Goal: Information Seeking & Learning: Compare options

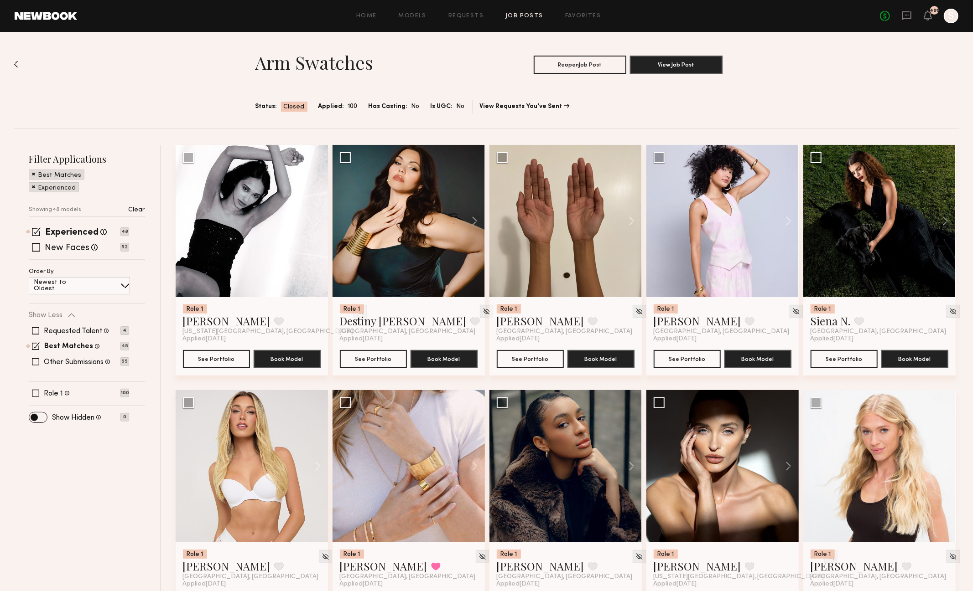
click at [529, 14] on link "Job Posts" at bounding box center [524, 16] width 38 height 6
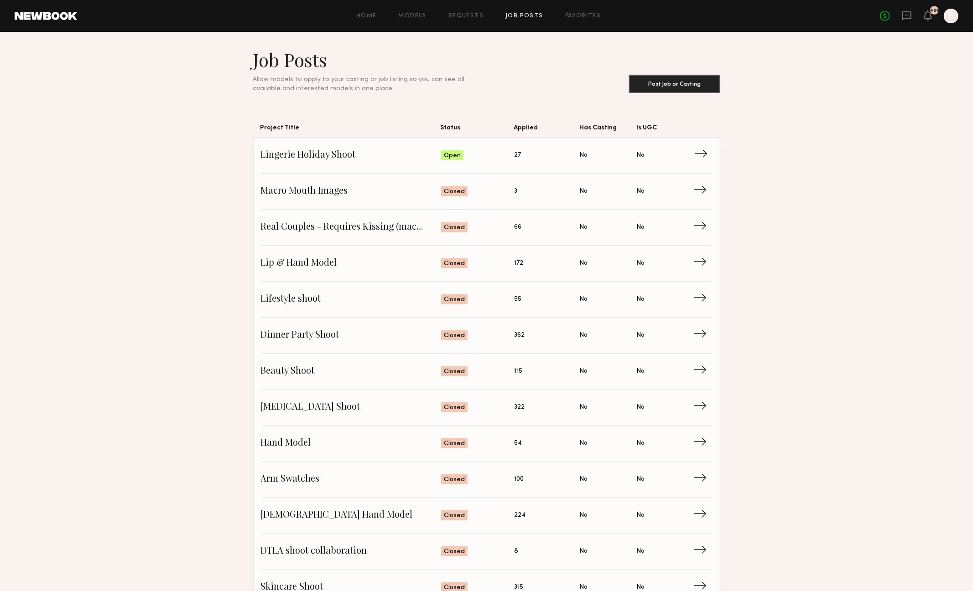
click at [374, 161] on span "Lingerie Holiday Shoot" at bounding box center [351, 156] width 181 height 14
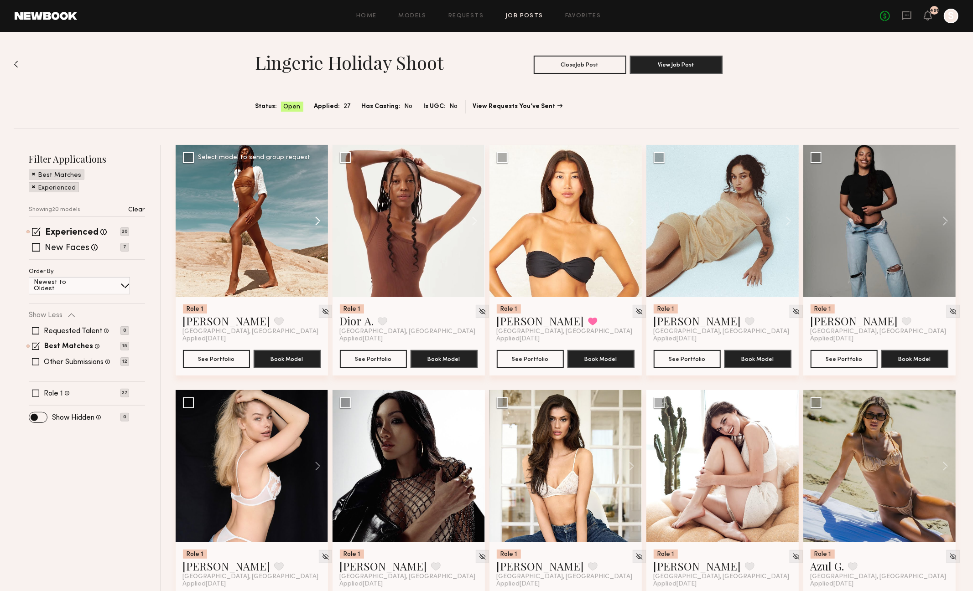
click at [318, 218] on button at bounding box center [313, 221] width 29 height 152
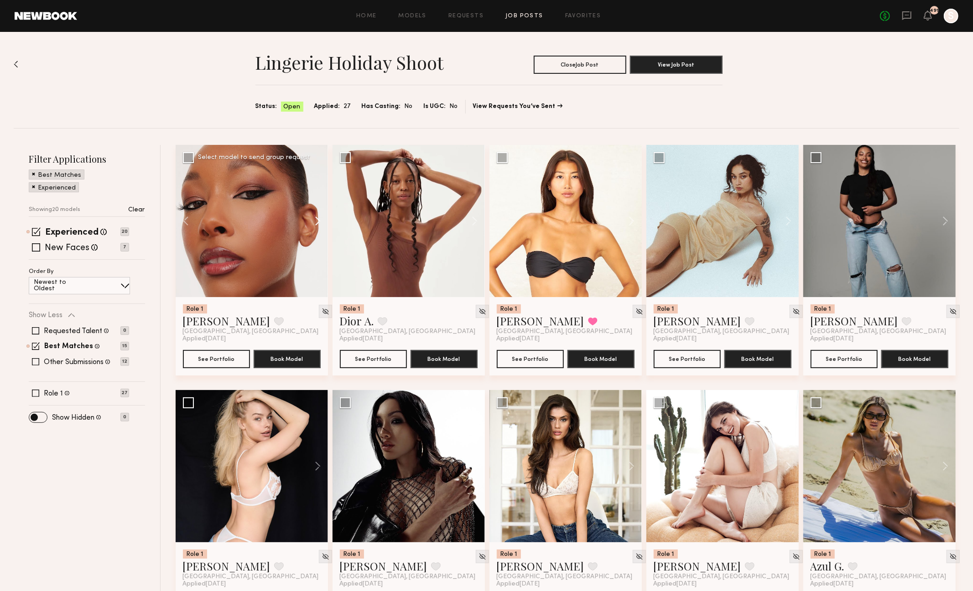
click at [318, 218] on button at bounding box center [313, 221] width 29 height 152
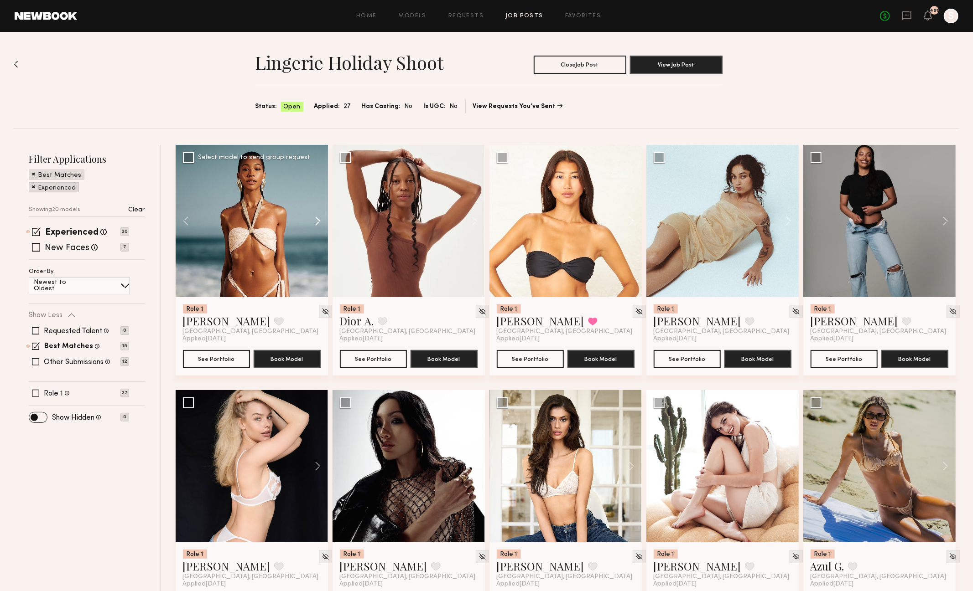
click at [318, 218] on button at bounding box center [313, 221] width 29 height 152
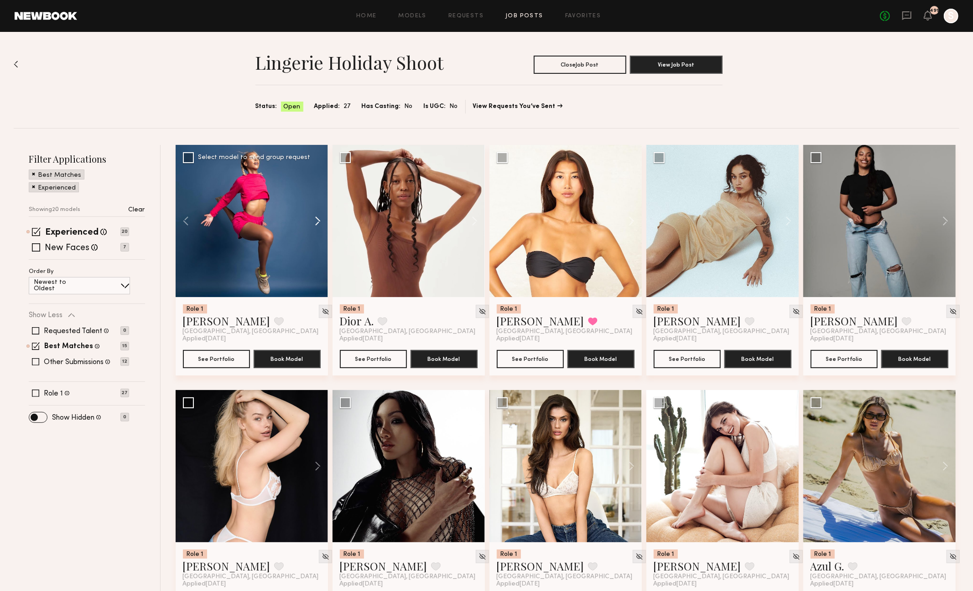
click at [318, 218] on button at bounding box center [313, 221] width 29 height 152
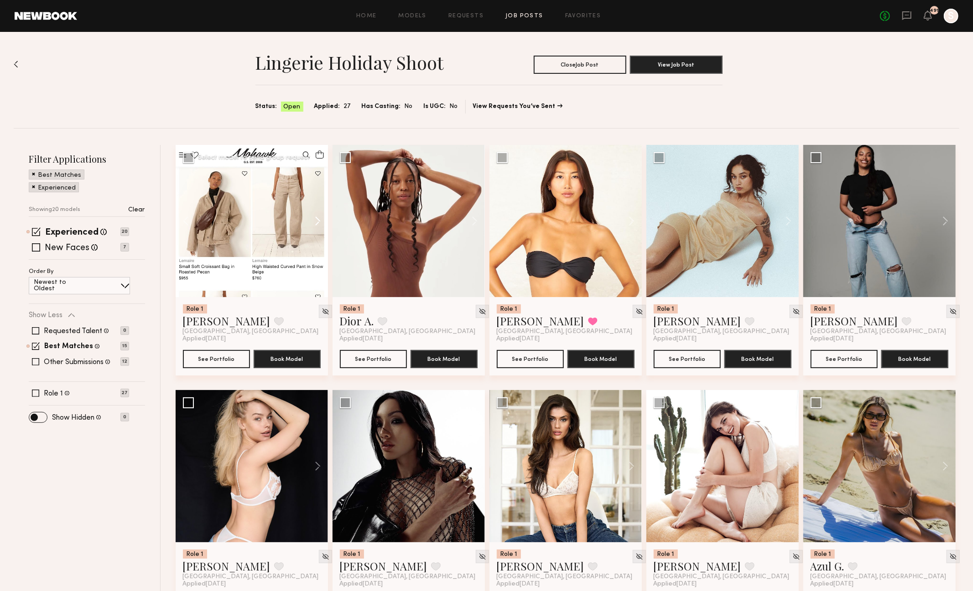
click at [318, 218] on button at bounding box center [313, 221] width 29 height 152
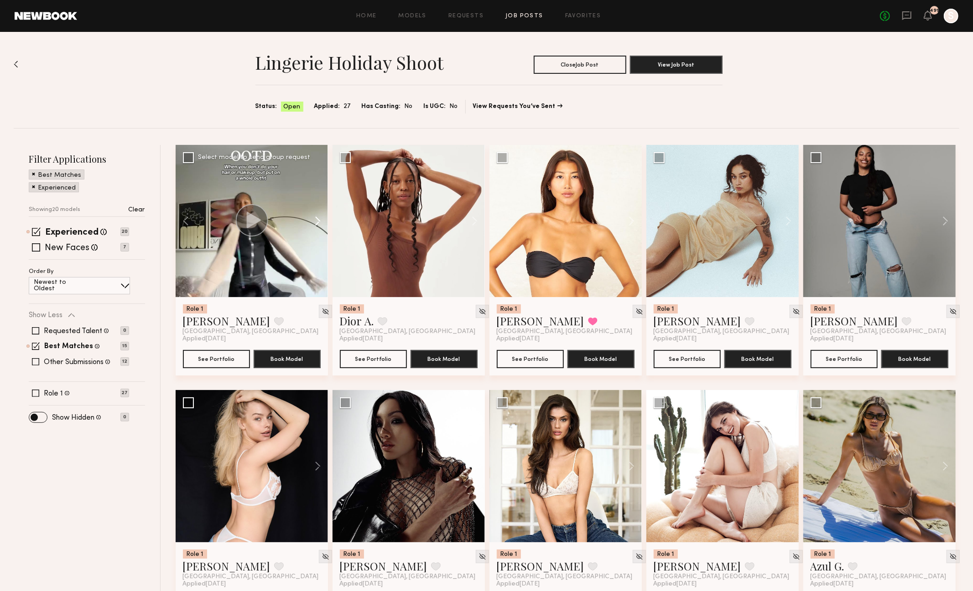
click at [318, 218] on button at bounding box center [313, 221] width 29 height 152
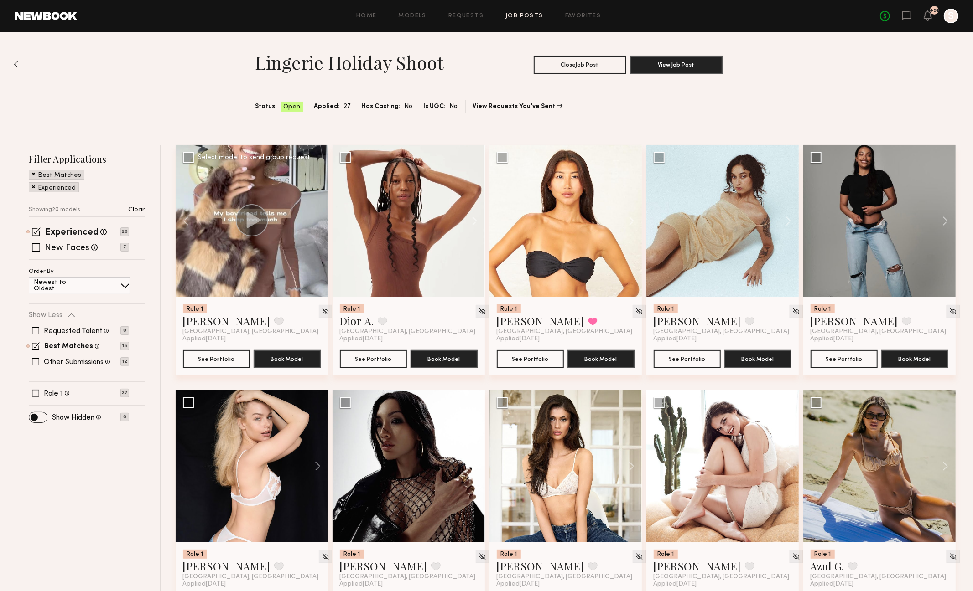
click at [318, 218] on div at bounding box center [252, 221] width 152 height 152
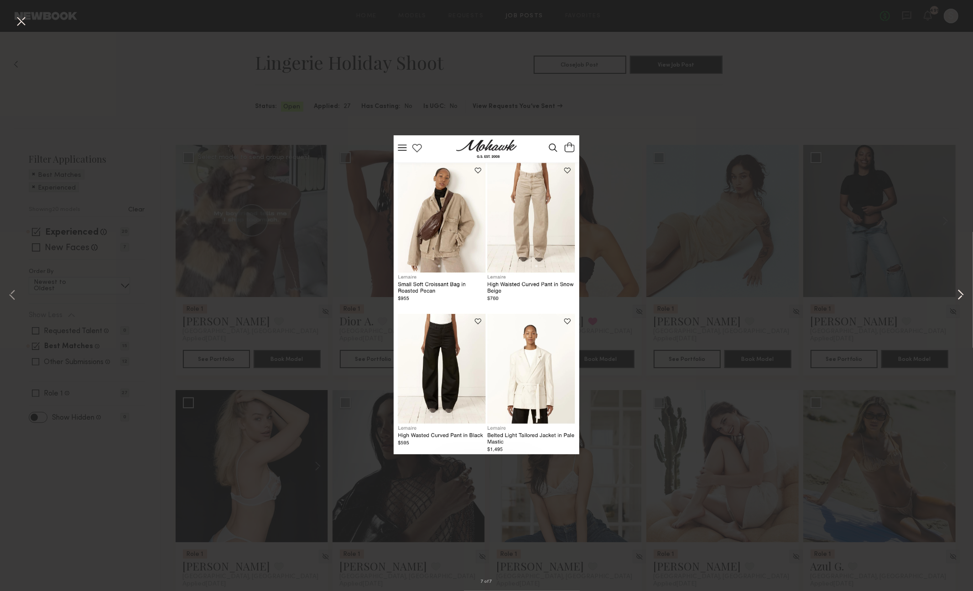
click at [964, 296] on button at bounding box center [960, 295] width 11 height 473
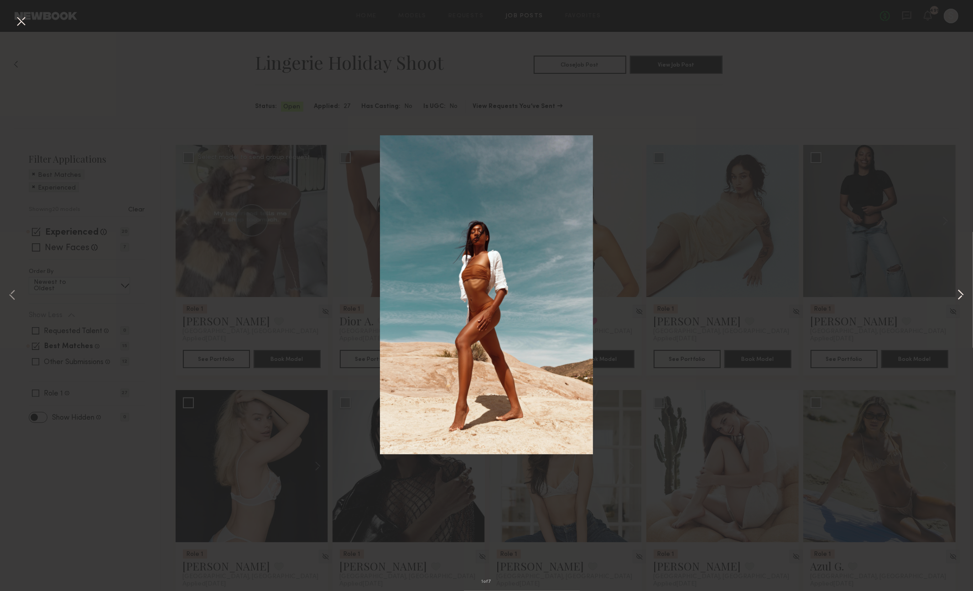
click at [964, 296] on button at bounding box center [960, 295] width 11 height 473
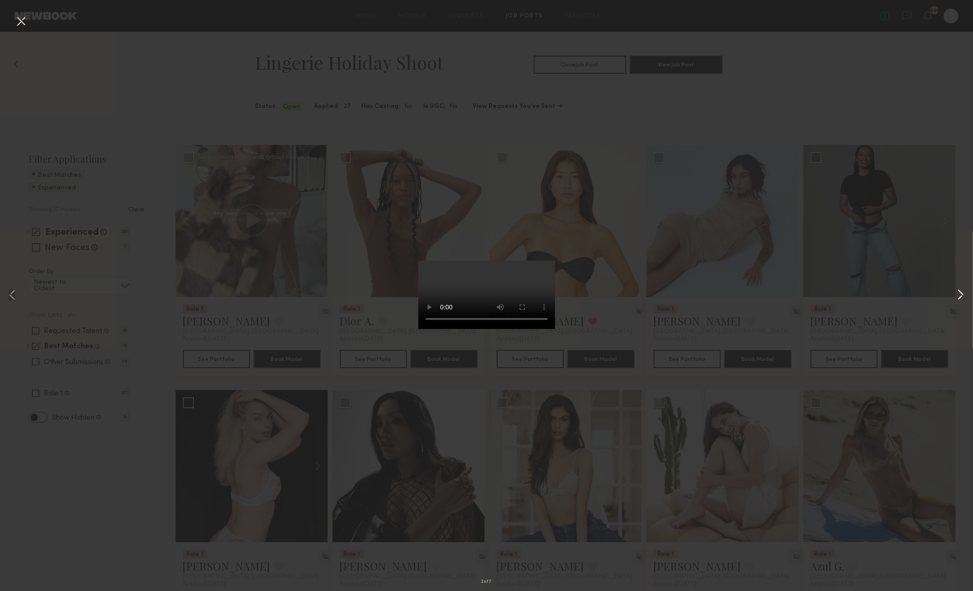
click at [964, 296] on button at bounding box center [960, 295] width 11 height 473
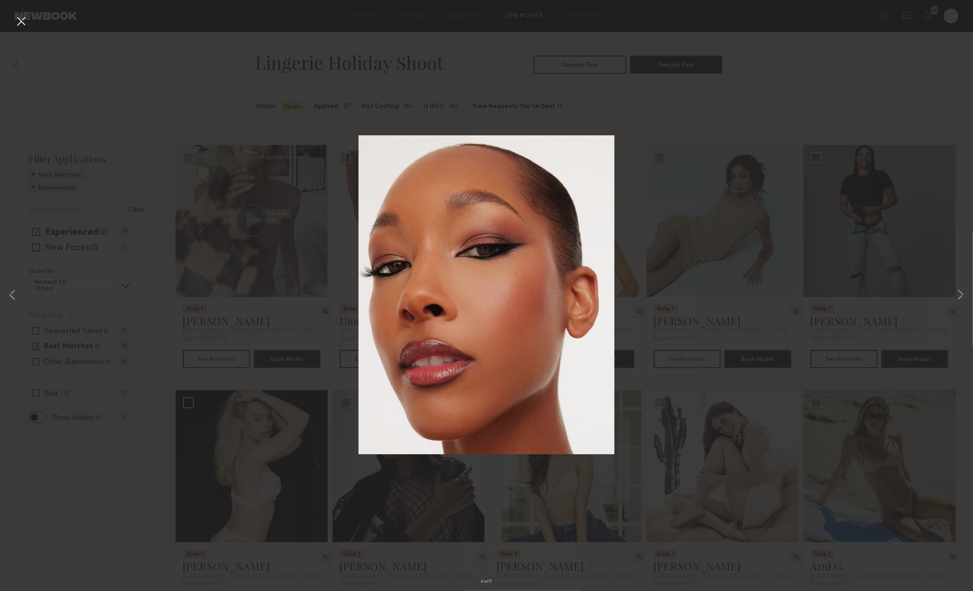
click at [21, 18] on button at bounding box center [21, 22] width 15 height 16
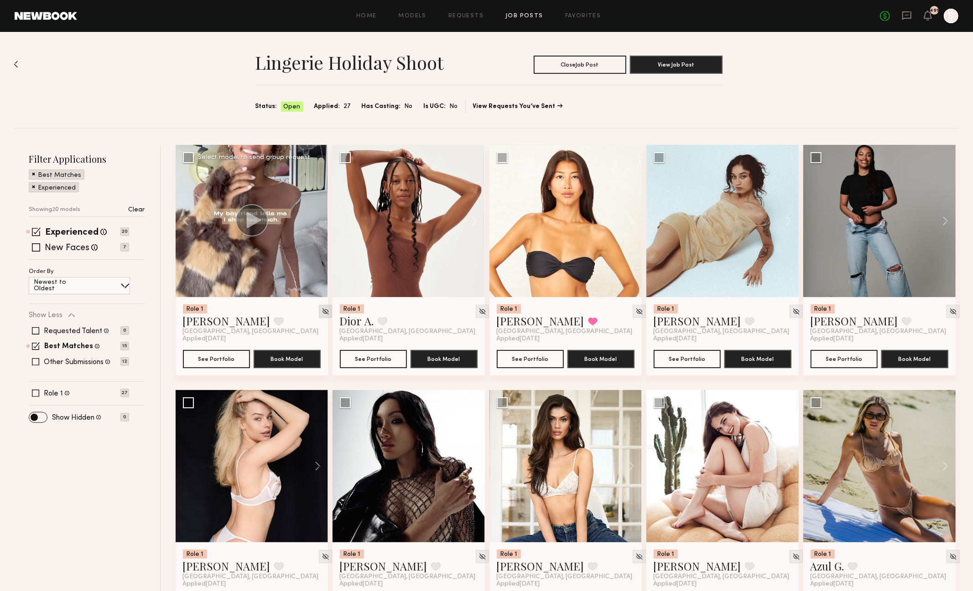
click at [322, 312] on img at bounding box center [326, 312] width 8 height 8
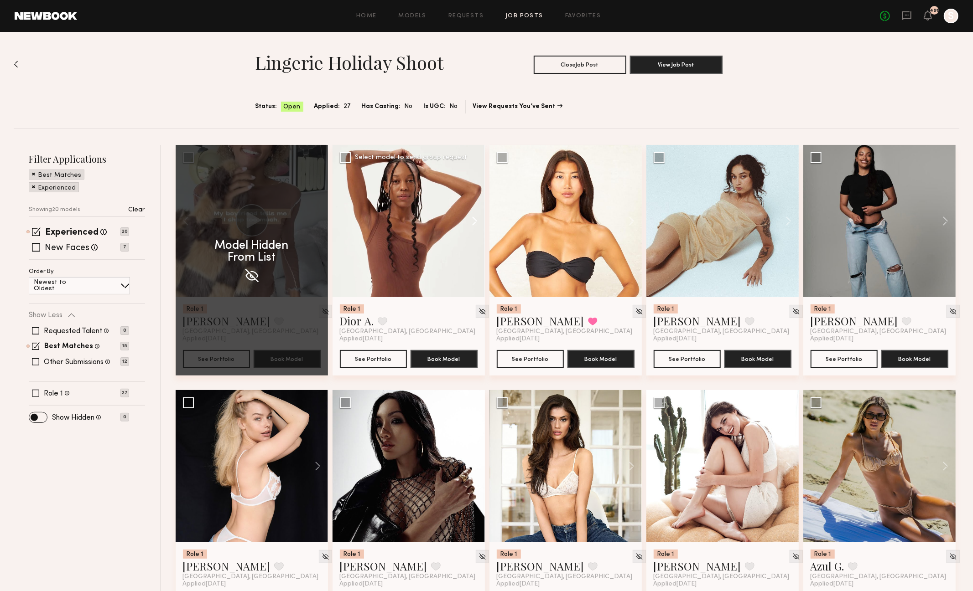
click at [477, 220] on button at bounding box center [470, 221] width 29 height 152
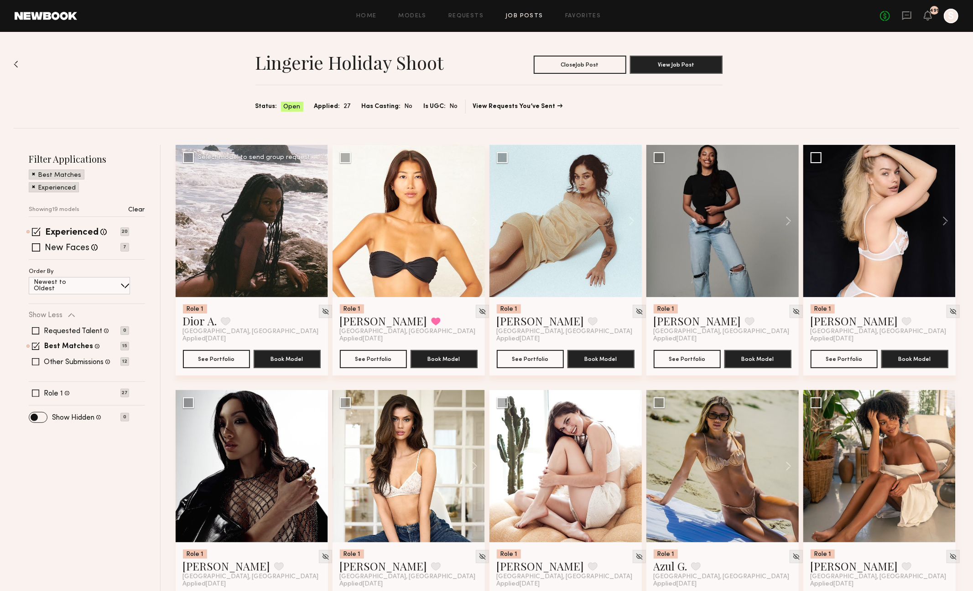
click at [316, 224] on button at bounding box center [313, 221] width 29 height 152
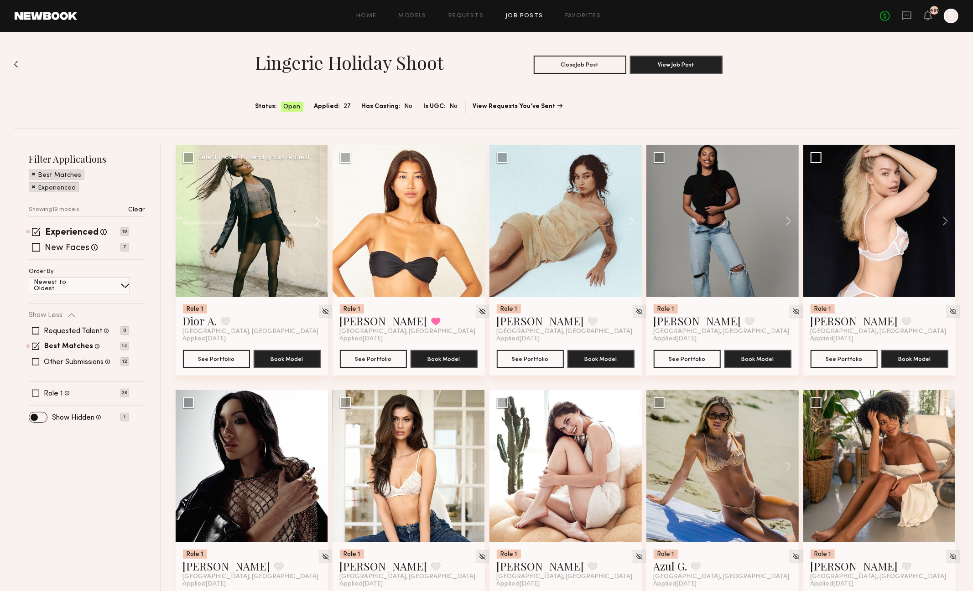
click at [316, 224] on button at bounding box center [313, 221] width 29 height 152
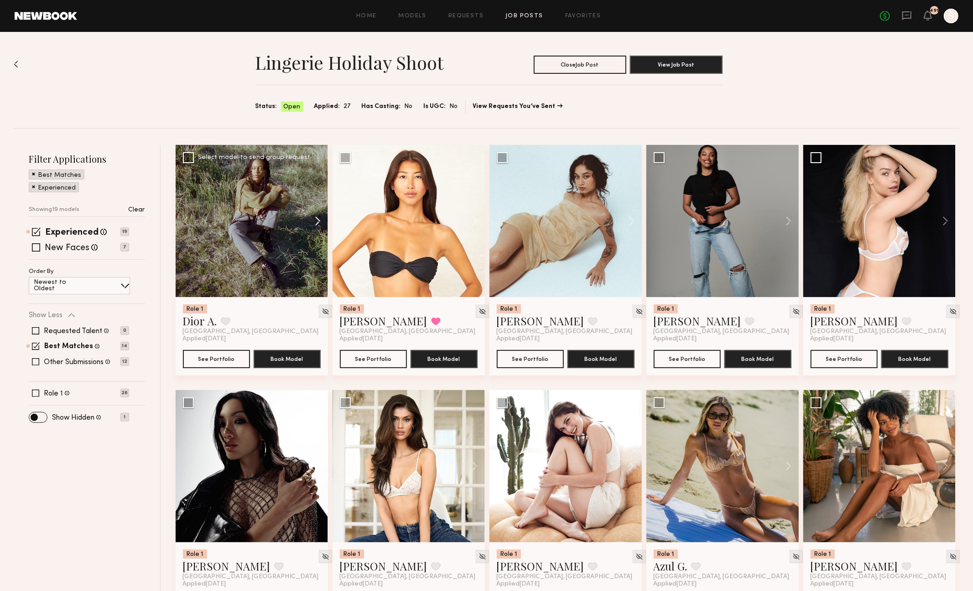
click at [316, 224] on button at bounding box center [313, 221] width 29 height 152
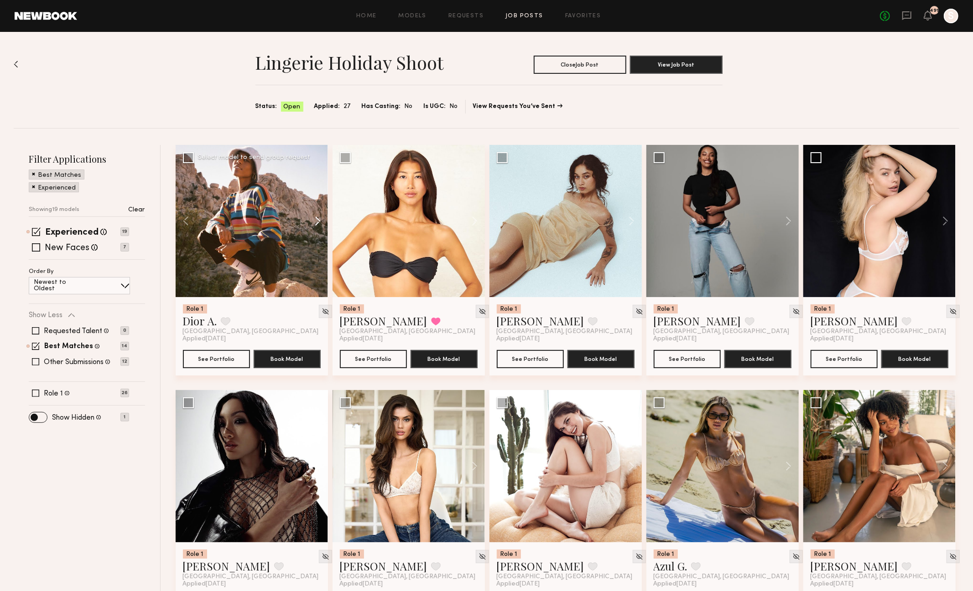
click at [316, 224] on button at bounding box center [313, 221] width 29 height 152
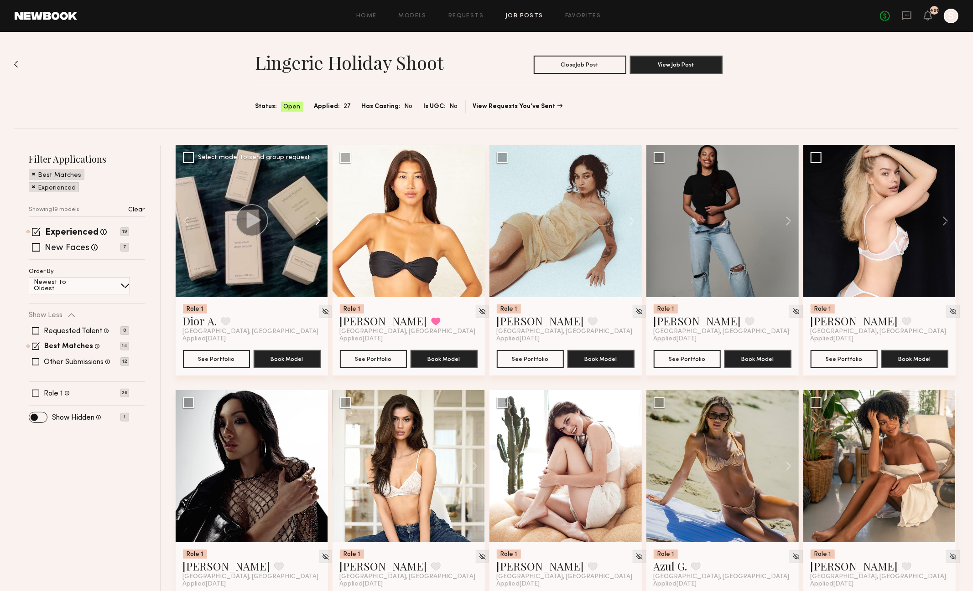
click at [316, 224] on button at bounding box center [313, 221] width 29 height 152
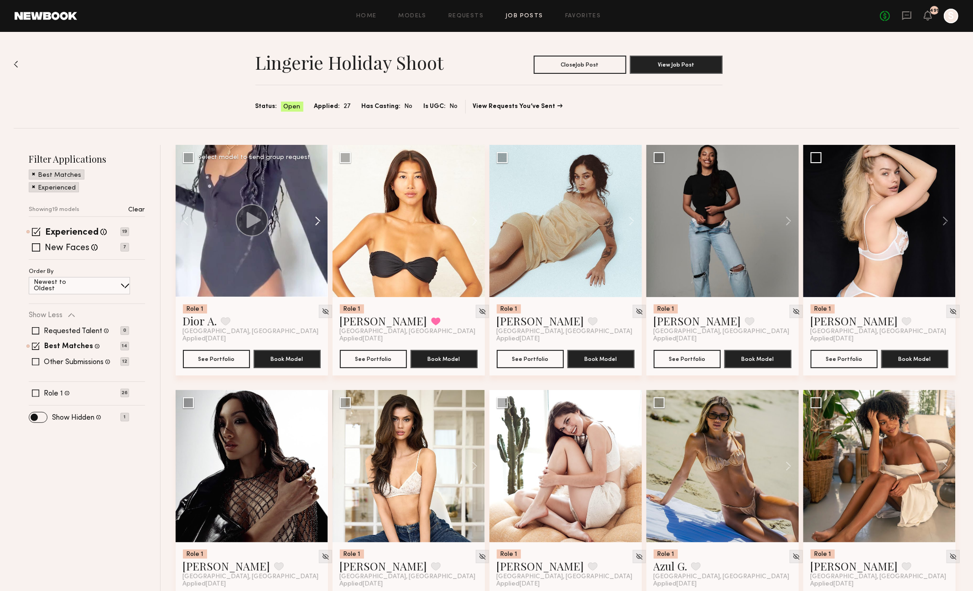
click at [316, 224] on button at bounding box center [313, 221] width 29 height 152
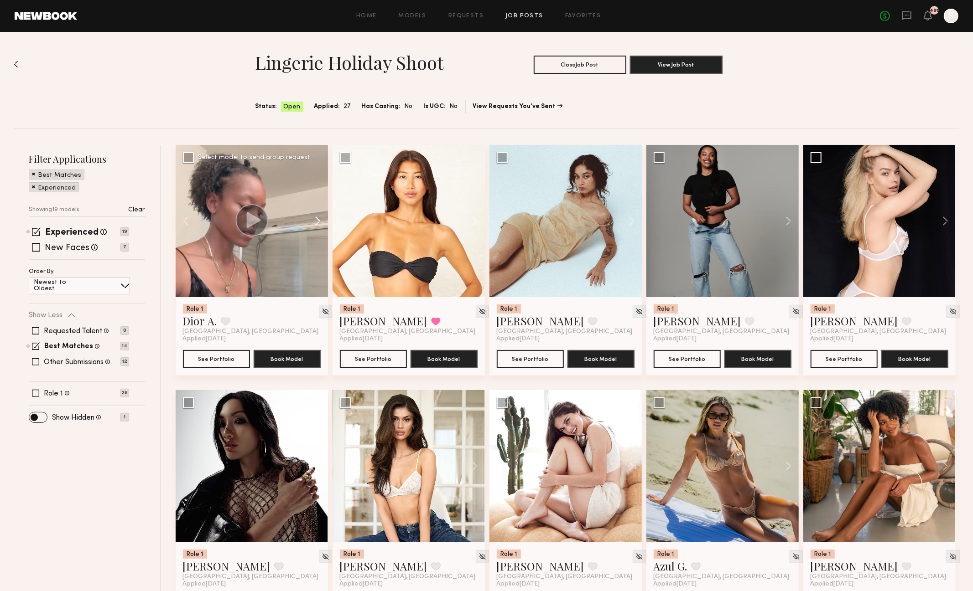
click at [316, 224] on button at bounding box center [313, 221] width 29 height 152
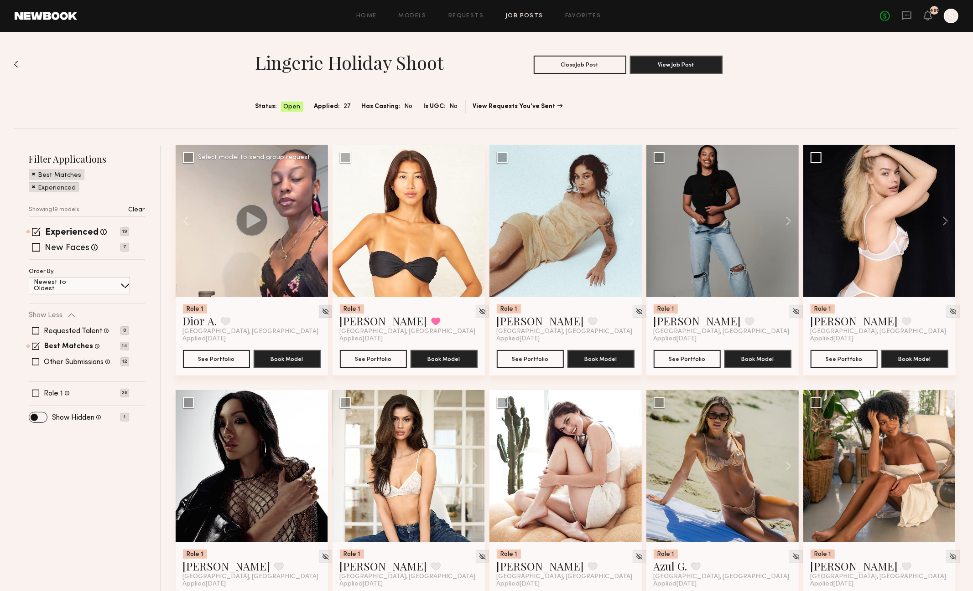
click at [322, 313] on img at bounding box center [326, 312] width 8 height 8
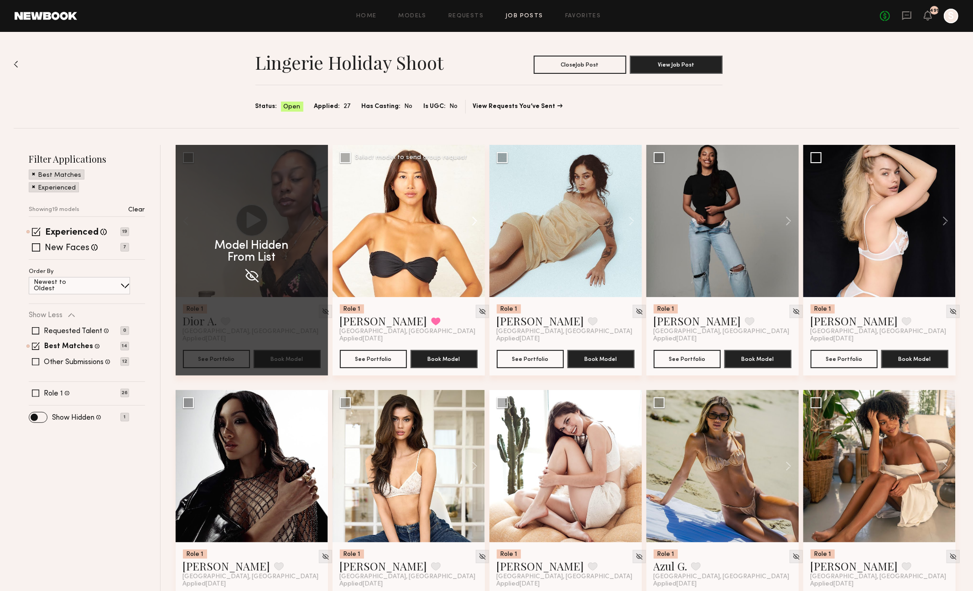
click at [473, 223] on button at bounding box center [470, 221] width 29 height 152
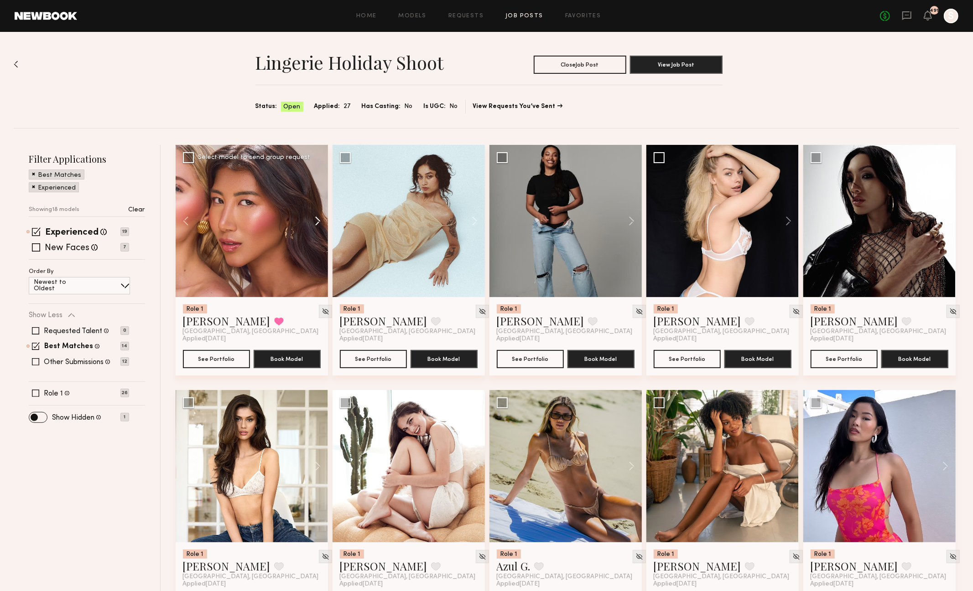
click at [315, 220] on button at bounding box center [313, 221] width 29 height 152
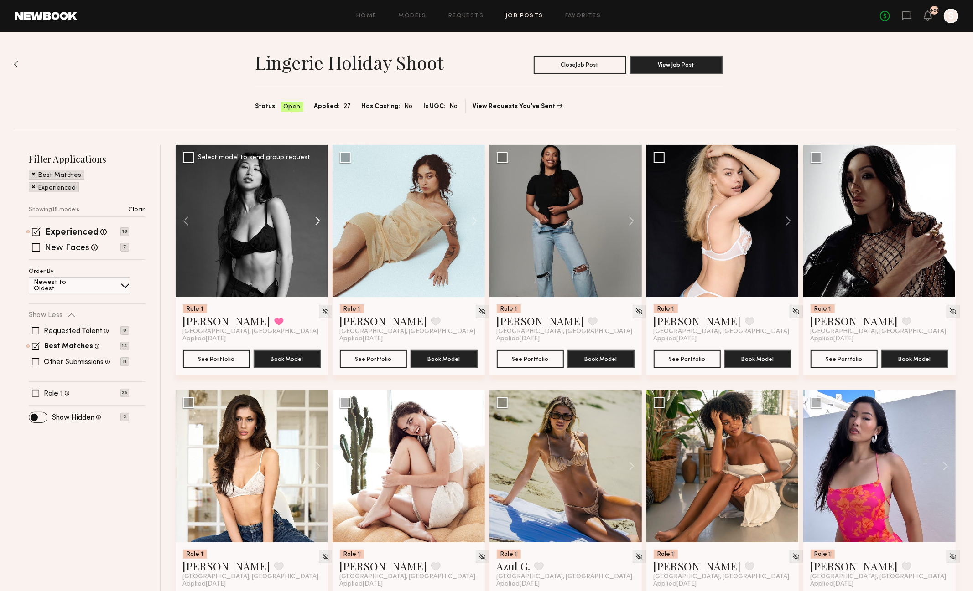
click at [315, 220] on button at bounding box center [313, 221] width 29 height 152
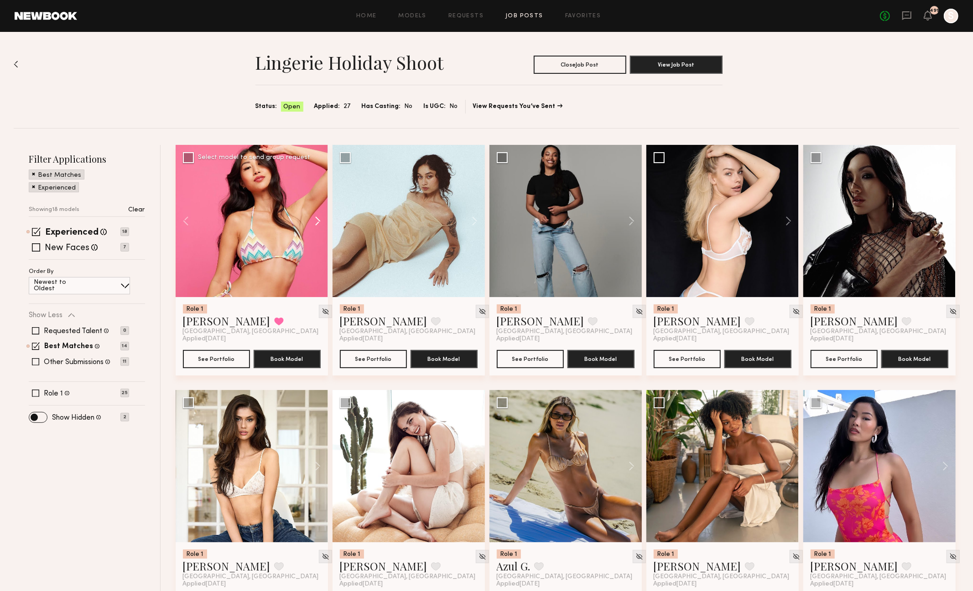
click at [315, 220] on button at bounding box center [313, 221] width 29 height 152
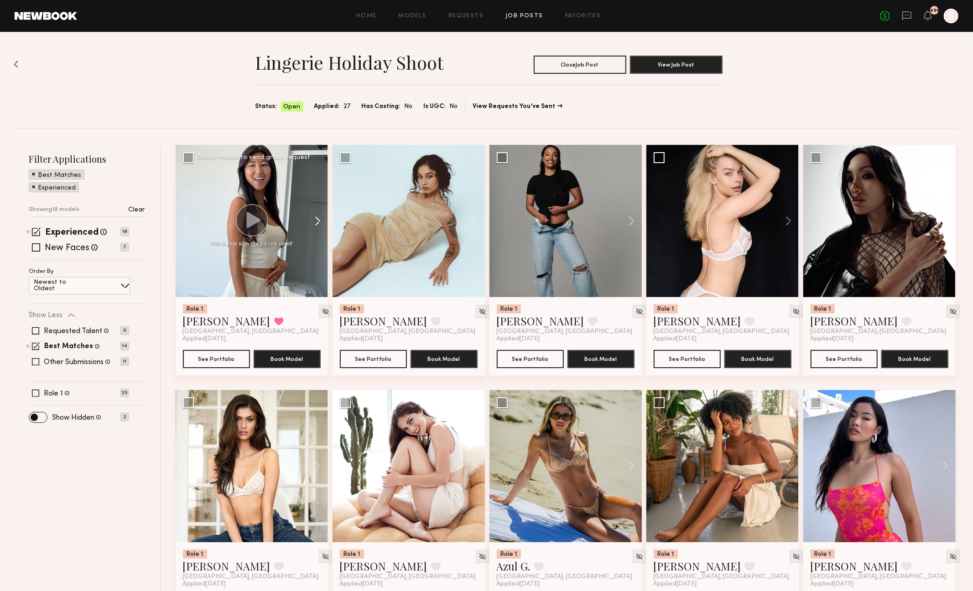
click at [315, 220] on button at bounding box center [313, 221] width 29 height 152
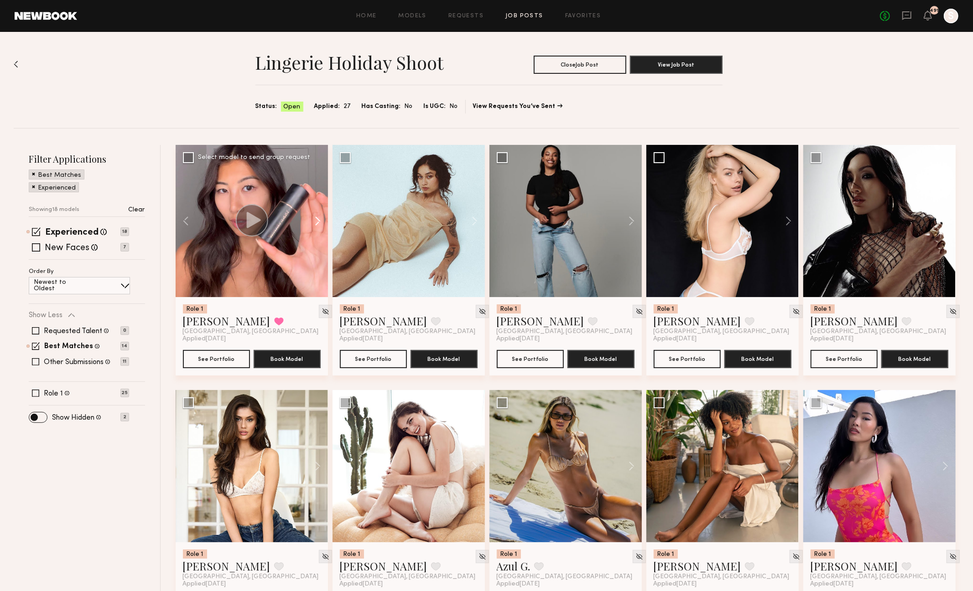
click at [315, 220] on button at bounding box center [313, 221] width 29 height 152
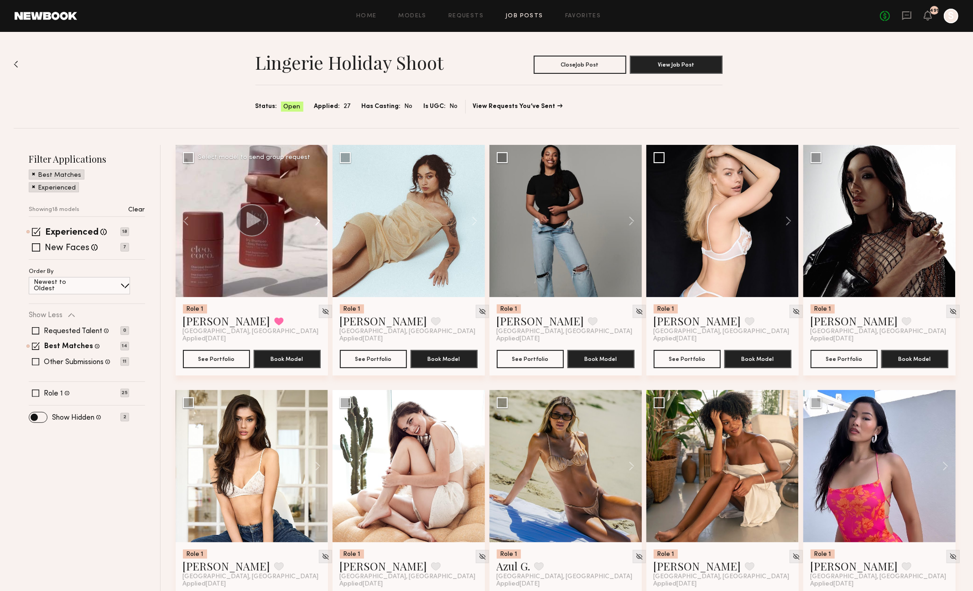
click at [315, 220] on button at bounding box center [313, 221] width 29 height 152
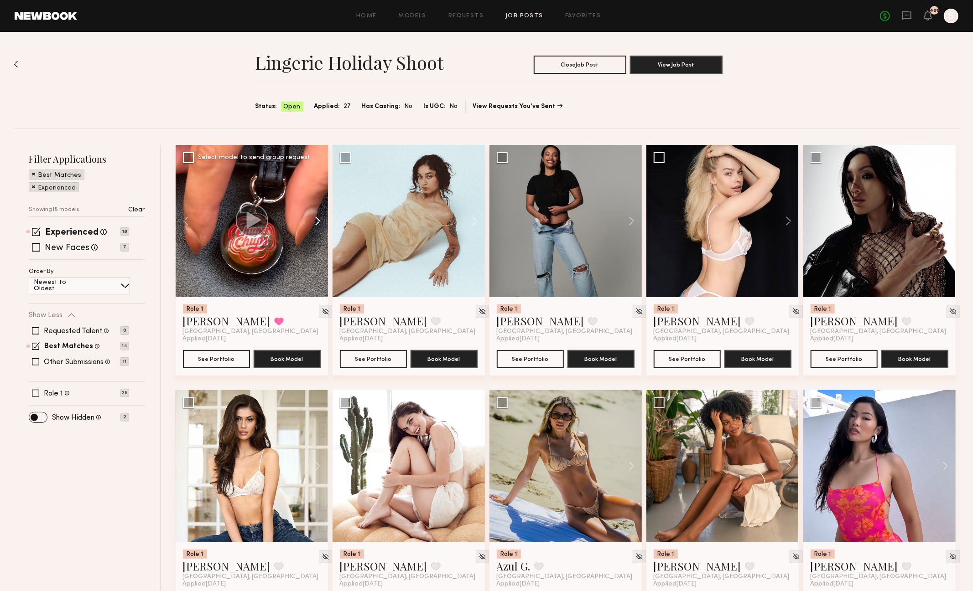
click at [315, 220] on button at bounding box center [313, 221] width 29 height 152
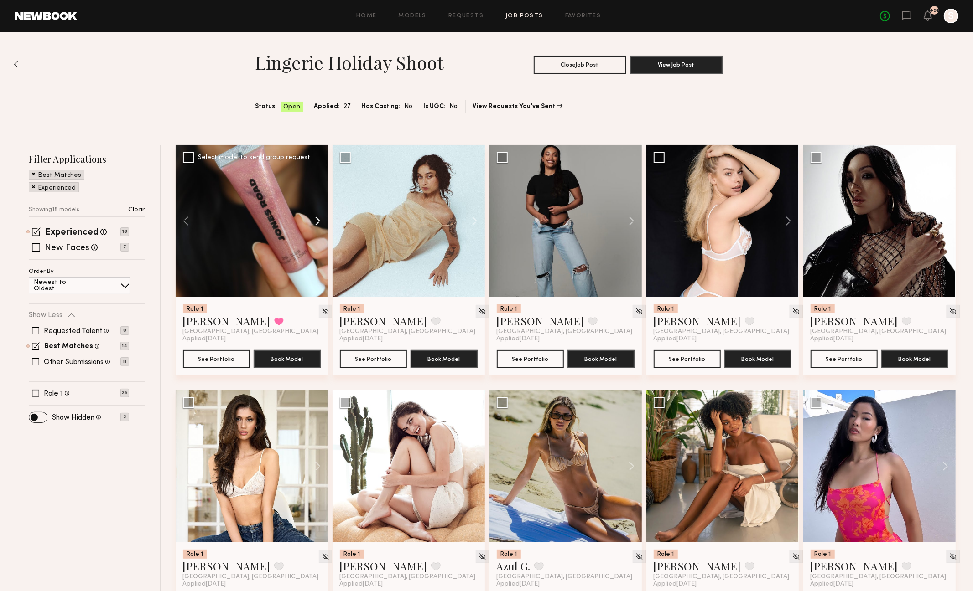
click at [315, 220] on button at bounding box center [313, 221] width 29 height 152
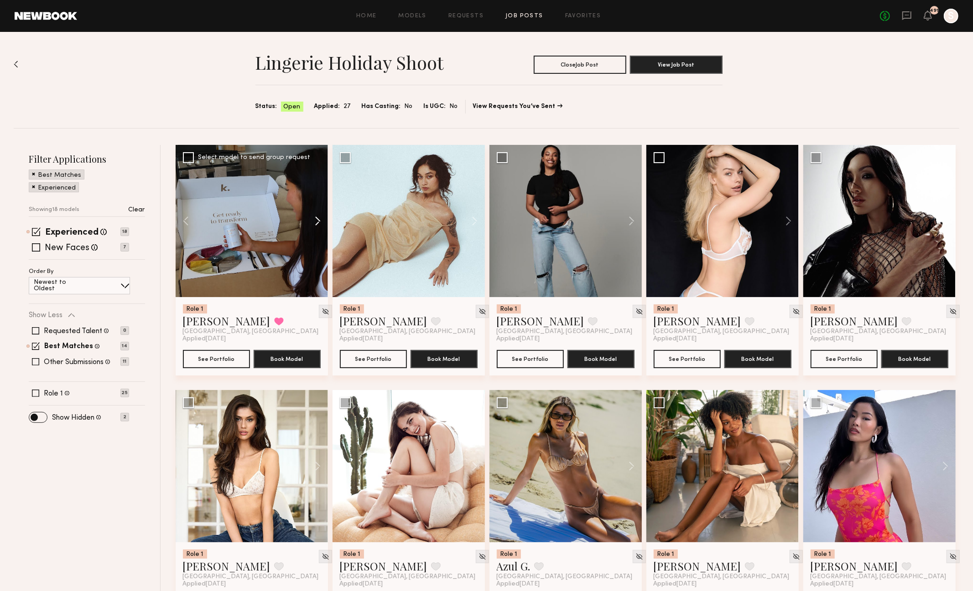
click at [315, 220] on button at bounding box center [313, 221] width 29 height 152
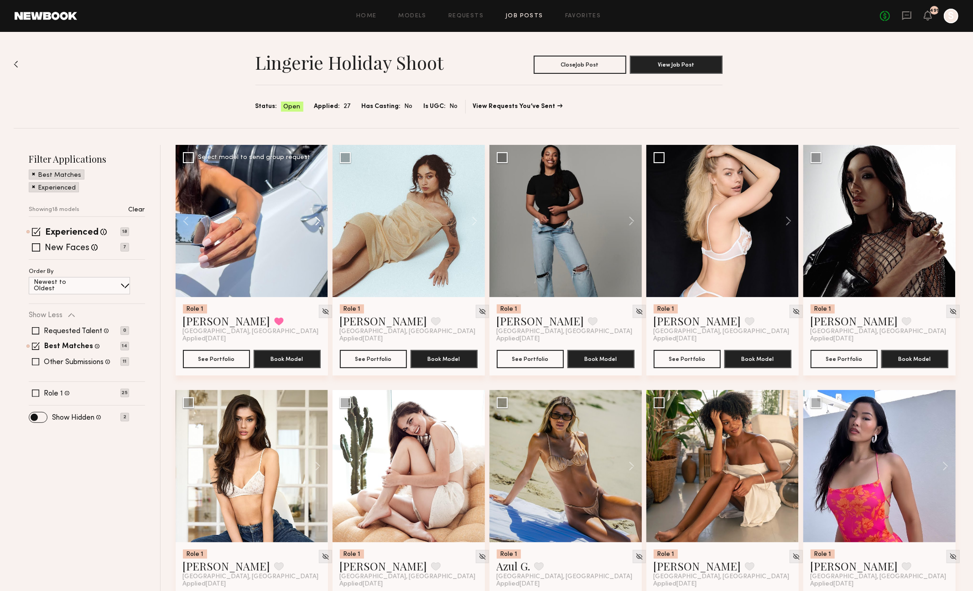
click at [315, 220] on button at bounding box center [313, 221] width 29 height 152
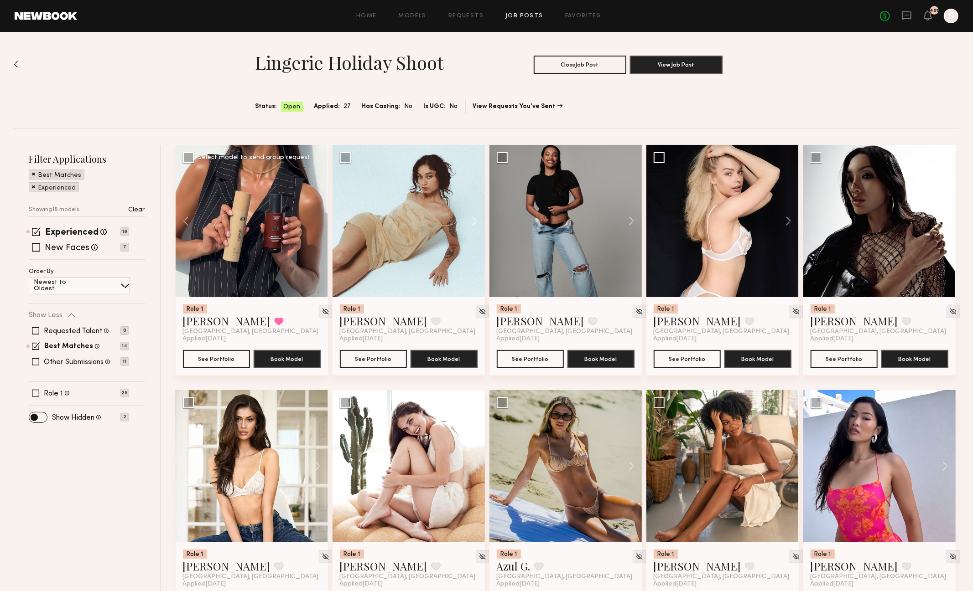
click at [315, 220] on div at bounding box center [252, 221] width 152 height 152
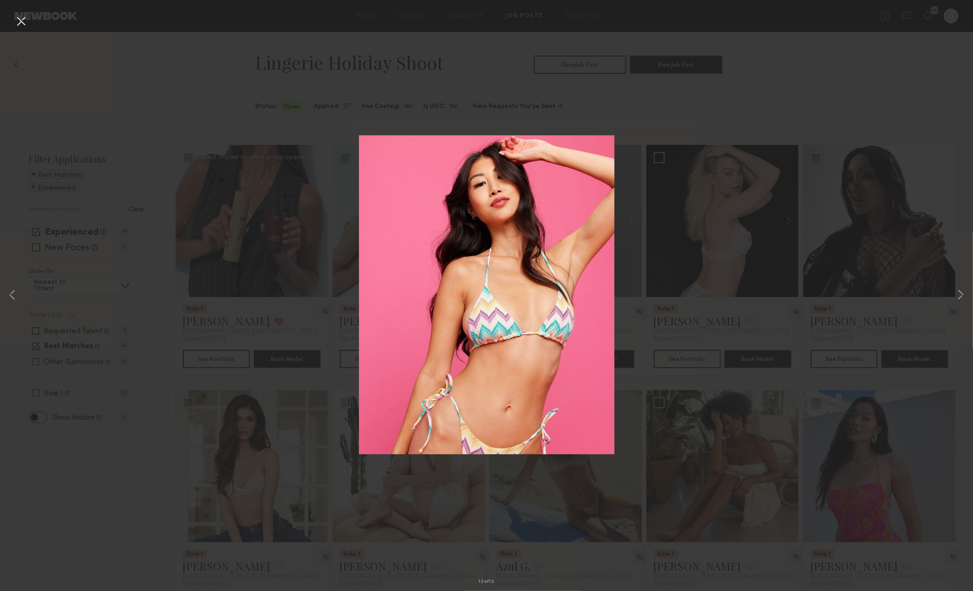
click at [22, 22] on button at bounding box center [21, 22] width 15 height 16
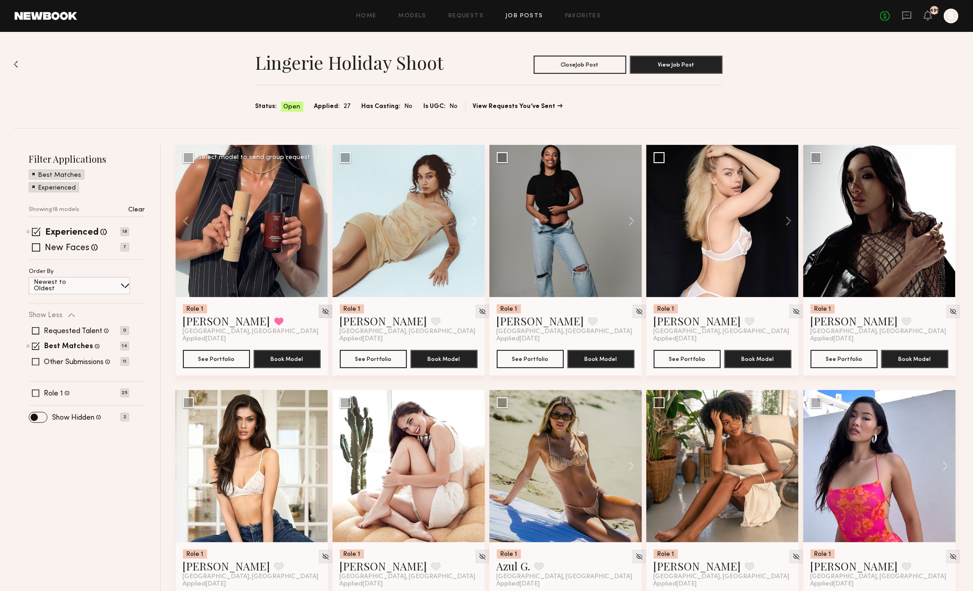
click at [322, 310] on img at bounding box center [326, 312] width 8 height 8
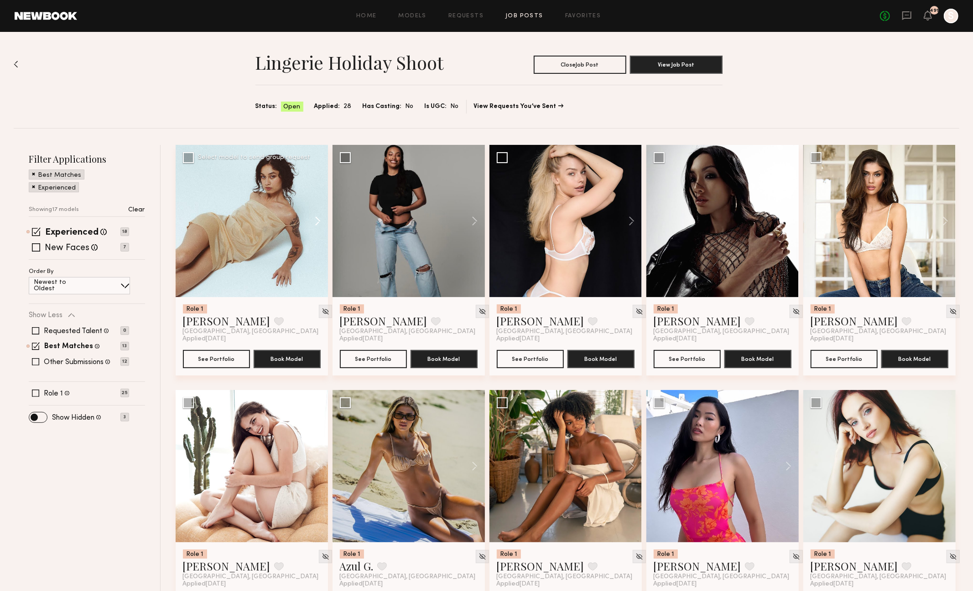
click at [317, 218] on button at bounding box center [313, 221] width 29 height 152
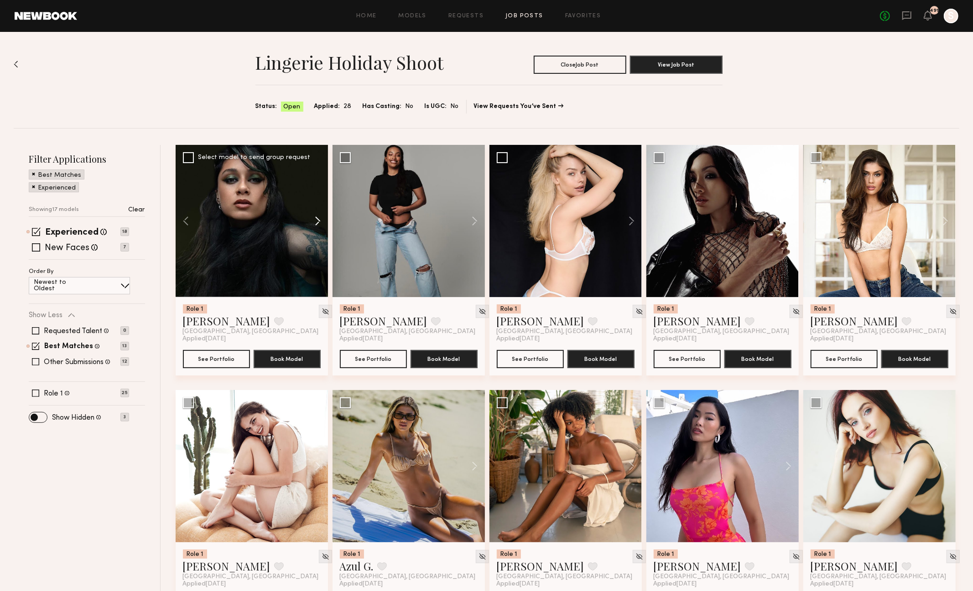
click at [317, 218] on button at bounding box center [313, 221] width 29 height 152
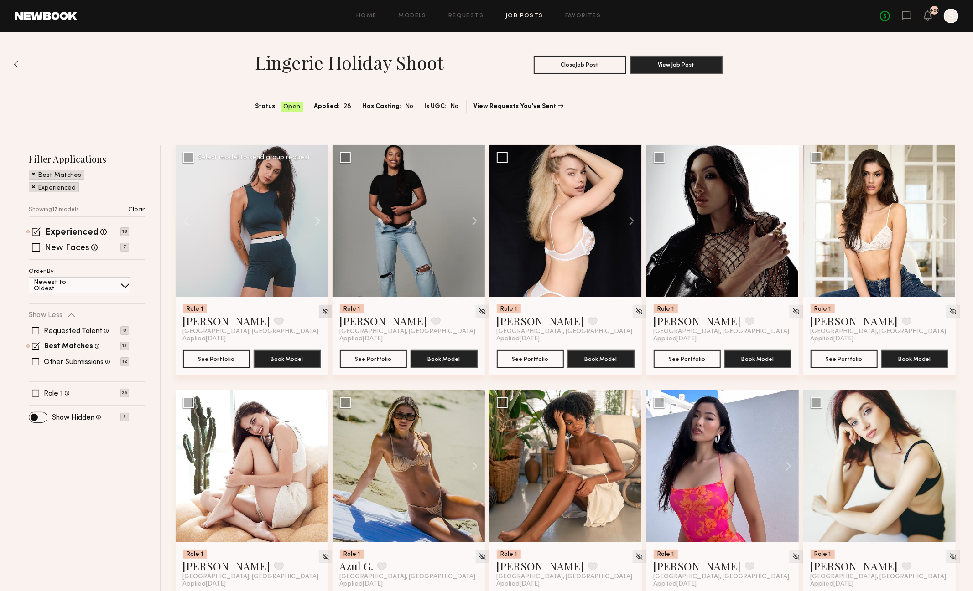
click at [322, 310] on img at bounding box center [326, 312] width 8 height 8
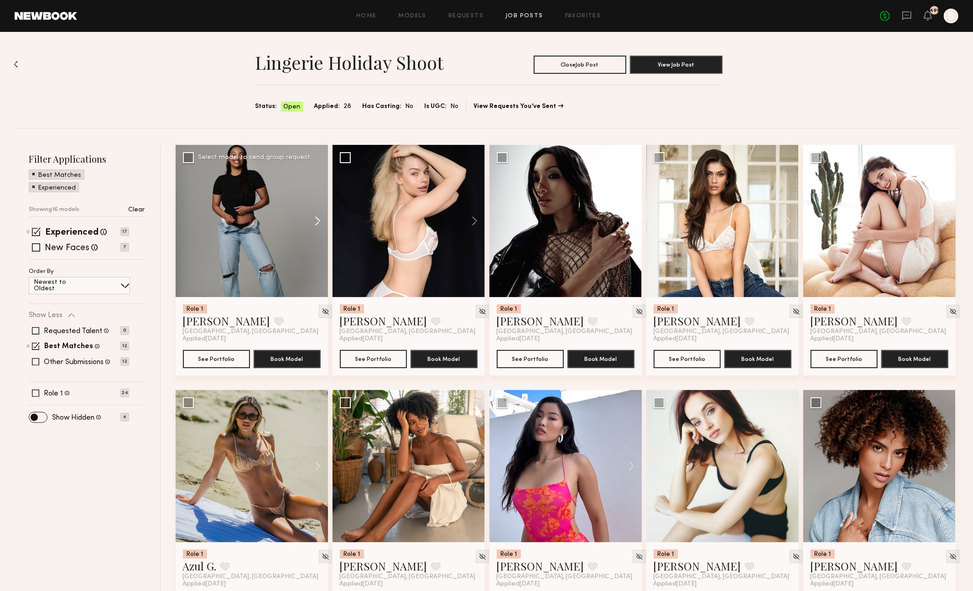
click at [319, 216] on button at bounding box center [313, 221] width 29 height 152
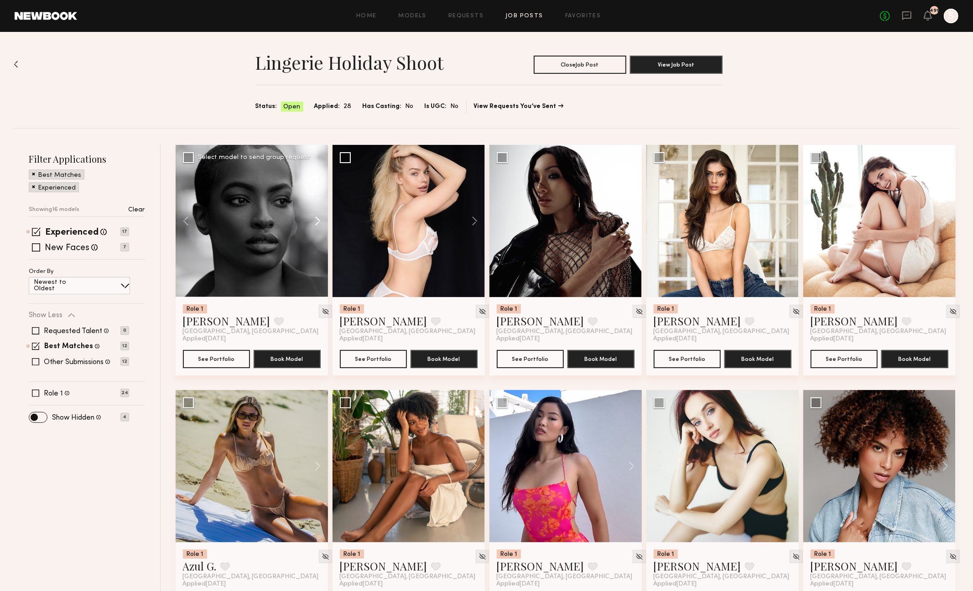
click at [319, 216] on button at bounding box center [313, 221] width 29 height 152
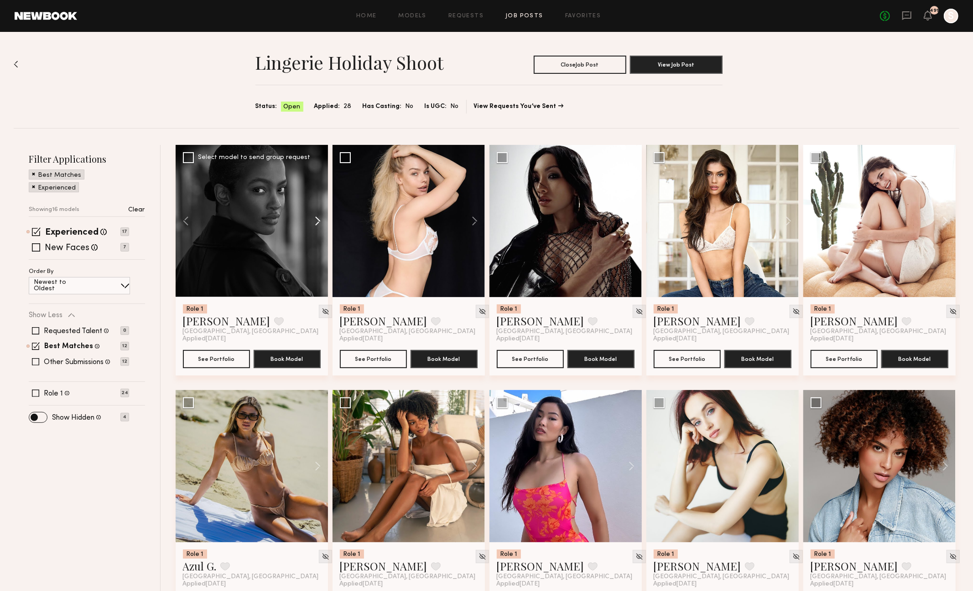
click at [319, 216] on button at bounding box center [313, 221] width 29 height 152
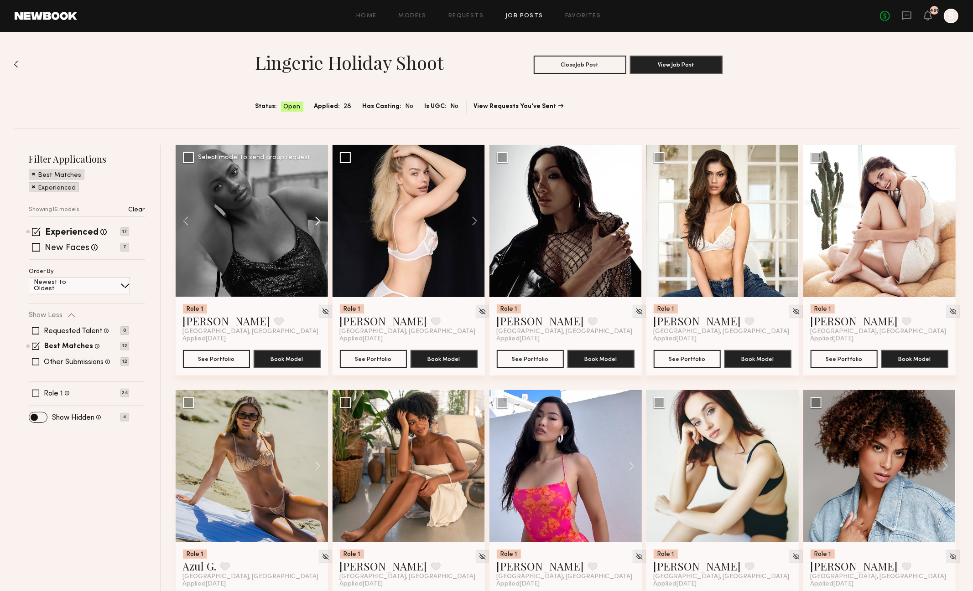
click at [319, 216] on button at bounding box center [313, 221] width 29 height 152
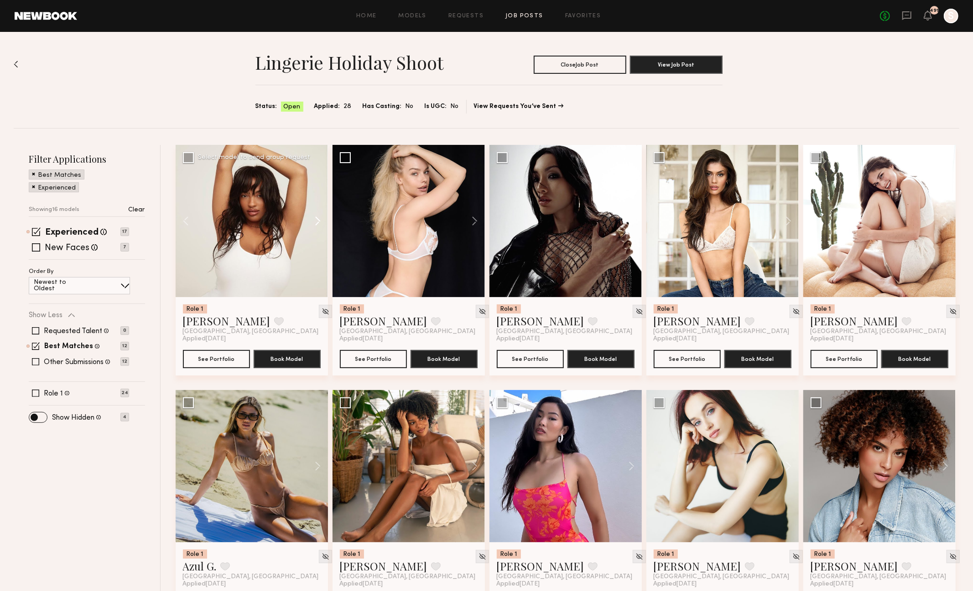
click at [319, 216] on button at bounding box center [313, 221] width 29 height 152
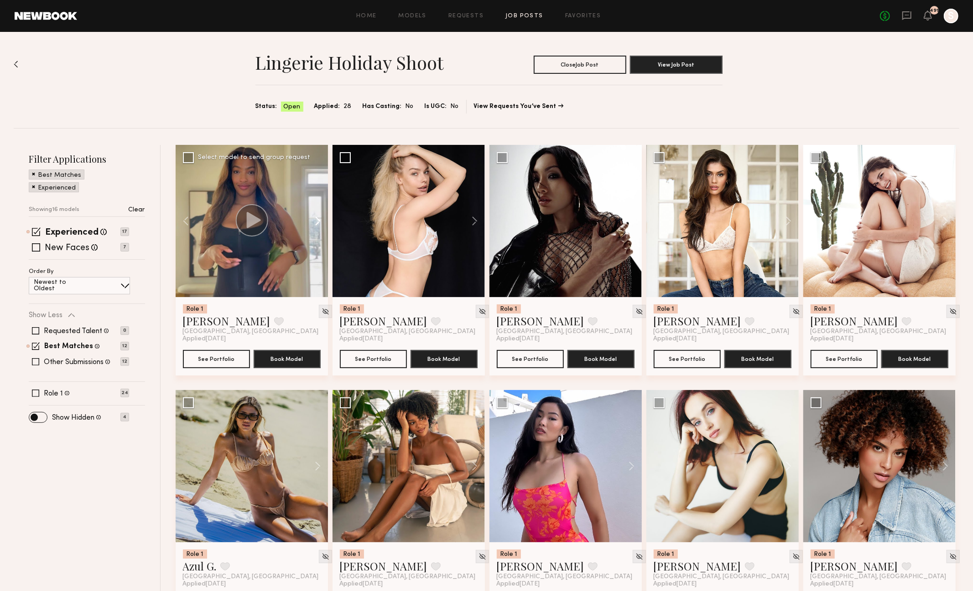
click at [319, 216] on button at bounding box center [313, 221] width 29 height 152
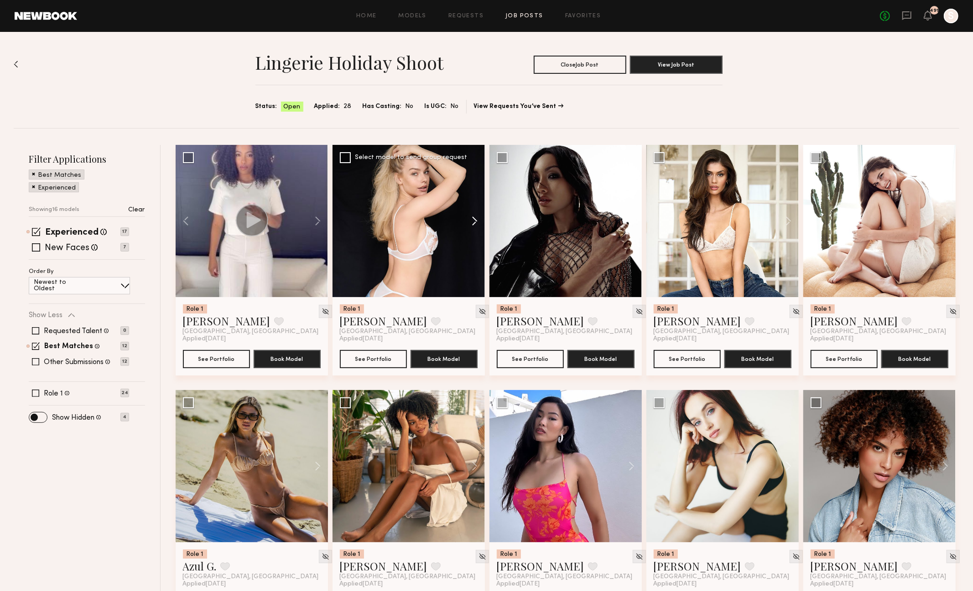
click at [473, 219] on button at bounding box center [470, 221] width 29 height 152
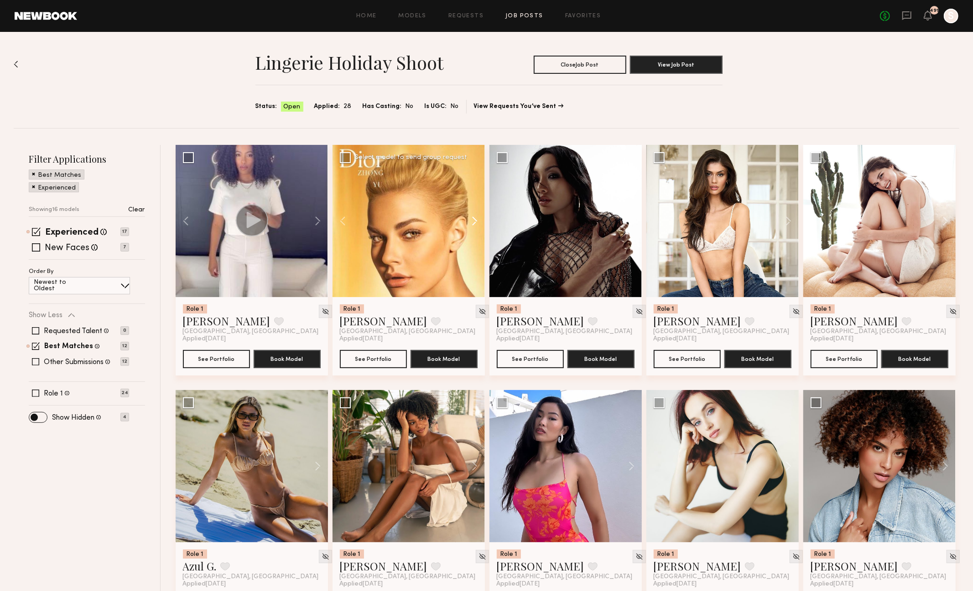
click at [474, 220] on button at bounding box center [470, 221] width 29 height 152
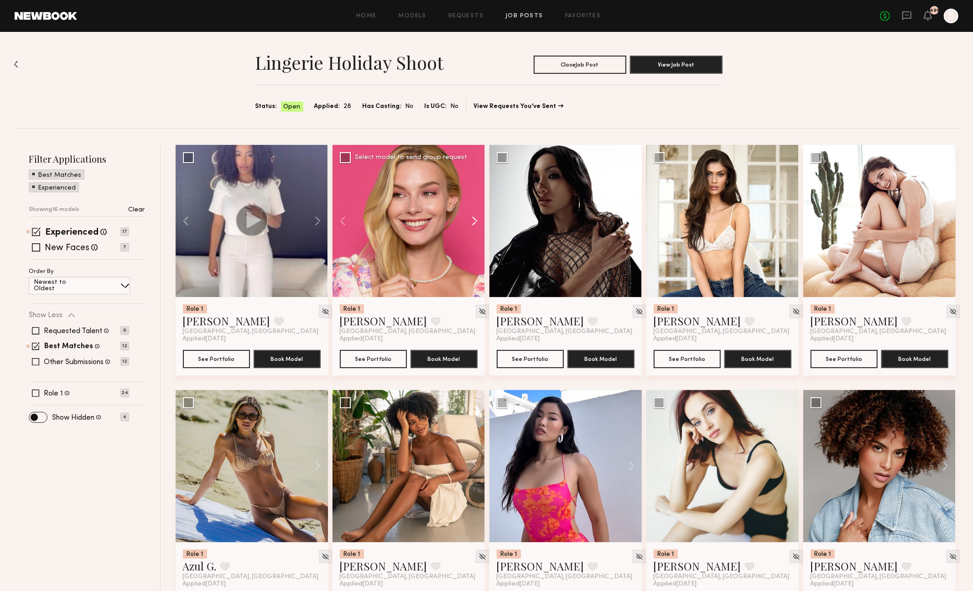
click at [474, 220] on button at bounding box center [470, 221] width 29 height 152
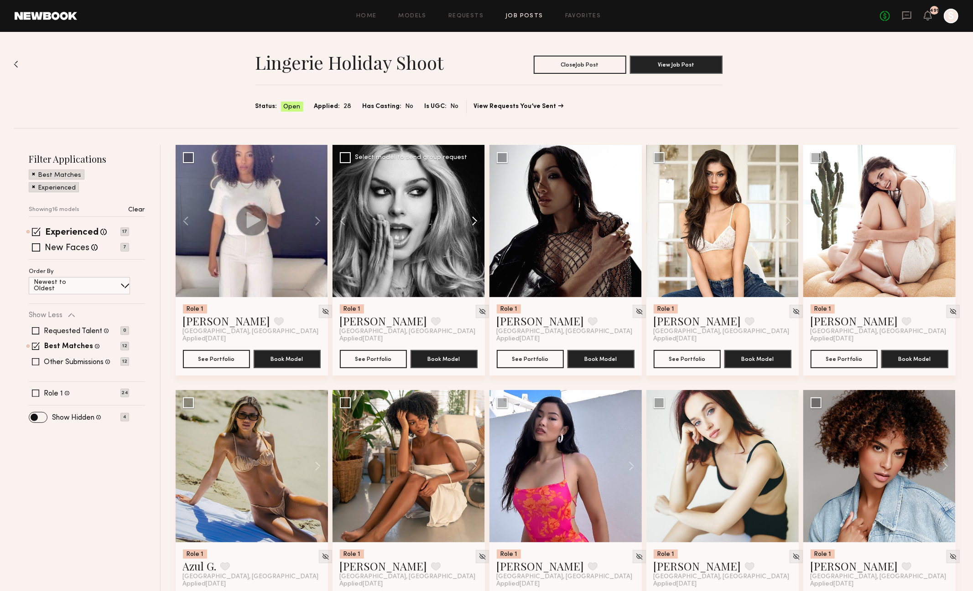
click at [475, 220] on button at bounding box center [470, 221] width 29 height 152
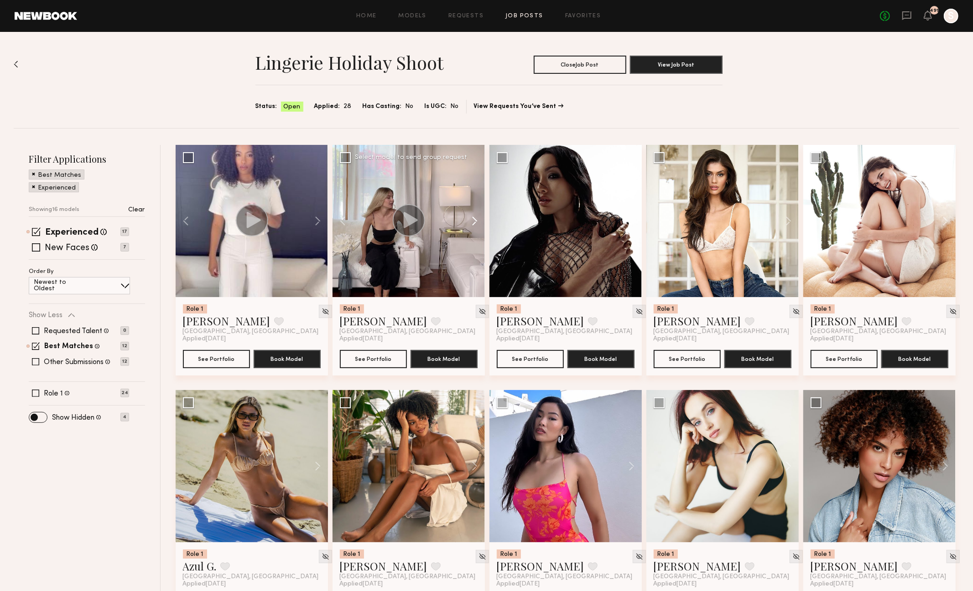
click at [475, 220] on button at bounding box center [470, 221] width 29 height 152
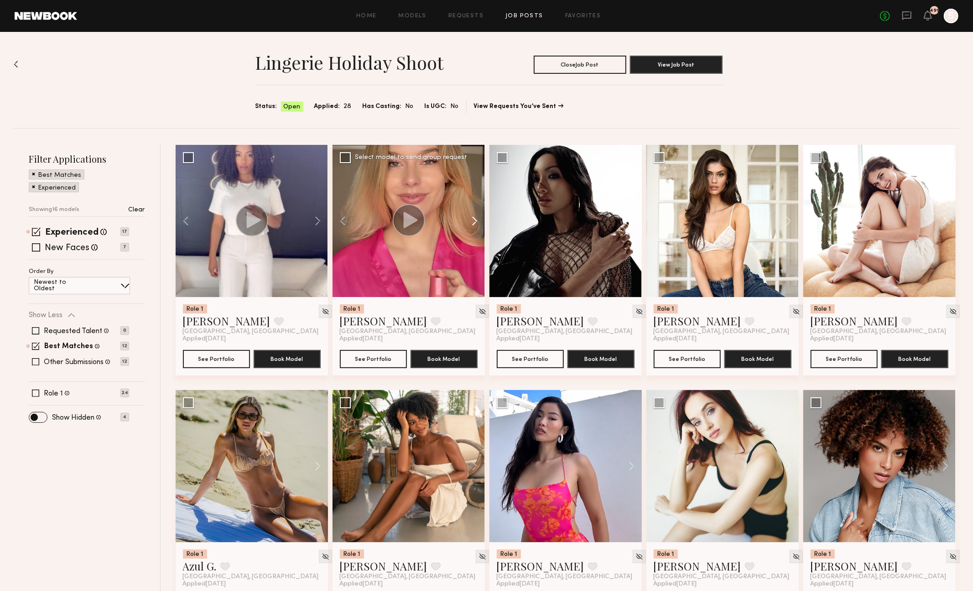
click at [475, 220] on button at bounding box center [470, 221] width 29 height 152
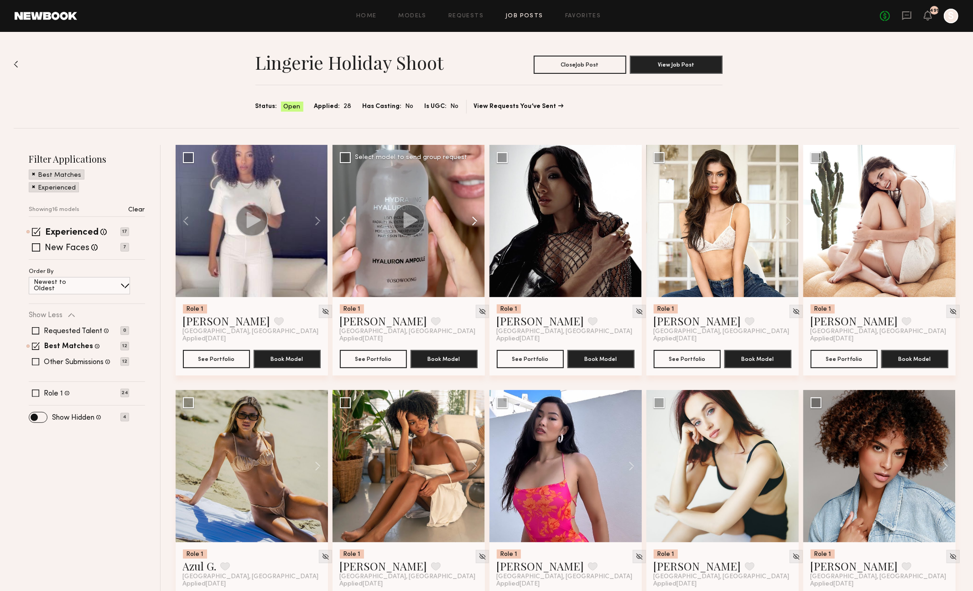
click at [475, 220] on button at bounding box center [470, 221] width 29 height 152
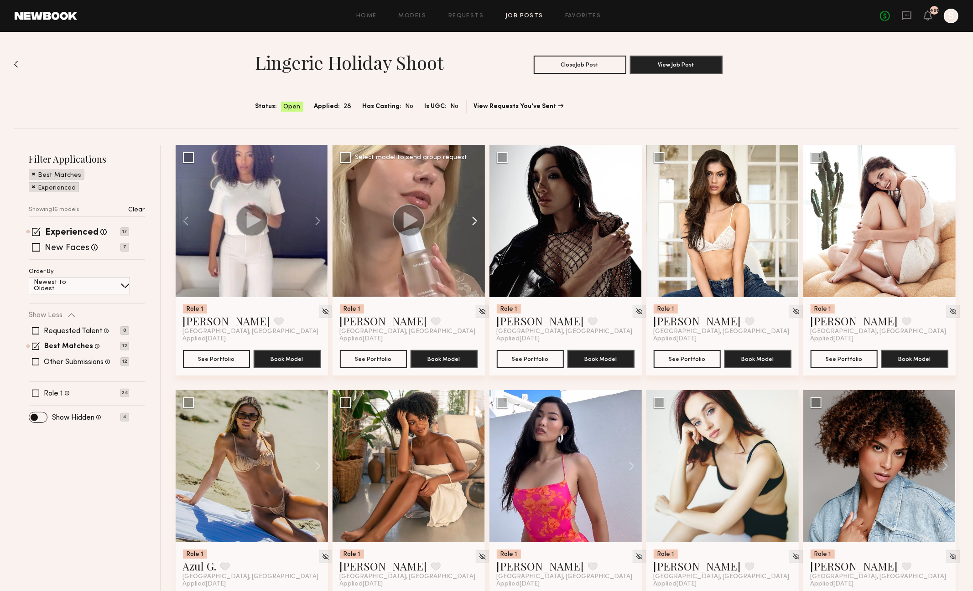
click at [475, 220] on button at bounding box center [470, 221] width 29 height 152
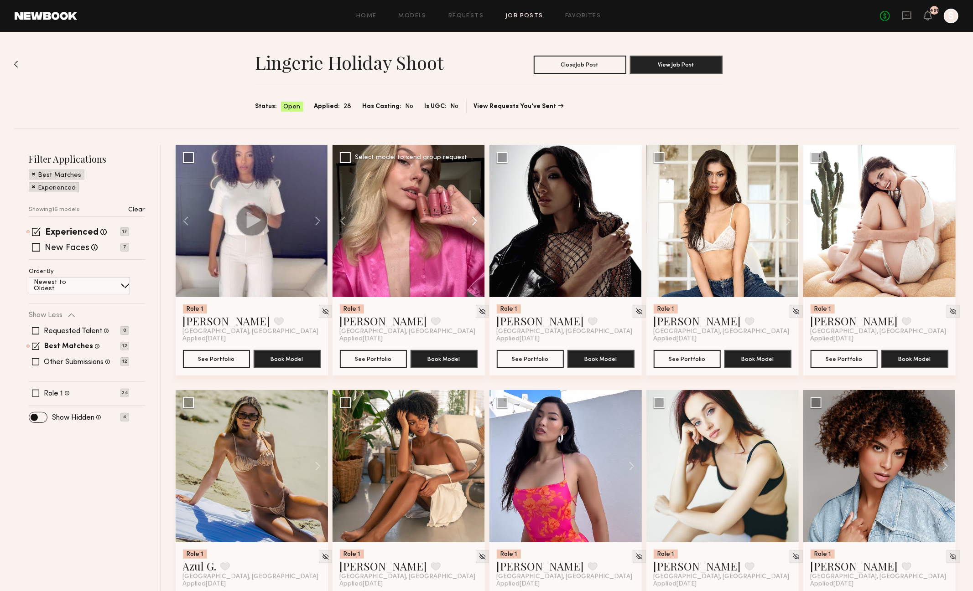
click at [476, 220] on button at bounding box center [470, 221] width 29 height 152
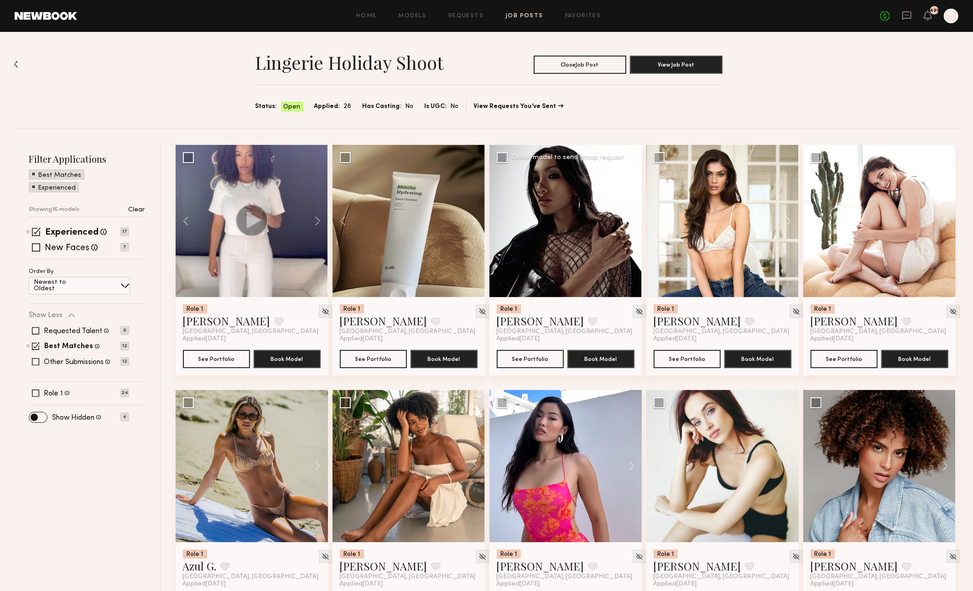
click at [628, 223] on button at bounding box center [626, 221] width 29 height 152
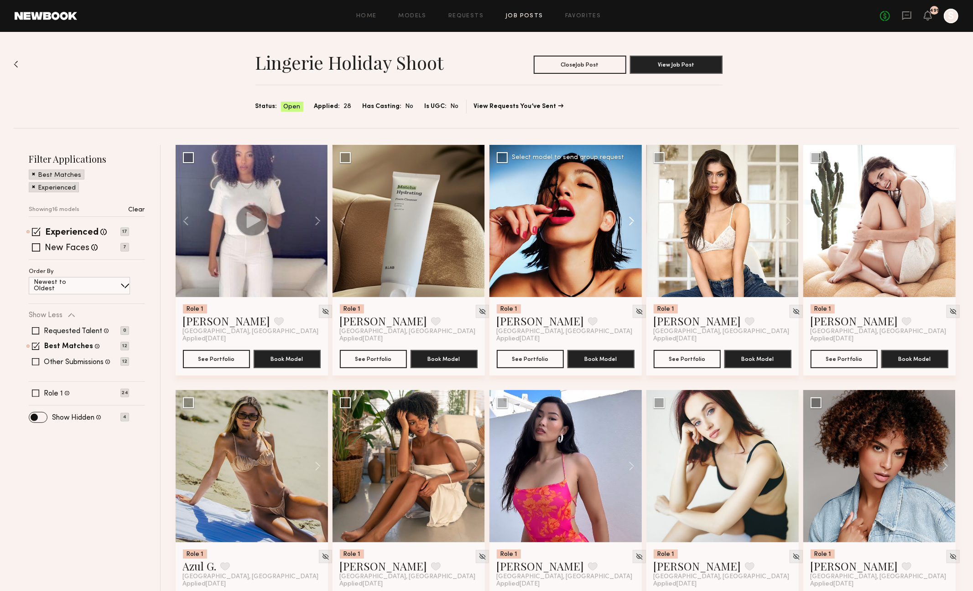
click at [628, 223] on button at bounding box center [626, 221] width 29 height 152
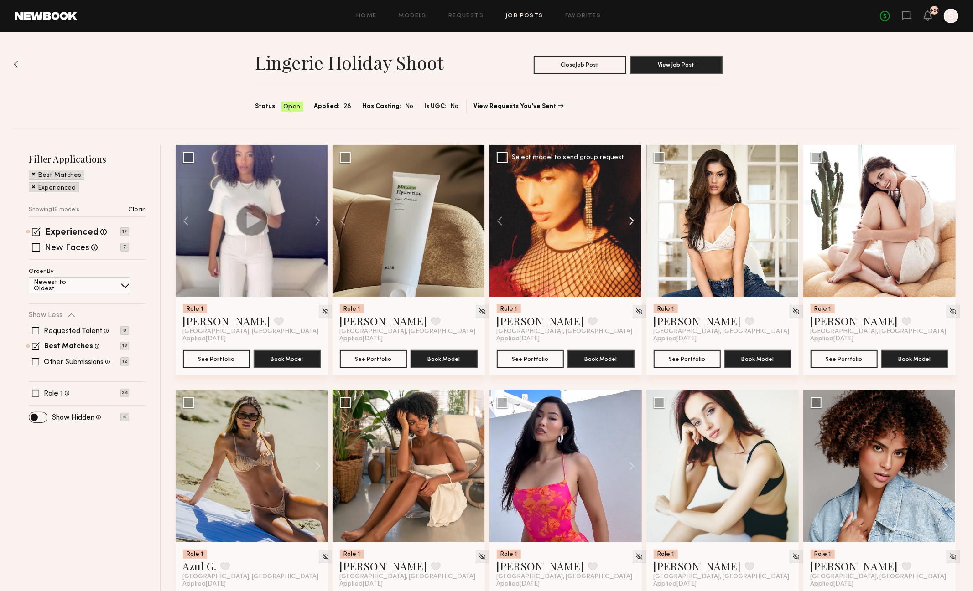
click at [628, 223] on button at bounding box center [626, 221] width 29 height 152
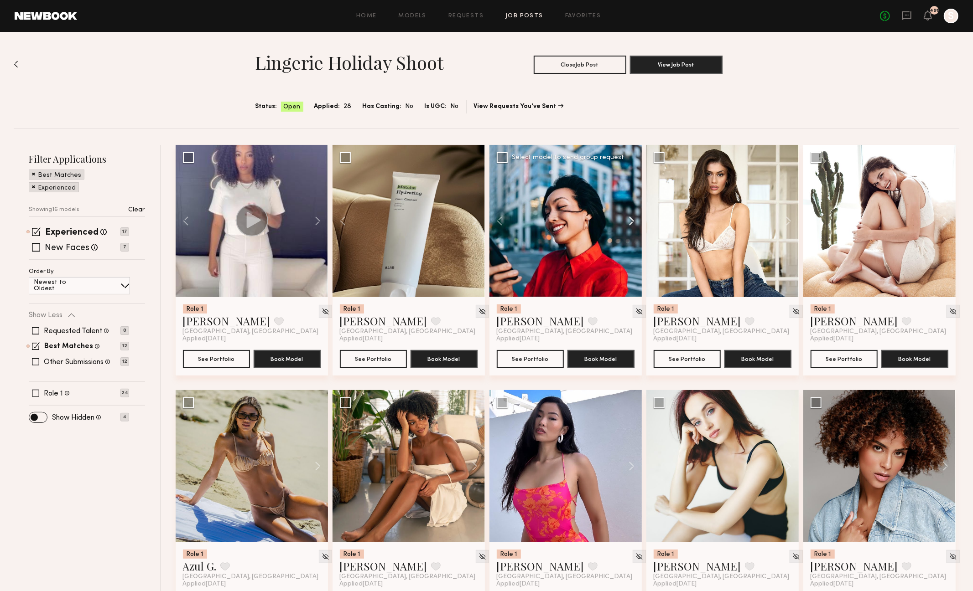
click at [628, 223] on button at bounding box center [626, 221] width 29 height 152
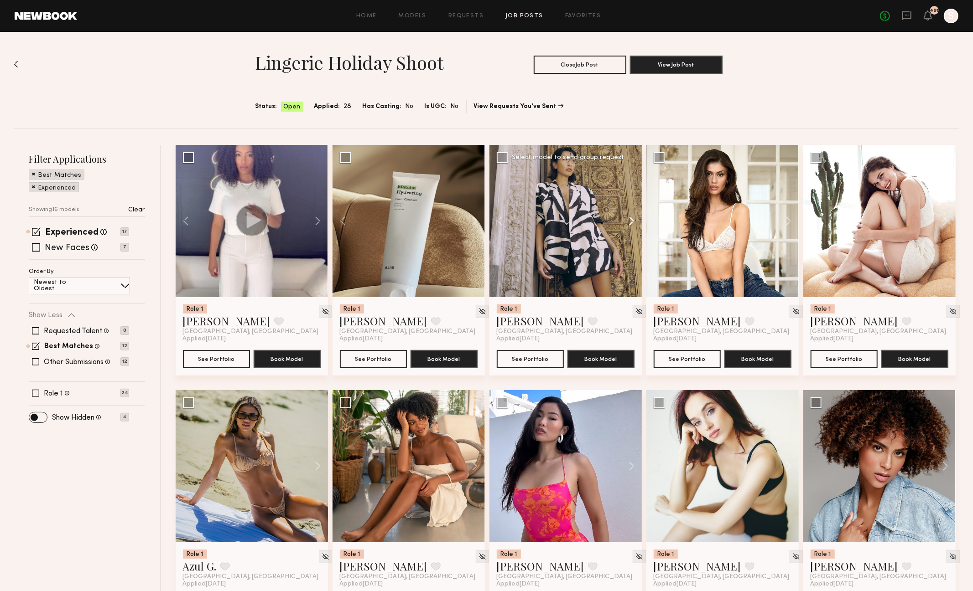
click at [628, 223] on button at bounding box center [626, 221] width 29 height 152
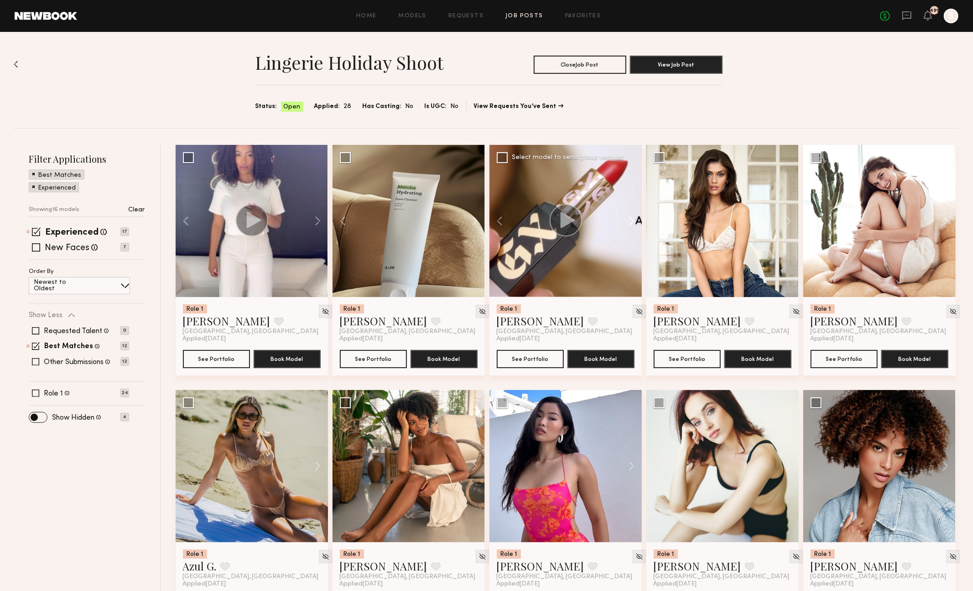
click at [628, 223] on button at bounding box center [626, 221] width 29 height 152
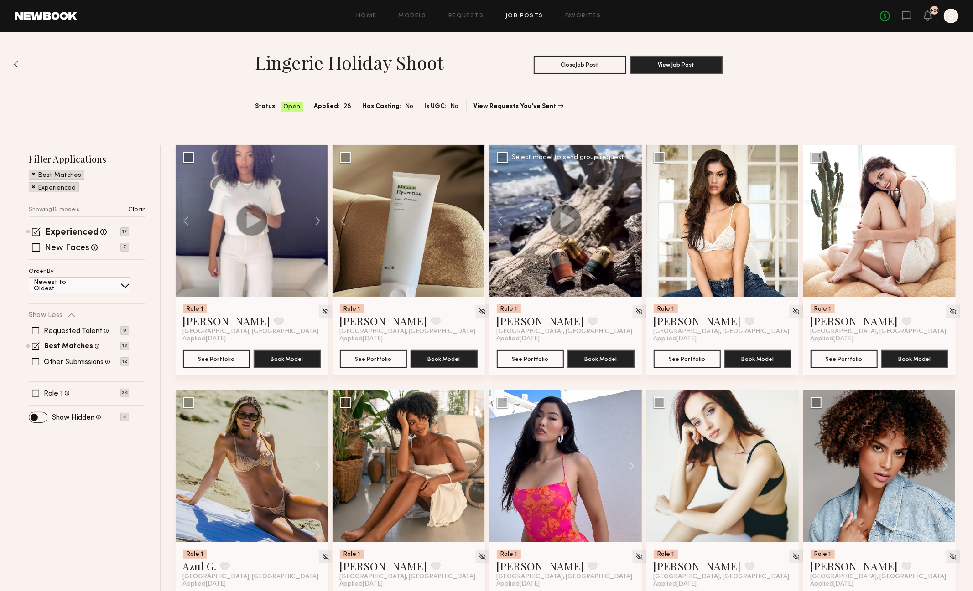
click at [628, 223] on button at bounding box center [626, 221] width 29 height 152
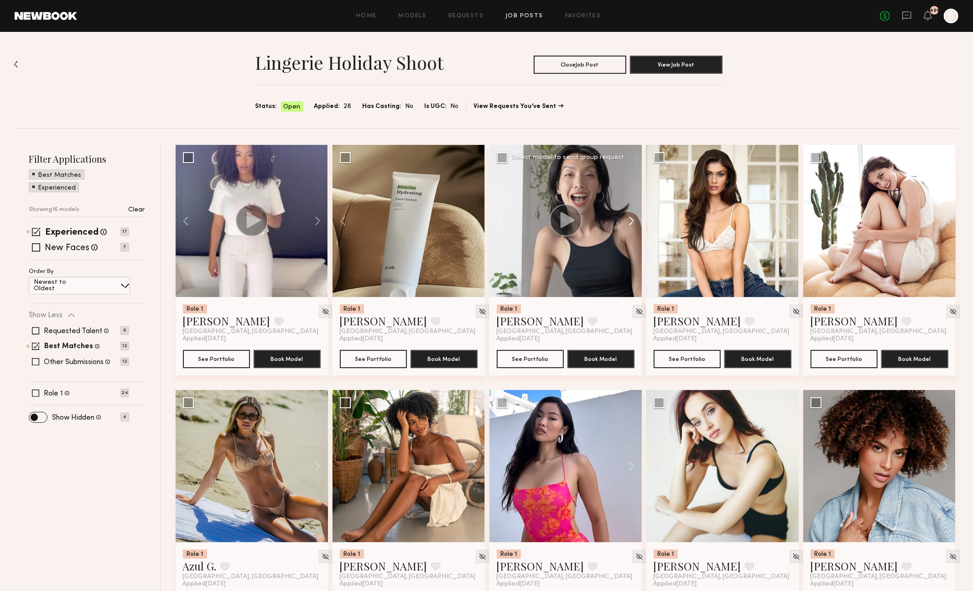
click at [628, 223] on button at bounding box center [626, 221] width 29 height 152
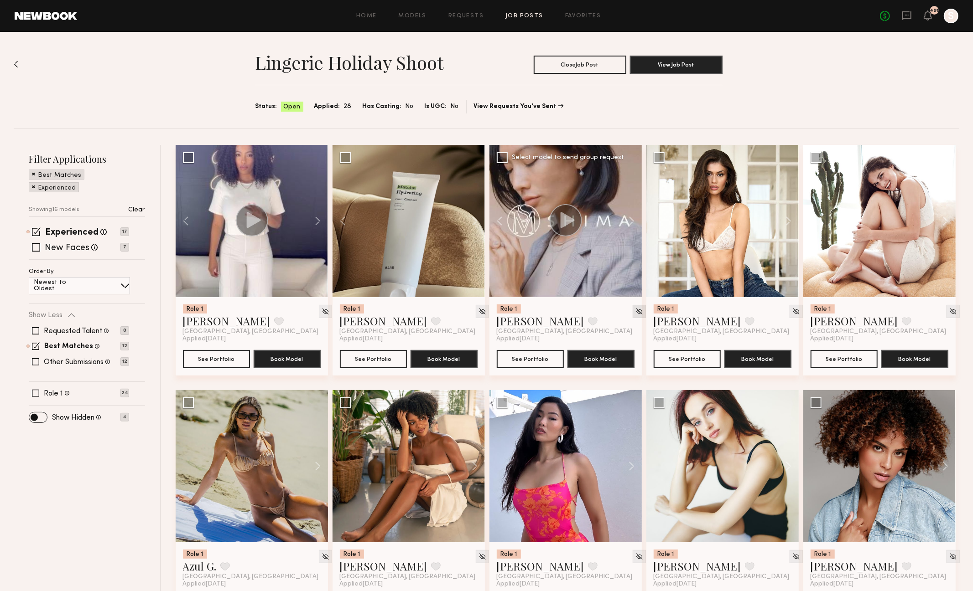
click at [635, 315] on img at bounding box center [639, 312] width 8 height 8
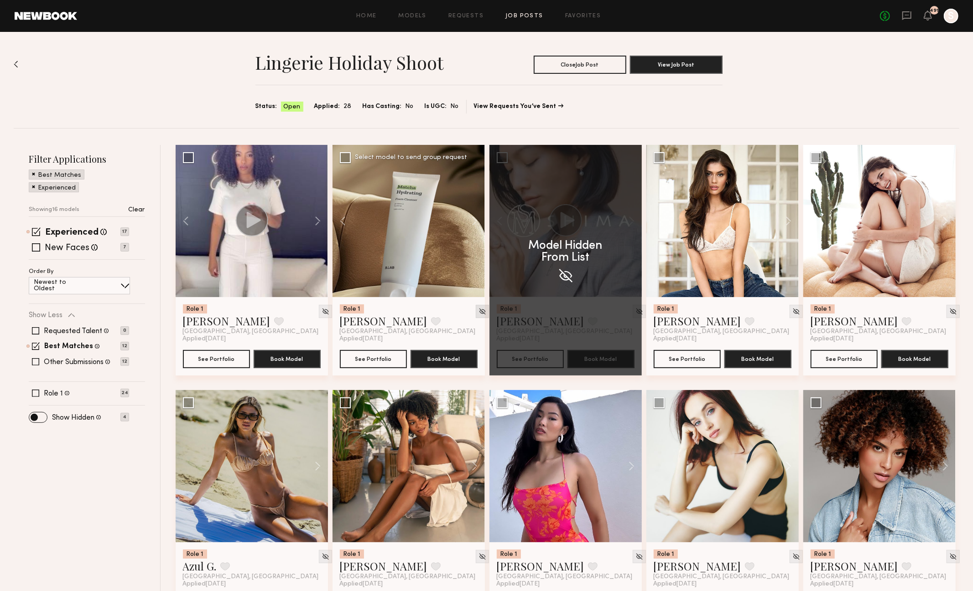
click at [478, 310] on img at bounding box center [482, 312] width 8 height 8
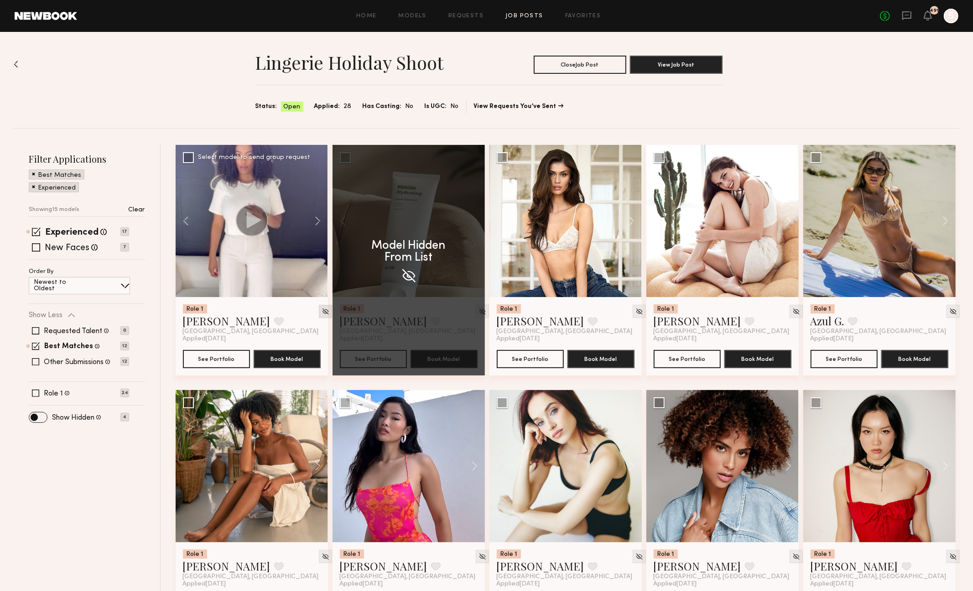
click at [322, 312] on img at bounding box center [326, 312] width 8 height 8
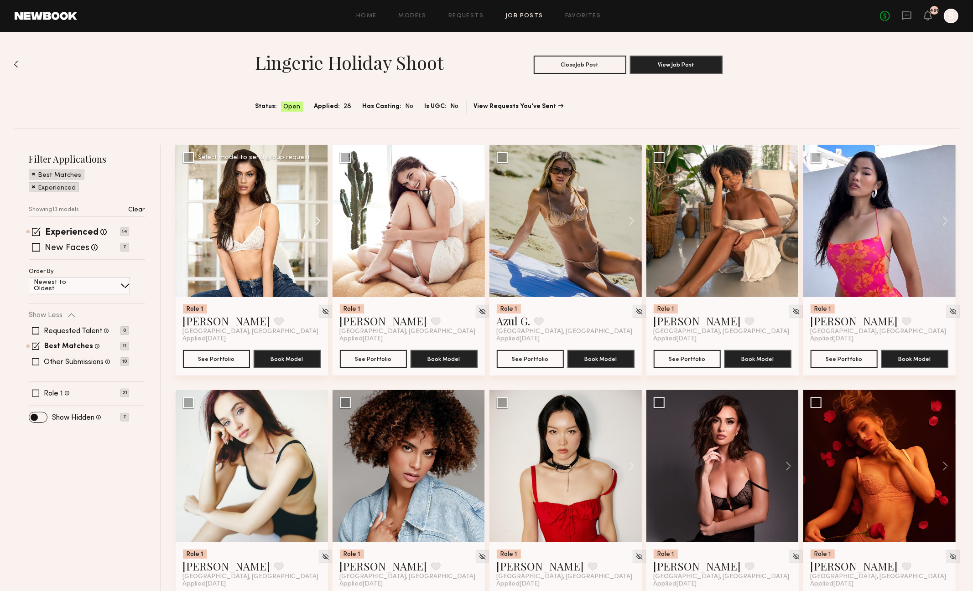
click at [320, 220] on button at bounding box center [313, 221] width 29 height 152
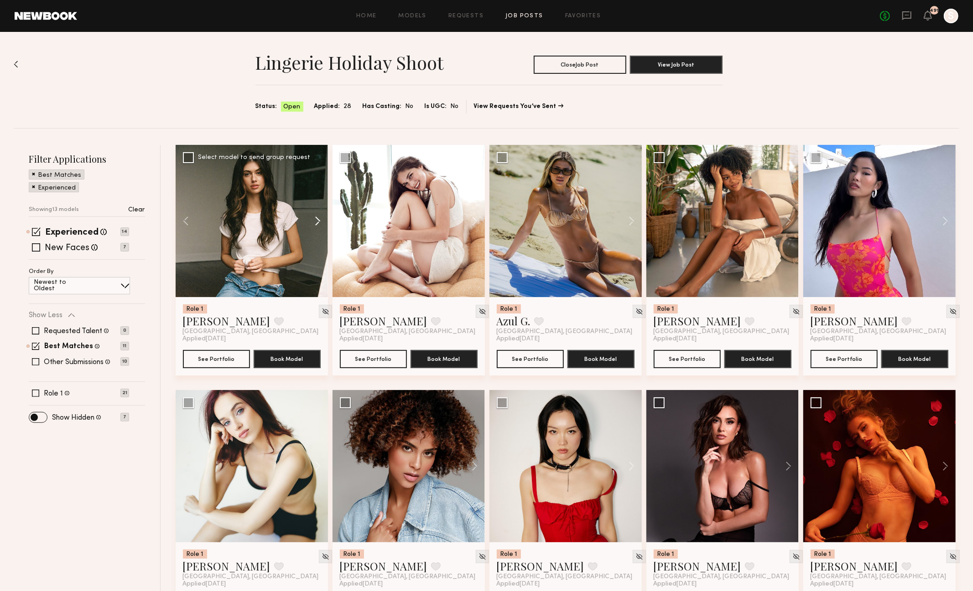
click at [320, 220] on button at bounding box center [313, 221] width 29 height 152
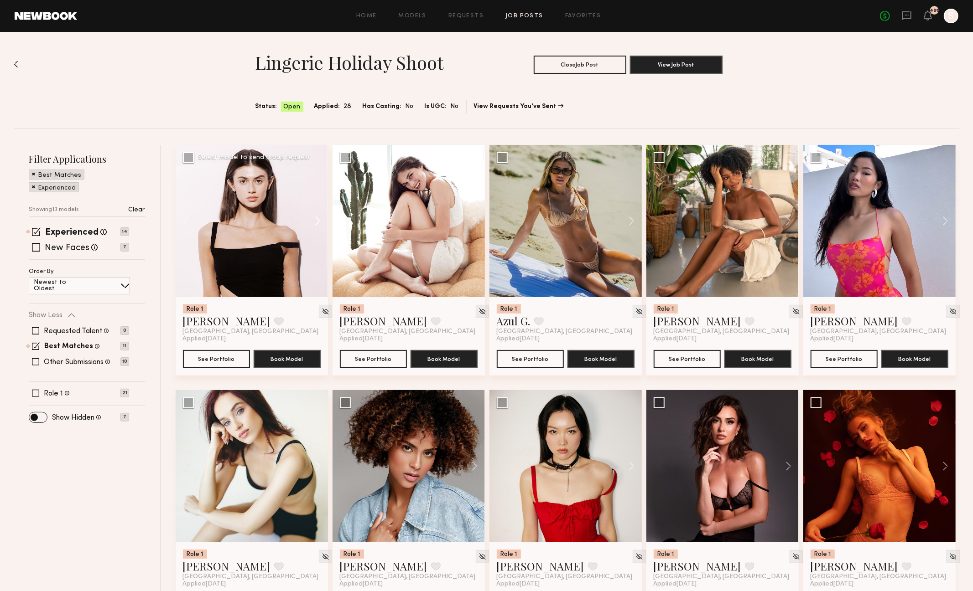
click at [320, 220] on button at bounding box center [313, 221] width 29 height 152
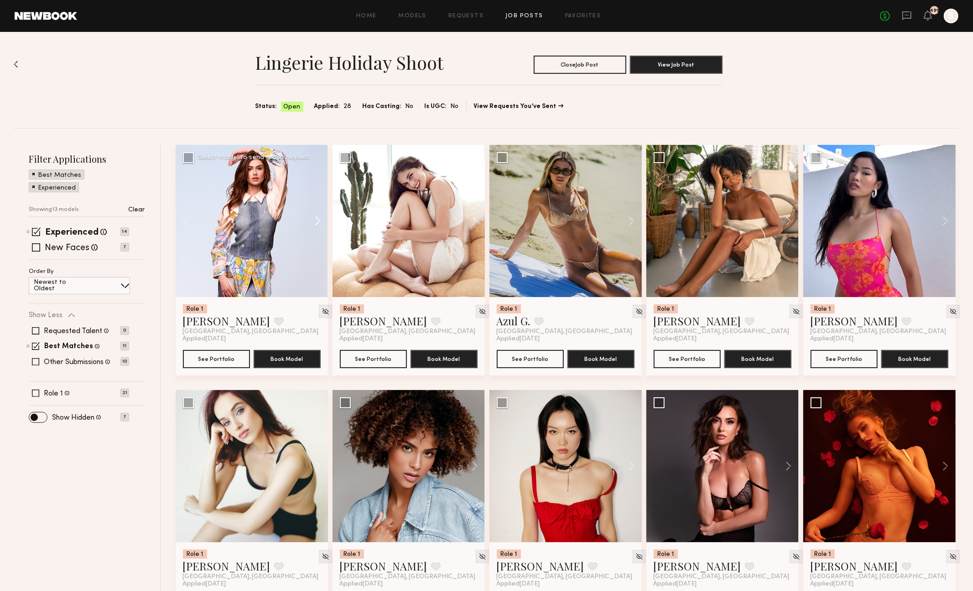
click at [320, 220] on button at bounding box center [313, 221] width 29 height 152
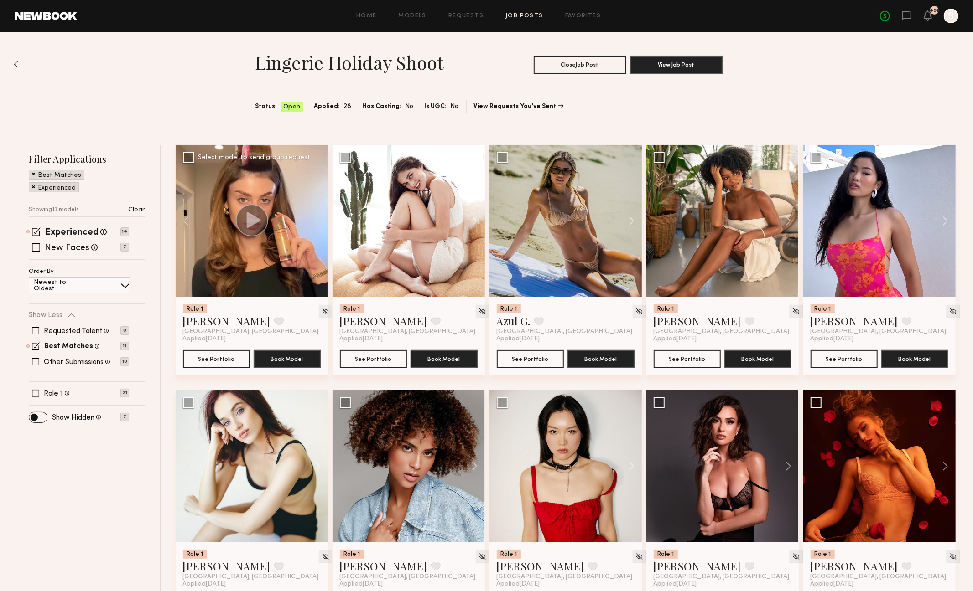
click at [320, 220] on div at bounding box center [252, 221] width 152 height 152
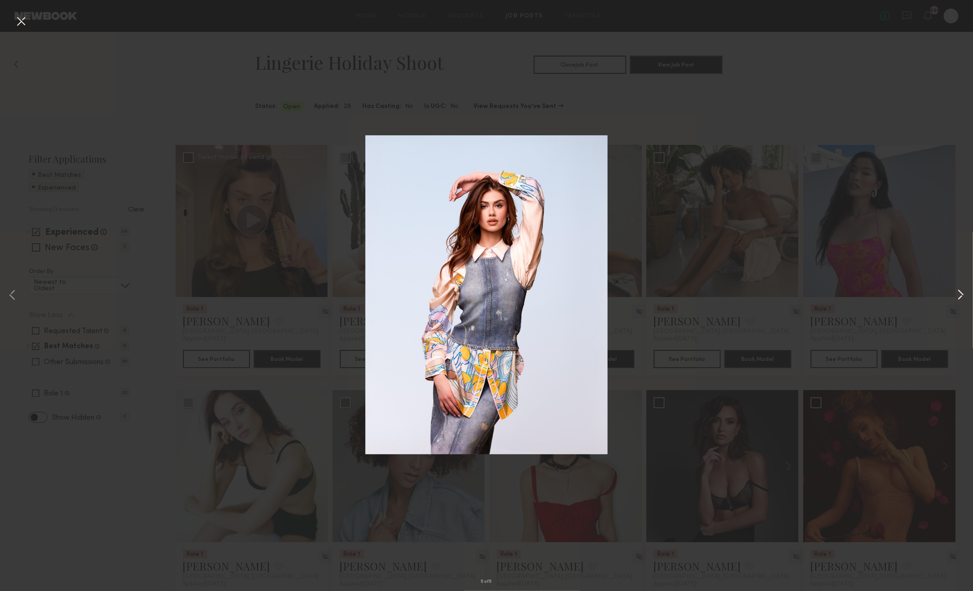
click at [961, 296] on button at bounding box center [960, 295] width 11 height 473
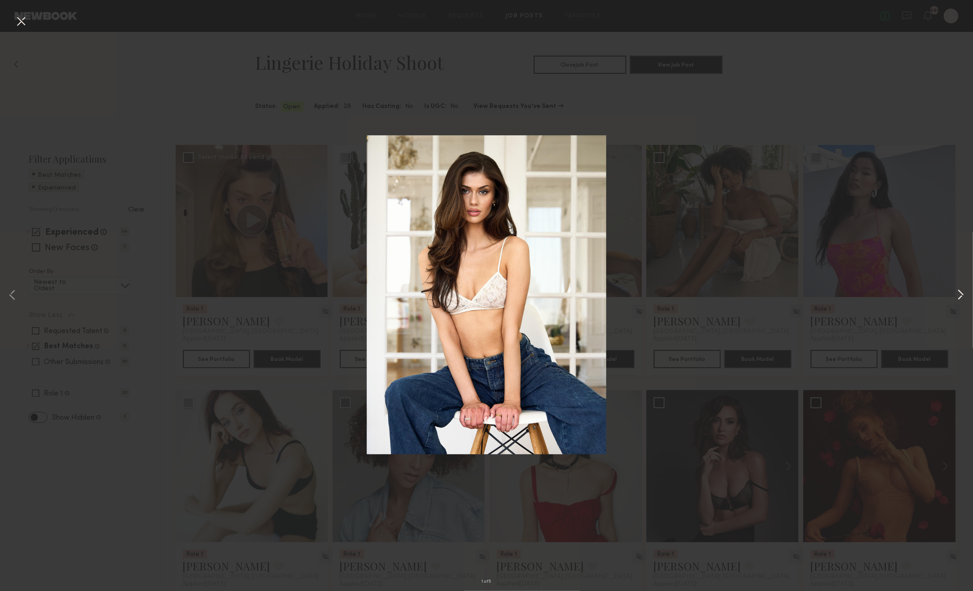
click at [961, 296] on button at bounding box center [960, 295] width 11 height 473
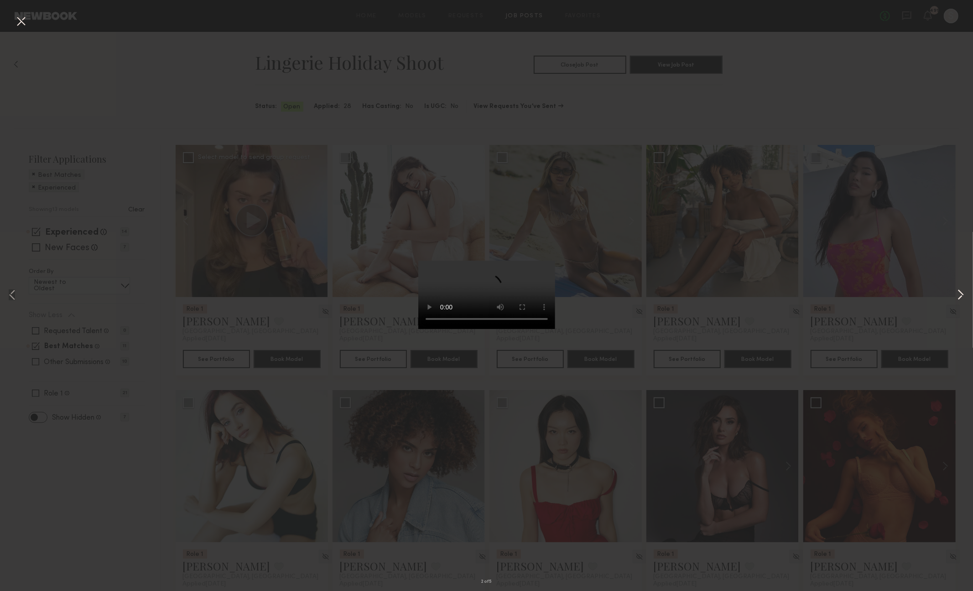
click at [961, 296] on button at bounding box center [960, 295] width 11 height 473
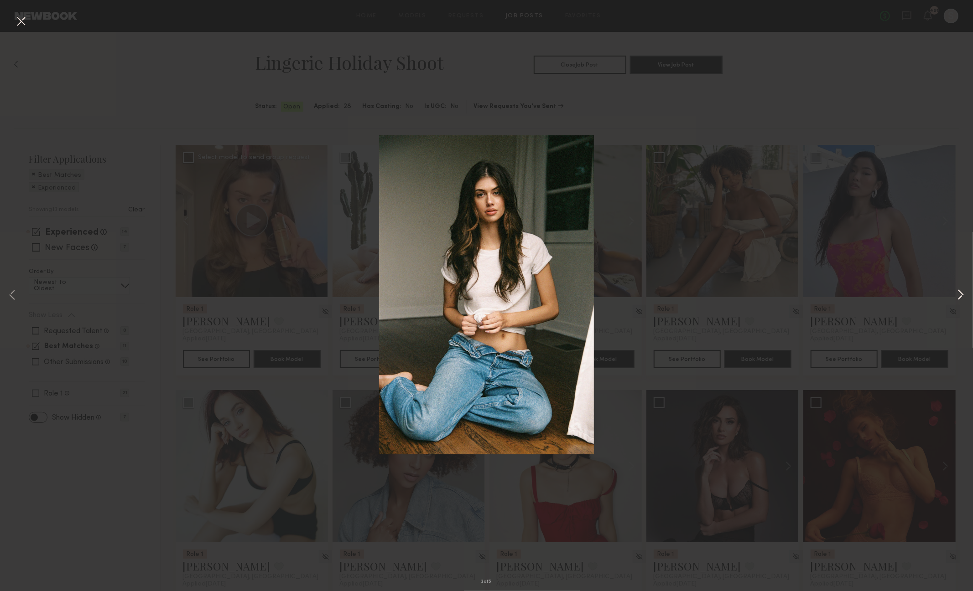
click at [961, 296] on button at bounding box center [960, 295] width 11 height 473
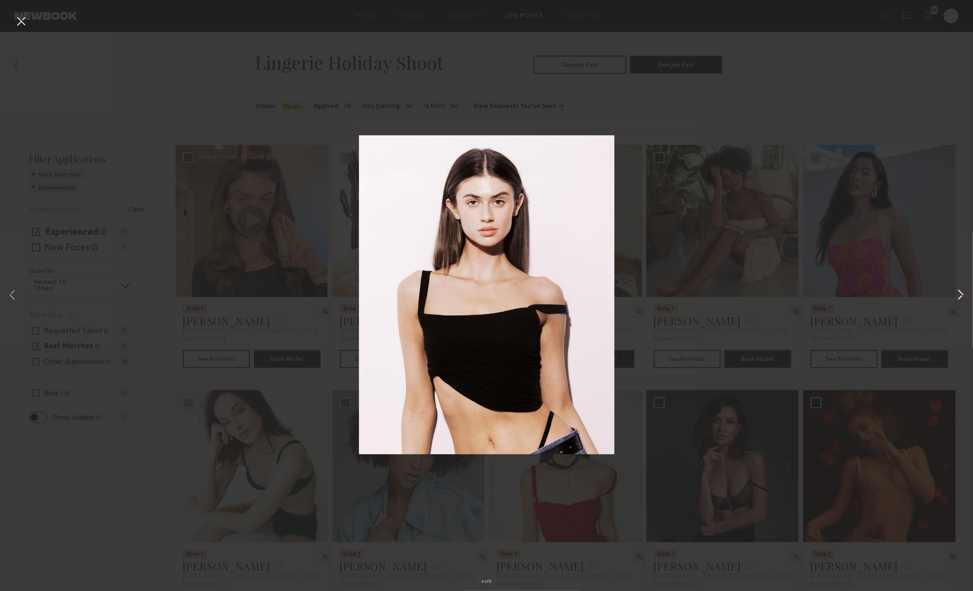
click at [961, 296] on button at bounding box center [960, 295] width 11 height 473
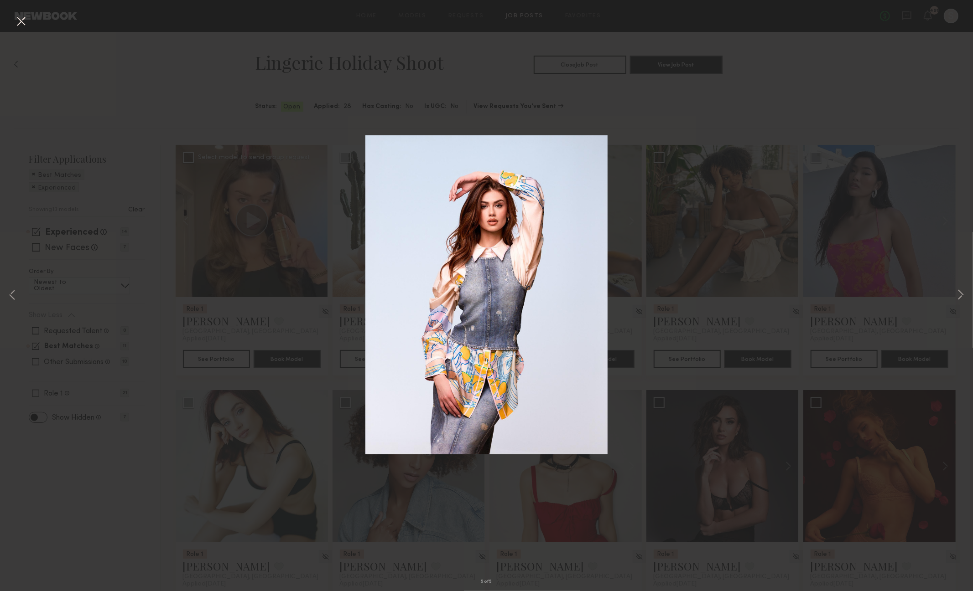
click at [19, 20] on button at bounding box center [21, 22] width 15 height 16
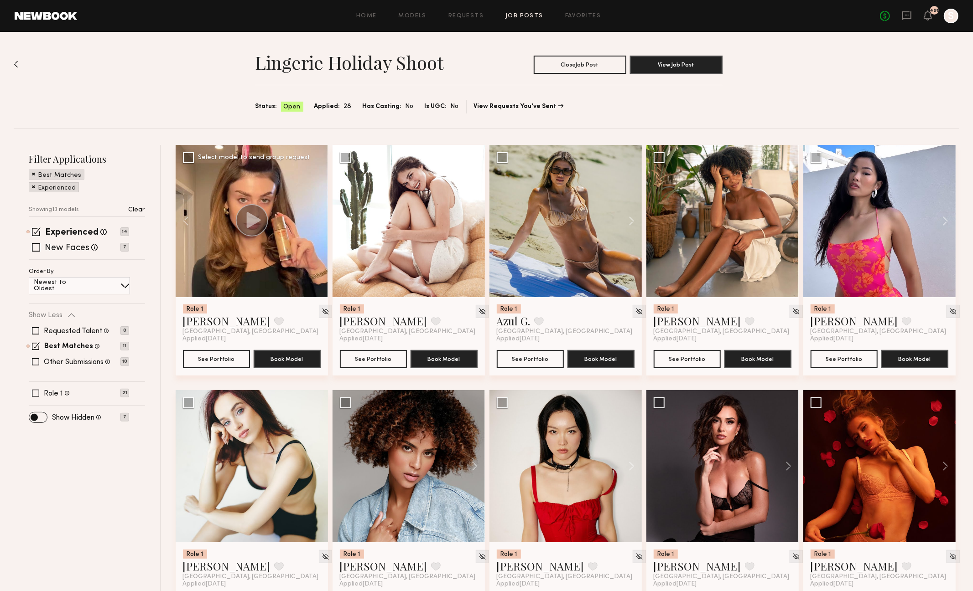
click at [228, 255] on div at bounding box center [252, 221] width 152 height 152
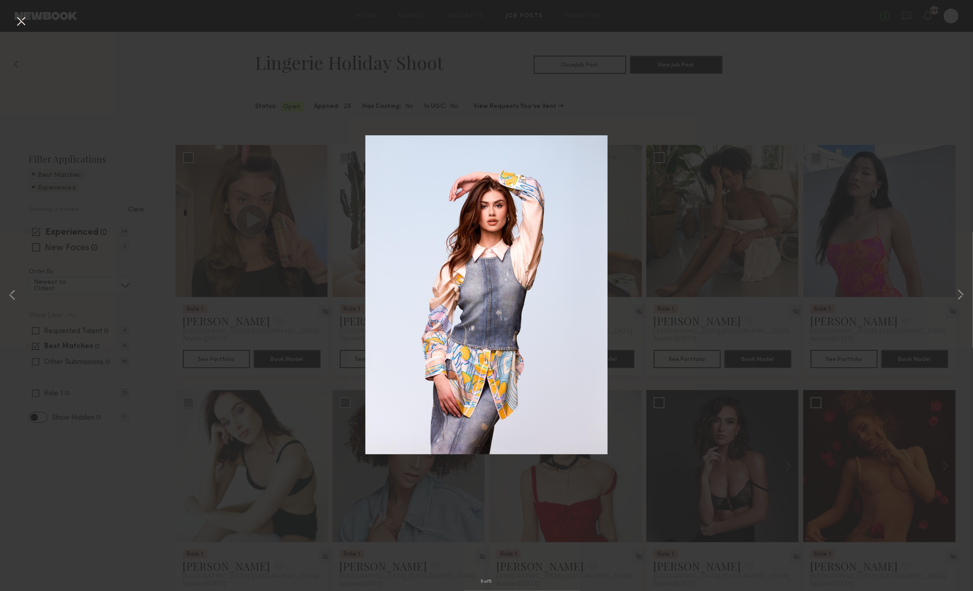
click at [223, 251] on div "5 of 5" at bounding box center [486, 295] width 973 height 591
click at [197, 324] on div "5 of 5" at bounding box center [486, 295] width 973 height 591
click at [24, 20] on button at bounding box center [21, 22] width 15 height 16
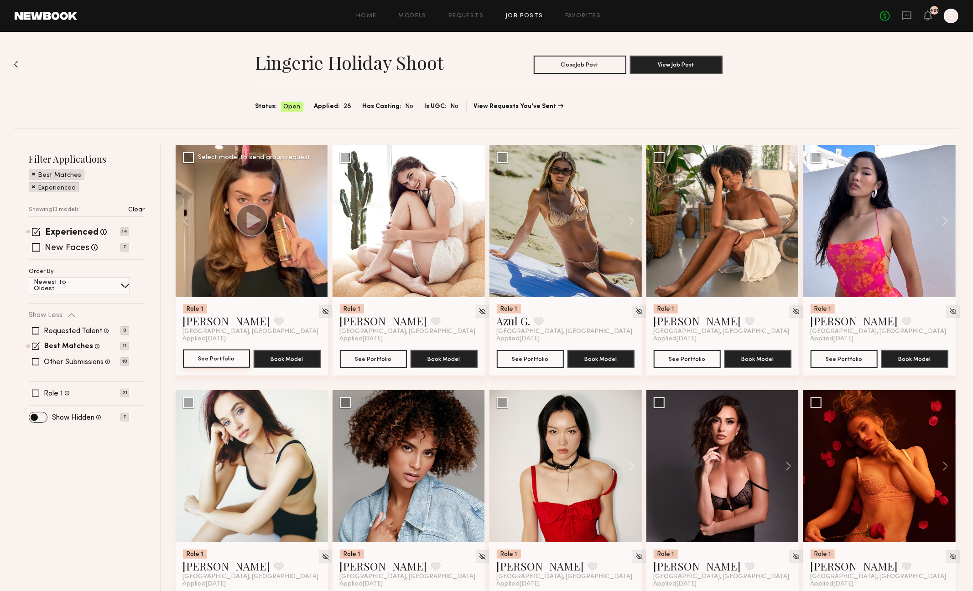
click at [199, 358] on button "See Portfolio" at bounding box center [216, 359] width 67 height 18
click at [474, 222] on button at bounding box center [470, 221] width 29 height 152
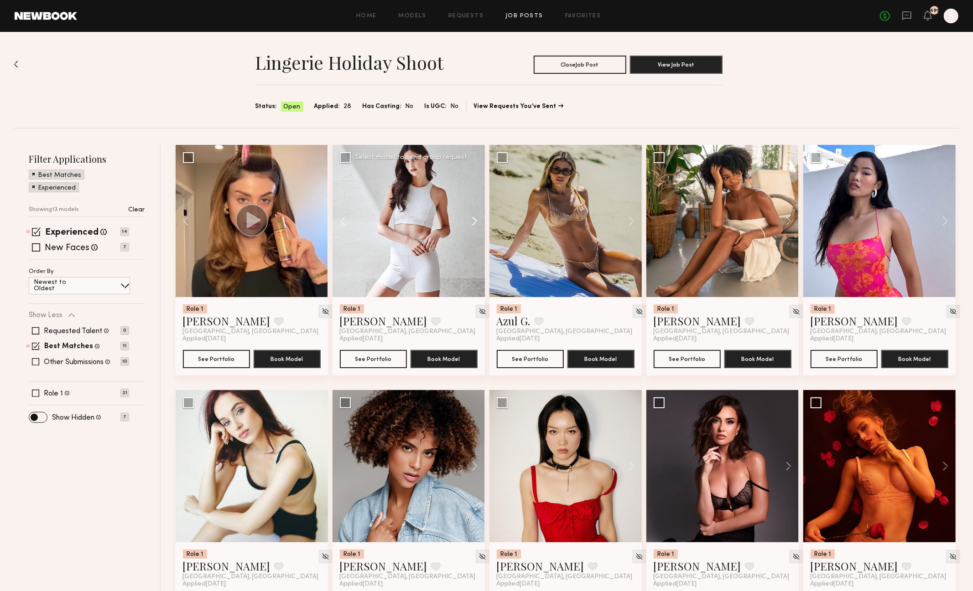
click at [474, 222] on button at bounding box center [470, 221] width 29 height 152
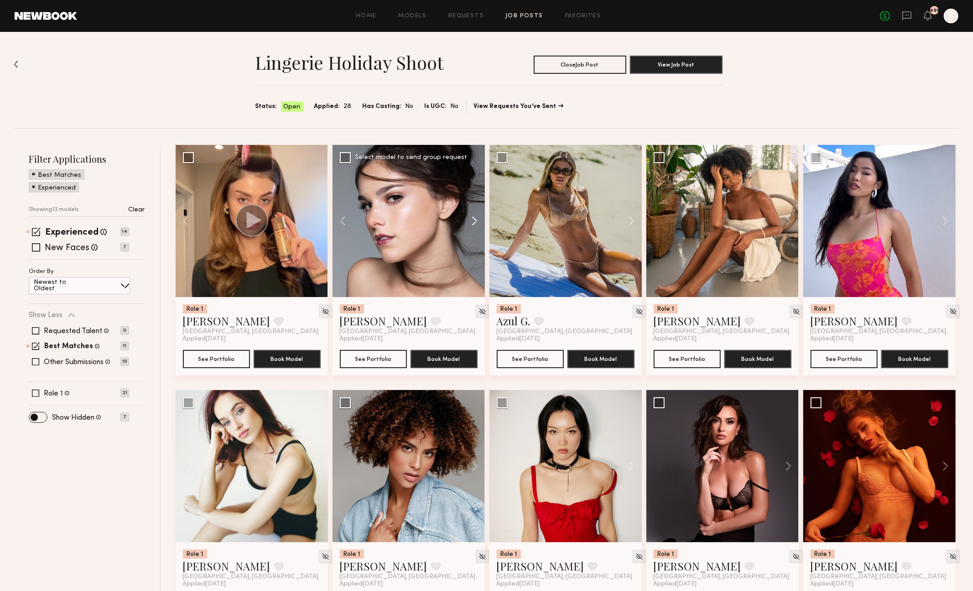
click at [474, 222] on button at bounding box center [470, 221] width 29 height 152
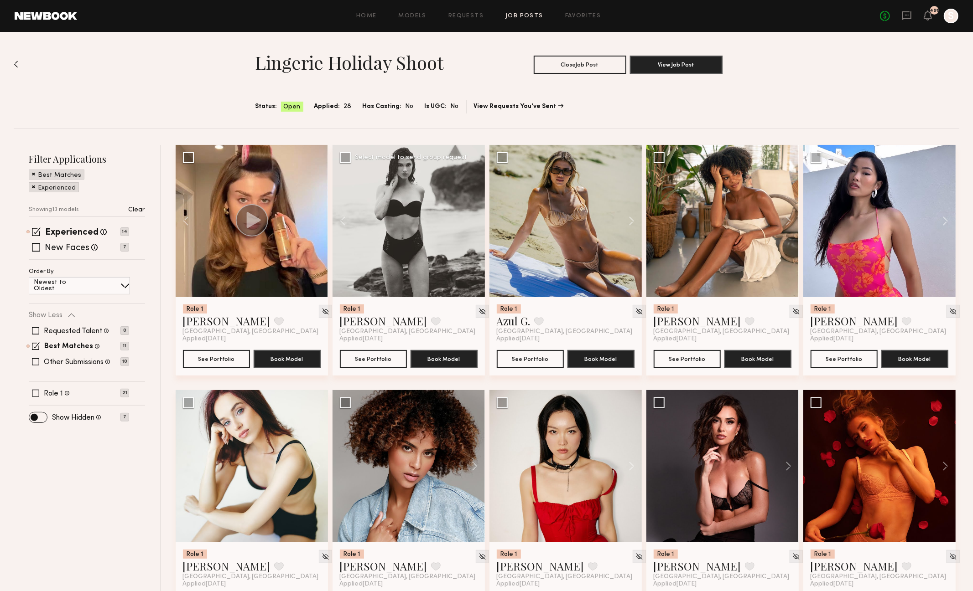
click at [474, 222] on div at bounding box center [408, 221] width 152 height 152
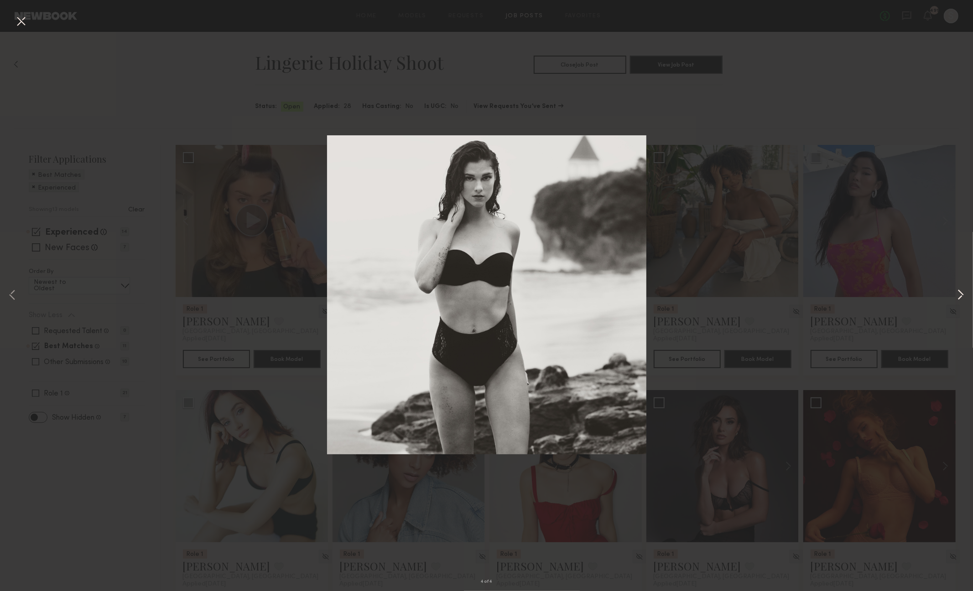
click at [963, 295] on button at bounding box center [960, 295] width 11 height 473
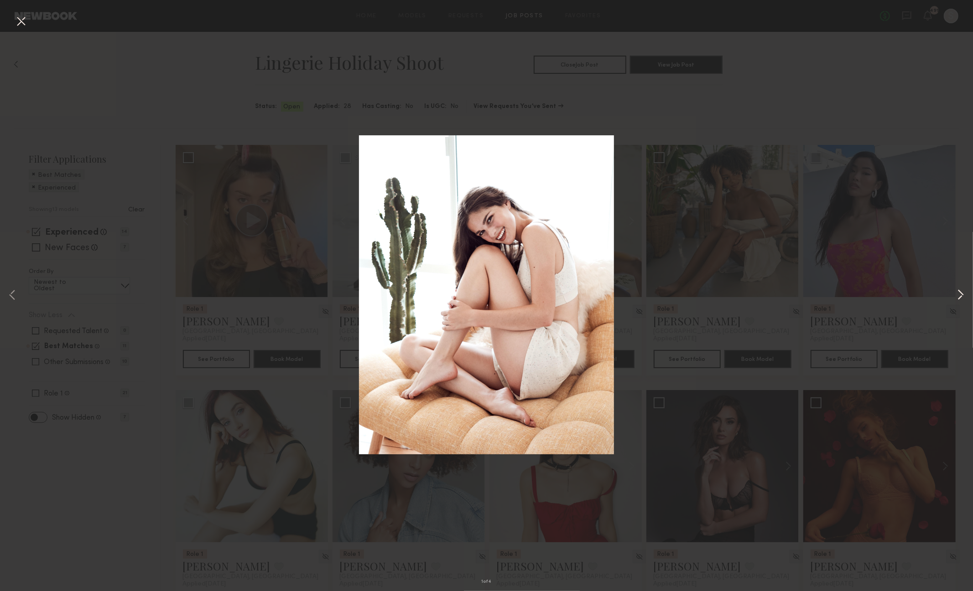
click at [963, 295] on button at bounding box center [960, 295] width 11 height 473
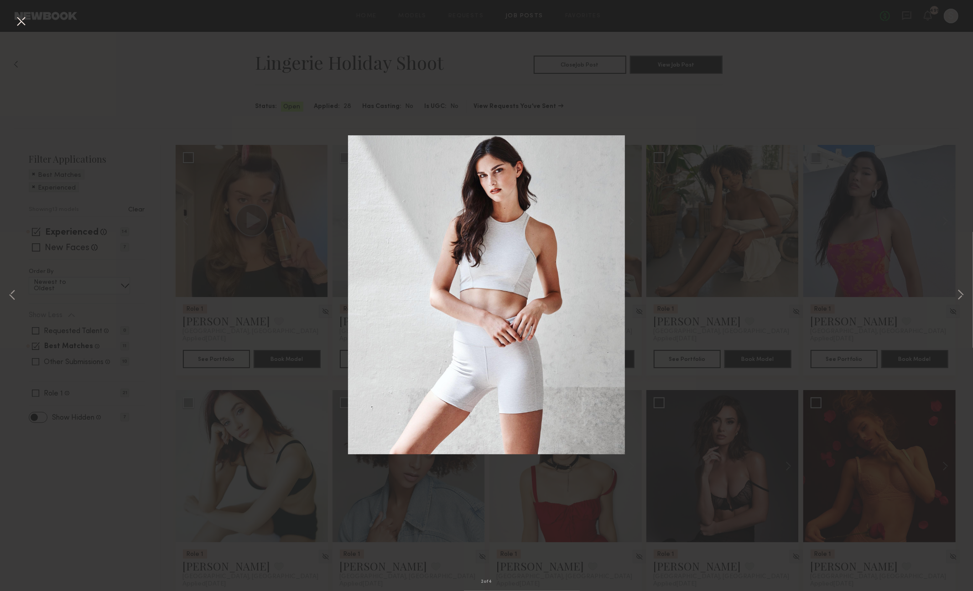
click at [18, 21] on button at bounding box center [21, 22] width 15 height 16
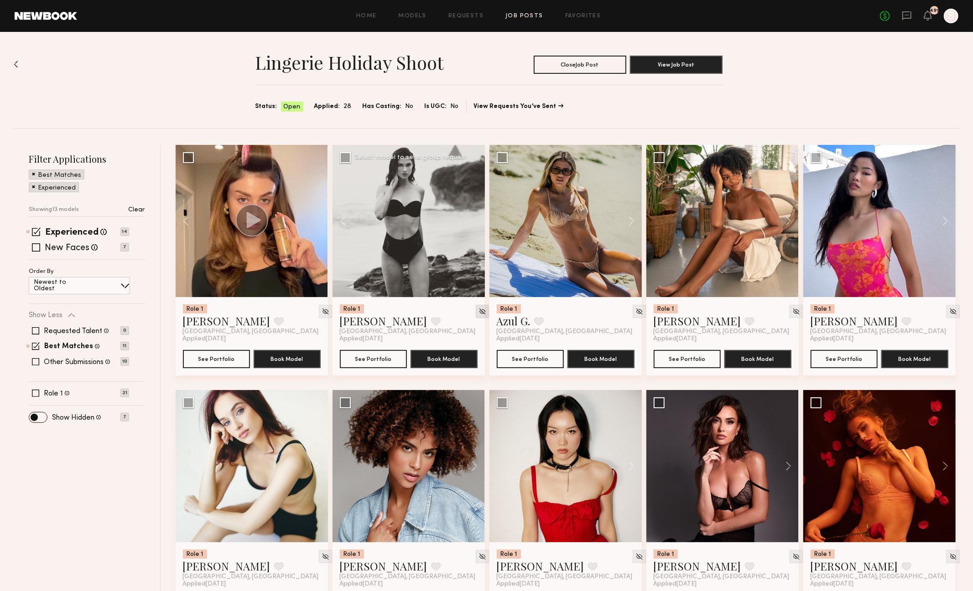
click at [478, 313] on img at bounding box center [482, 312] width 8 height 8
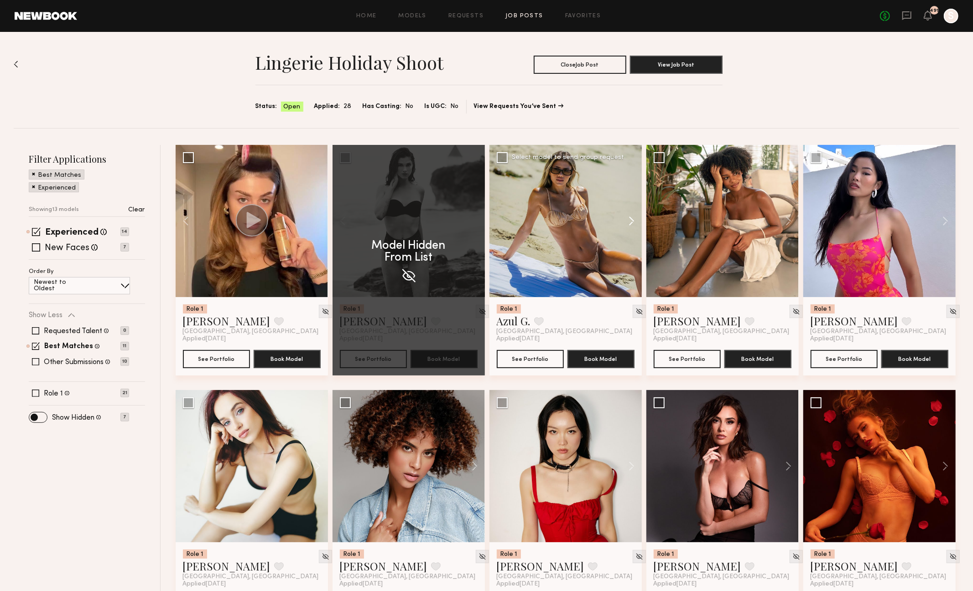
click at [634, 220] on button at bounding box center [626, 221] width 29 height 152
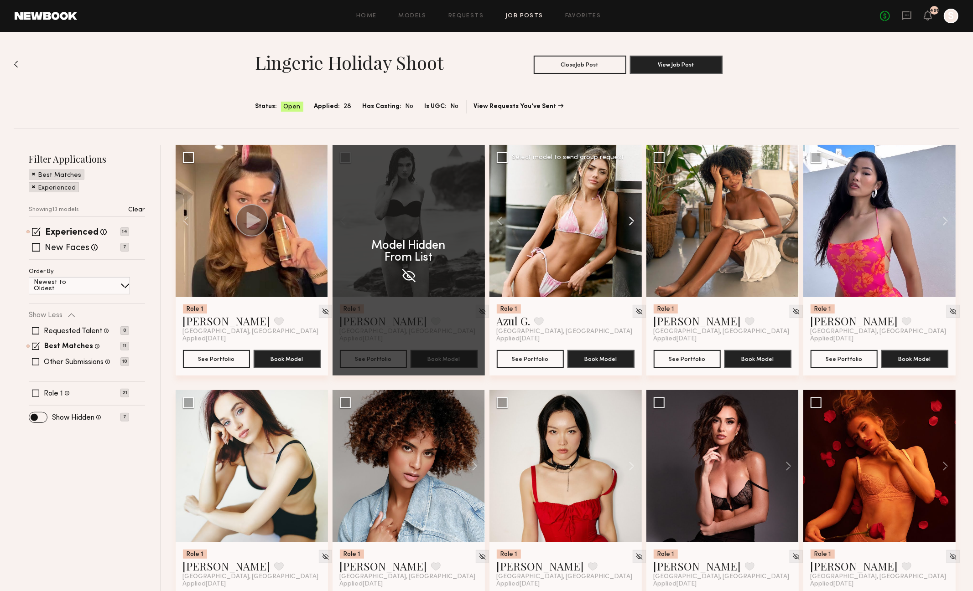
click at [633, 220] on div "Role 1 Lilah F. Favorite Los Angeles, CA Applied 09/09/2025 See Portfolio Book …" at bounding box center [570, 513] width 788 height 736
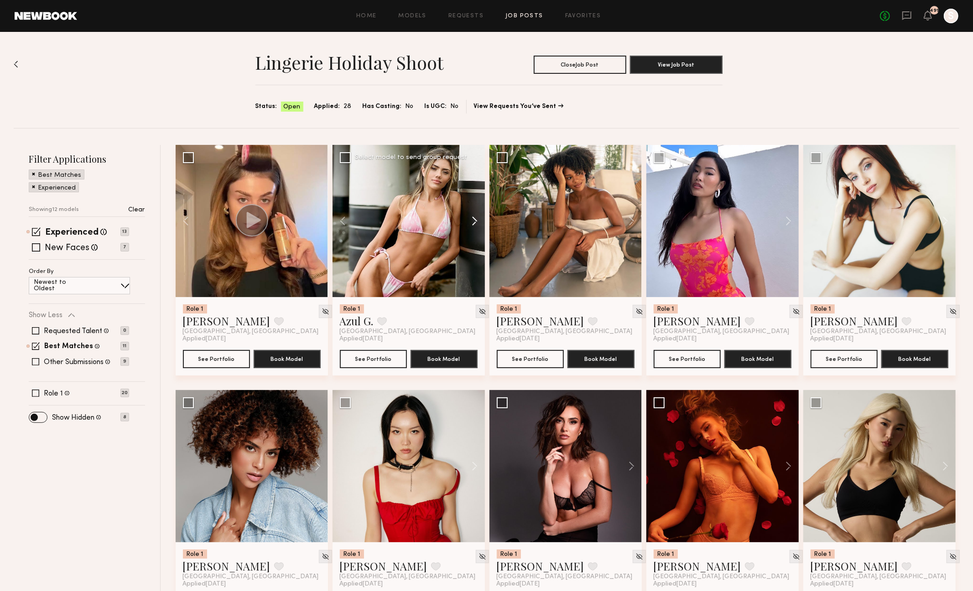
click at [473, 219] on button at bounding box center [470, 221] width 29 height 152
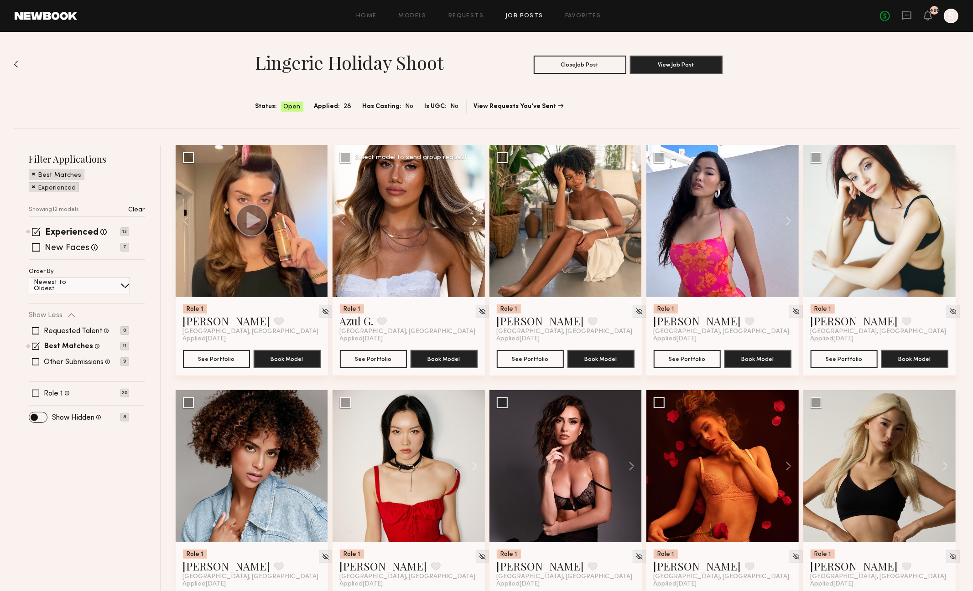
click at [472, 219] on button at bounding box center [470, 221] width 29 height 152
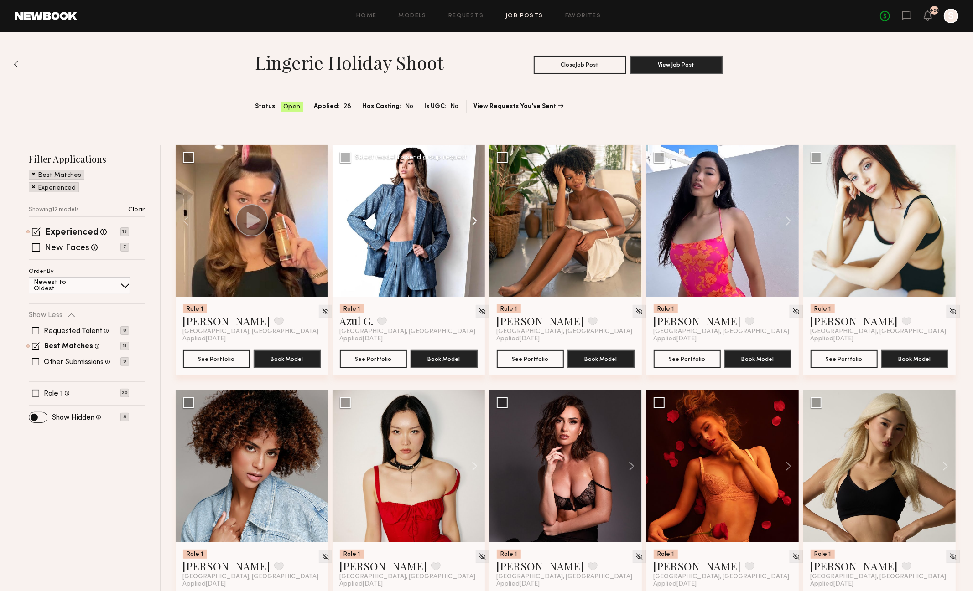
click at [472, 219] on button at bounding box center [470, 221] width 29 height 152
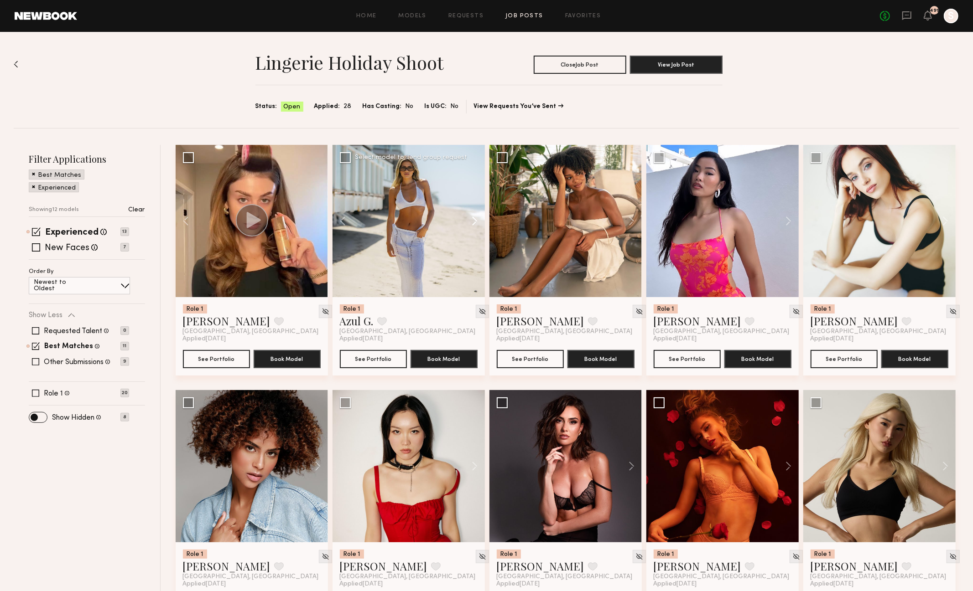
click at [472, 219] on button at bounding box center [470, 221] width 29 height 152
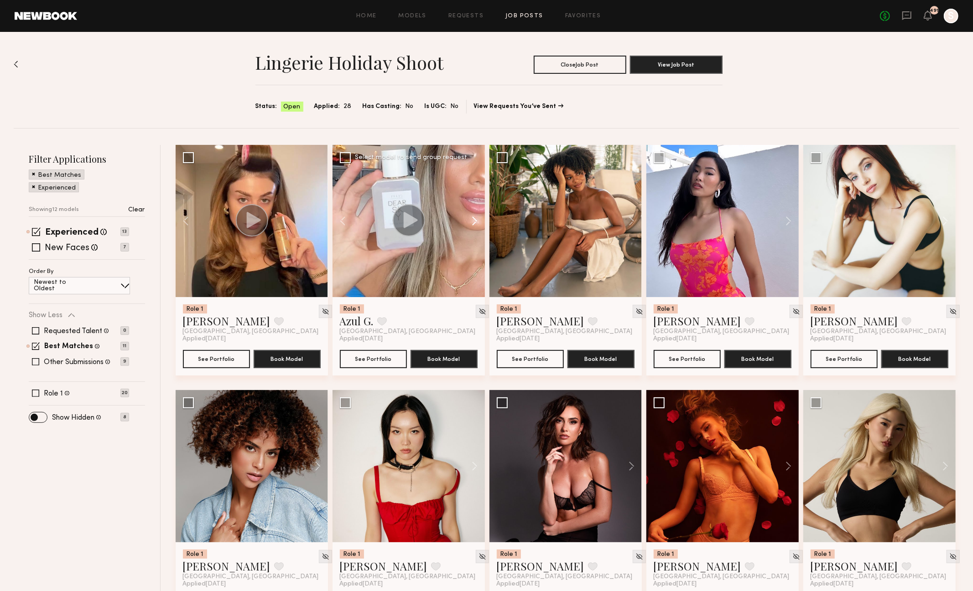
click at [472, 219] on button at bounding box center [470, 221] width 29 height 152
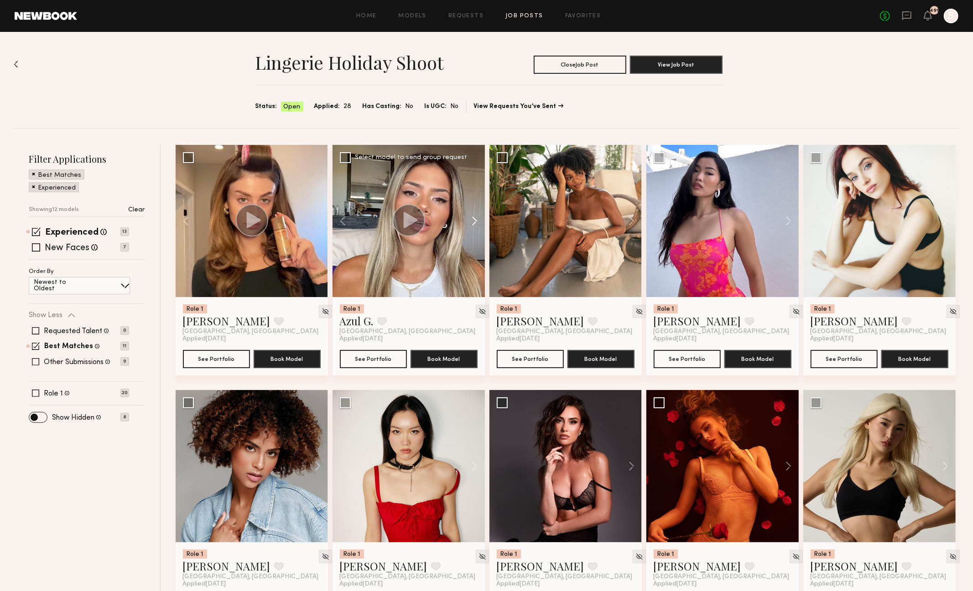
click at [472, 219] on button at bounding box center [470, 221] width 29 height 152
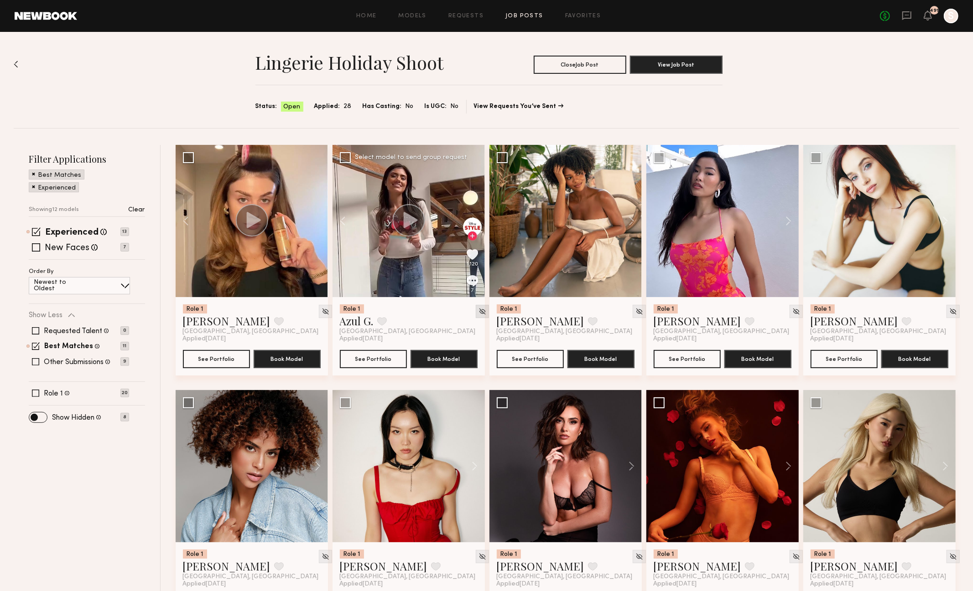
click at [476, 307] on div at bounding box center [482, 311] width 13 height 13
click at [478, 310] on img at bounding box center [482, 312] width 8 height 8
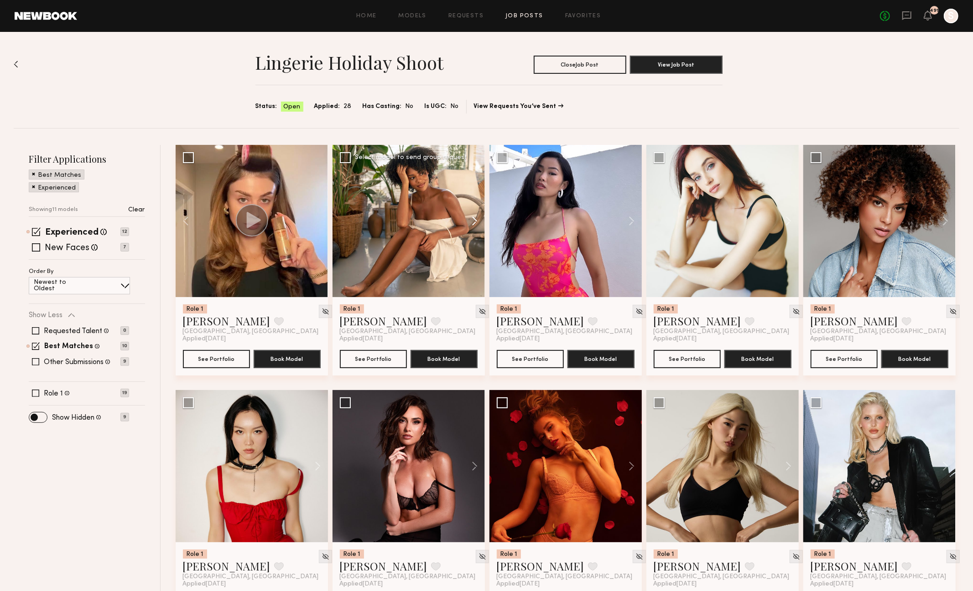
click at [472, 221] on button at bounding box center [470, 221] width 29 height 152
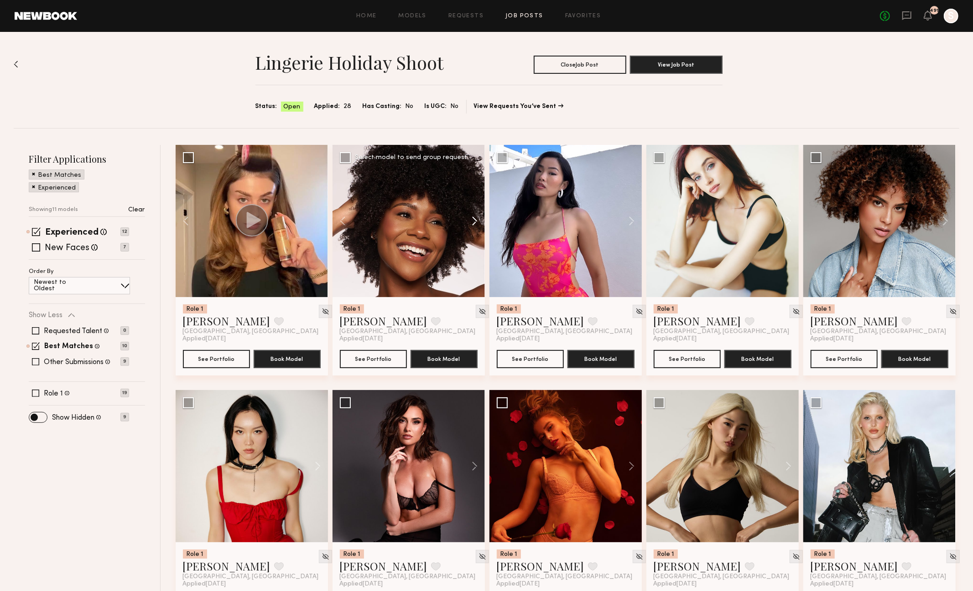
click at [472, 221] on button at bounding box center [470, 221] width 29 height 152
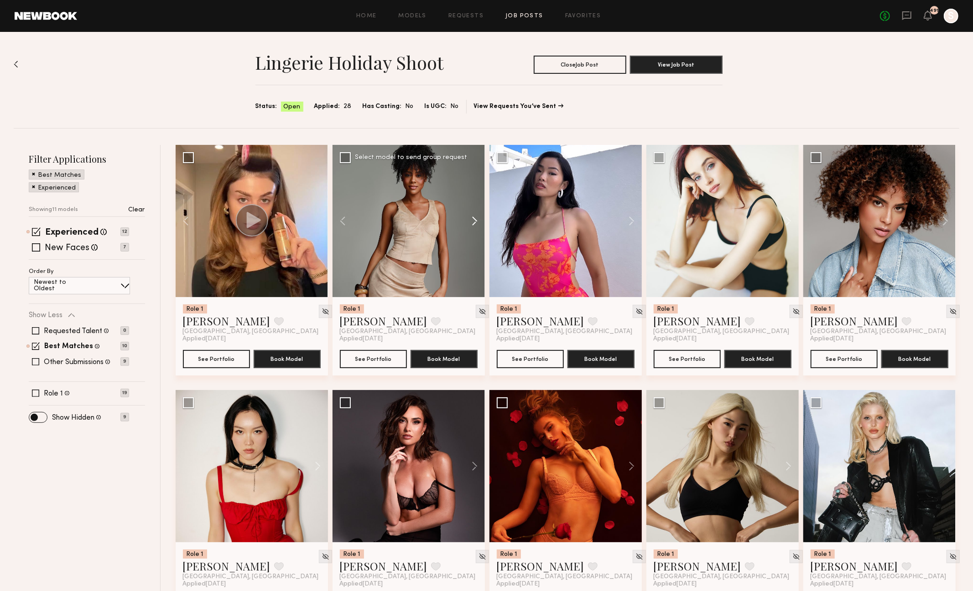
click at [472, 221] on button at bounding box center [470, 221] width 29 height 152
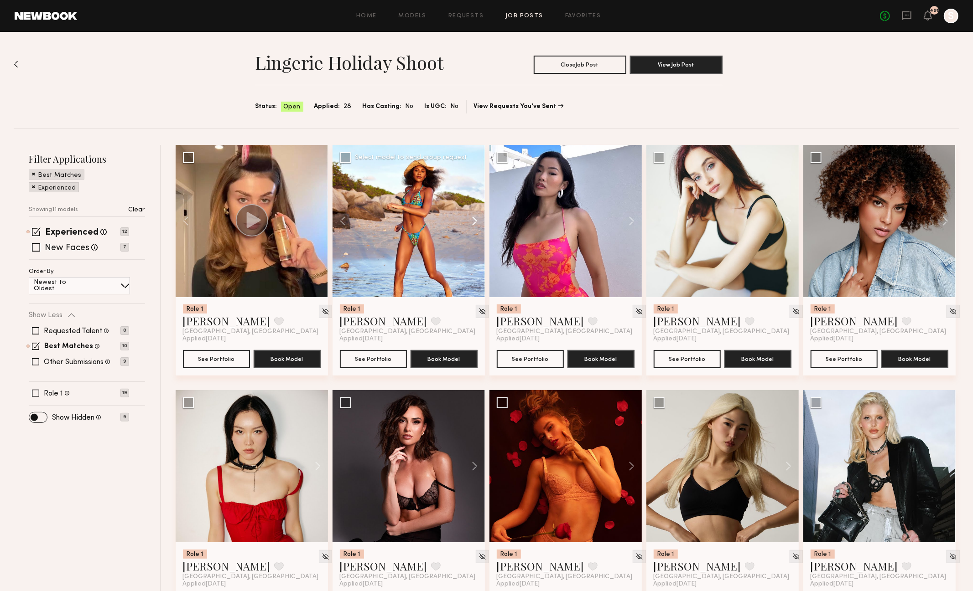
click at [472, 221] on button at bounding box center [470, 221] width 29 height 152
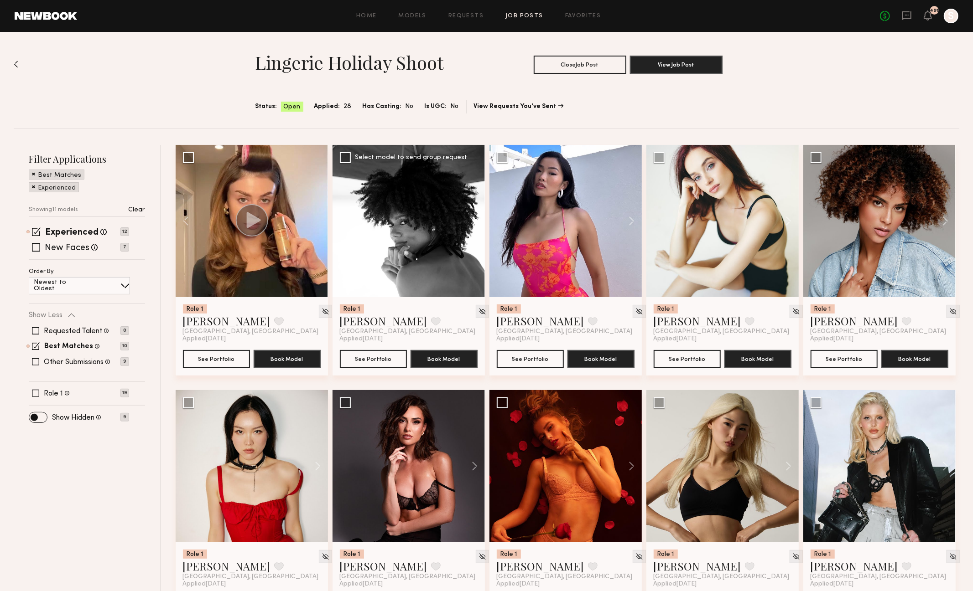
click at [472, 221] on button at bounding box center [470, 221] width 29 height 152
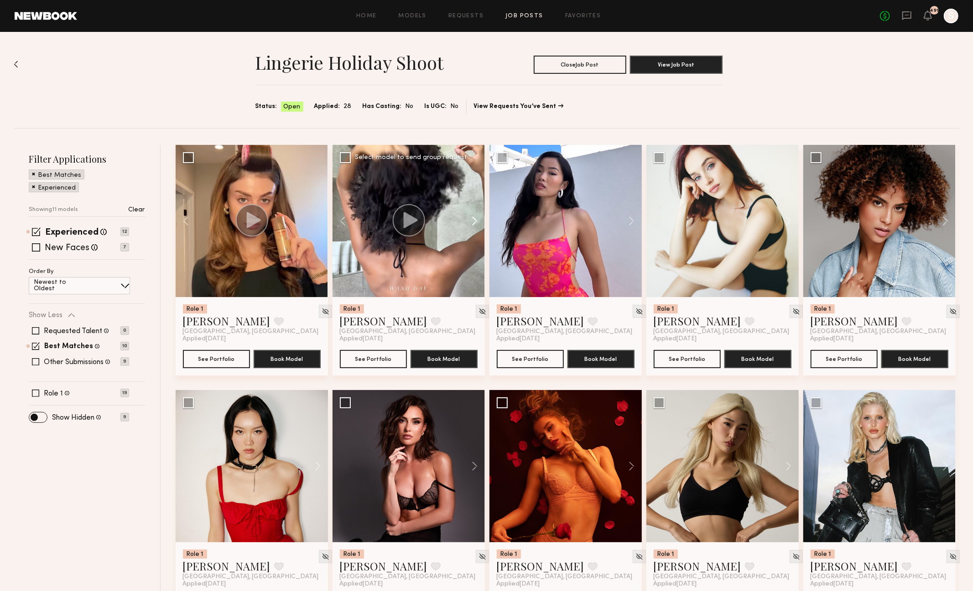
click at [472, 221] on button at bounding box center [470, 221] width 29 height 152
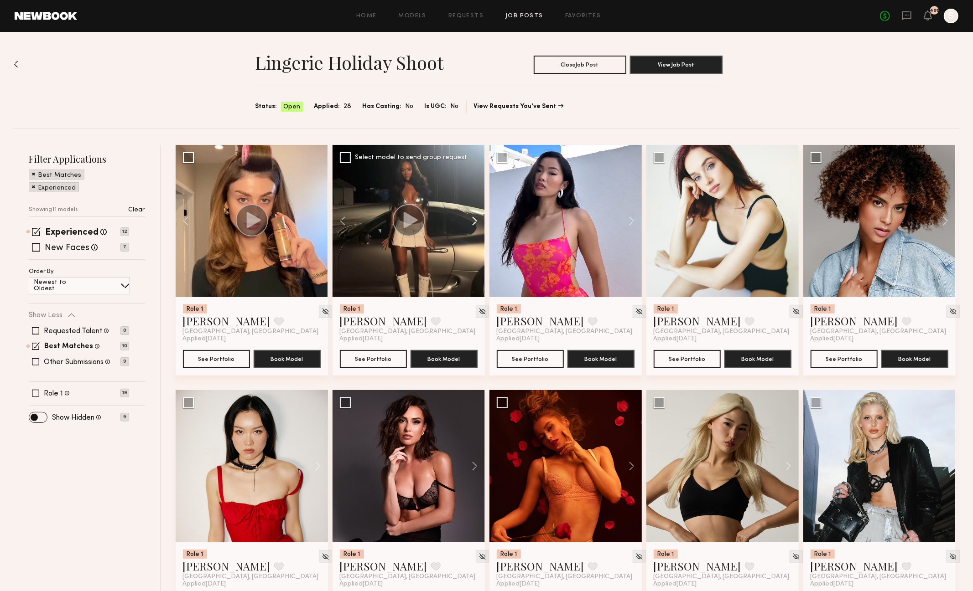
click at [472, 221] on button at bounding box center [470, 221] width 29 height 152
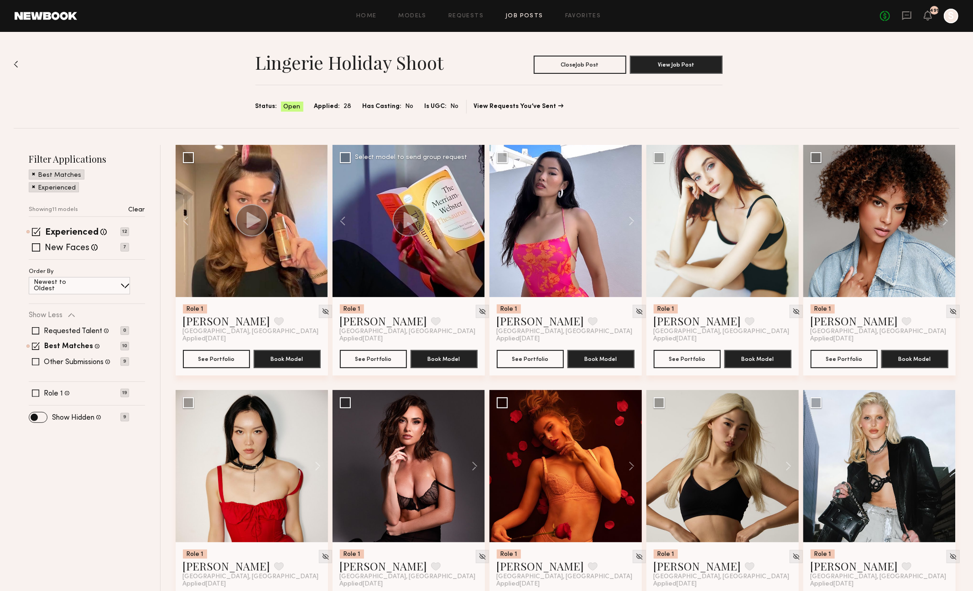
click at [472, 221] on button at bounding box center [470, 221] width 29 height 152
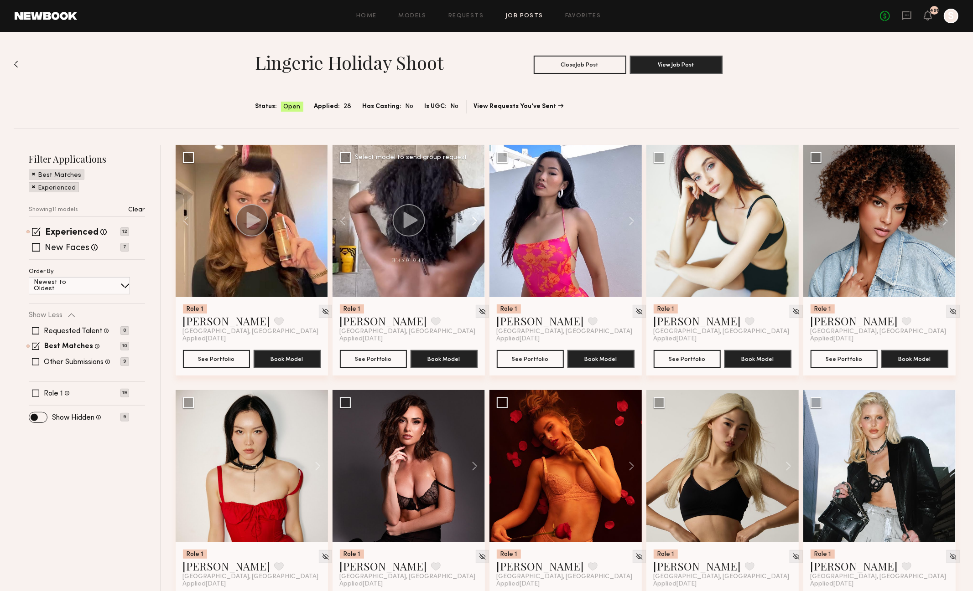
click at [472, 221] on button at bounding box center [470, 221] width 29 height 152
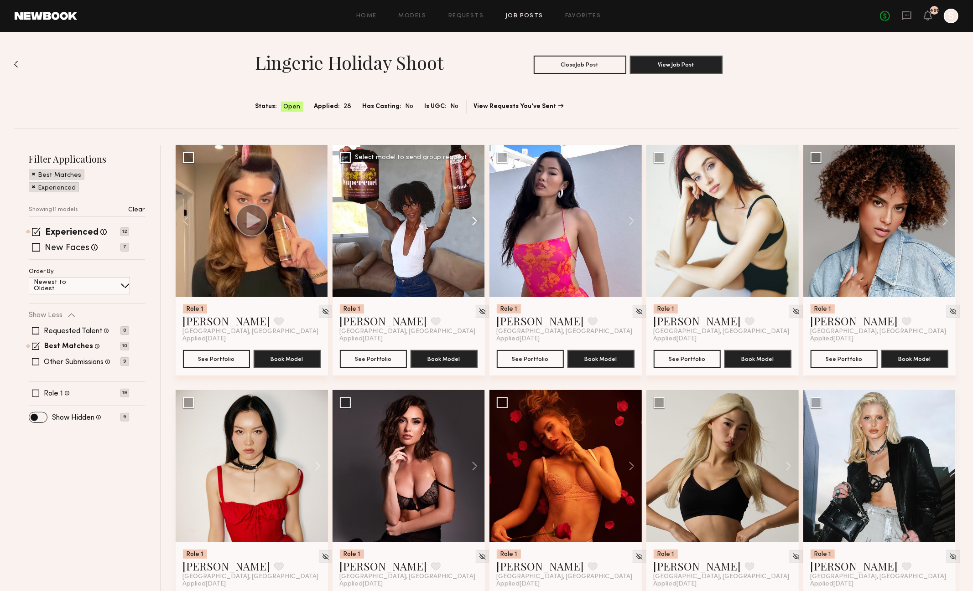
click at [472, 221] on button at bounding box center [470, 221] width 29 height 152
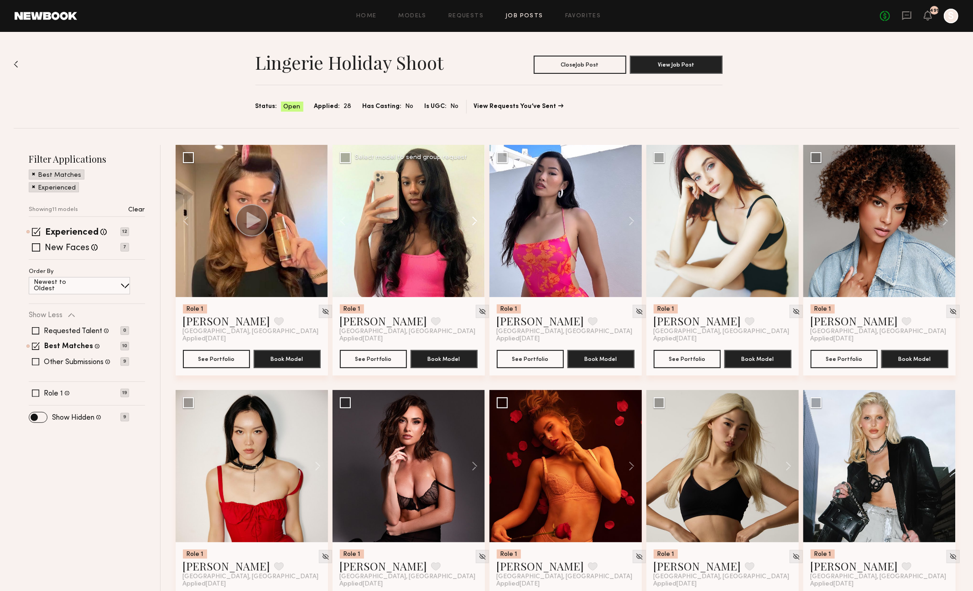
click at [472, 221] on button at bounding box center [470, 221] width 29 height 152
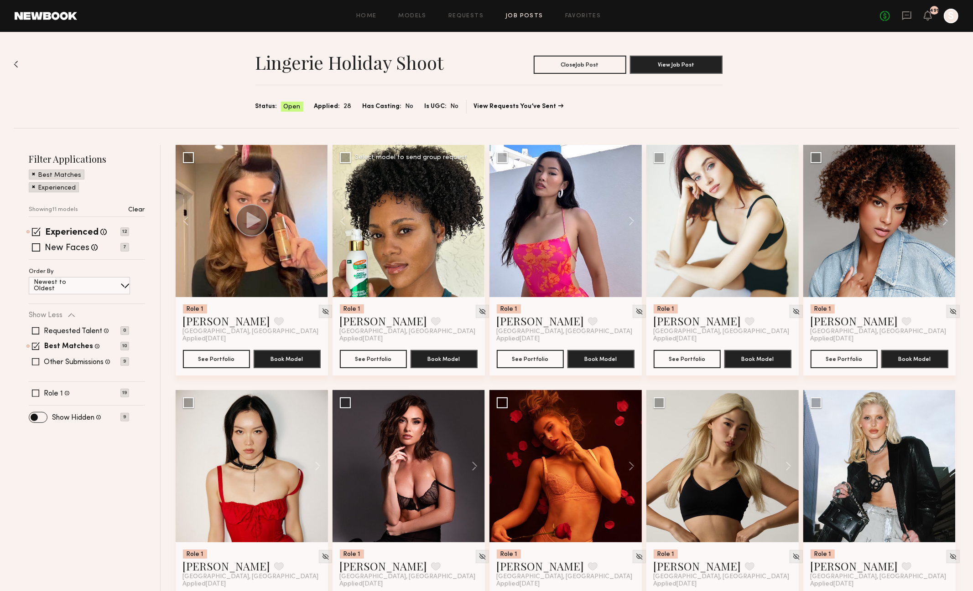
click at [475, 221] on button at bounding box center [470, 221] width 29 height 152
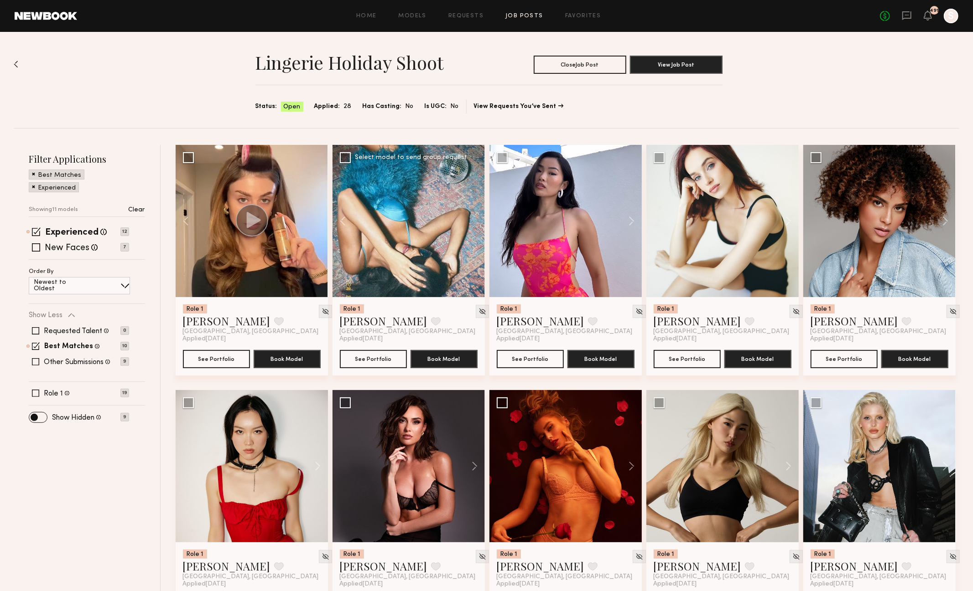
click at [475, 221] on div at bounding box center [408, 221] width 152 height 152
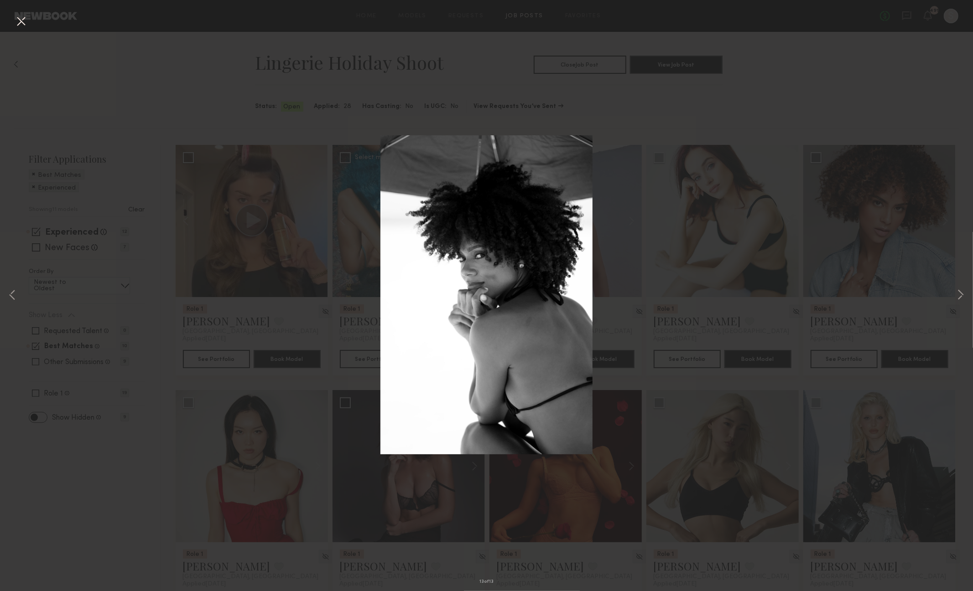
click at [19, 22] on button at bounding box center [21, 22] width 15 height 16
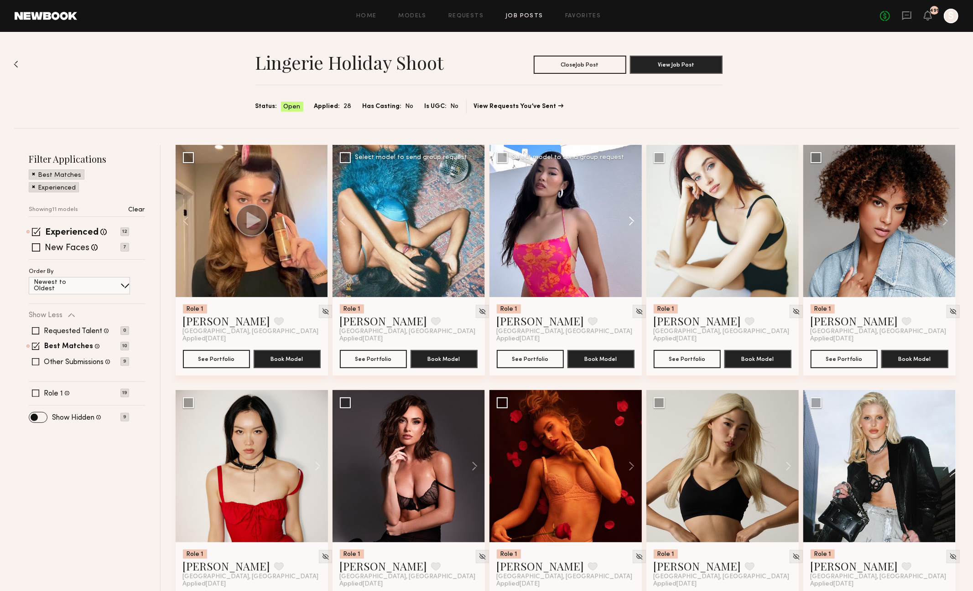
click at [631, 220] on button at bounding box center [626, 221] width 29 height 152
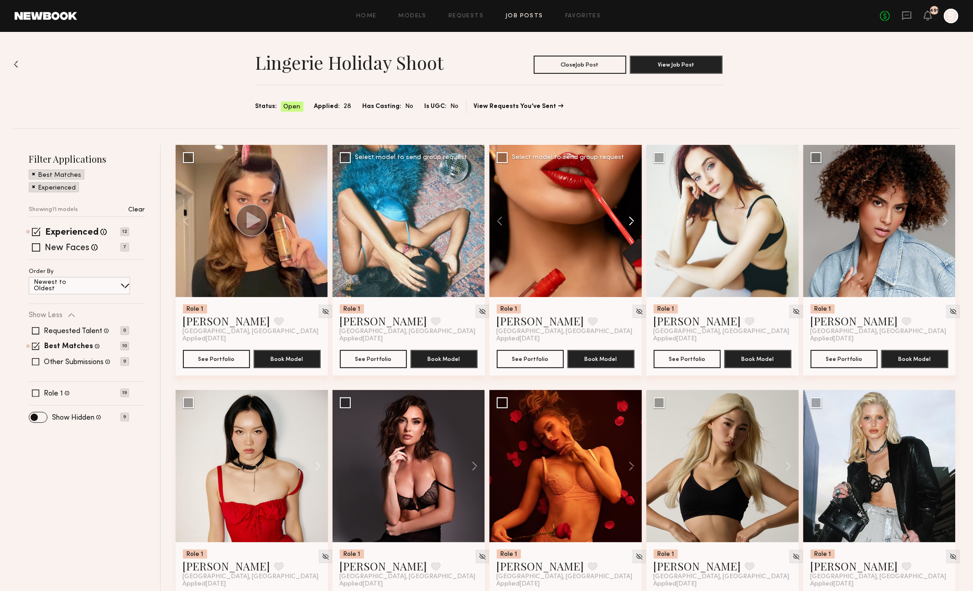
click at [631, 220] on button at bounding box center [626, 221] width 29 height 152
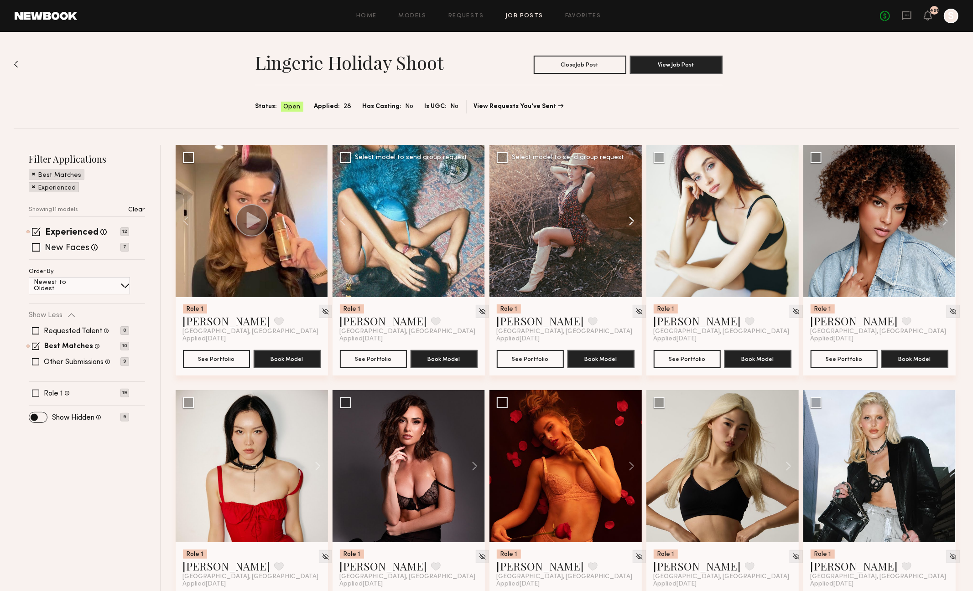
click at [631, 220] on button at bounding box center [626, 221] width 29 height 152
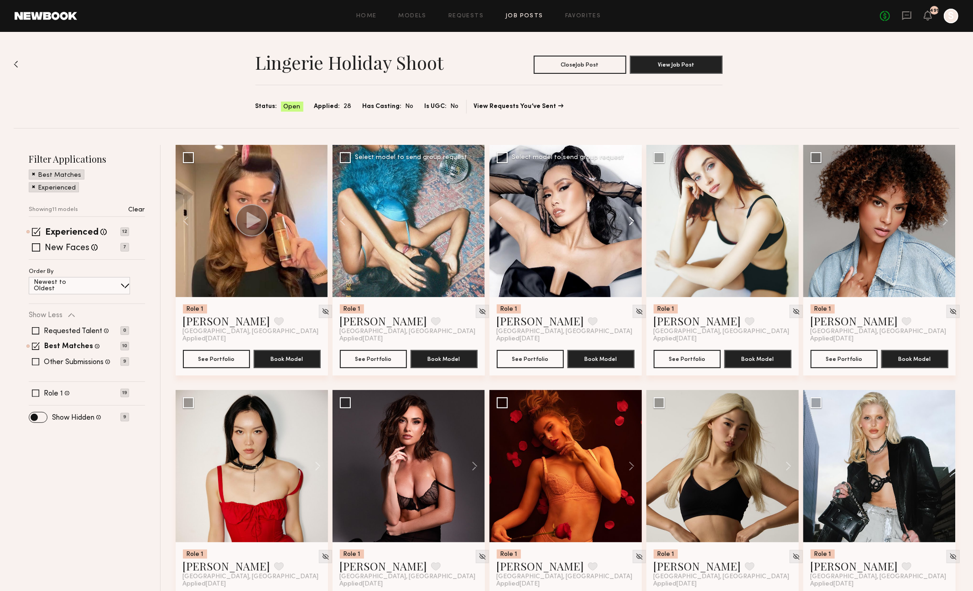
click at [631, 220] on button at bounding box center [626, 221] width 29 height 152
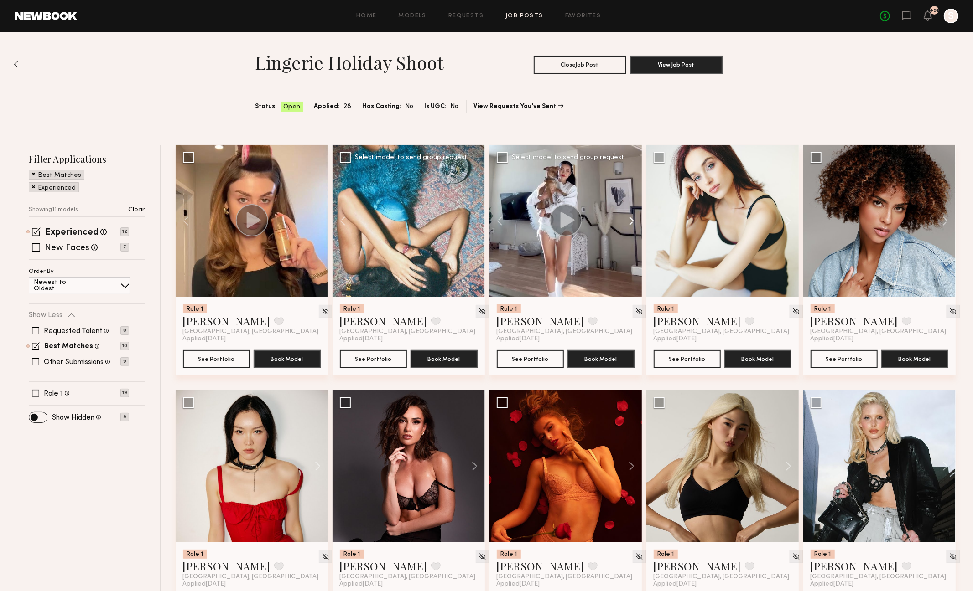
click at [631, 219] on button at bounding box center [626, 221] width 29 height 152
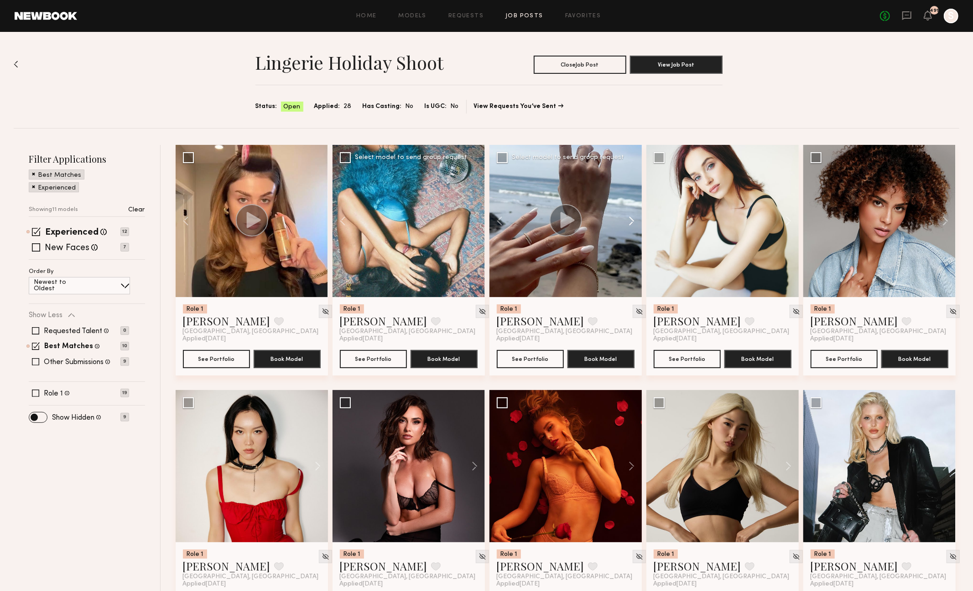
click at [631, 219] on button at bounding box center [626, 221] width 29 height 152
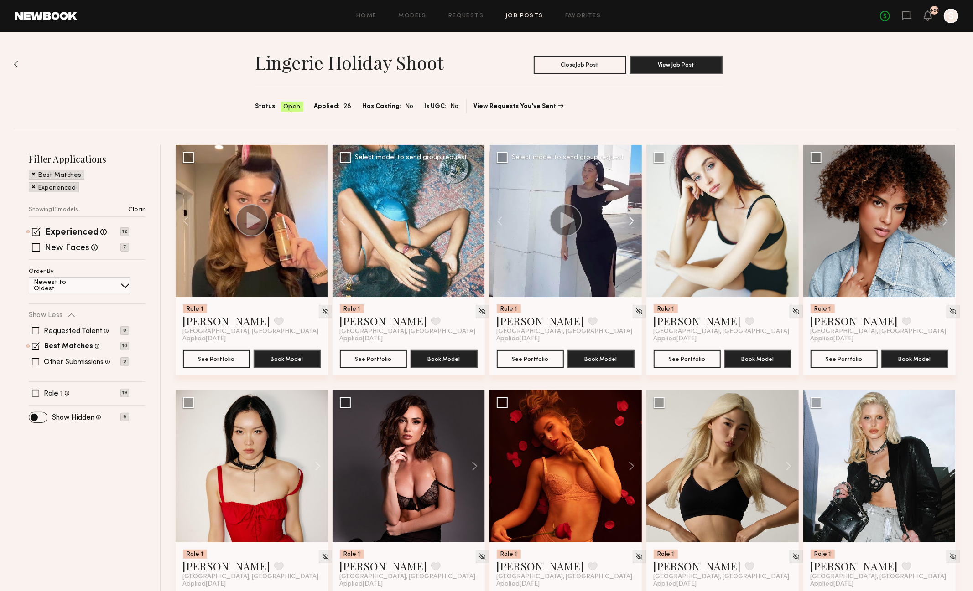
click at [631, 219] on button at bounding box center [626, 221] width 29 height 152
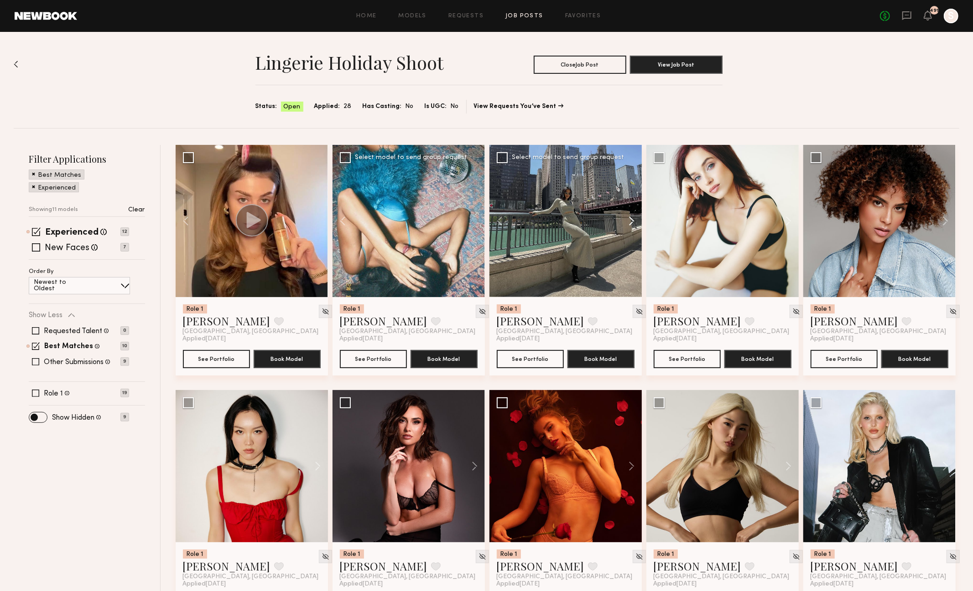
click at [631, 219] on button at bounding box center [626, 221] width 29 height 152
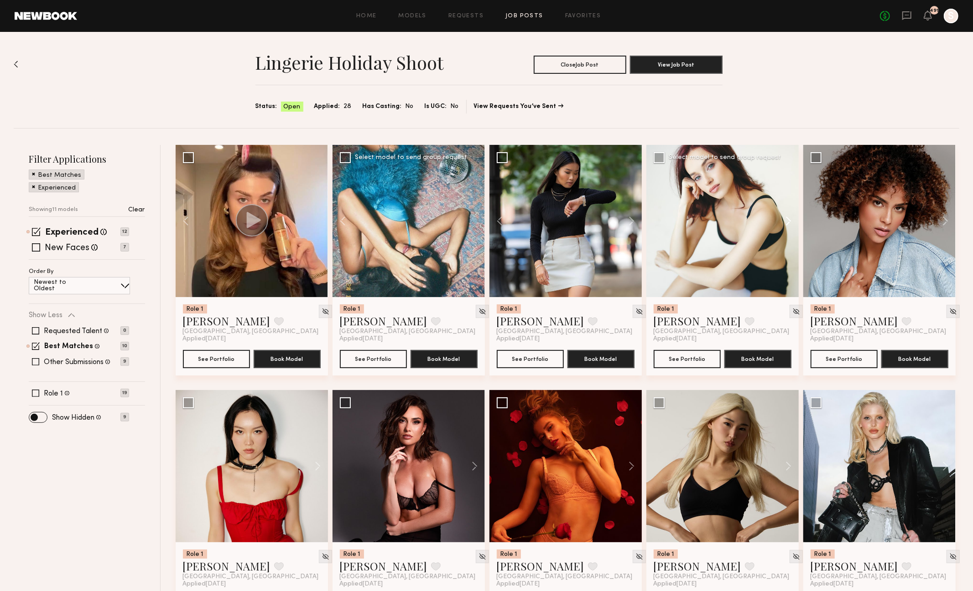
click at [785, 220] on button at bounding box center [783, 221] width 29 height 152
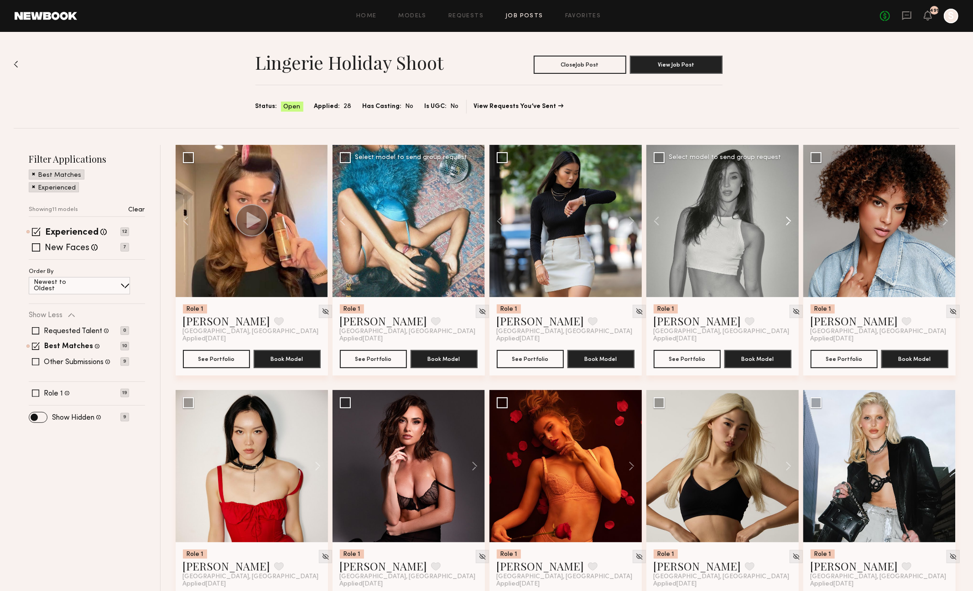
click at [785, 220] on button at bounding box center [783, 221] width 29 height 152
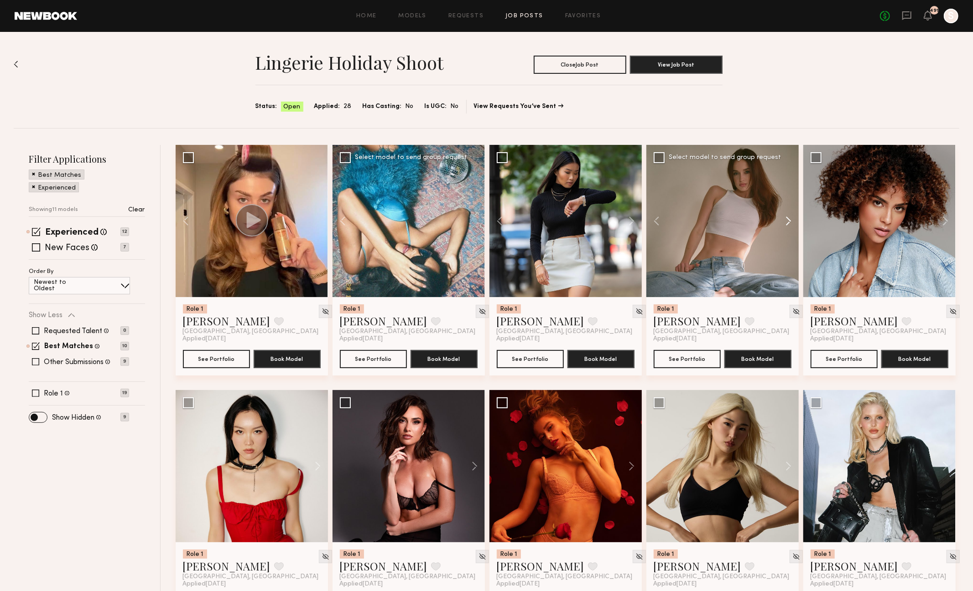
click at [785, 220] on button at bounding box center [783, 221] width 29 height 152
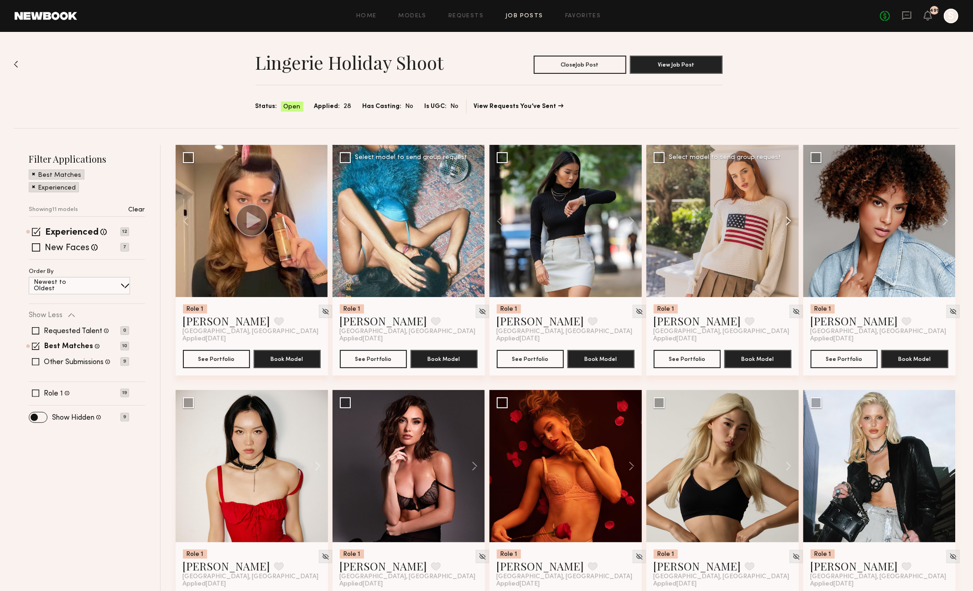
click at [785, 220] on button at bounding box center [783, 221] width 29 height 152
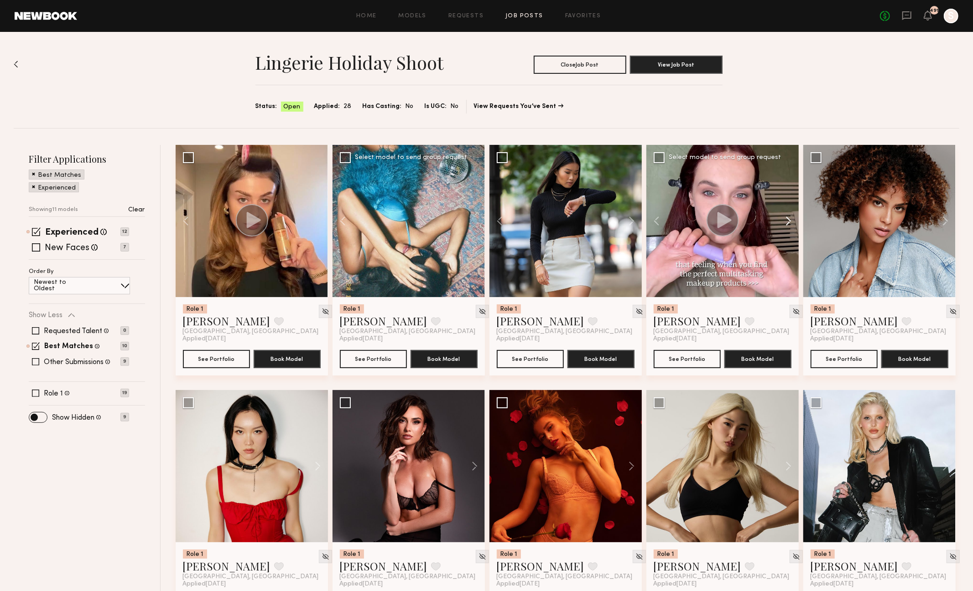
click at [785, 220] on button at bounding box center [783, 221] width 29 height 152
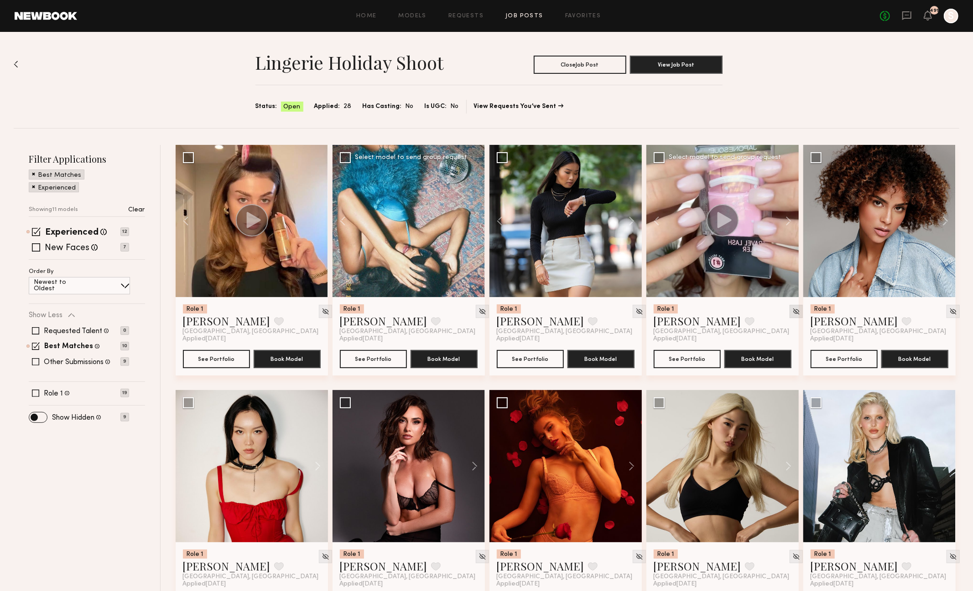
click at [792, 314] on img at bounding box center [796, 312] width 8 height 8
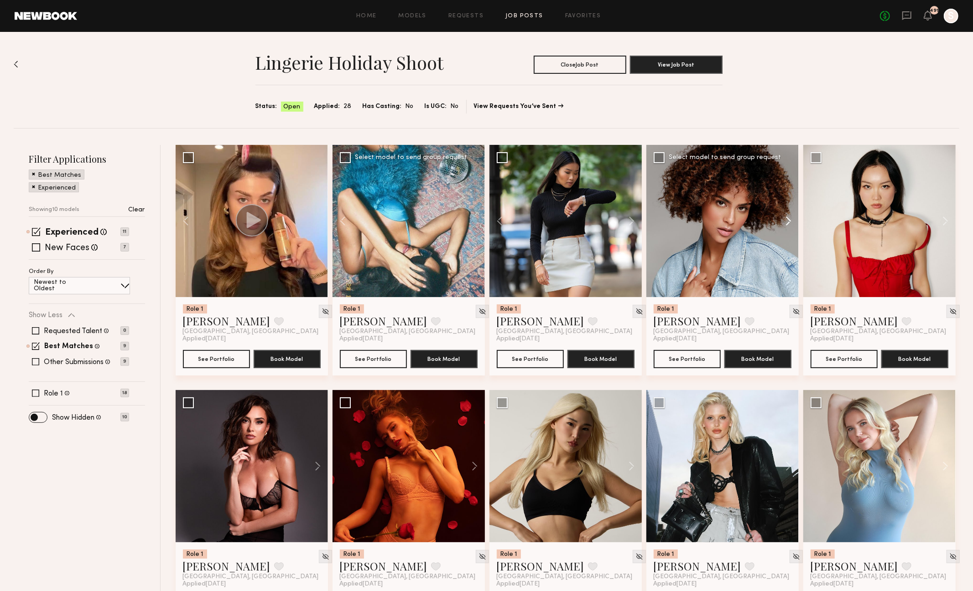
click at [787, 223] on button at bounding box center [783, 221] width 29 height 152
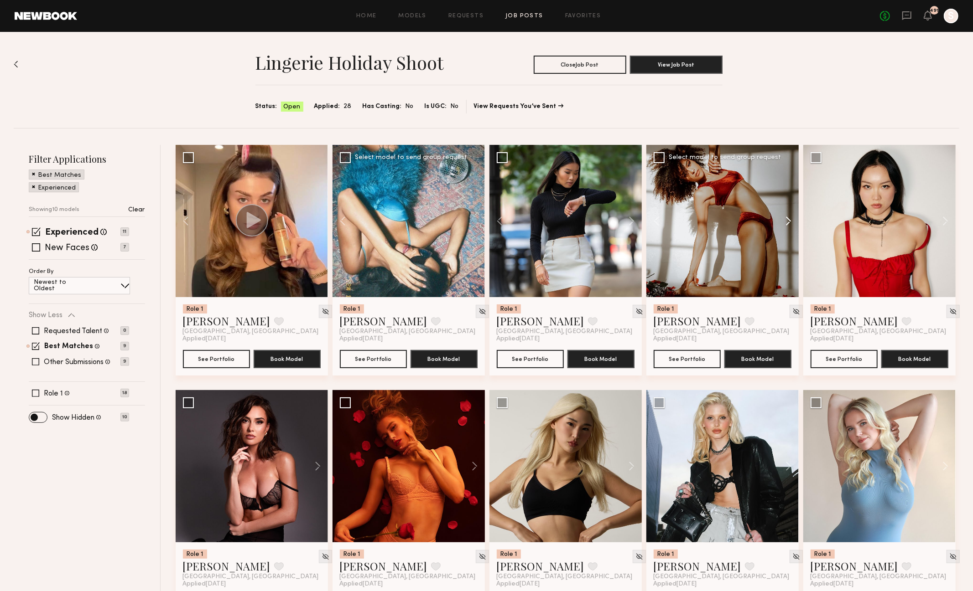
click at [787, 223] on button at bounding box center [783, 221] width 29 height 152
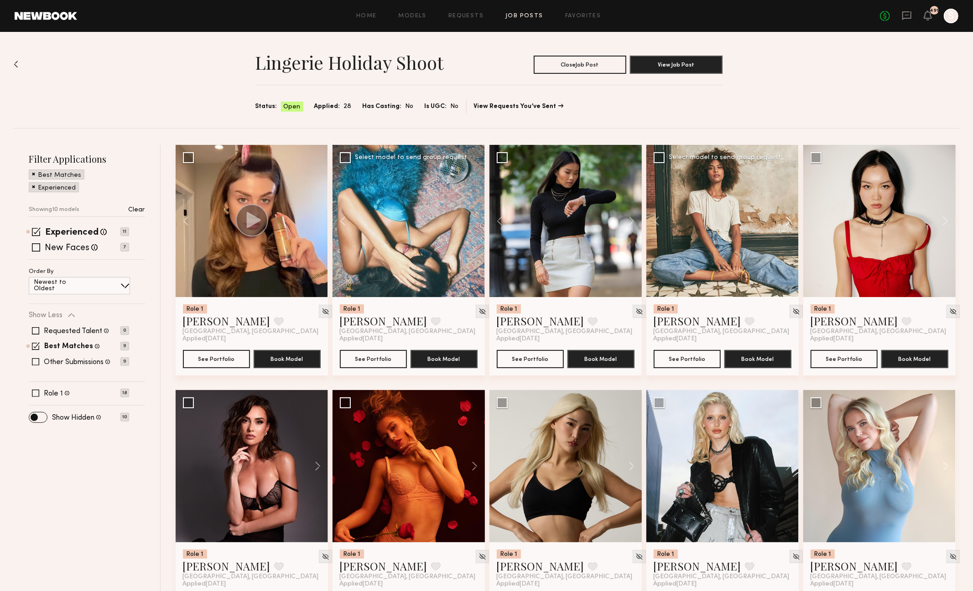
click at [787, 223] on button at bounding box center [783, 221] width 29 height 152
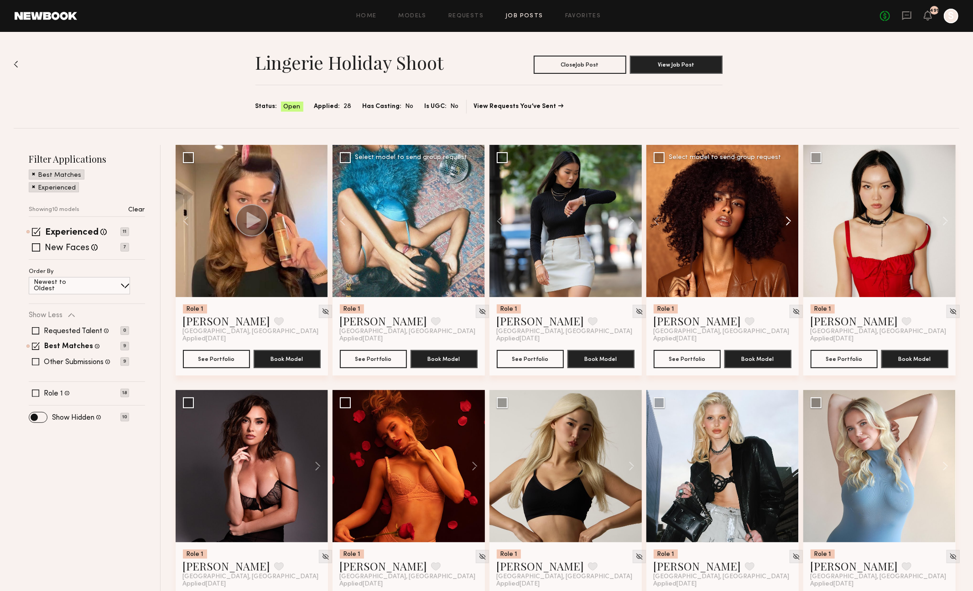
click at [787, 223] on button at bounding box center [783, 221] width 29 height 152
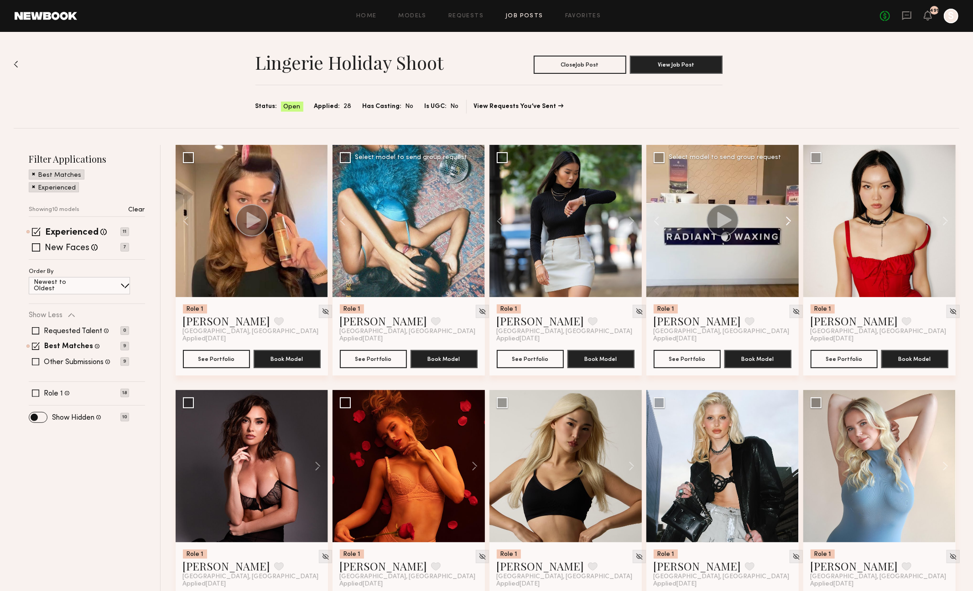
click at [787, 223] on button at bounding box center [783, 221] width 29 height 152
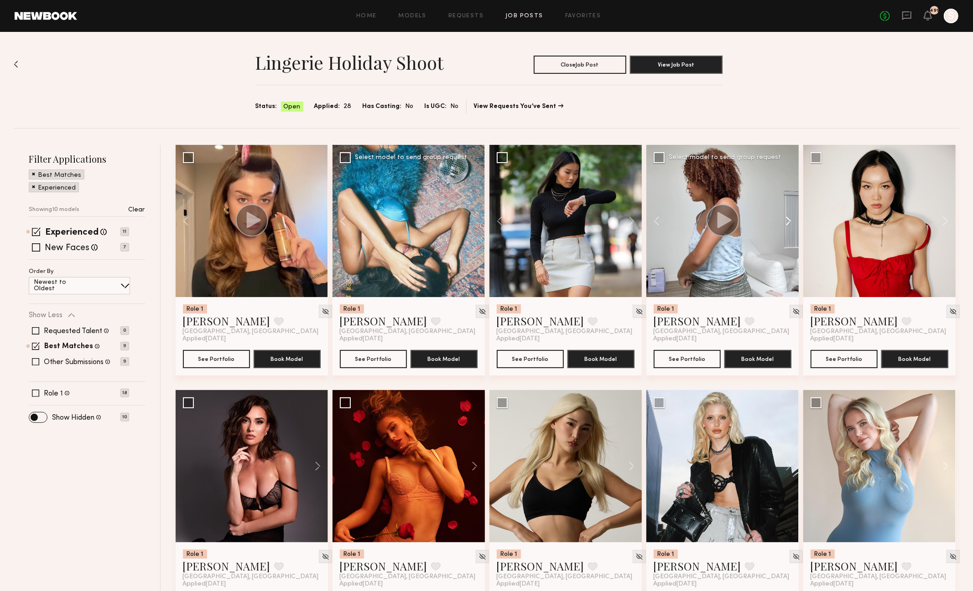
click at [787, 223] on button at bounding box center [783, 221] width 29 height 152
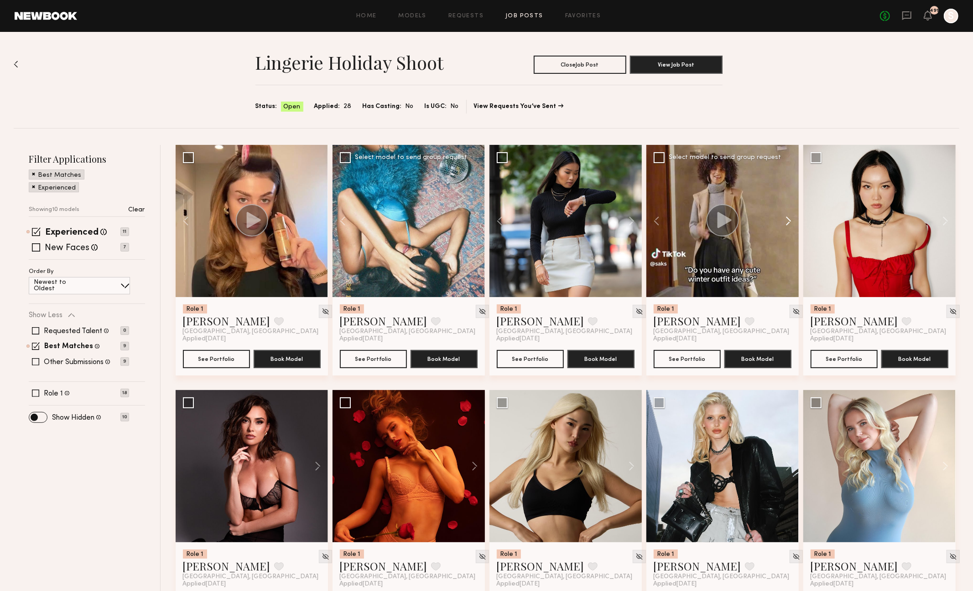
click at [787, 223] on button at bounding box center [783, 221] width 29 height 152
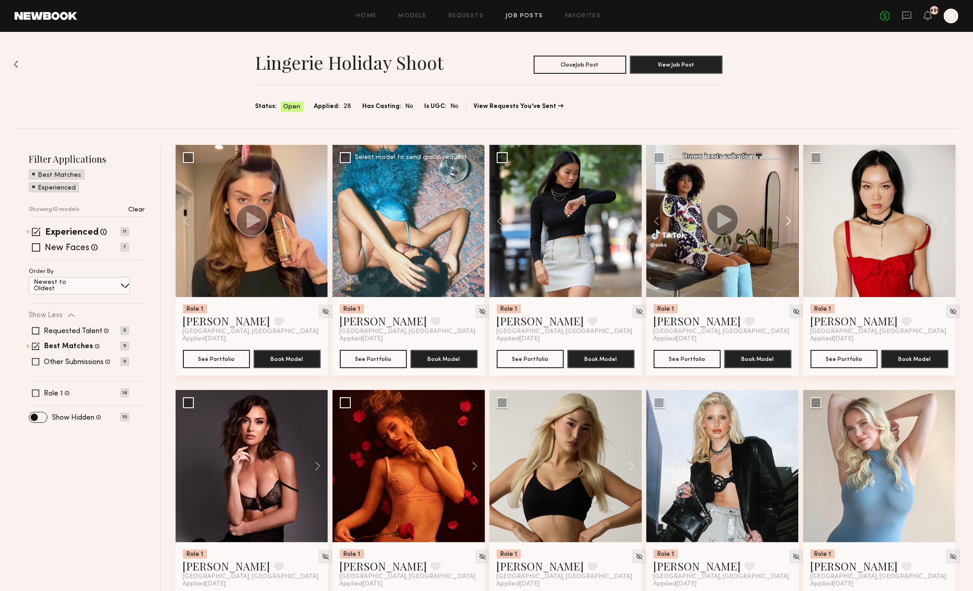
click at [787, 223] on button at bounding box center [783, 221] width 29 height 152
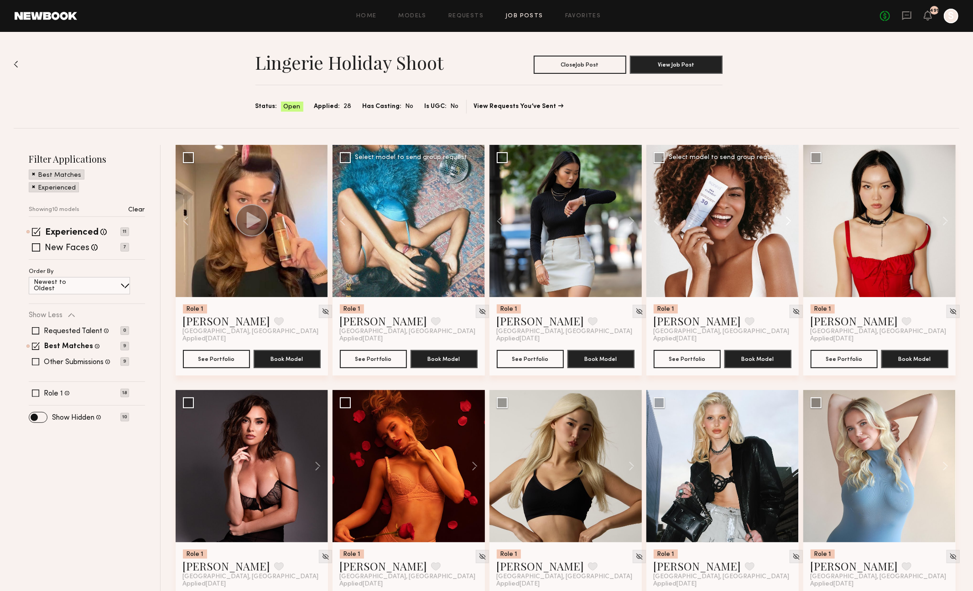
click at [787, 223] on button at bounding box center [783, 221] width 29 height 152
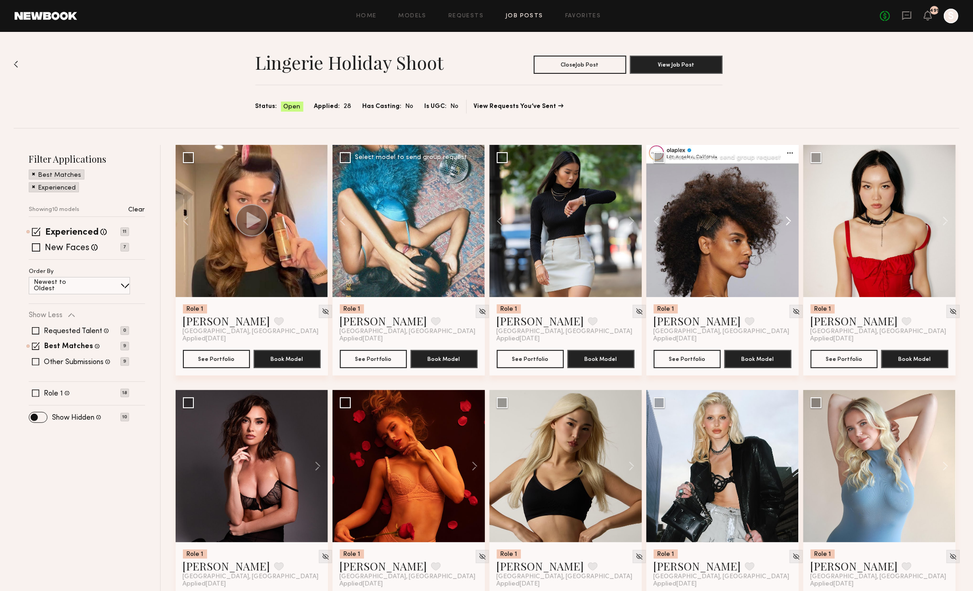
click at [787, 223] on button at bounding box center [783, 221] width 29 height 152
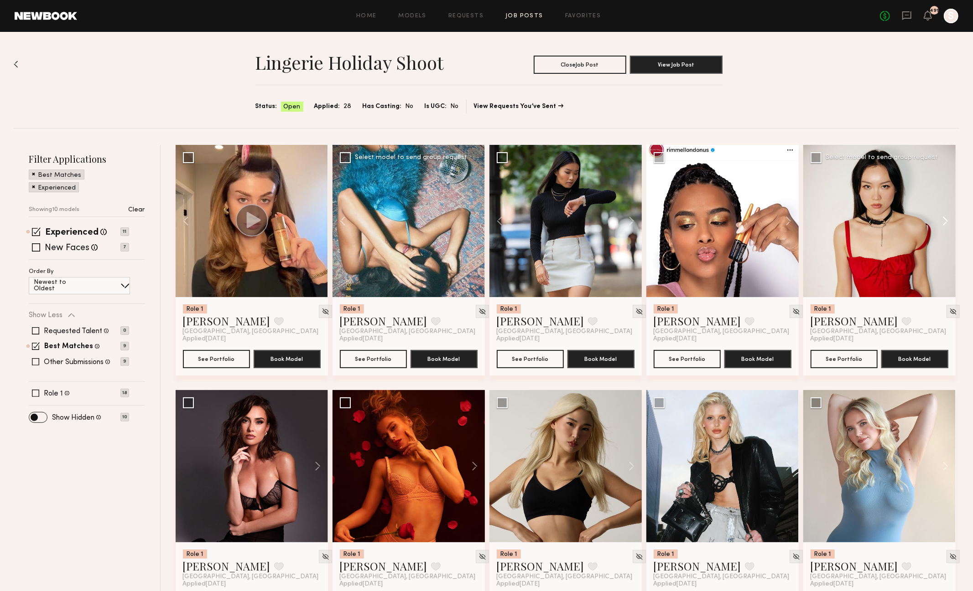
click at [945, 214] on button at bounding box center [940, 221] width 29 height 152
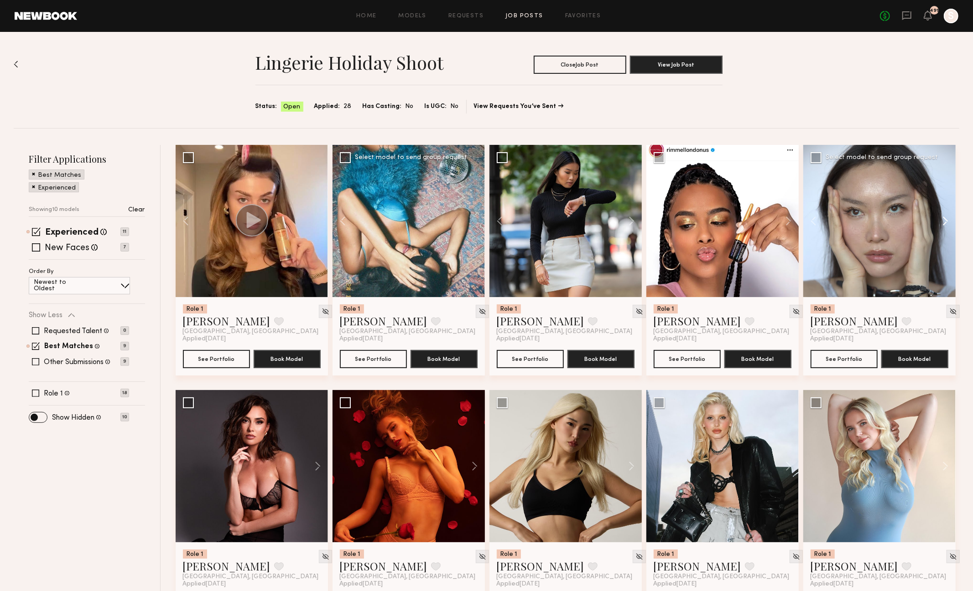
click at [945, 214] on button at bounding box center [940, 221] width 29 height 152
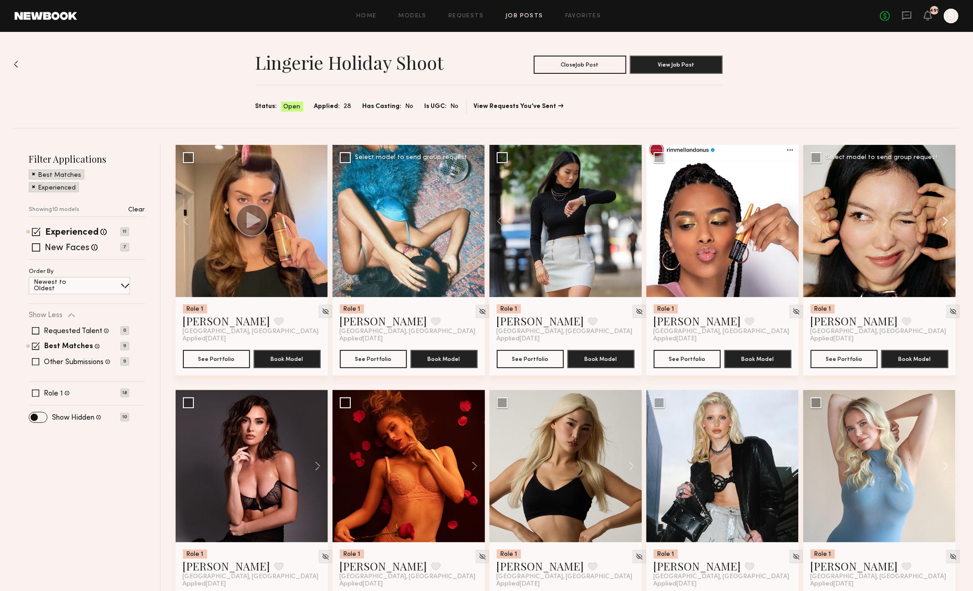
click at [945, 214] on button at bounding box center [940, 221] width 29 height 152
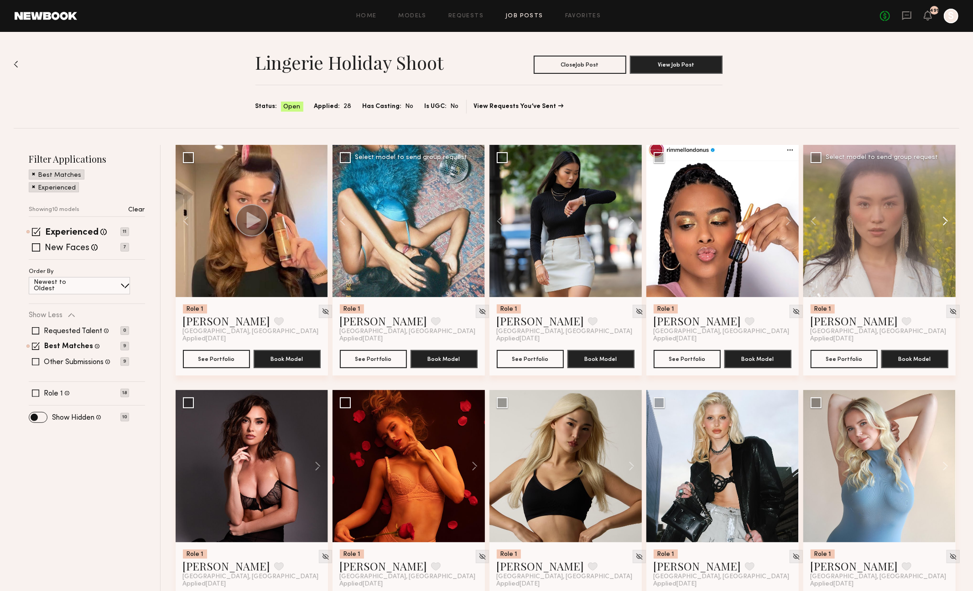
click at [945, 214] on button at bounding box center [940, 221] width 29 height 152
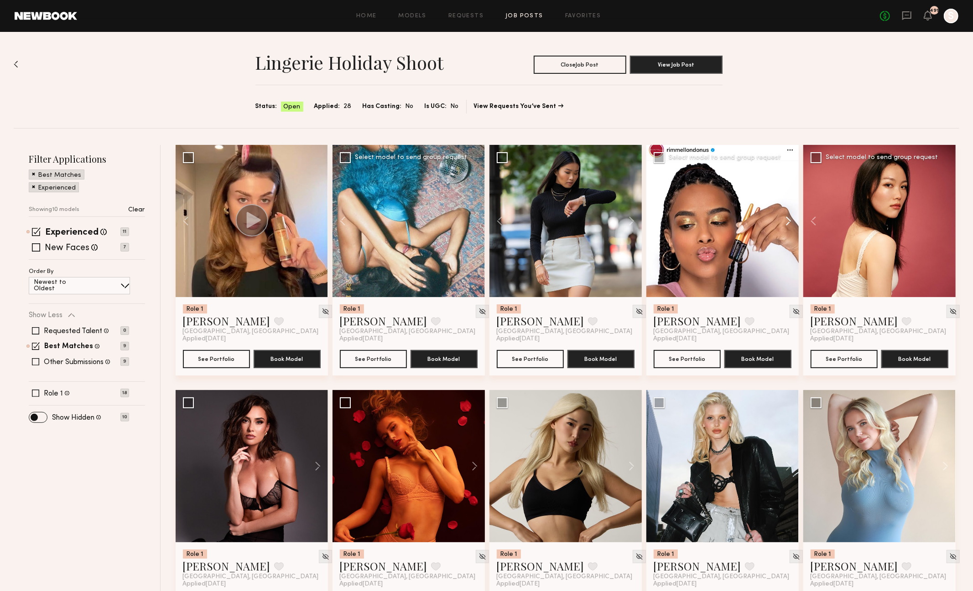
click at [788, 223] on button at bounding box center [783, 221] width 29 height 152
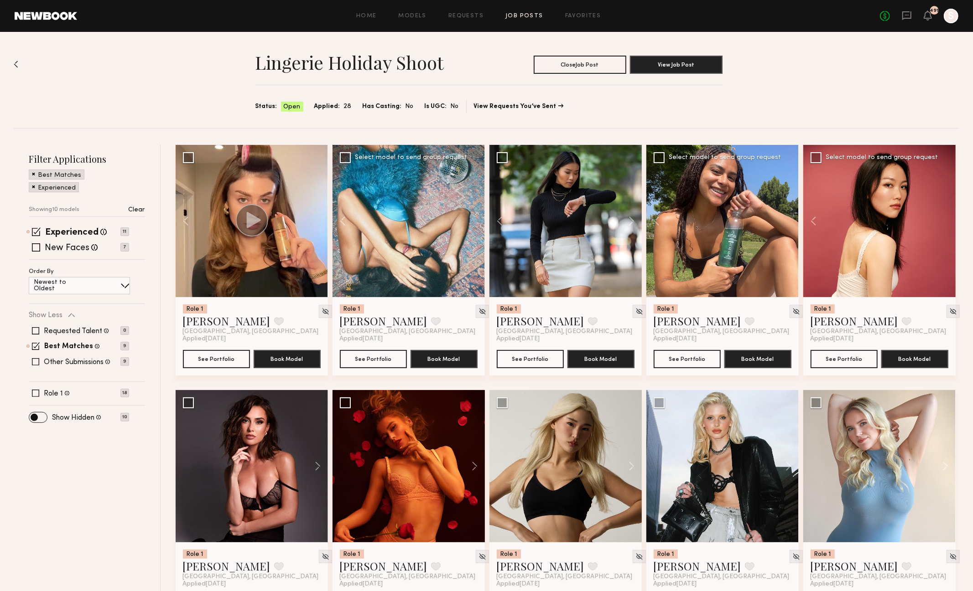
click at [788, 223] on div at bounding box center [722, 221] width 152 height 152
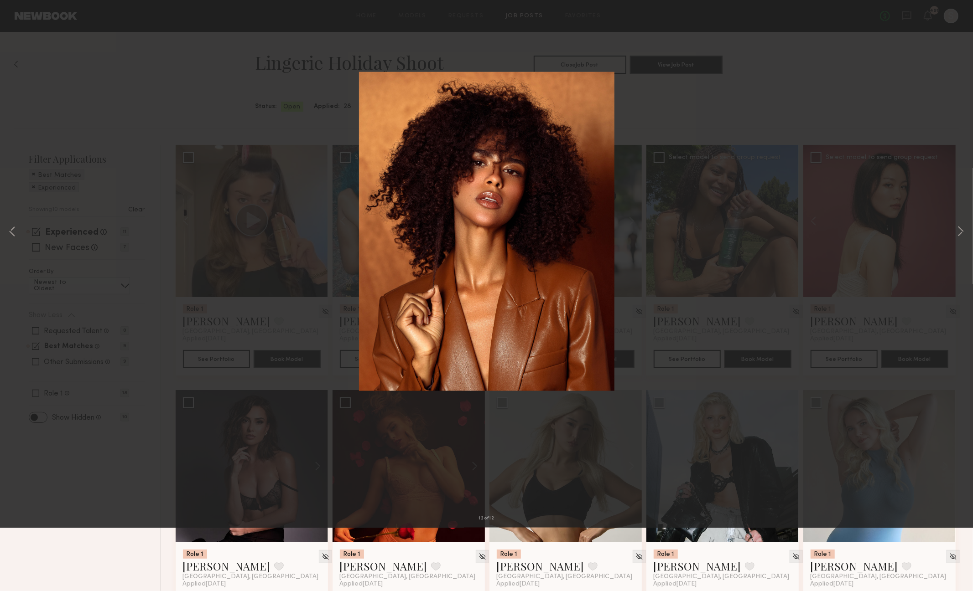
click at [19, 26] on button at bounding box center [21, 22] width 15 height 16
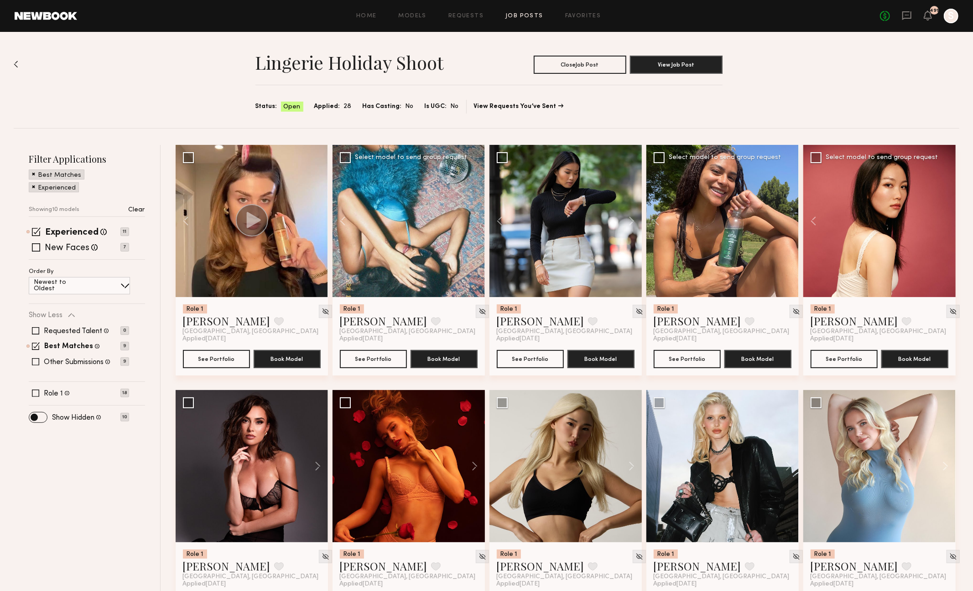
click at [944, 220] on div at bounding box center [879, 221] width 152 height 152
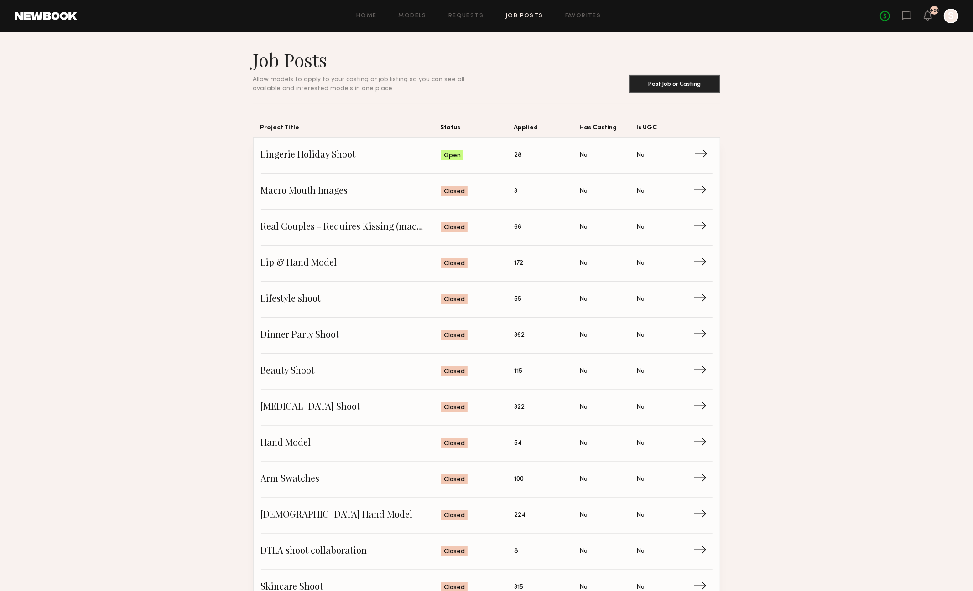
click at [368, 151] on span "Lingerie Holiday Shoot" at bounding box center [351, 156] width 181 height 14
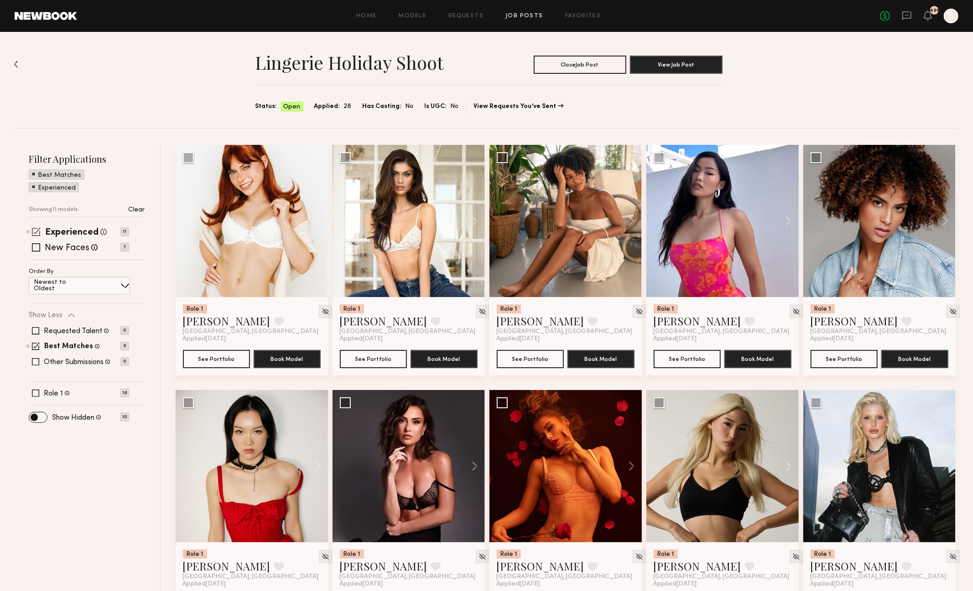
click at [38, 233] on span at bounding box center [36, 232] width 9 height 9
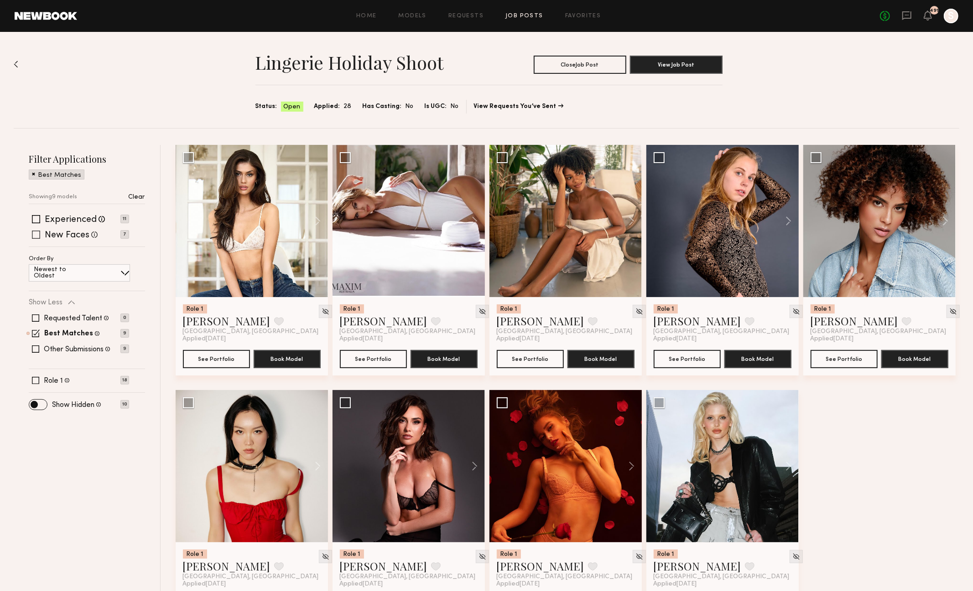
click at [38, 233] on span at bounding box center [36, 235] width 8 height 8
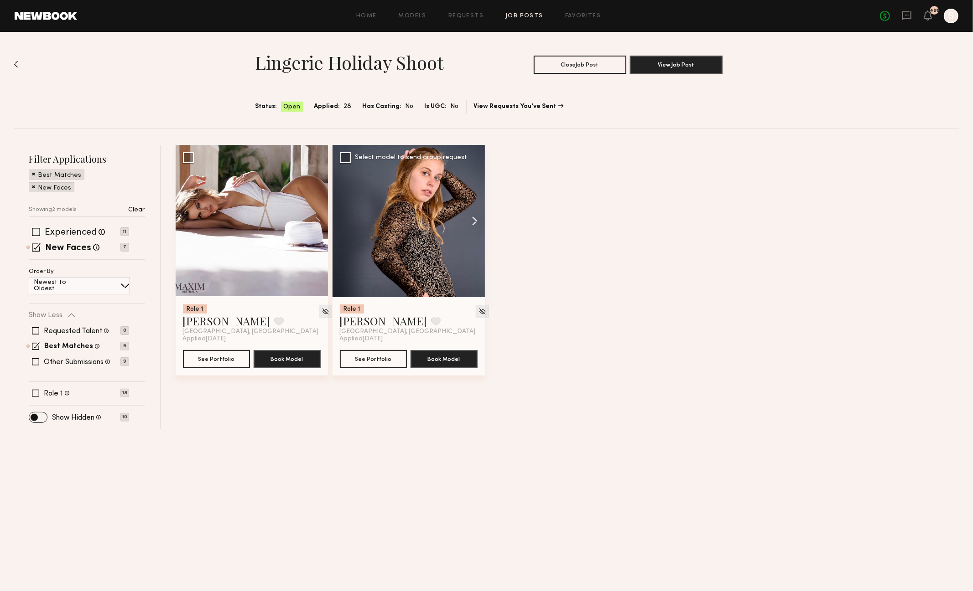
click at [474, 220] on button at bounding box center [470, 221] width 29 height 152
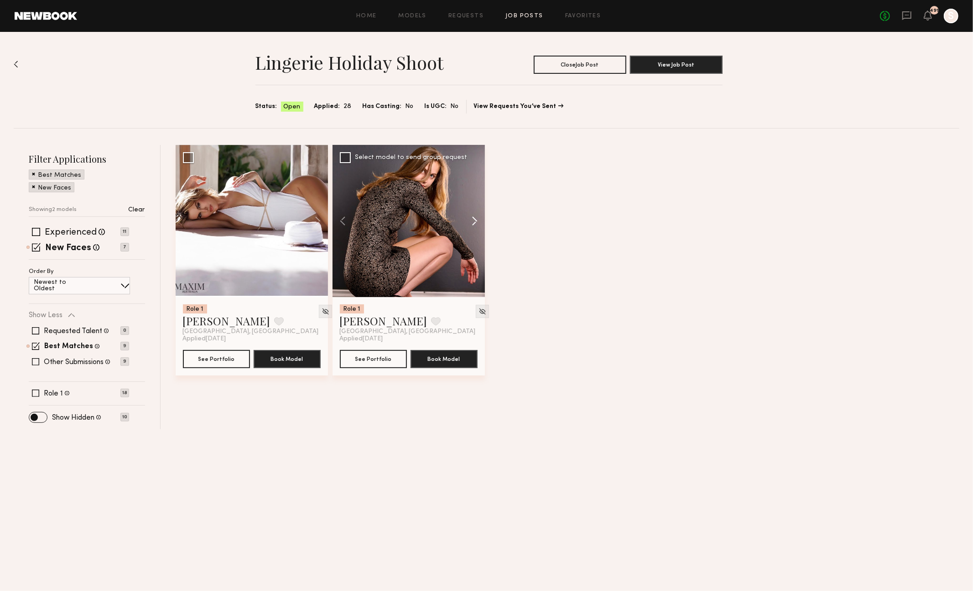
click at [474, 220] on button at bounding box center [470, 221] width 29 height 152
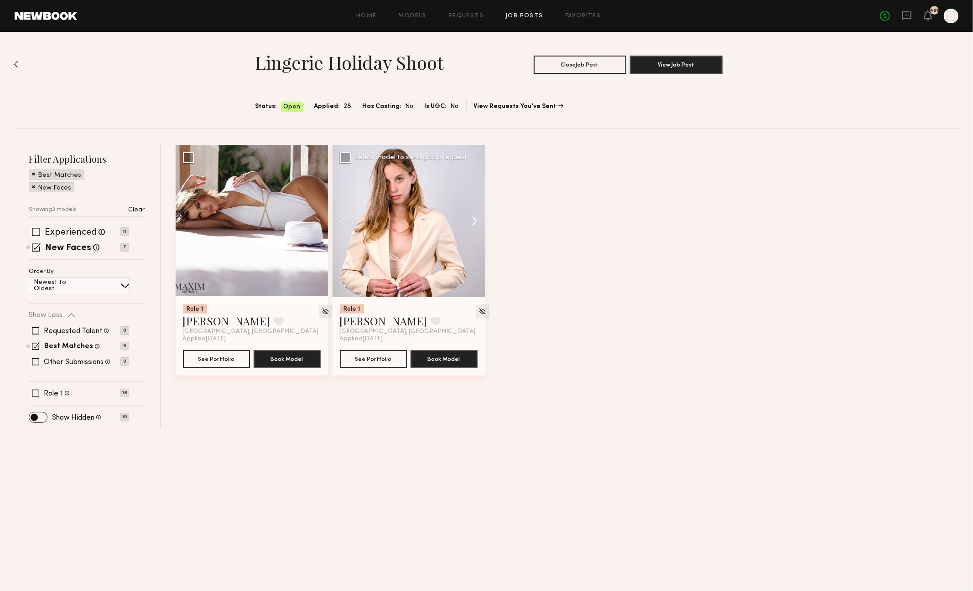
click at [473, 219] on button at bounding box center [470, 221] width 29 height 152
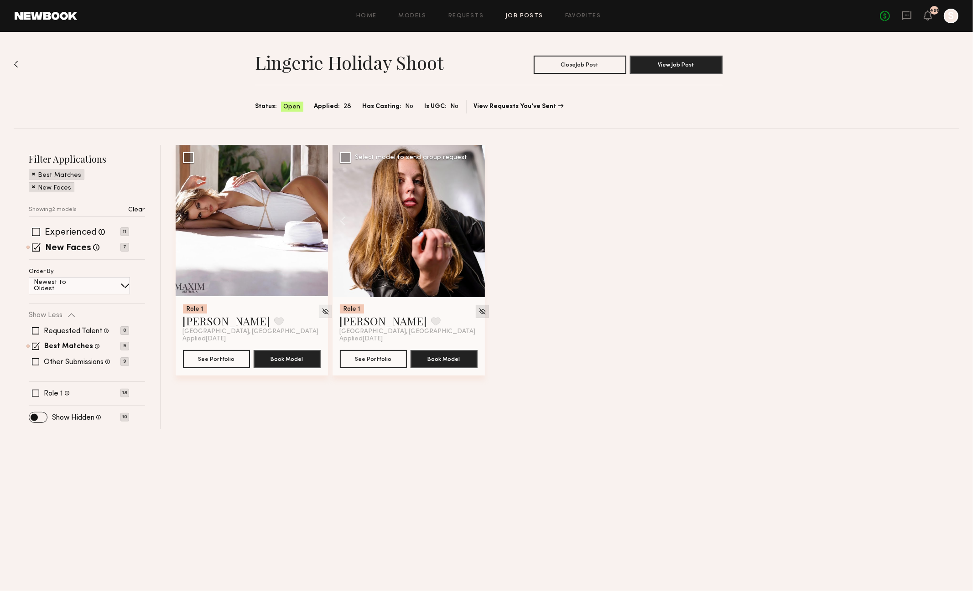
click at [478, 310] on img at bounding box center [482, 312] width 8 height 8
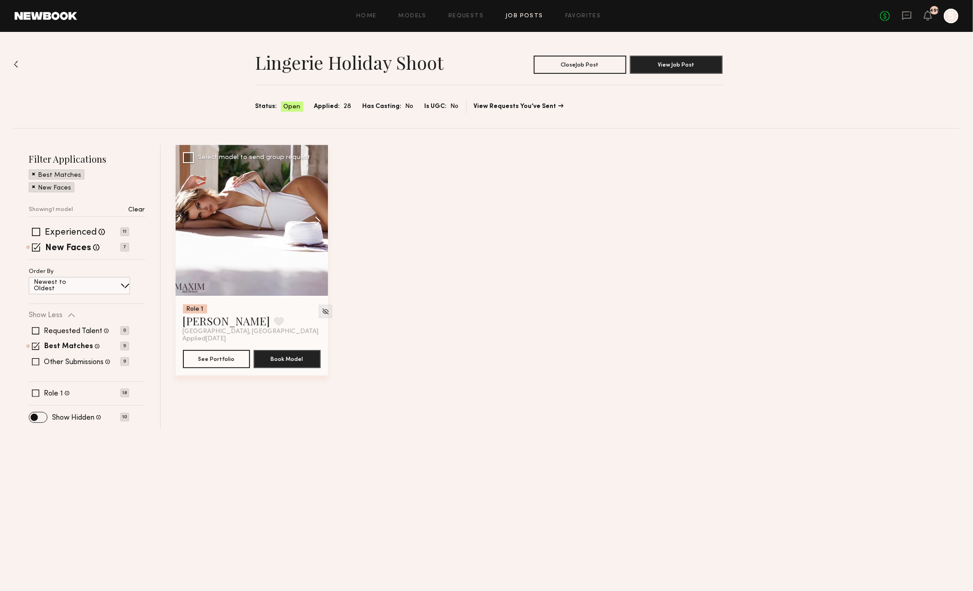
click at [321, 221] on button at bounding box center [313, 221] width 29 height 152
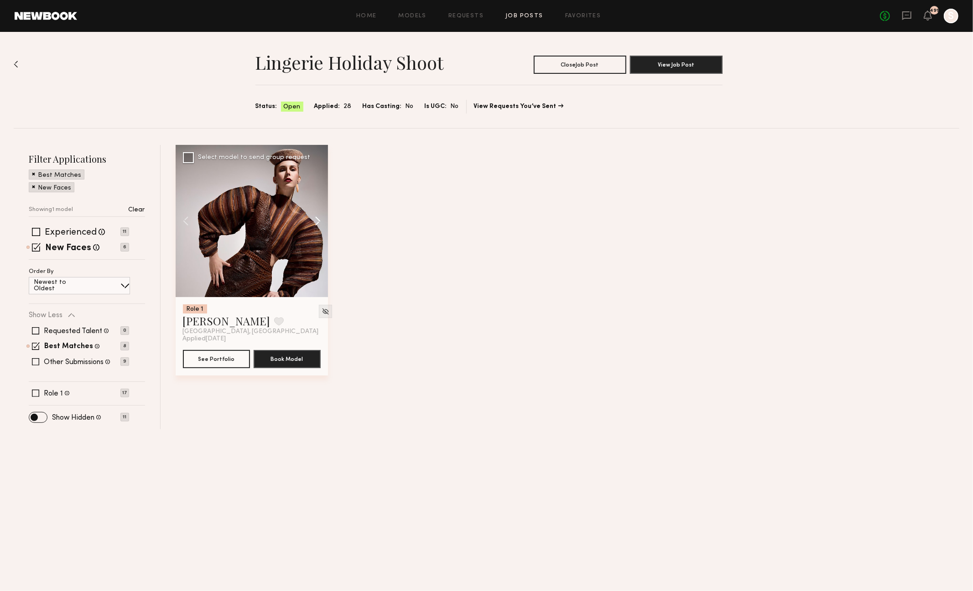
click at [321, 221] on button at bounding box center [313, 221] width 29 height 152
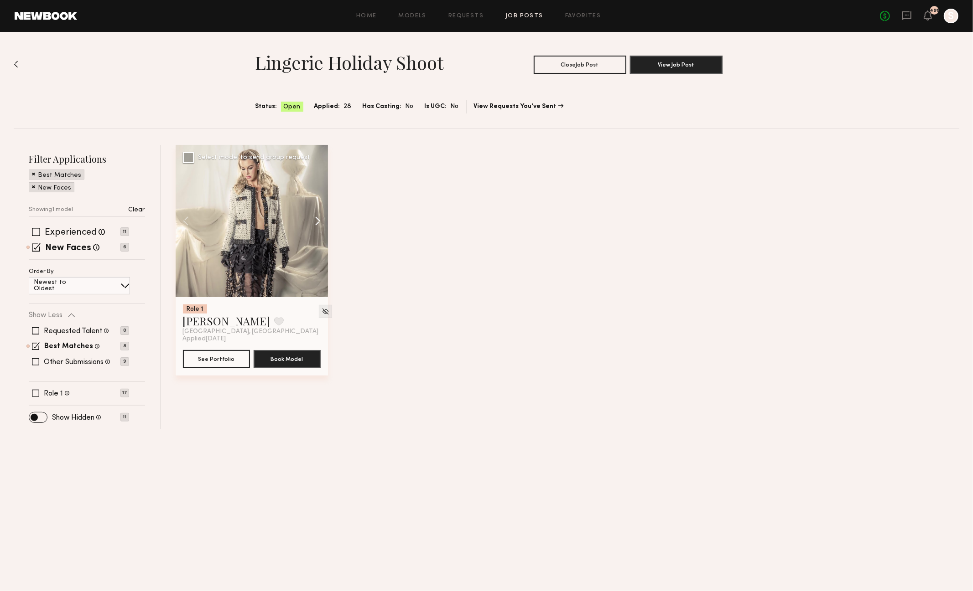
click at [321, 221] on button at bounding box center [313, 221] width 29 height 152
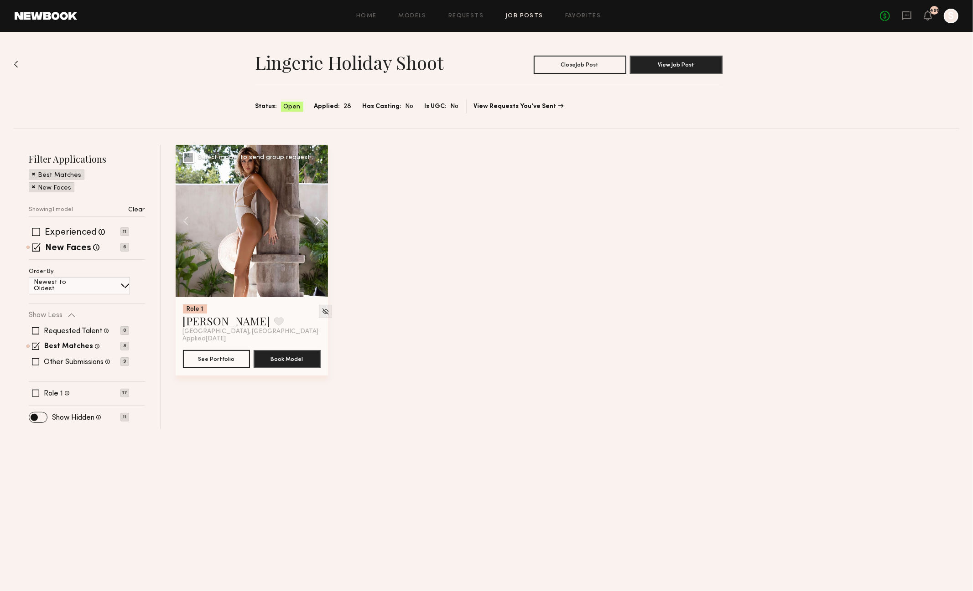
click at [321, 221] on button at bounding box center [313, 221] width 29 height 152
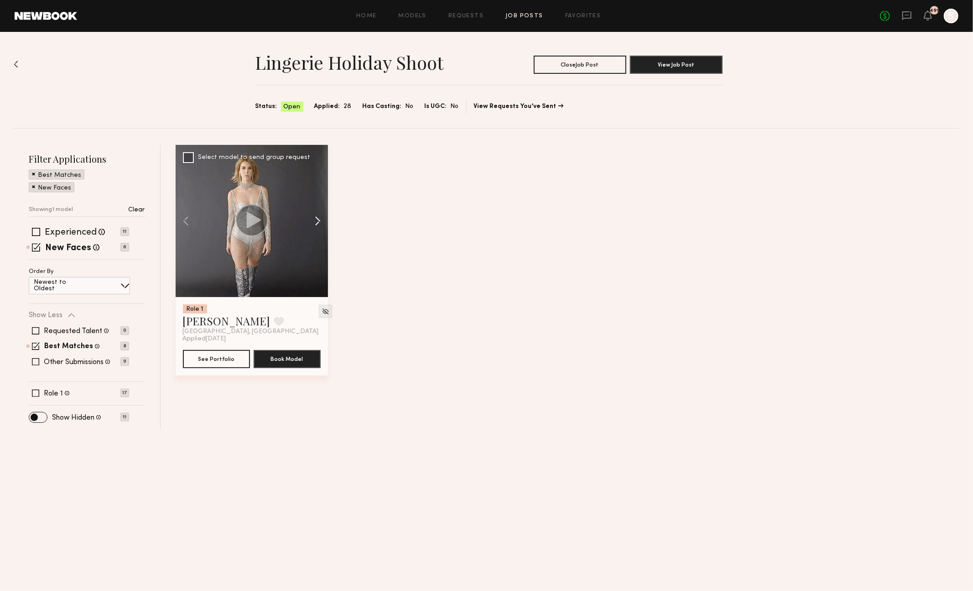
click at [321, 221] on button at bounding box center [313, 221] width 29 height 152
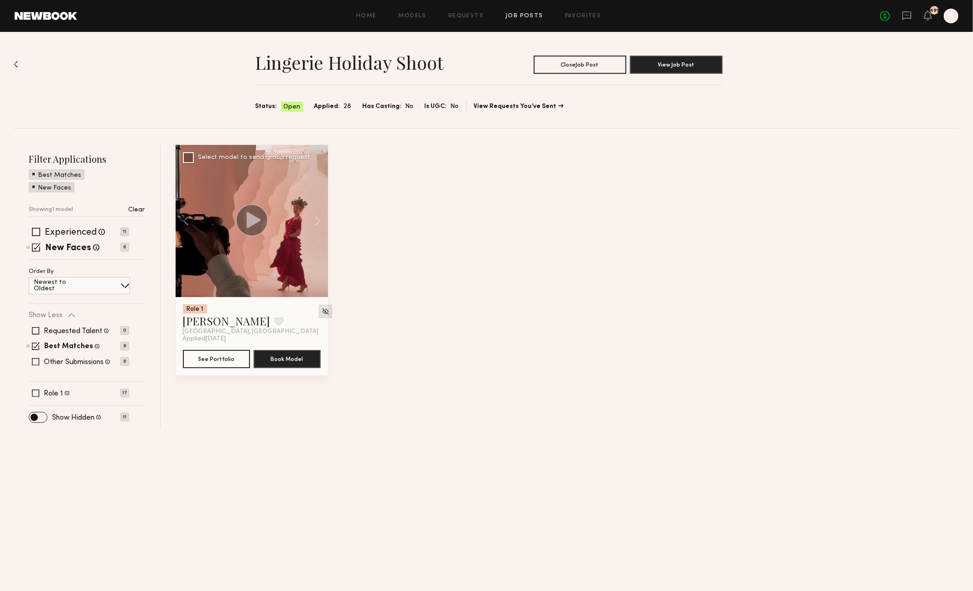
click at [322, 310] on img at bounding box center [326, 312] width 8 height 8
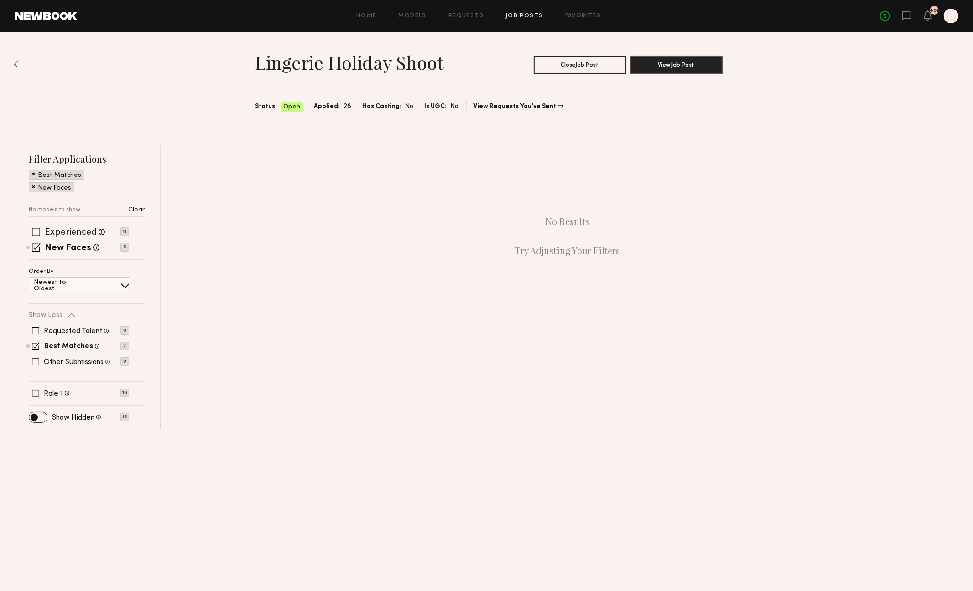
click at [32, 358] on span at bounding box center [35, 361] width 7 height 7
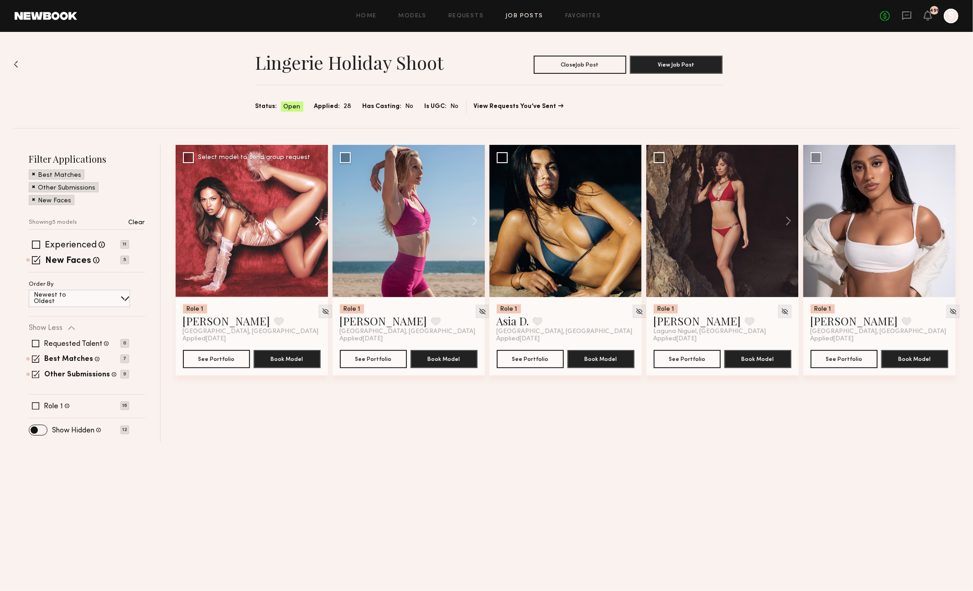
click at [317, 222] on button at bounding box center [313, 221] width 29 height 152
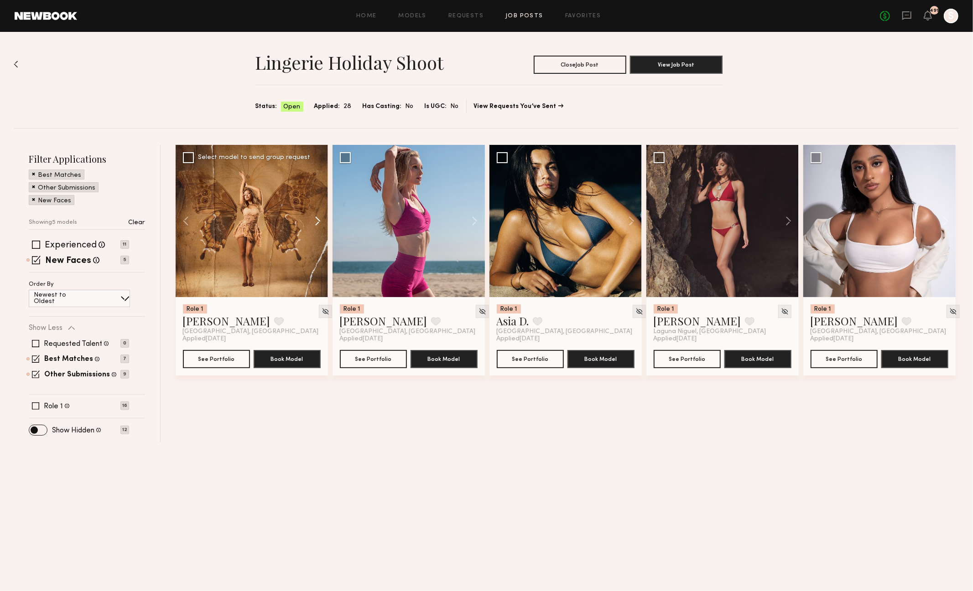
click at [317, 222] on button at bounding box center [313, 221] width 29 height 152
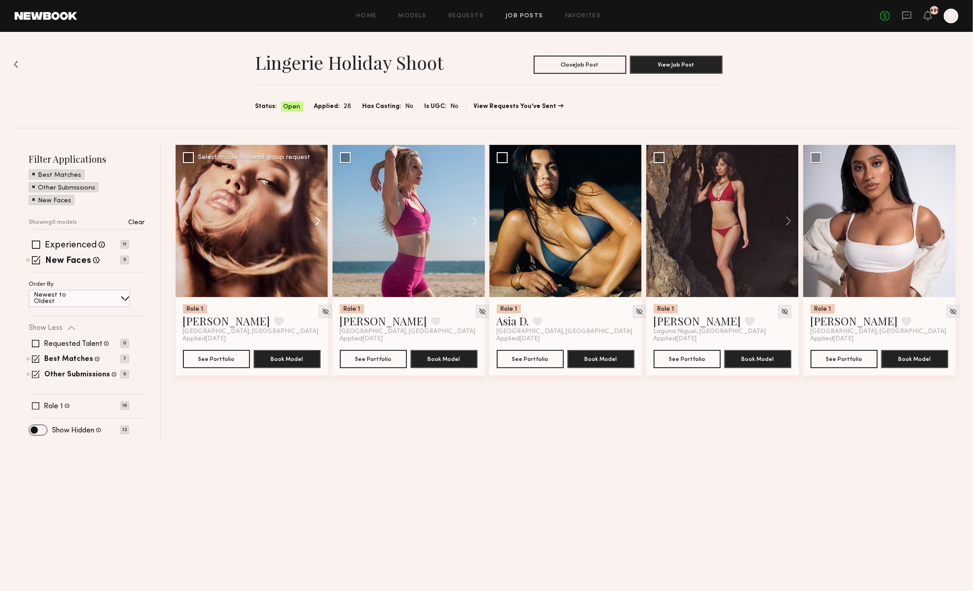
click at [317, 222] on button at bounding box center [313, 221] width 29 height 152
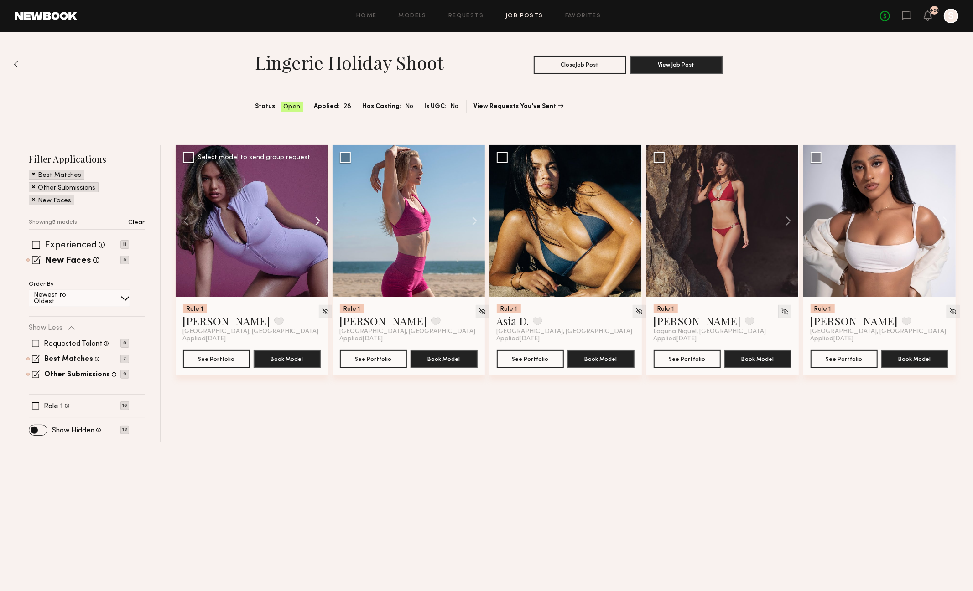
click at [317, 222] on button at bounding box center [313, 221] width 29 height 152
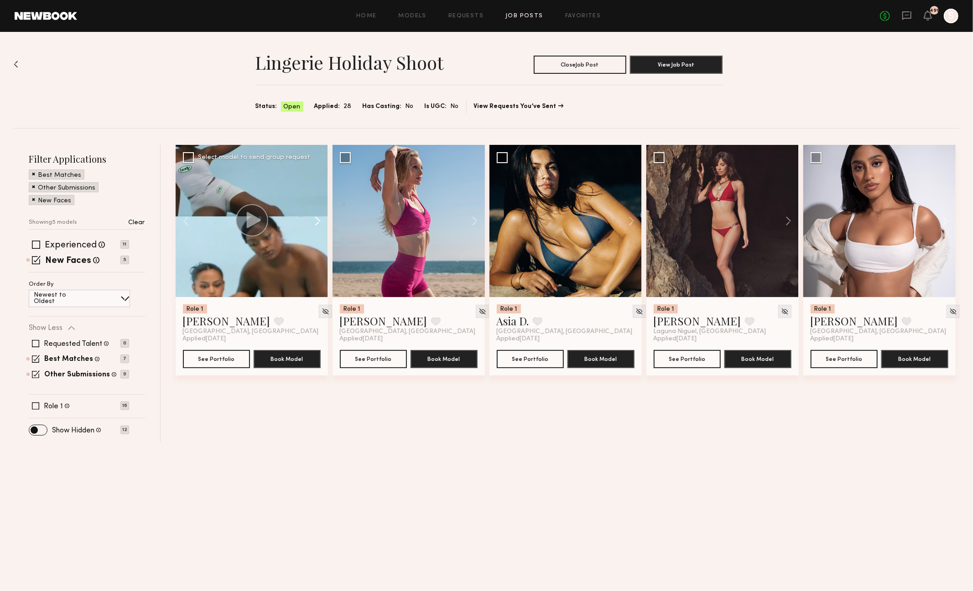
click at [317, 222] on button at bounding box center [313, 221] width 29 height 152
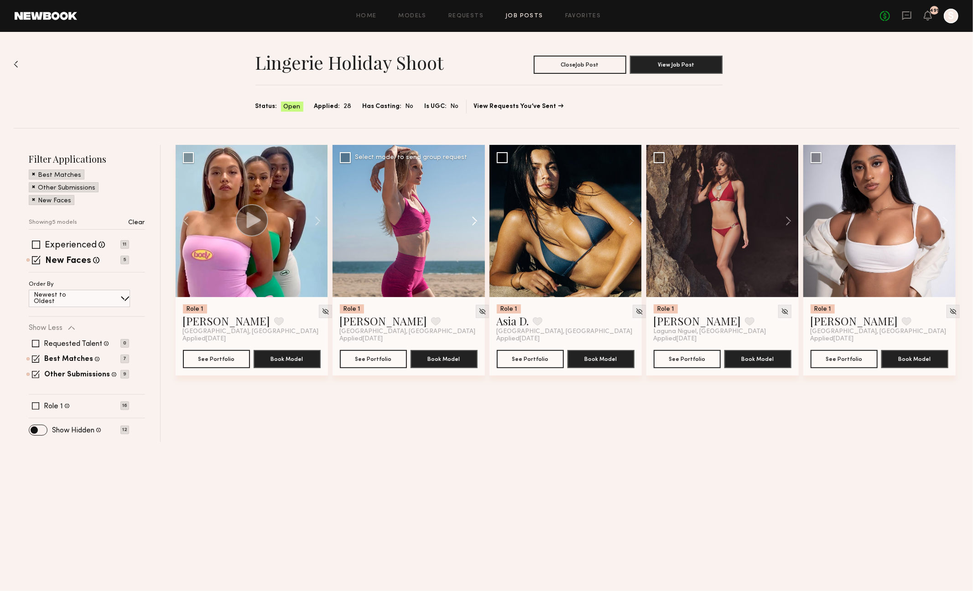
click at [472, 219] on button at bounding box center [470, 221] width 29 height 152
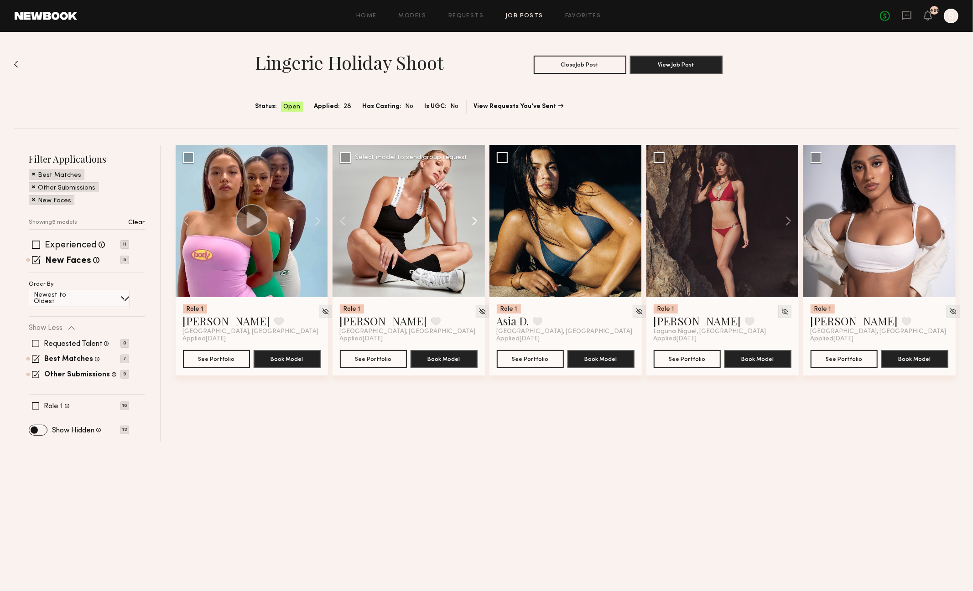
click at [472, 219] on button at bounding box center [470, 221] width 29 height 152
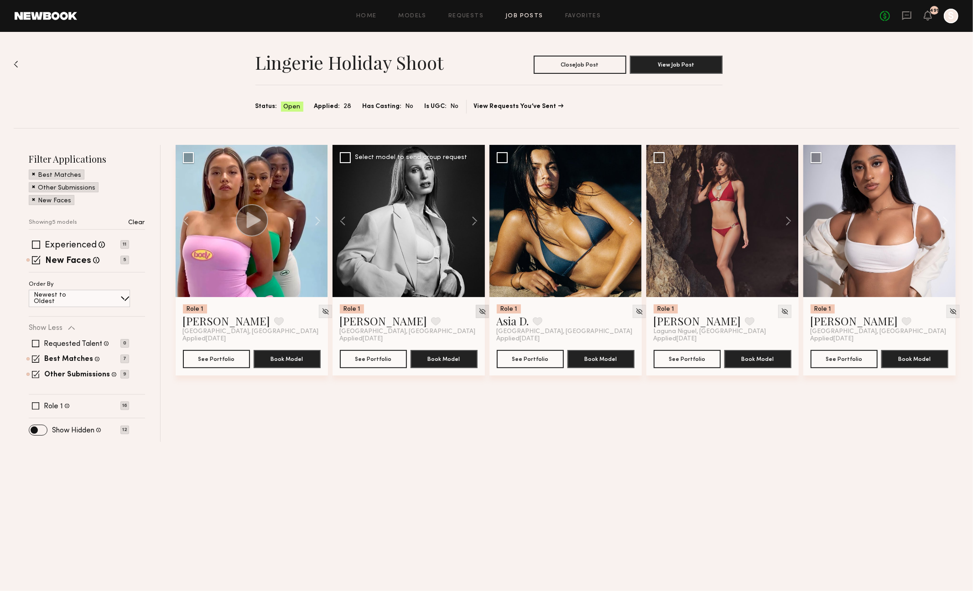
click at [478, 312] on img at bounding box center [482, 312] width 8 height 8
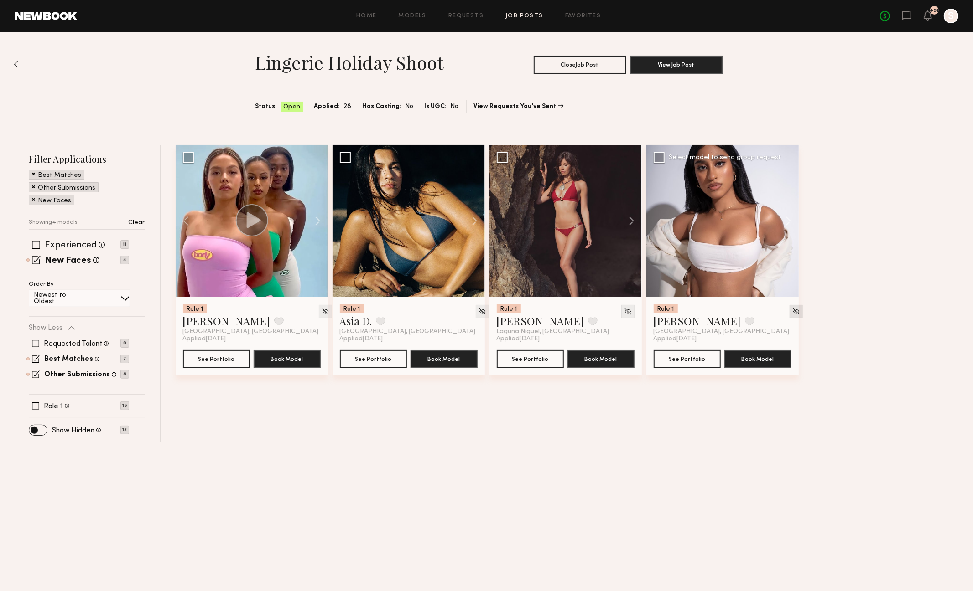
click at [792, 311] on img at bounding box center [796, 312] width 8 height 8
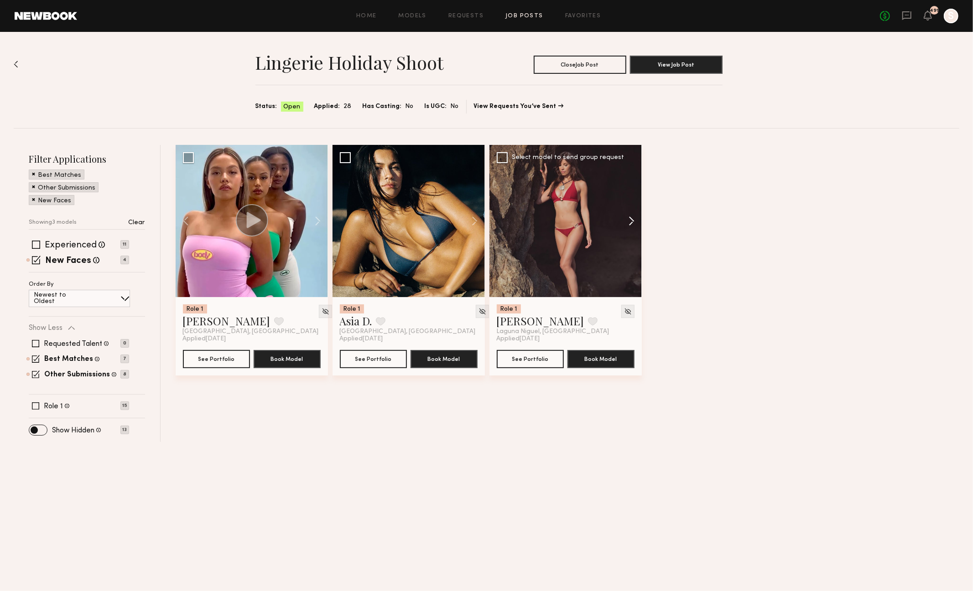
click at [629, 219] on button at bounding box center [626, 221] width 29 height 152
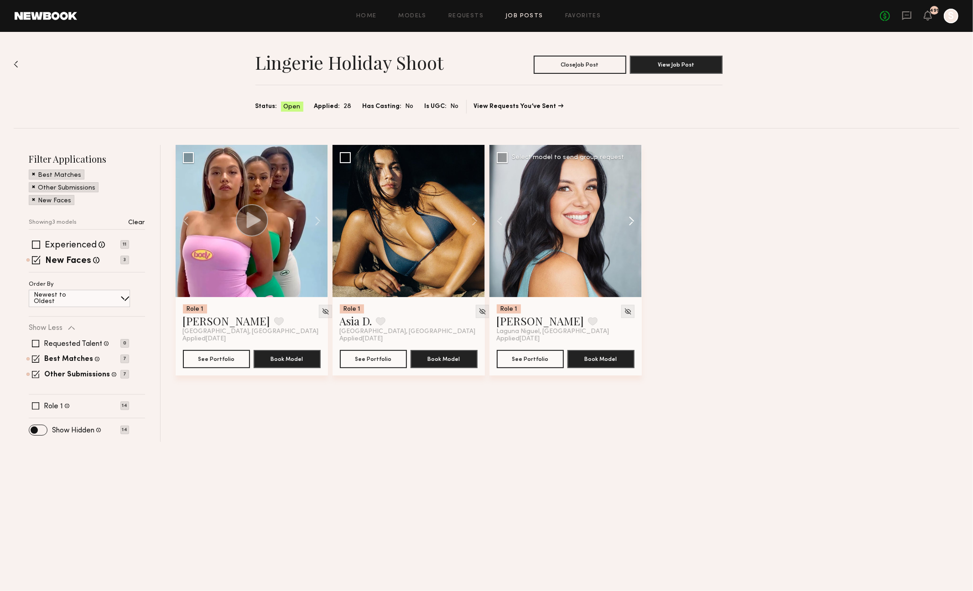
click at [629, 219] on button at bounding box center [626, 221] width 29 height 152
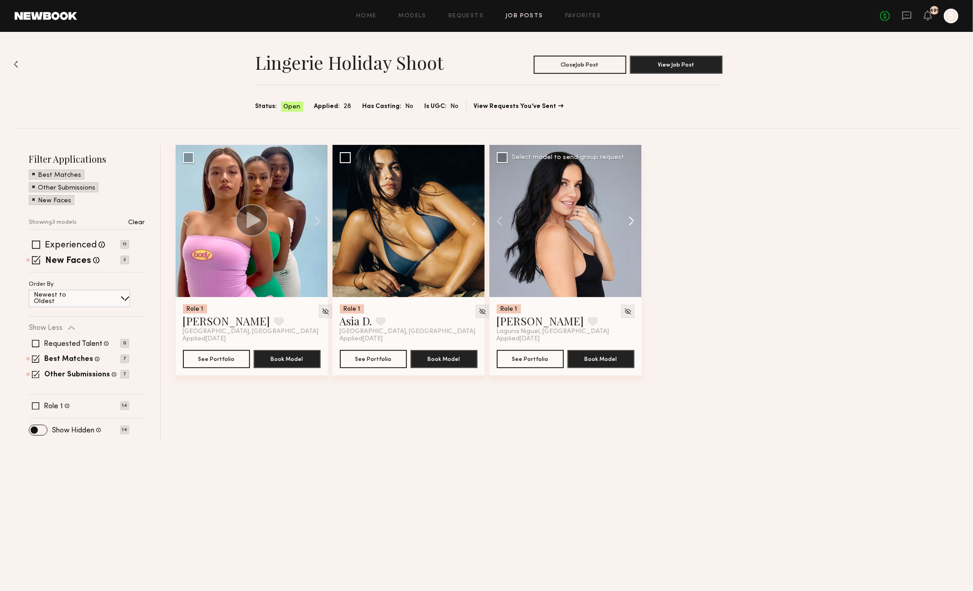
click at [629, 219] on button at bounding box center [626, 221] width 29 height 152
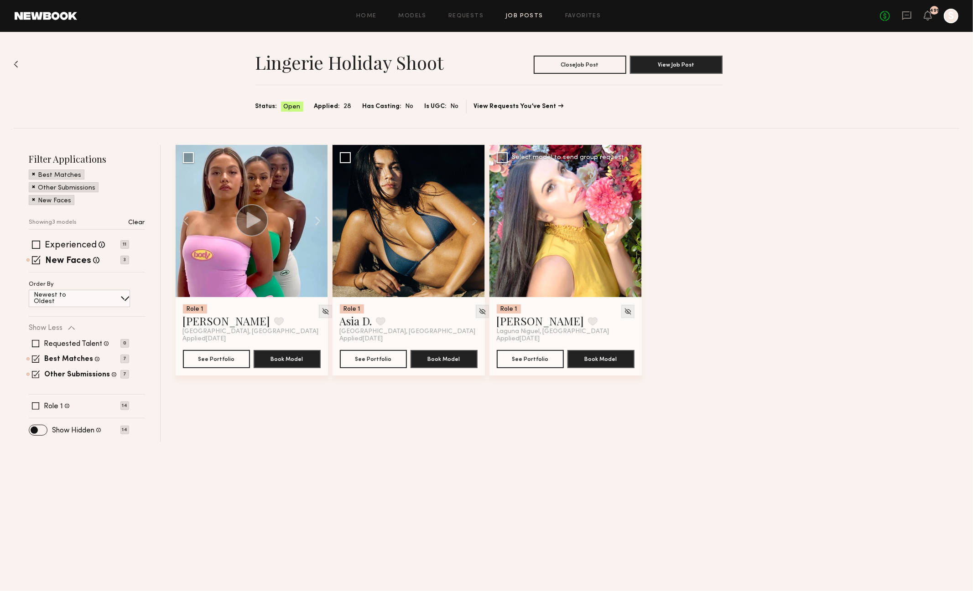
click at [629, 219] on button at bounding box center [626, 221] width 29 height 152
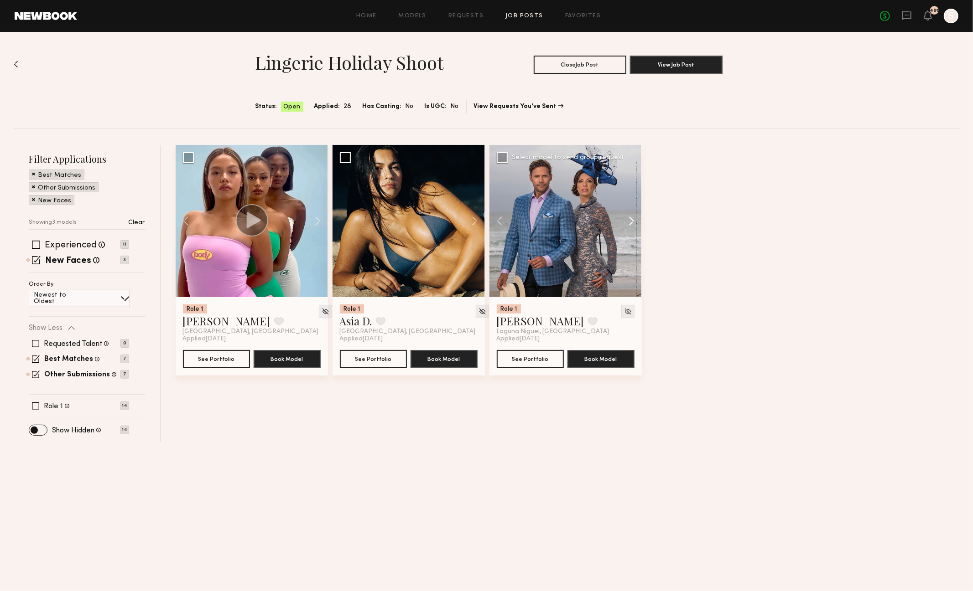
click at [629, 219] on button at bounding box center [626, 221] width 29 height 152
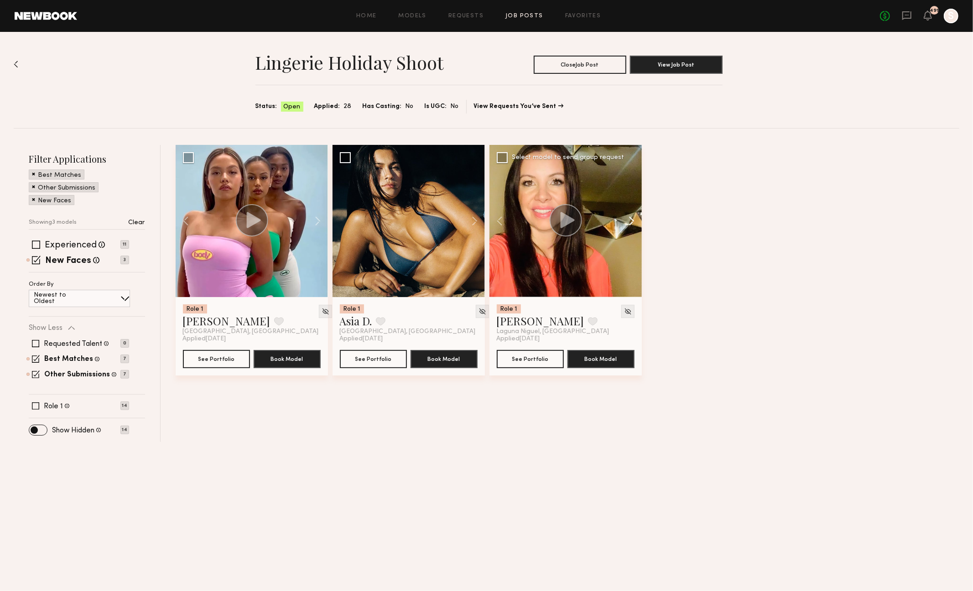
click at [629, 219] on button at bounding box center [626, 221] width 29 height 152
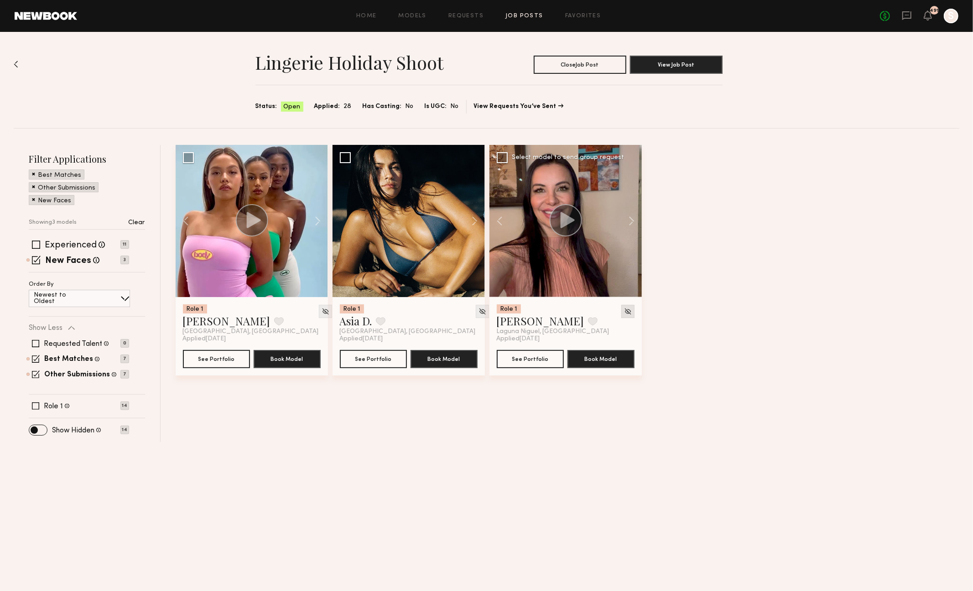
click at [625, 309] on img at bounding box center [628, 312] width 8 height 8
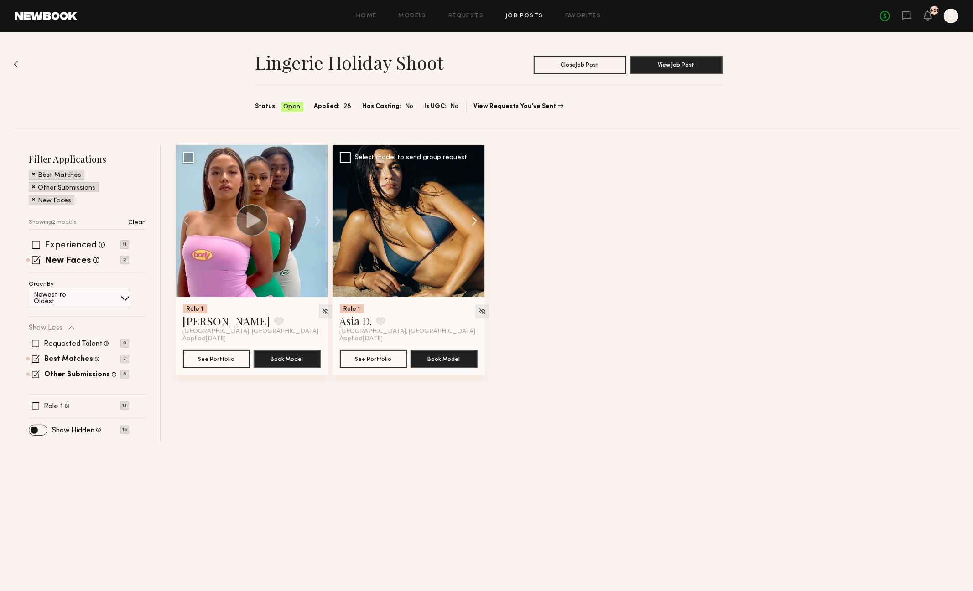
click at [475, 223] on button at bounding box center [470, 221] width 29 height 152
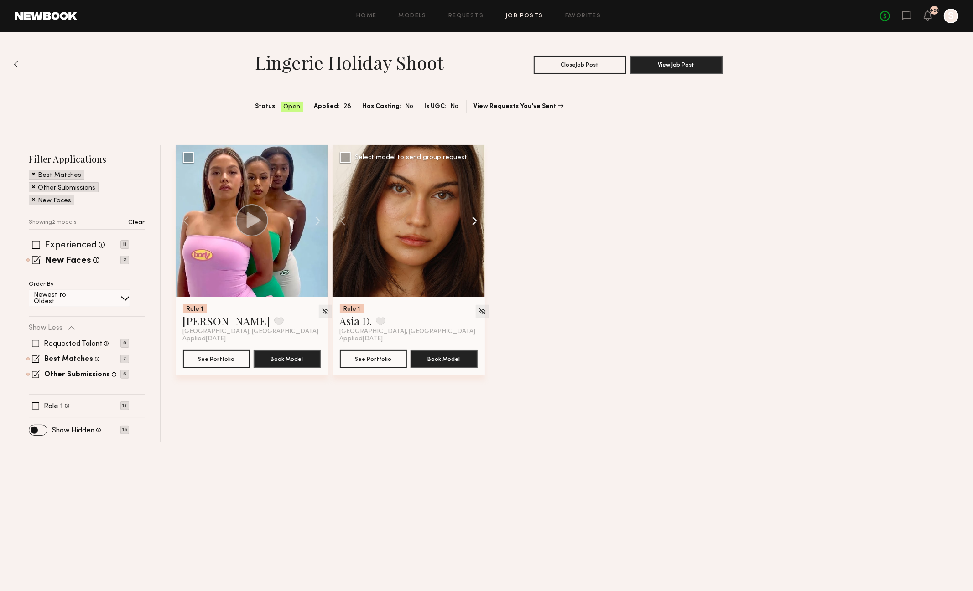
click at [475, 223] on button at bounding box center [470, 221] width 29 height 152
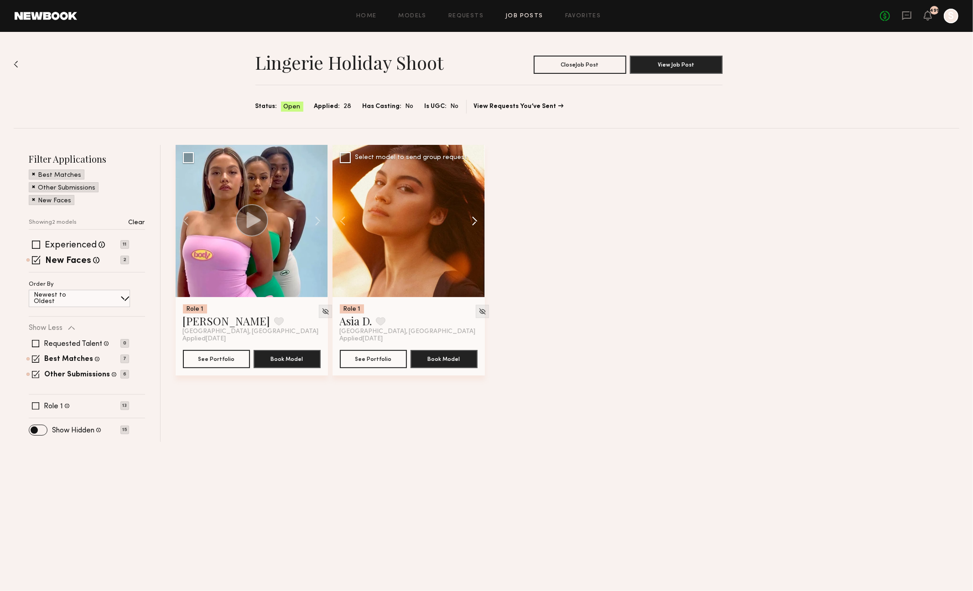
click at [475, 223] on button at bounding box center [470, 221] width 29 height 152
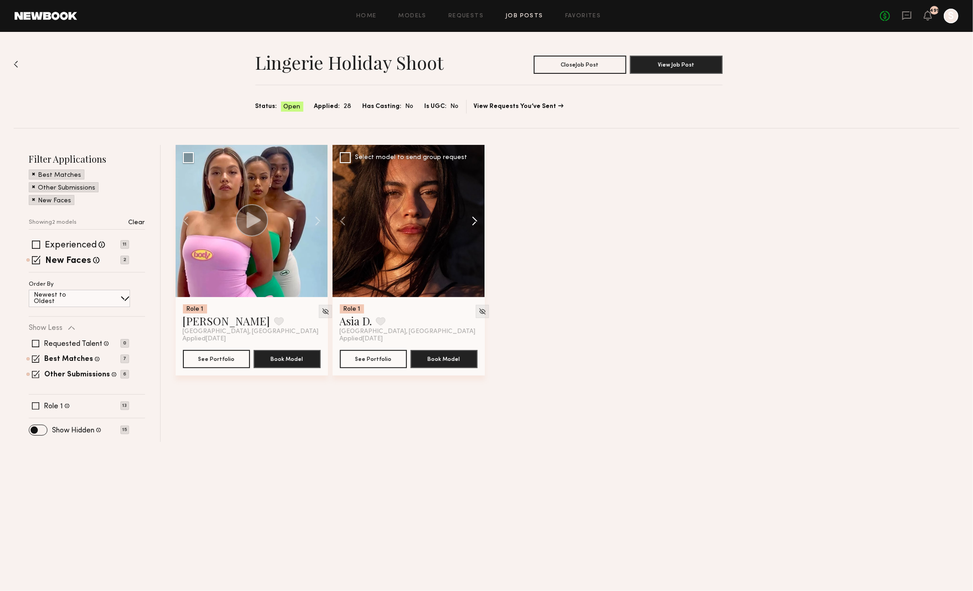
click at [475, 223] on button at bounding box center [470, 221] width 29 height 152
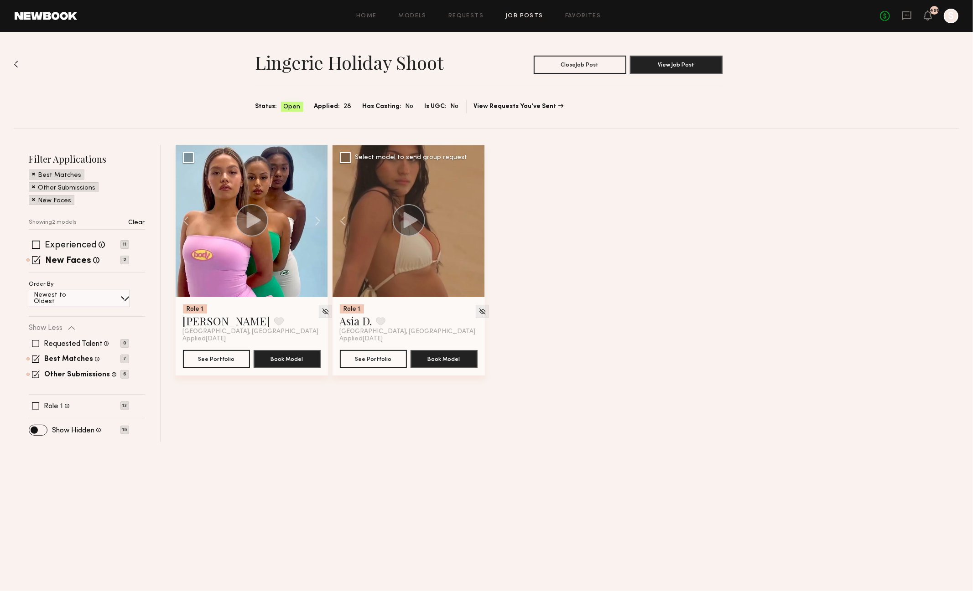
click at [475, 223] on div at bounding box center [408, 221] width 152 height 152
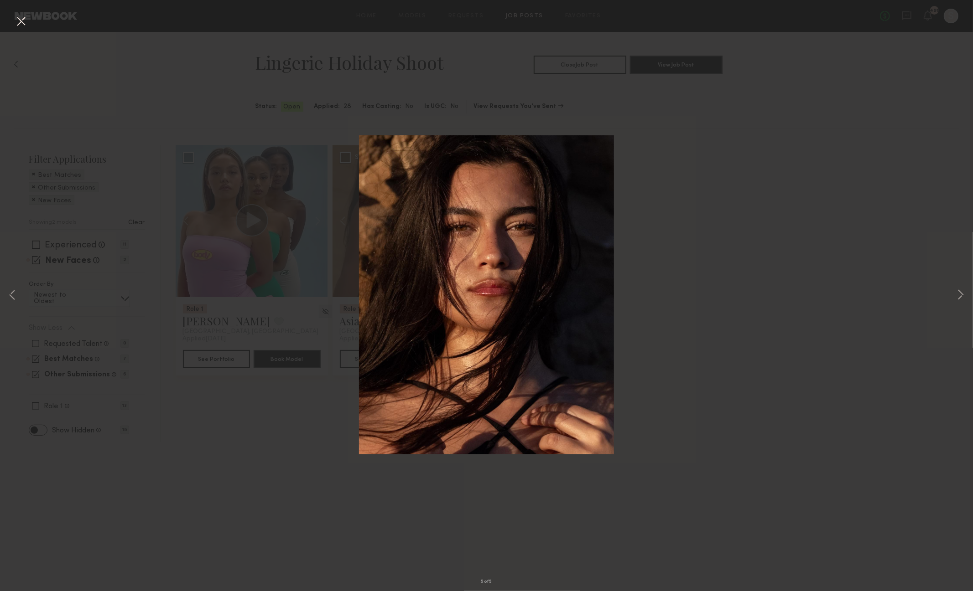
click at [198, 392] on div "5 of 5" at bounding box center [486, 295] width 973 height 591
click at [20, 18] on button at bounding box center [21, 22] width 15 height 16
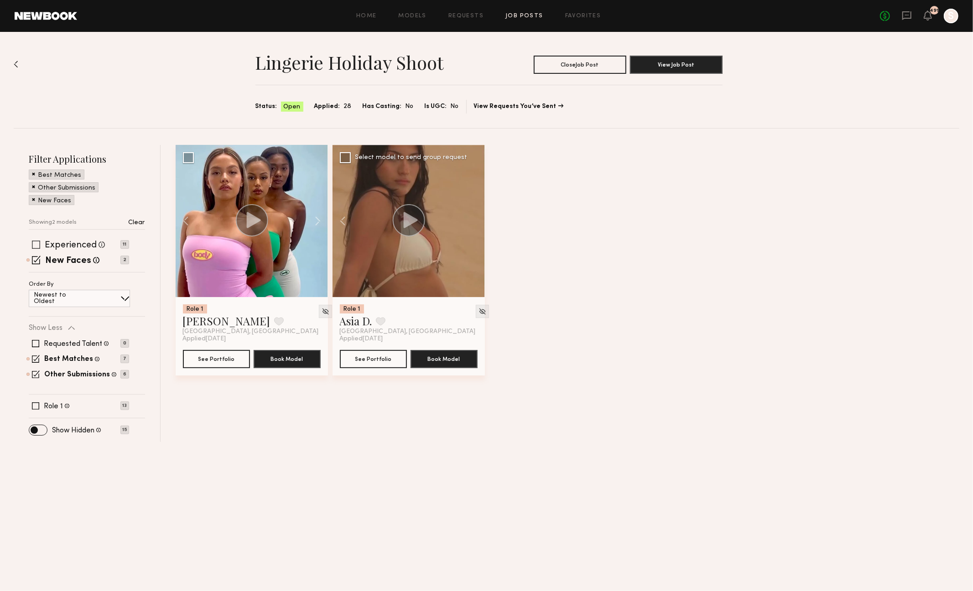
click at [35, 242] on span at bounding box center [36, 245] width 8 height 8
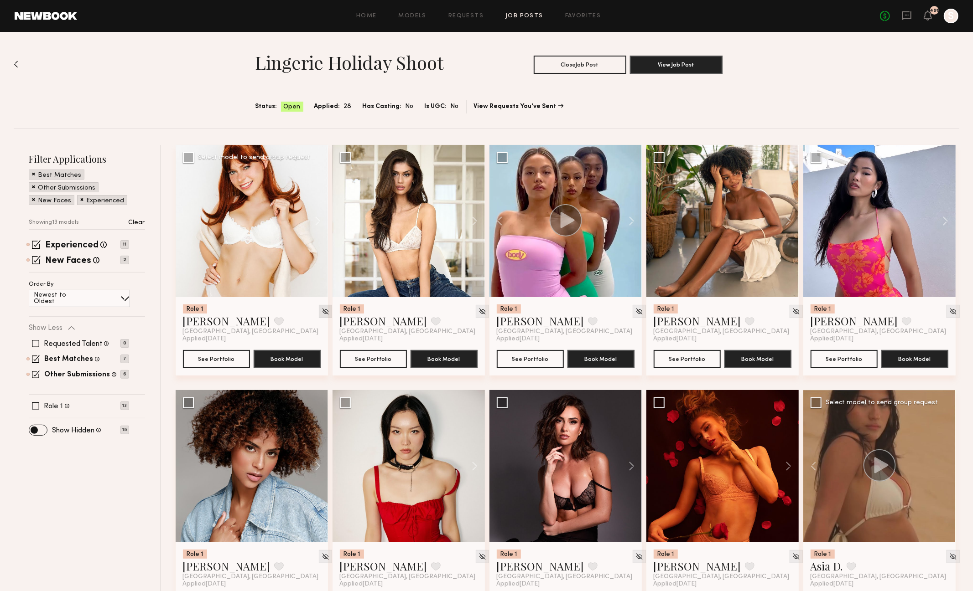
click at [322, 311] on img at bounding box center [326, 312] width 8 height 8
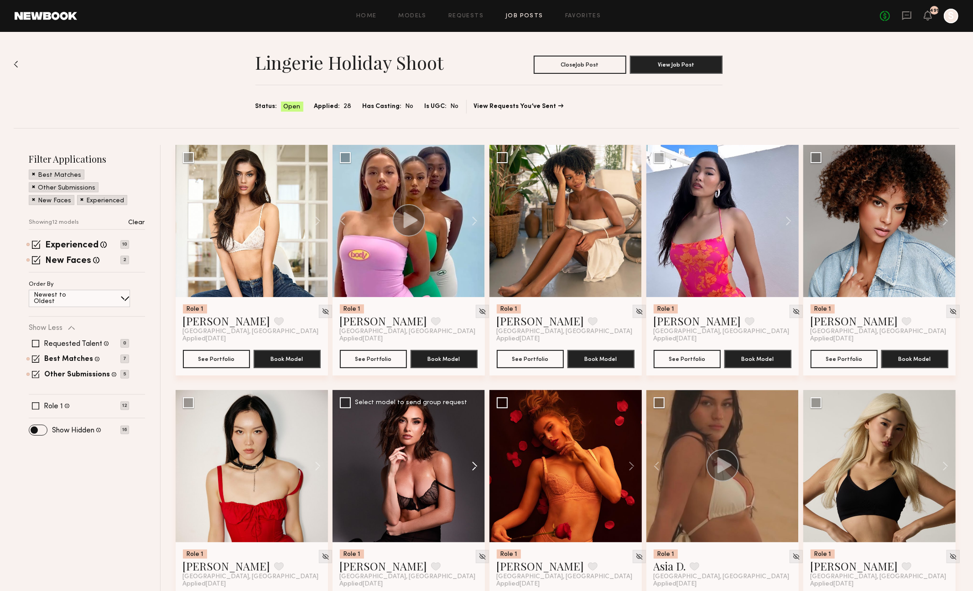
click at [474, 467] on button at bounding box center [470, 466] width 29 height 152
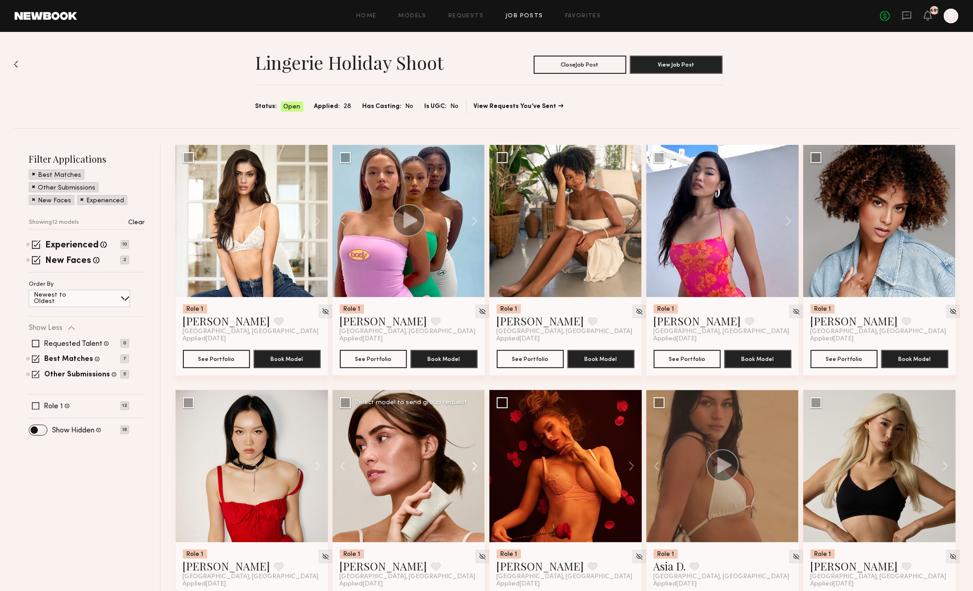
click at [474, 467] on button at bounding box center [470, 466] width 29 height 152
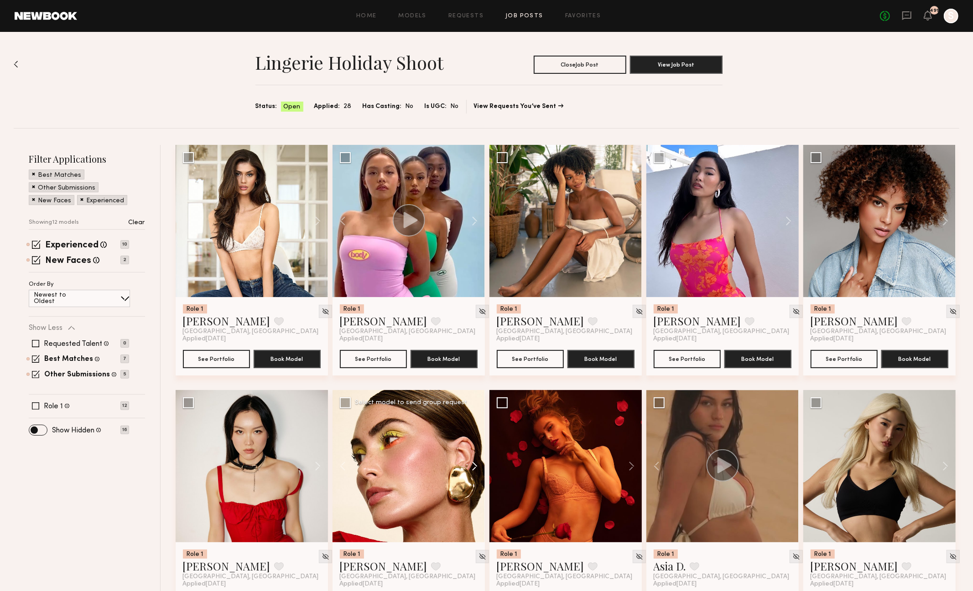
click at [474, 467] on button at bounding box center [470, 466] width 29 height 152
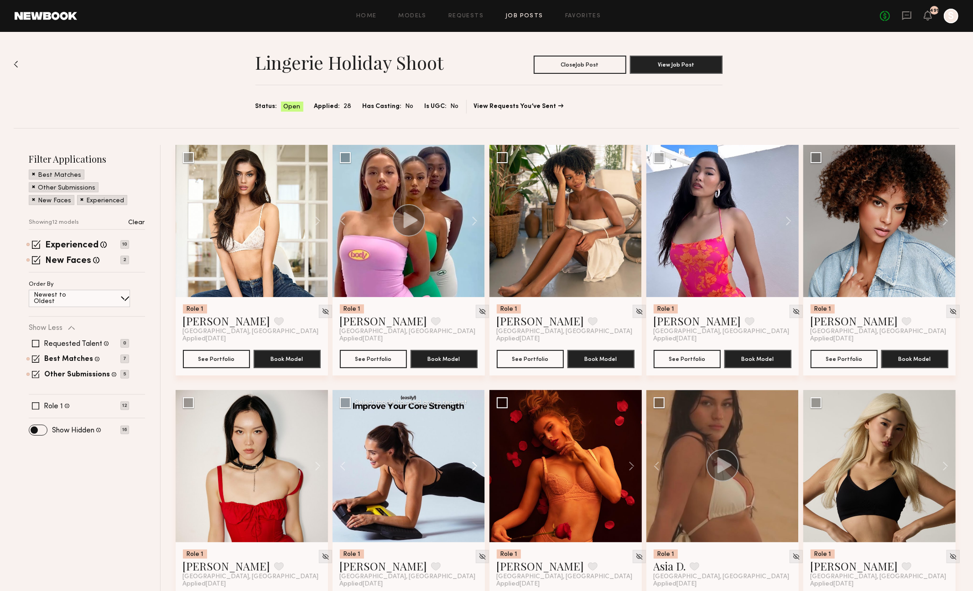
click at [474, 467] on button at bounding box center [470, 466] width 29 height 152
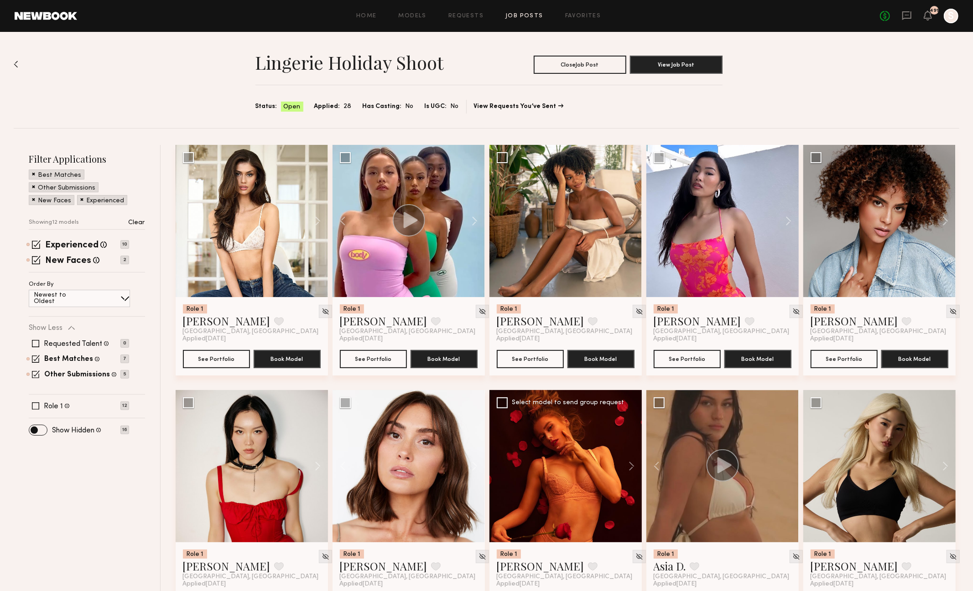
click at [531, 467] on div at bounding box center [565, 466] width 152 height 152
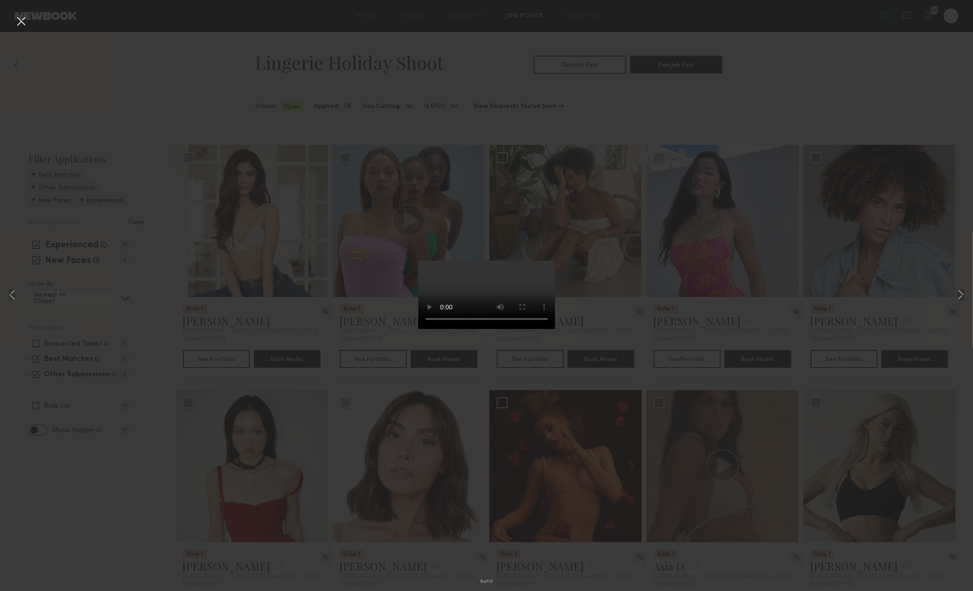
click at [286, 91] on div "5 of 13" at bounding box center [486, 295] width 973 height 591
click at [21, 24] on button at bounding box center [21, 22] width 15 height 16
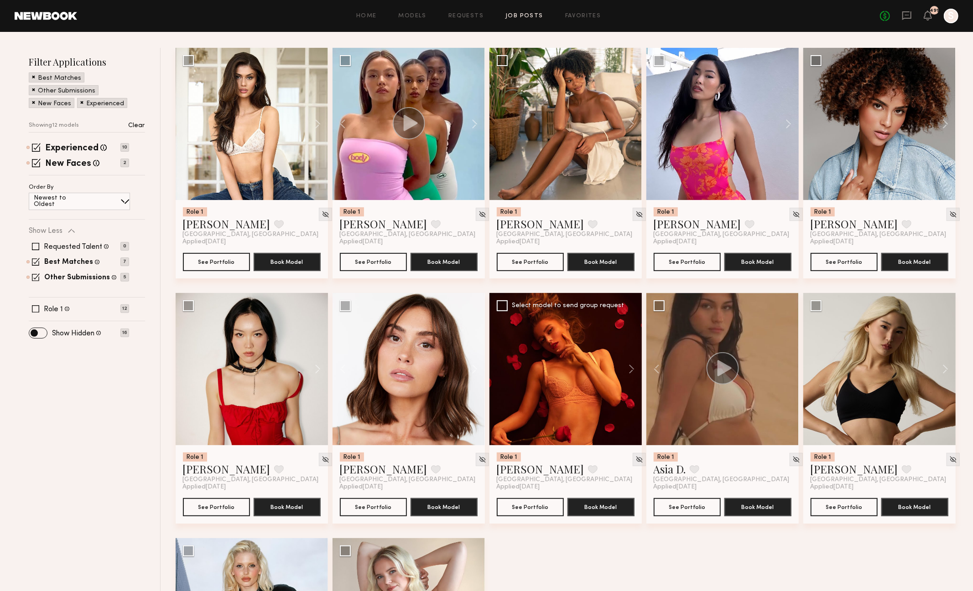
scroll to position [97, 0]
click at [510, 509] on button "See Portfolio" at bounding box center [530, 507] width 67 height 18
click at [635, 459] on img at bounding box center [639, 460] width 8 height 8
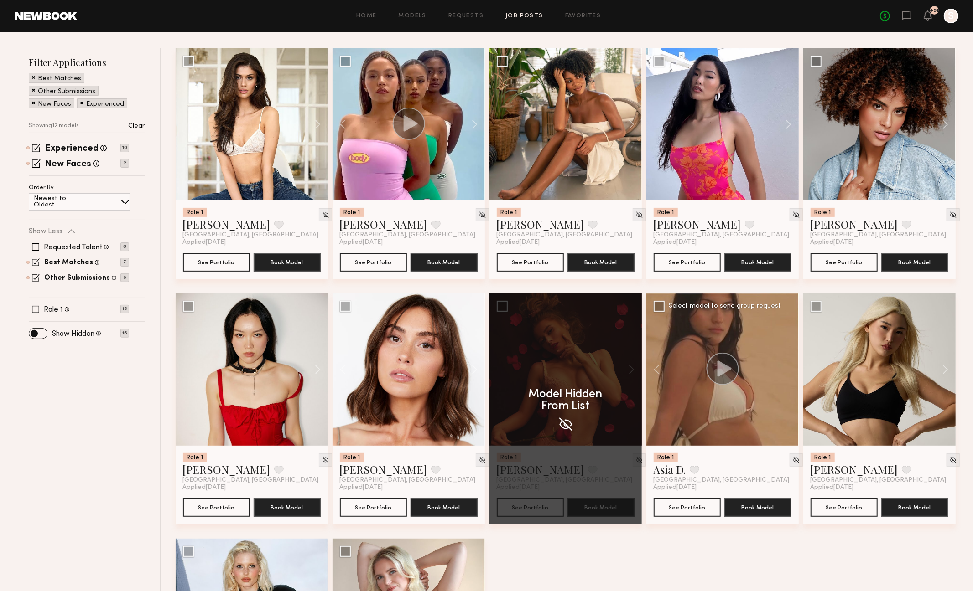
click at [742, 327] on div at bounding box center [722, 370] width 152 height 152
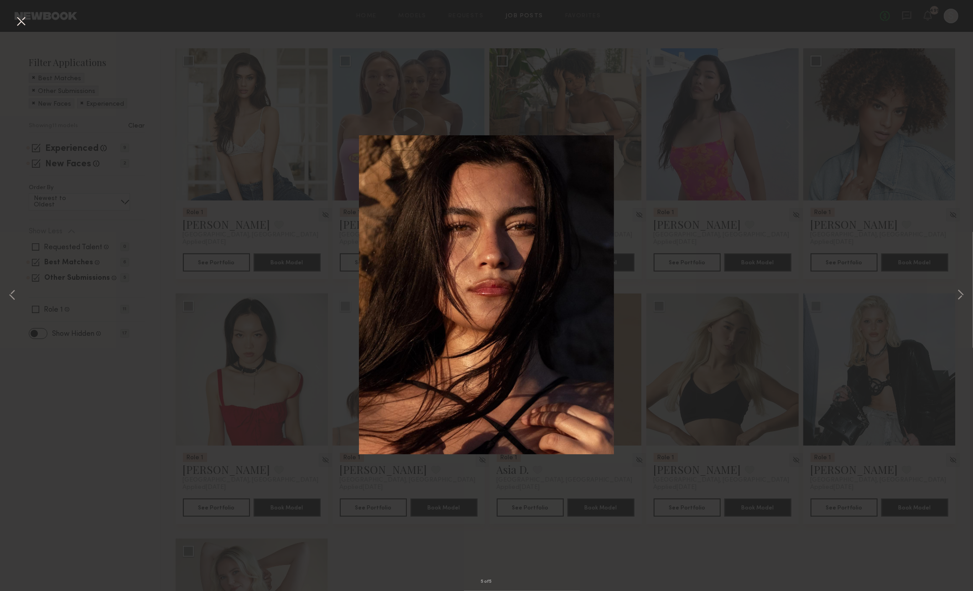
click at [20, 21] on button at bounding box center [21, 22] width 15 height 16
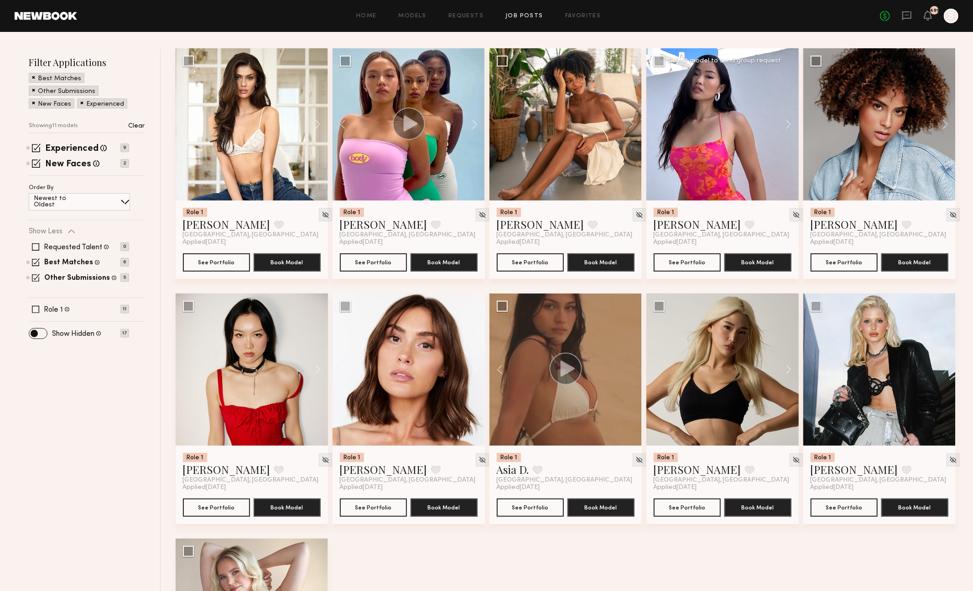
click at [740, 162] on div at bounding box center [722, 124] width 152 height 152
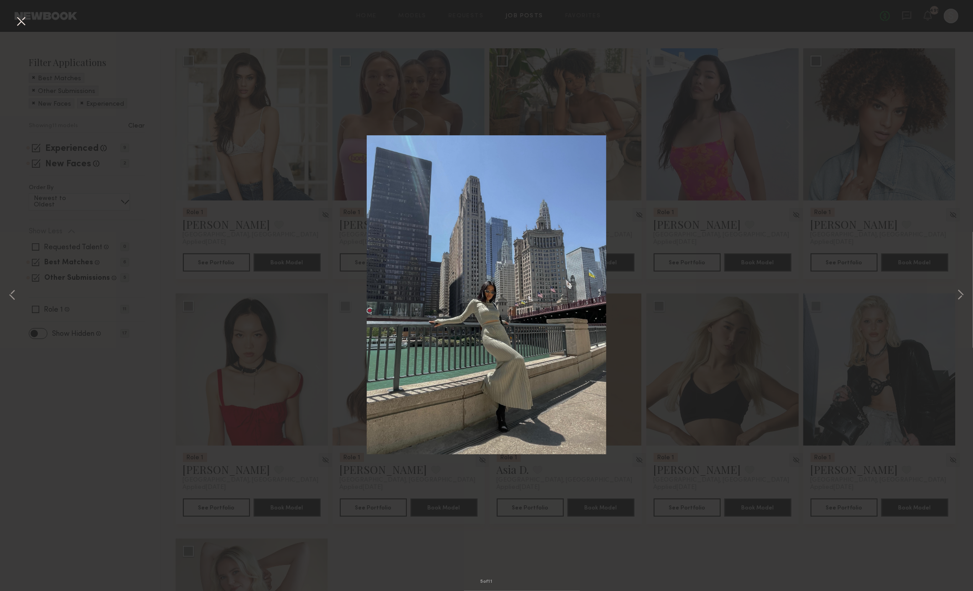
click at [19, 21] on button at bounding box center [21, 22] width 15 height 16
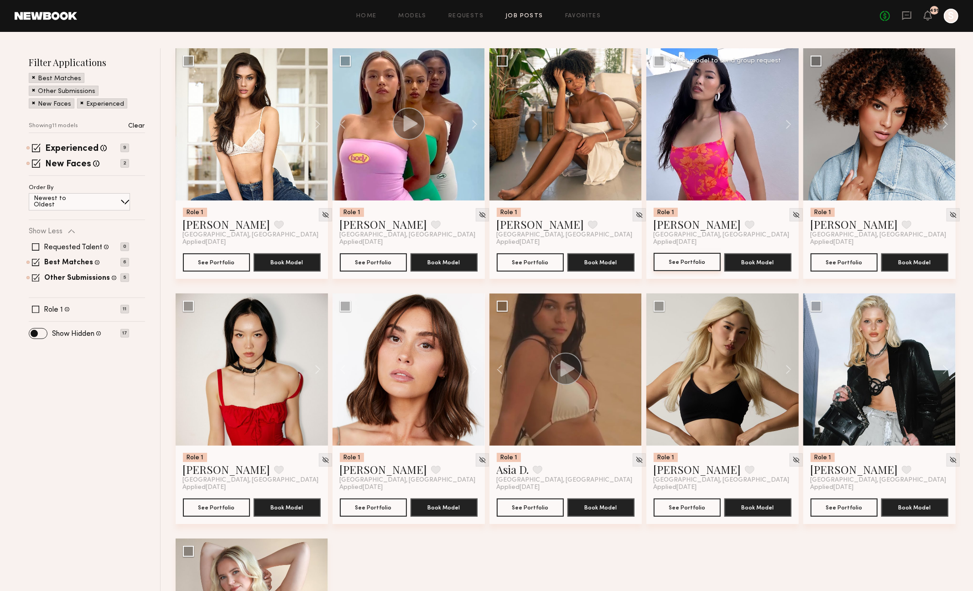
click at [695, 263] on button "See Portfolio" at bounding box center [686, 262] width 67 height 18
click at [37, 21] on header "Home Models Requests Job Posts Favorites Sign Out No fees up to $5,000 491 S" at bounding box center [486, 16] width 973 height 32
click at [36, 19] on link at bounding box center [46, 16] width 62 height 8
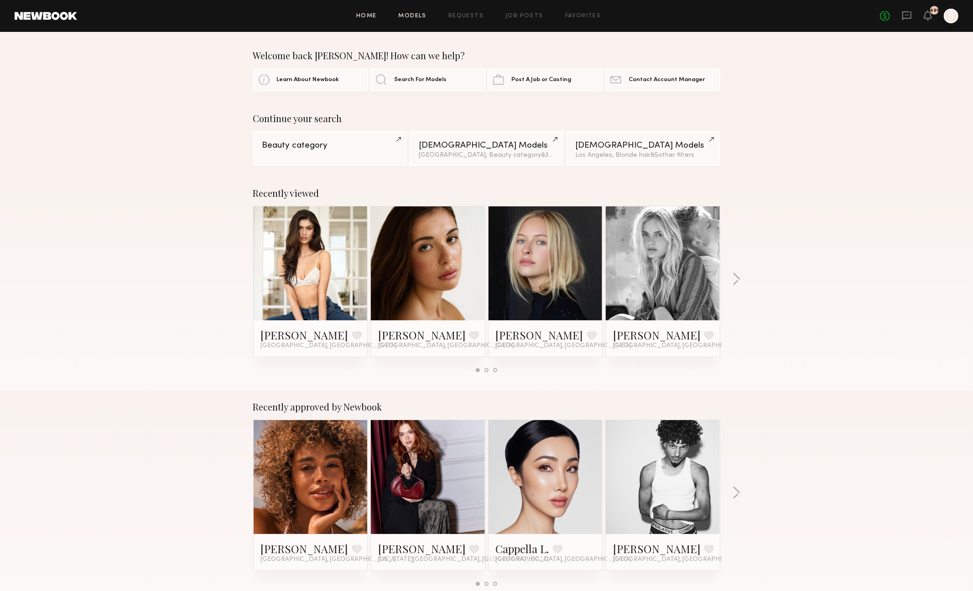
click at [414, 15] on link "Models" at bounding box center [413, 16] width 28 height 6
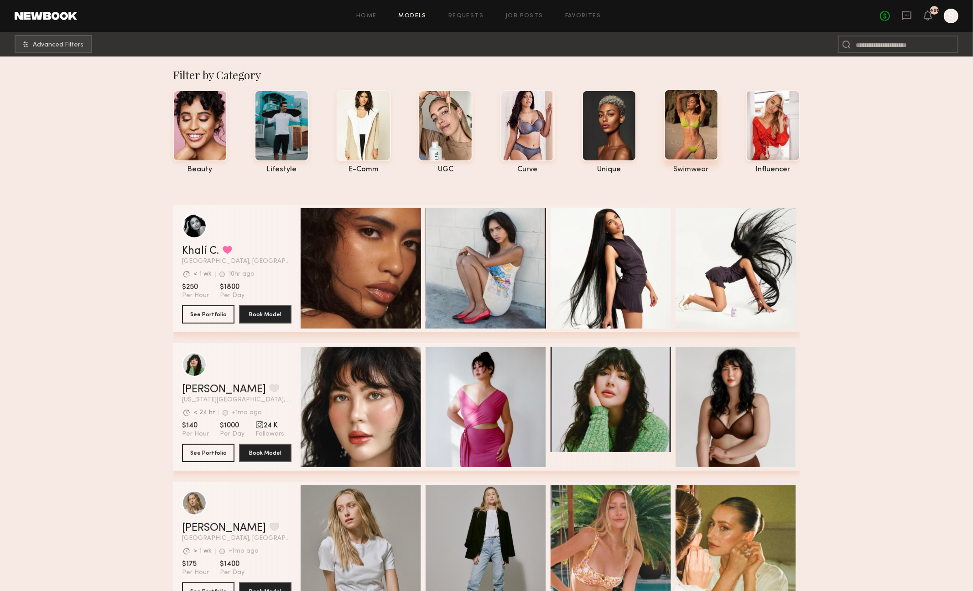
click at [691, 138] on div at bounding box center [691, 124] width 54 height 71
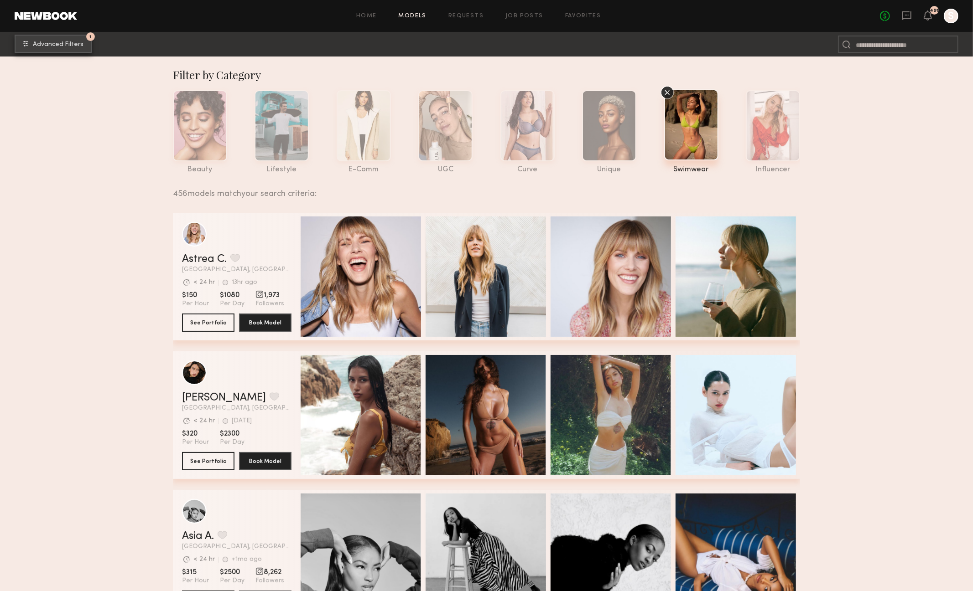
click at [61, 37] on button "1 Advanced Filters" at bounding box center [53, 44] width 77 height 18
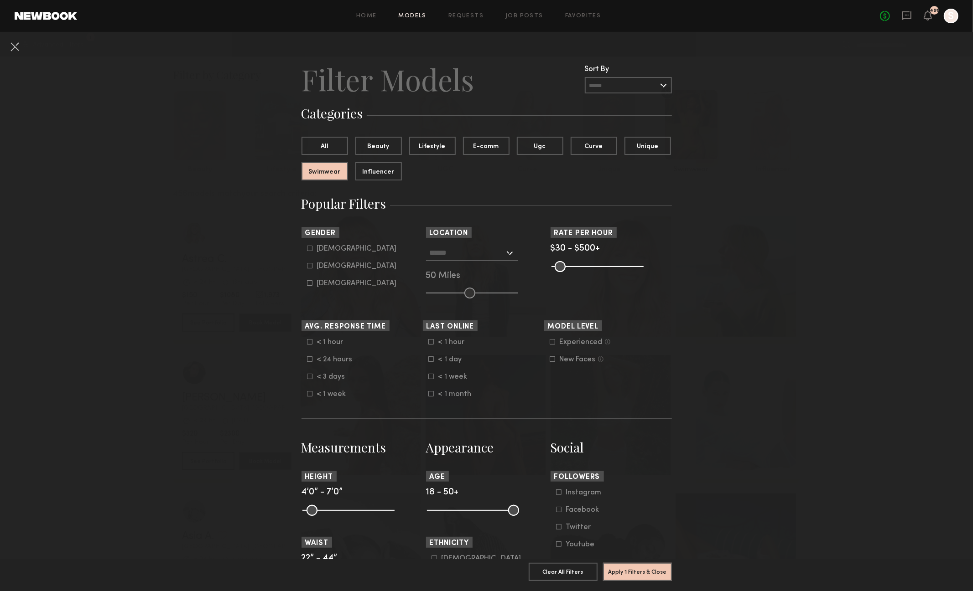
click at [513, 258] on div at bounding box center [472, 253] width 92 height 16
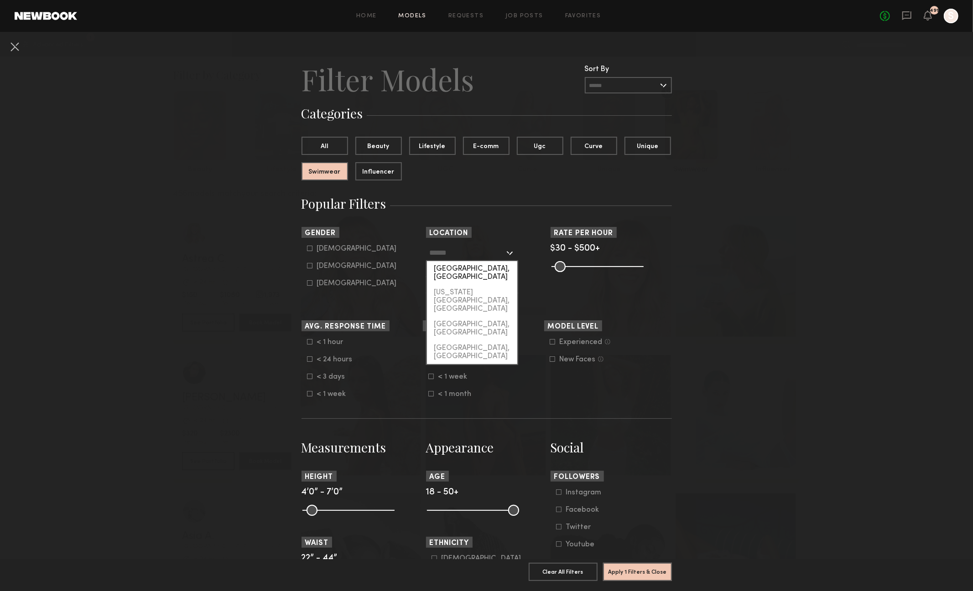
click at [500, 271] on div "Los Angeles, CA" at bounding box center [472, 273] width 90 height 24
type input "**********"
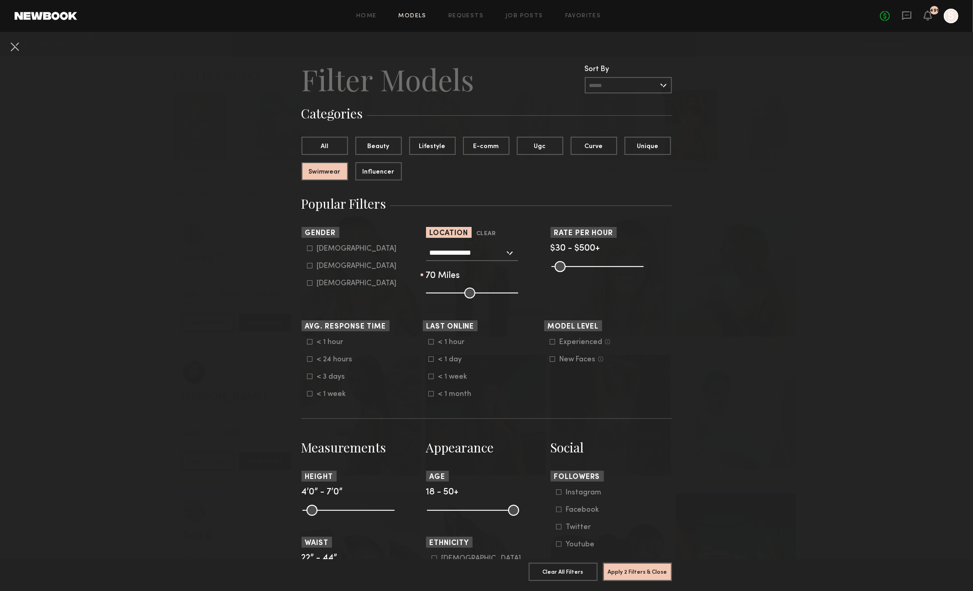
drag, startPoint x: 470, startPoint y: 296, endPoint x: 538, endPoint y: 290, distance: 68.6
type input "***"
click at [518, 290] on input "range" at bounding box center [472, 293] width 92 height 11
click at [308, 266] on icon at bounding box center [309, 265] width 5 height 5
type input "**"
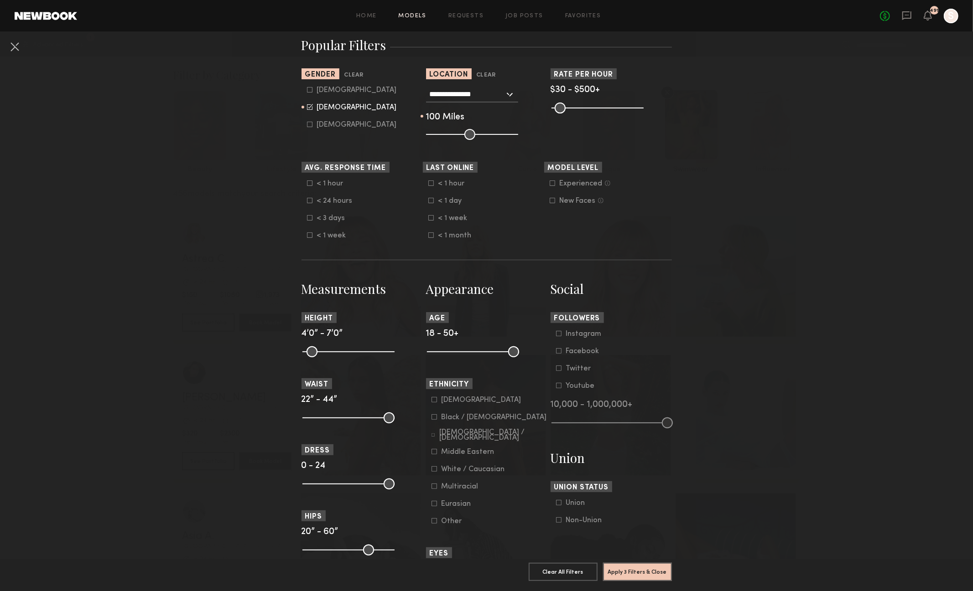
scroll to position [161, 0]
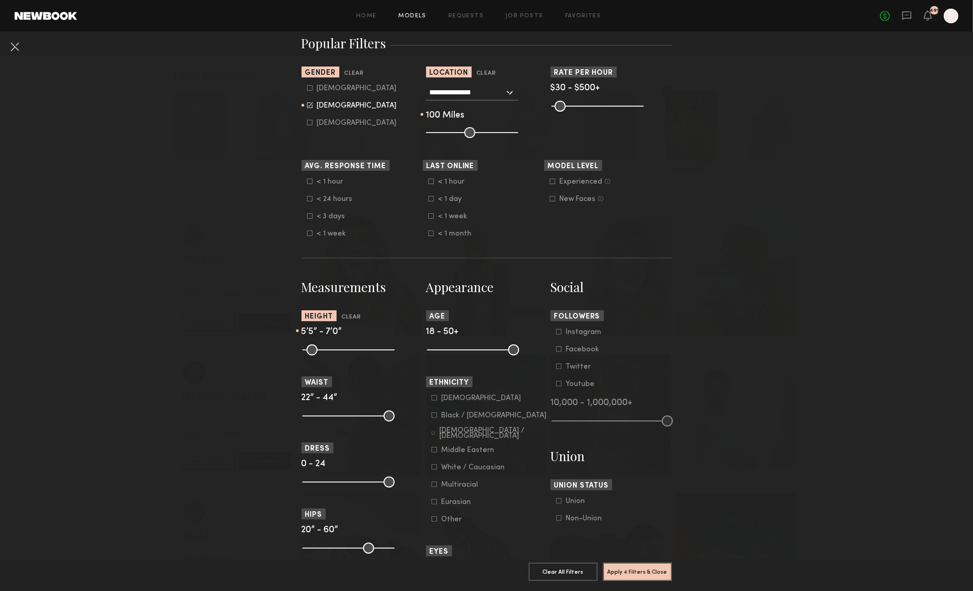
drag, startPoint x: 307, startPoint y: 351, endPoint x: 347, endPoint y: 355, distance: 39.9
click at [347, 355] on input "range" at bounding box center [348, 350] width 92 height 11
drag, startPoint x: 347, startPoint y: 355, endPoint x: 352, endPoint y: 355, distance: 5.0
type input "**"
click at [352, 355] on input "range" at bounding box center [348, 350] width 92 height 11
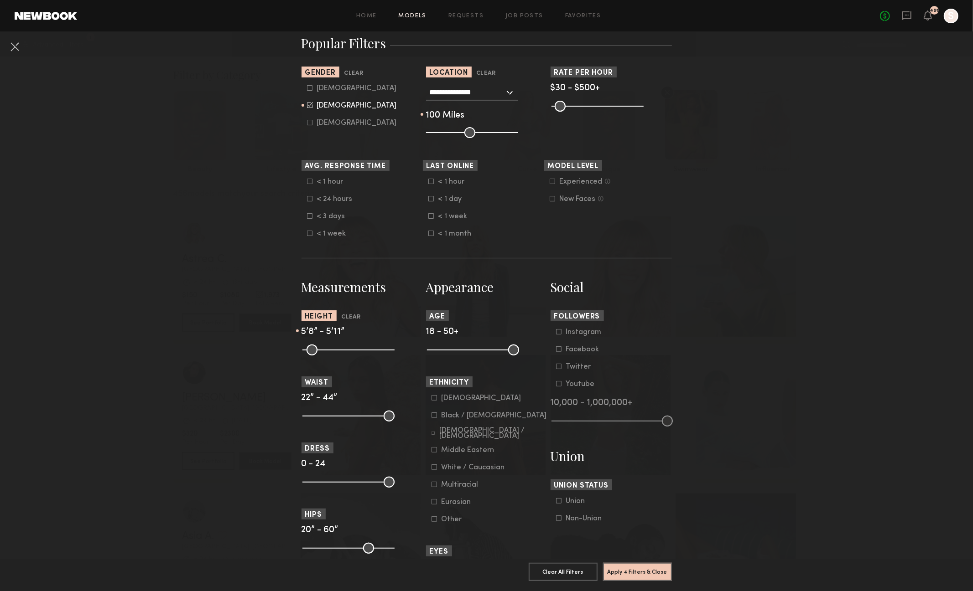
drag, startPoint x: 387, startPoint y: 349, endPoint x: 360, endPoint y: 349, distance: 26.4
type input "**"
click at [360, 349] on input "range" at bounding box center [348, 350] width 92 height 11
drag, startPoint x: 513, startPoint y: 353, endPoint x: 469, endPoint y: 353, distance: 43.8
type input "**"
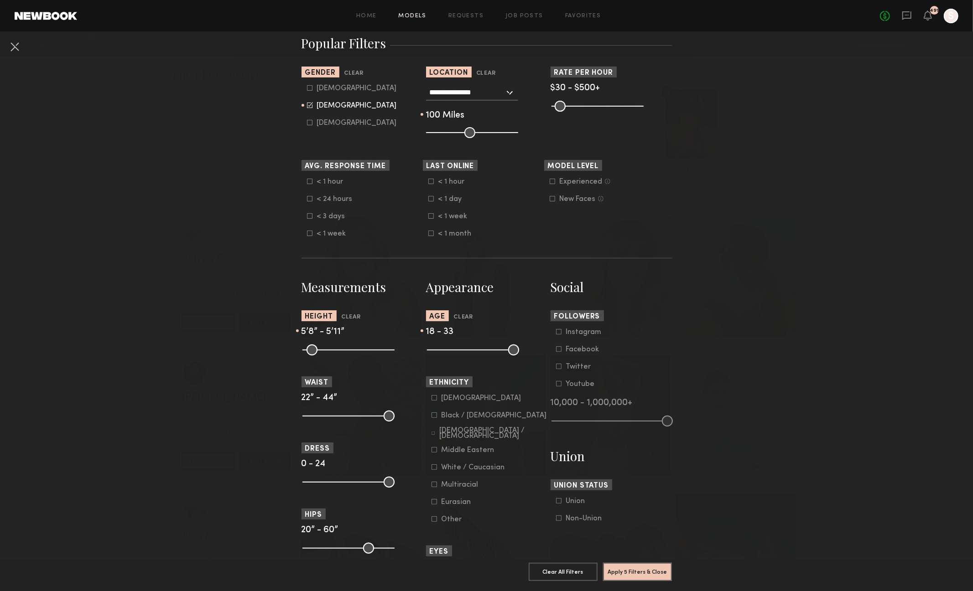
click at [469, 353] on input "range" at bounding box center [473, 350] width 92 height 11
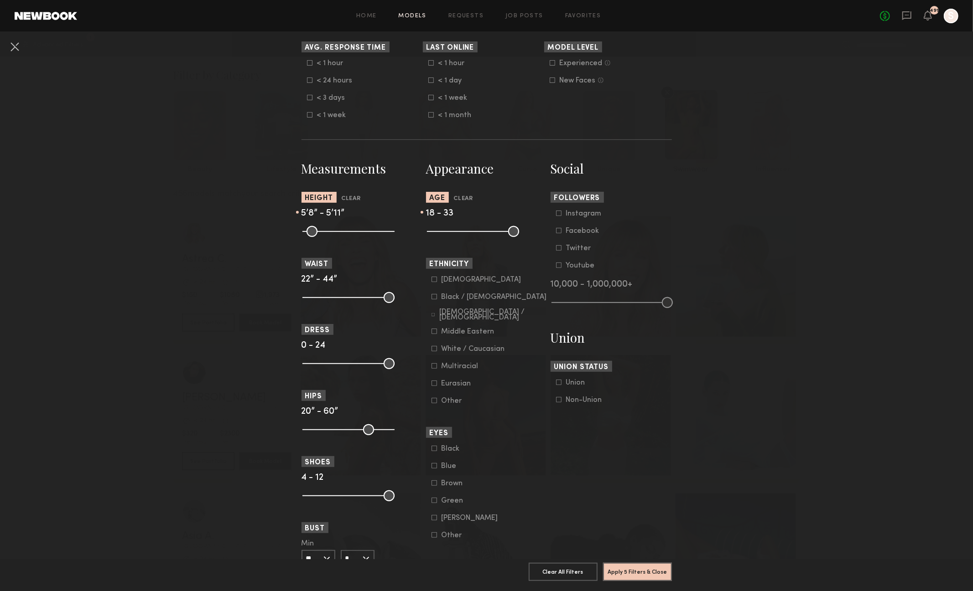
scroll to position [283, 0]
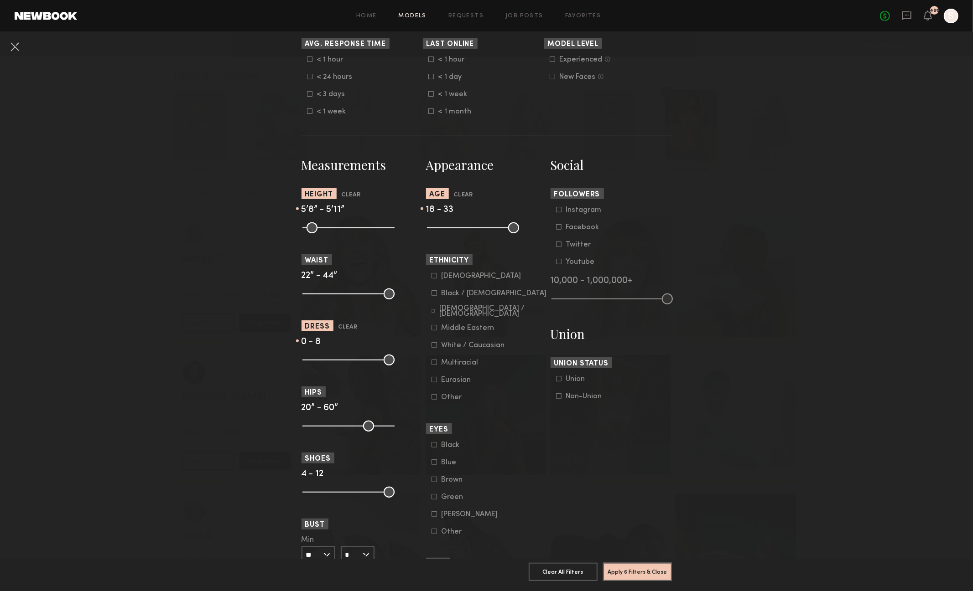
drag, startPoint x: 388, startPoint y: 365, endPoint x: 333, endPoint y: 365, distance: 54.7
type input "*"
click at [333, 365] on input "range" at bounding box center [348, 360] width 92 height 11
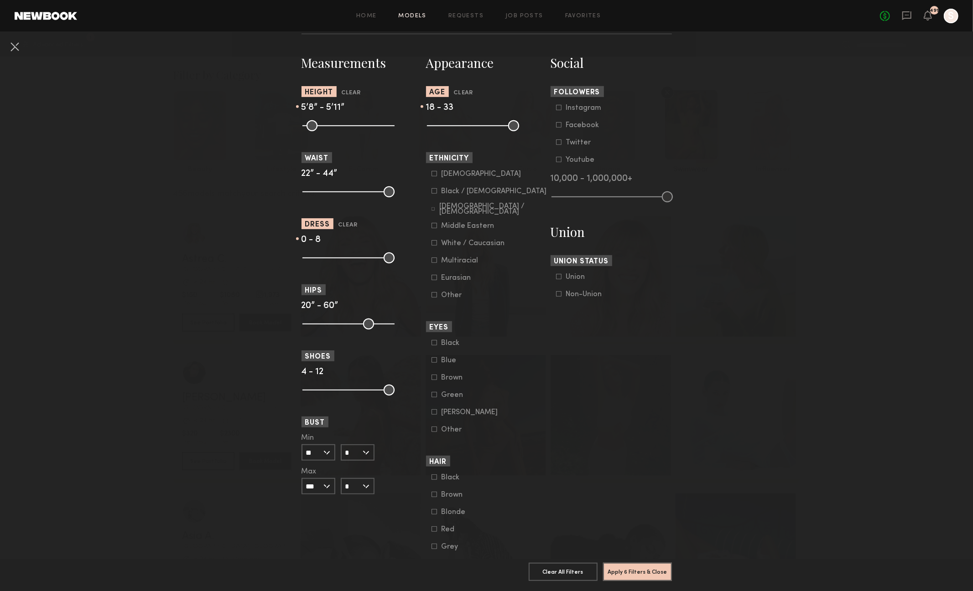
scroll to position [448, 0]
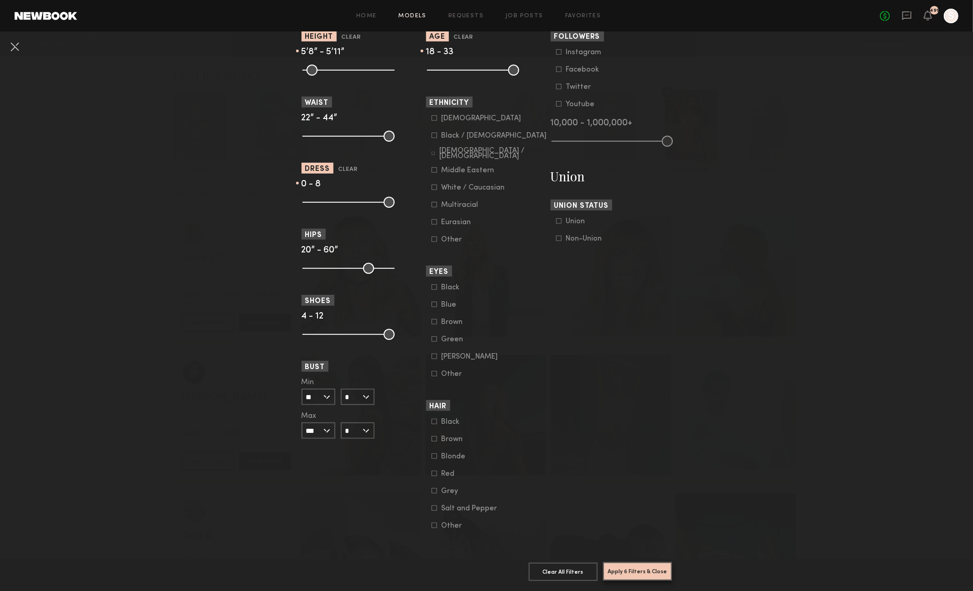
click at [625, 575] on button "Apply 6 Filters & Close" at bounding box center [637, 572] width 69 height 18
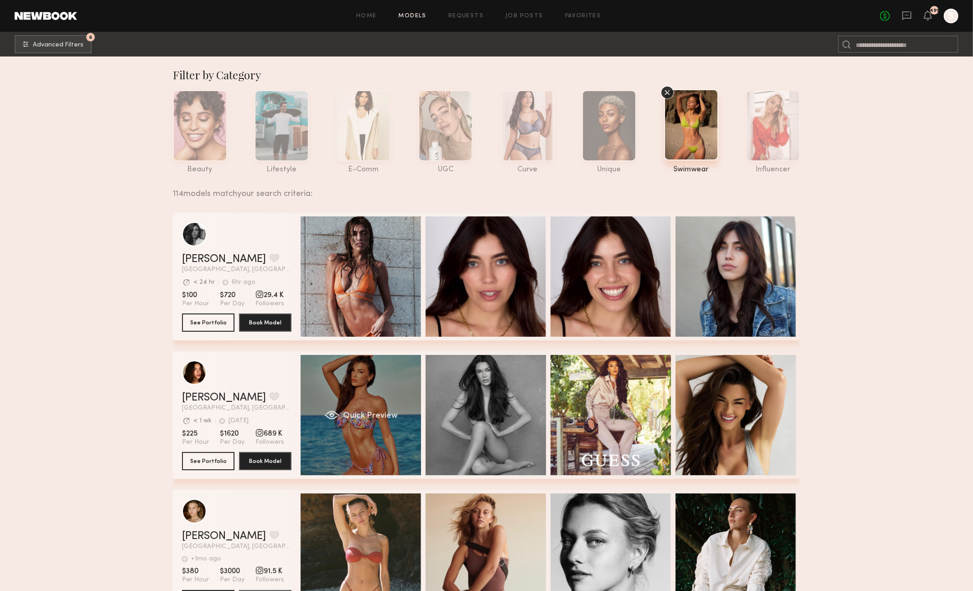
click at [345, 452] on div "Quick Preview" at bounding box center [361, 415] width 120 height 120
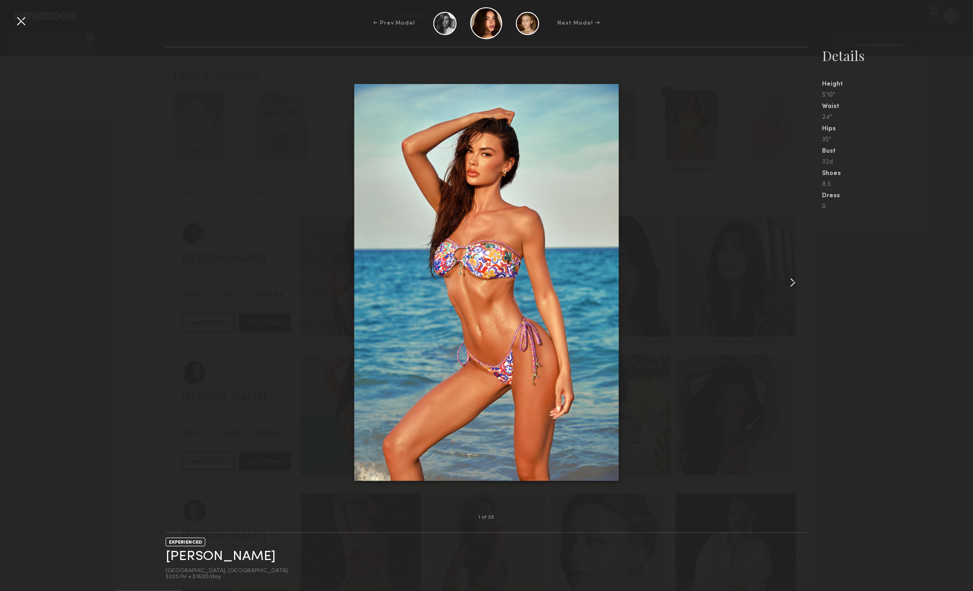
click at [794, 284] on common-icon at bounding box center [792, 282] width 15 height 15
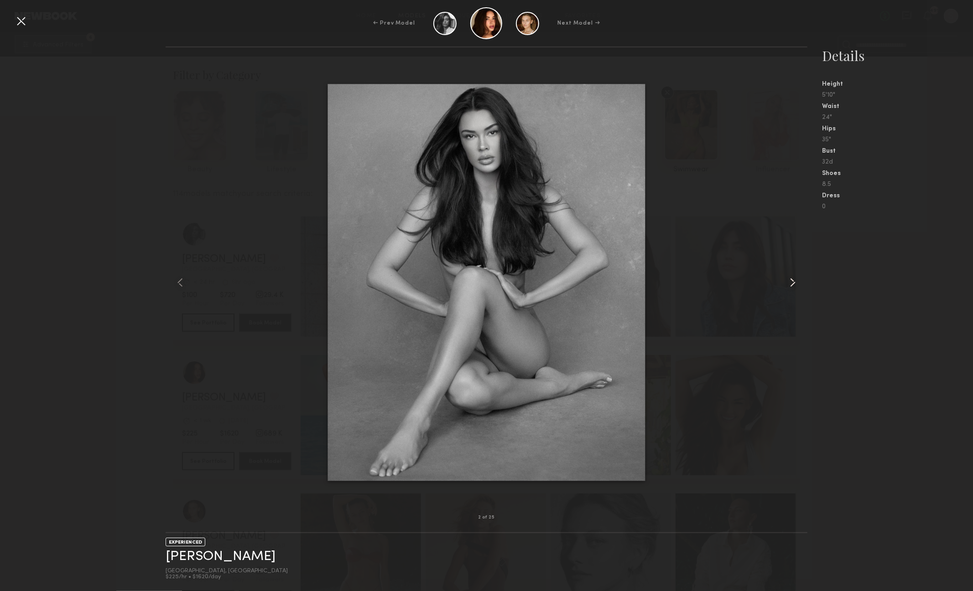
click at [794, 284] on common-icon at bounding box center [792, 282] width 15 height 15
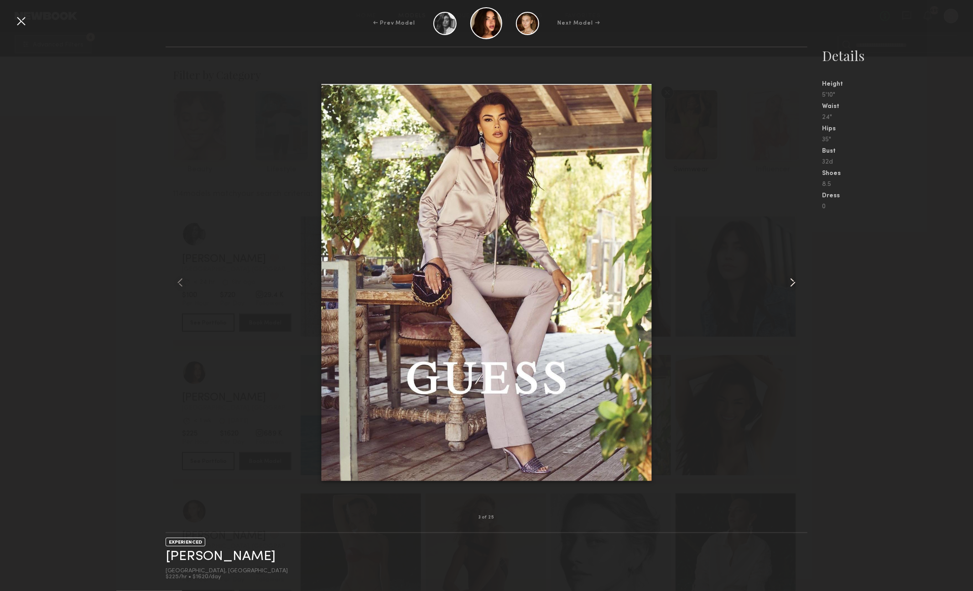
click at [794, 284] on common-icon at bounding box center [792, 282] width 15 height 15
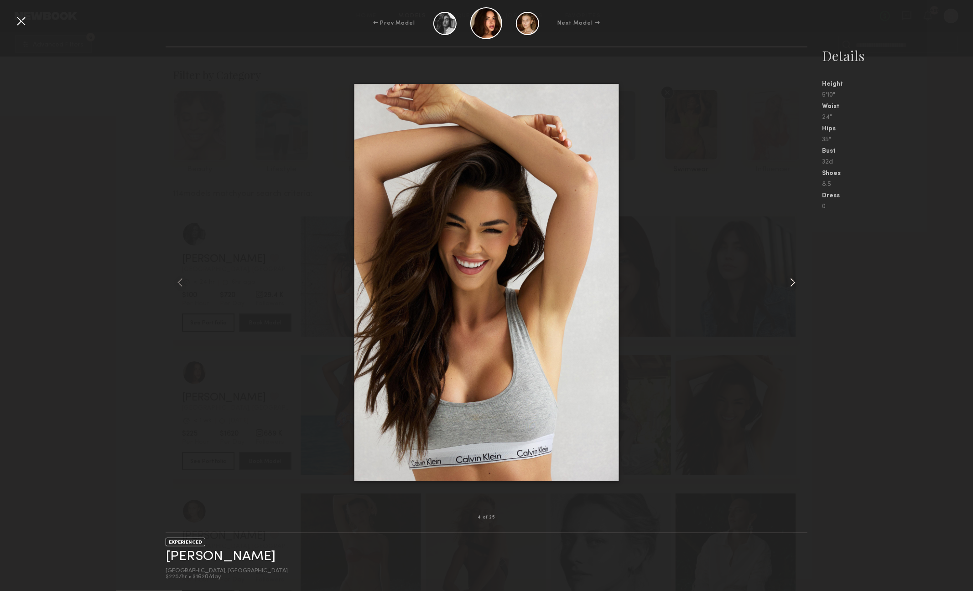
click at [794, 284] on common-icon at bounding box center [792, 282] width 15 height 15
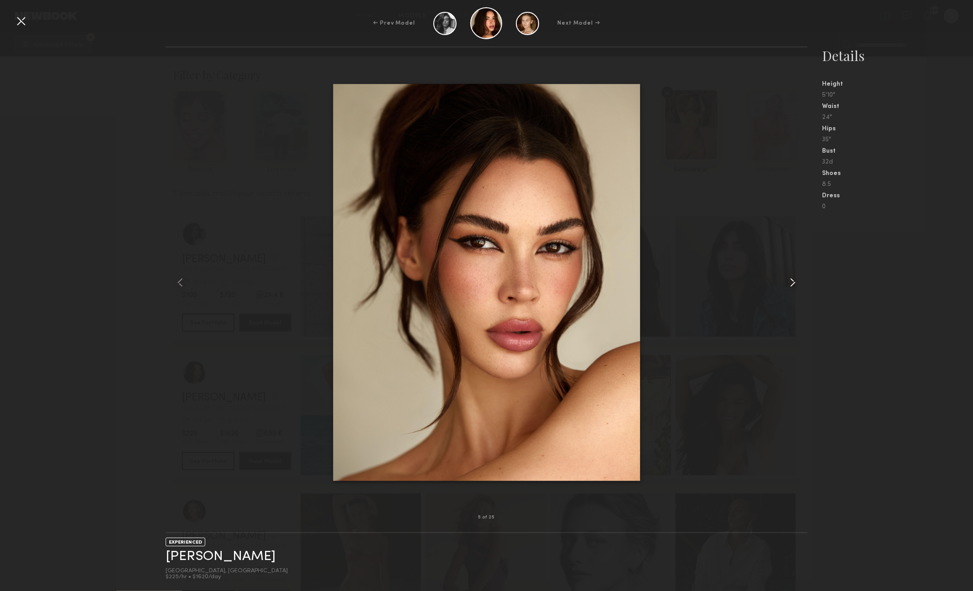
click at [794, 284] on common-icon at bounding box center [792, 282] width 15 height 15
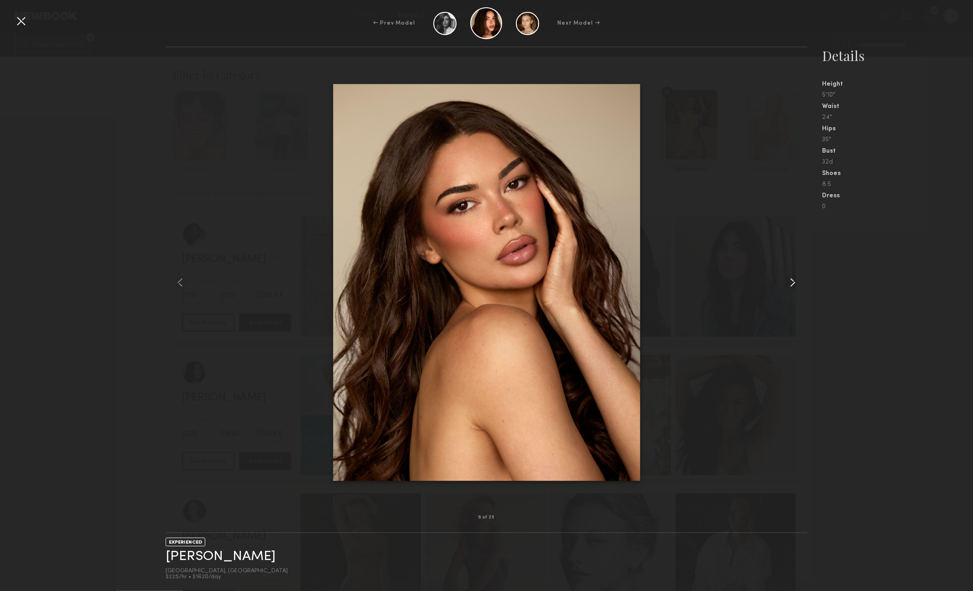
click at [794, 284] on common-icon at bounding box center [792, 282] width 15 height 15
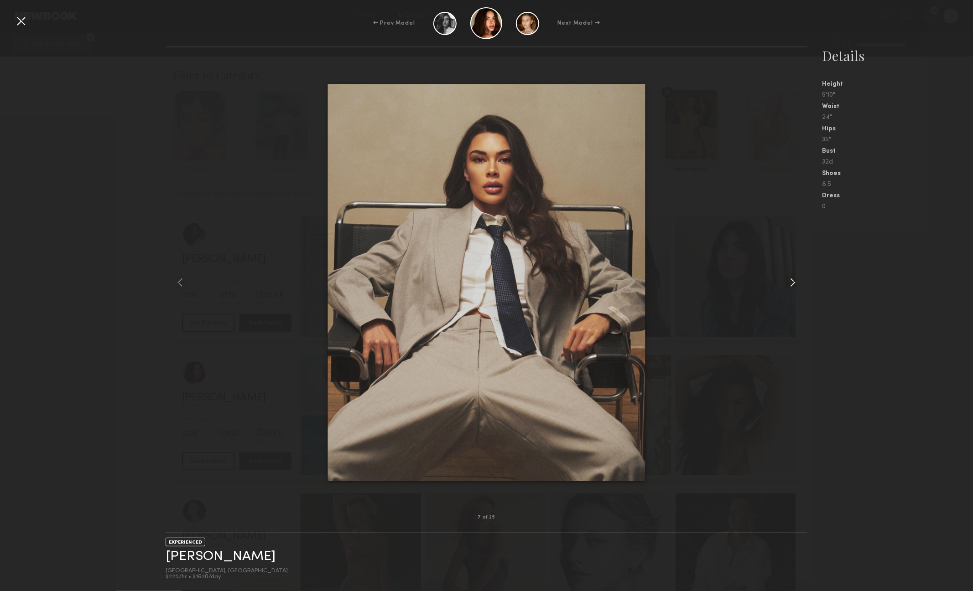
click at [794, 284] on common-icon at bounding box center [792, 282] width 15 height 15
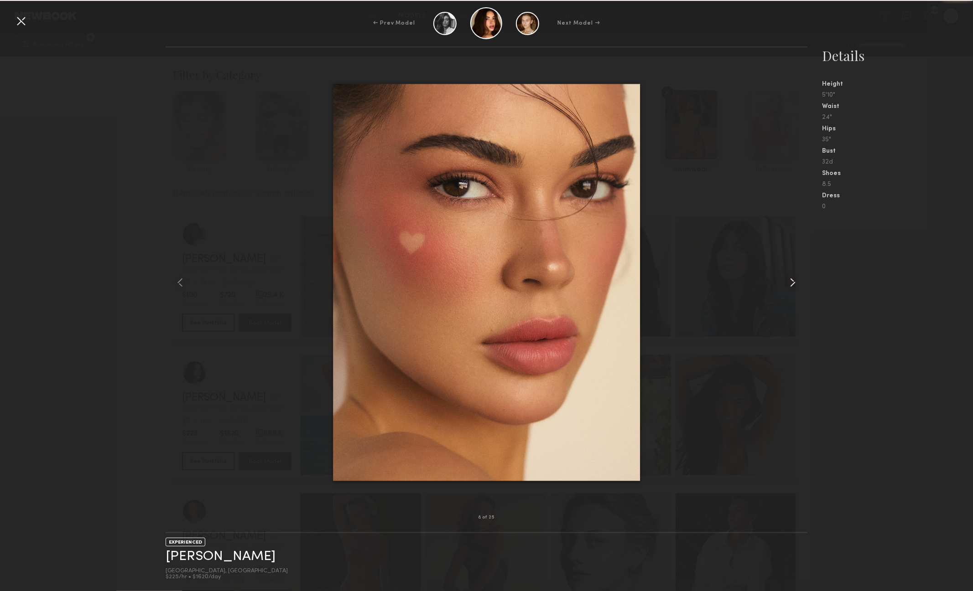
click at [794, 284] on common-icon at bounding box center [792, 282] width 15 height 15
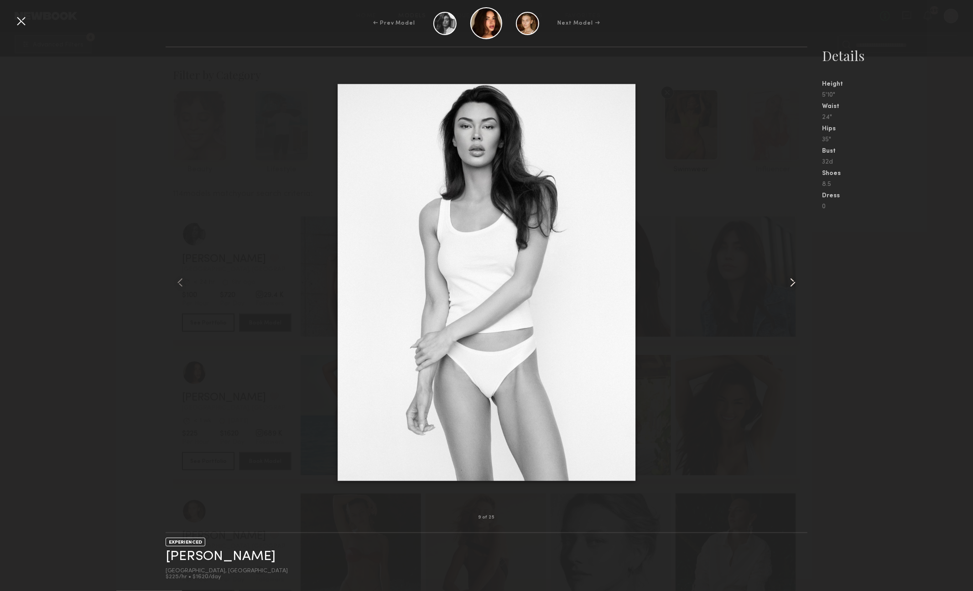
click at [794, 284] on common-icon at bounding box center [792, 282] width 15 height 15
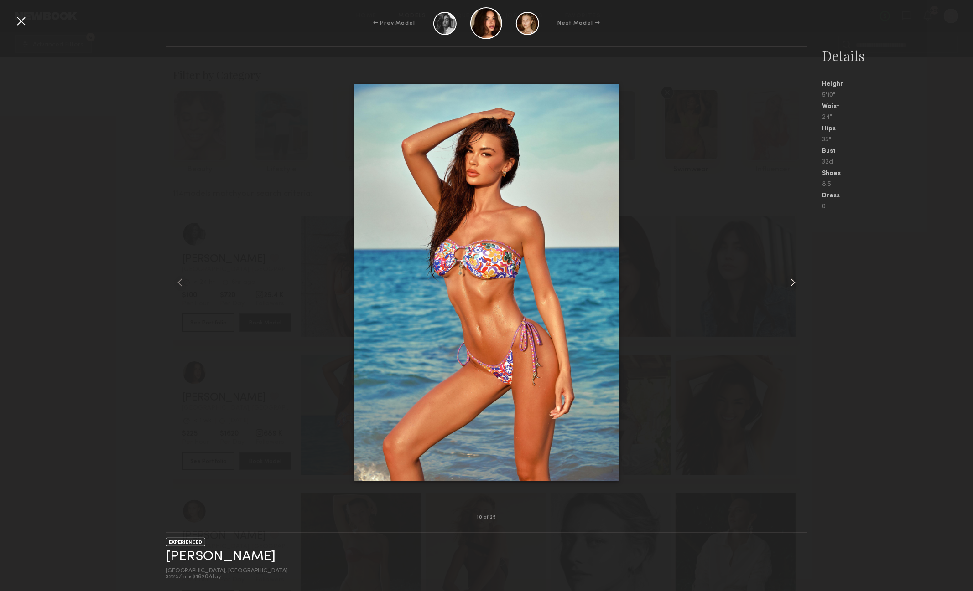
click at [794, 284] on common-icon at bounding box center [792, 282] width 15 height 15
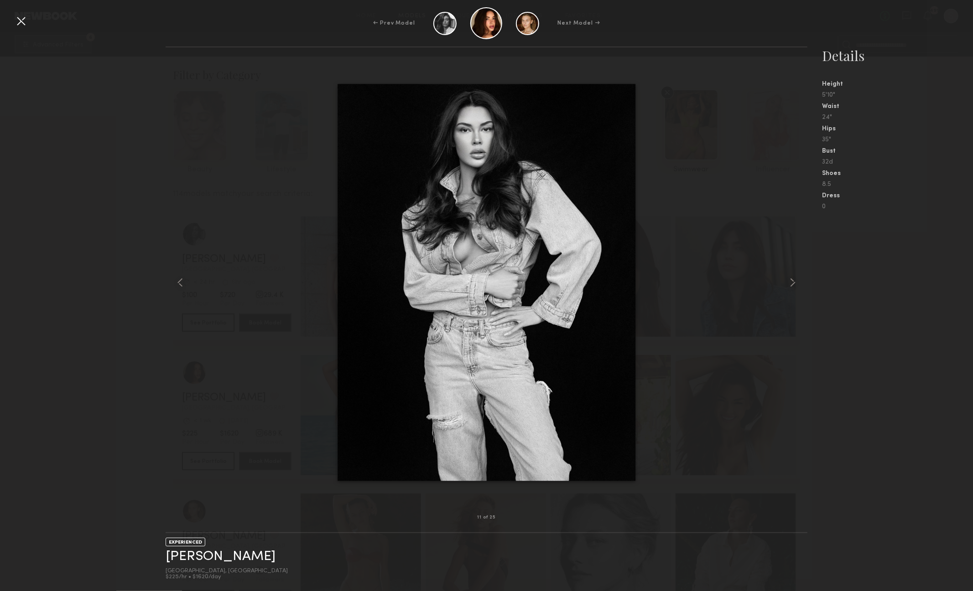
click at [20, 24] on div at bounding box center [21, 21] width 15 height 15
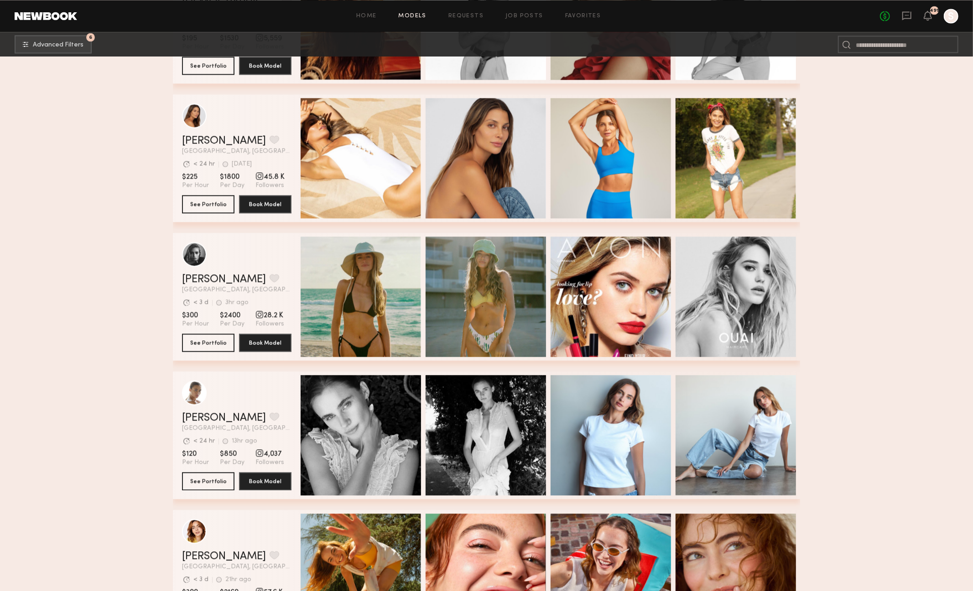
scroll to position [1651, 0]
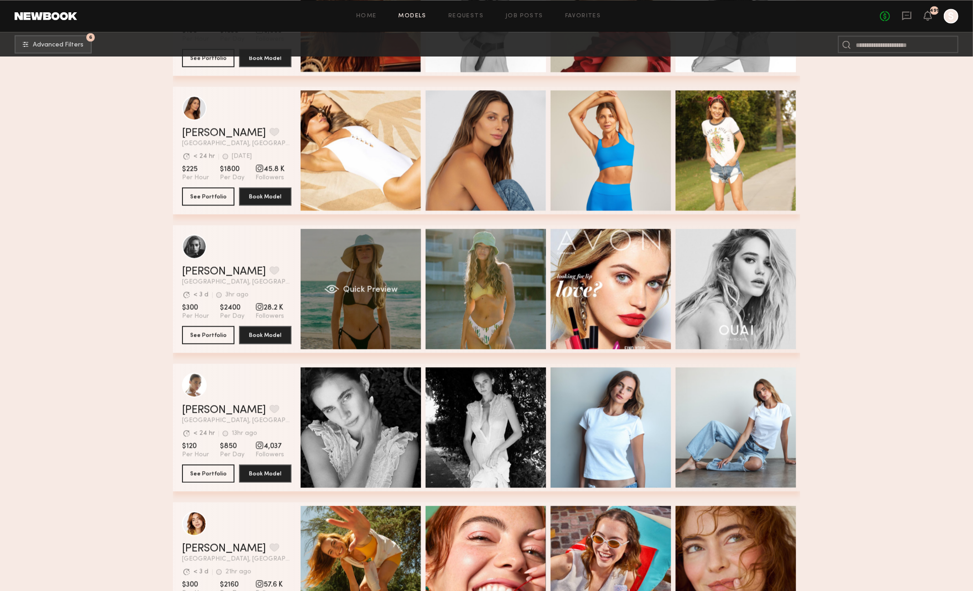
click at [378, 307] on div "Quick Preview" at bounding box center [361, 289] width 120 height 120
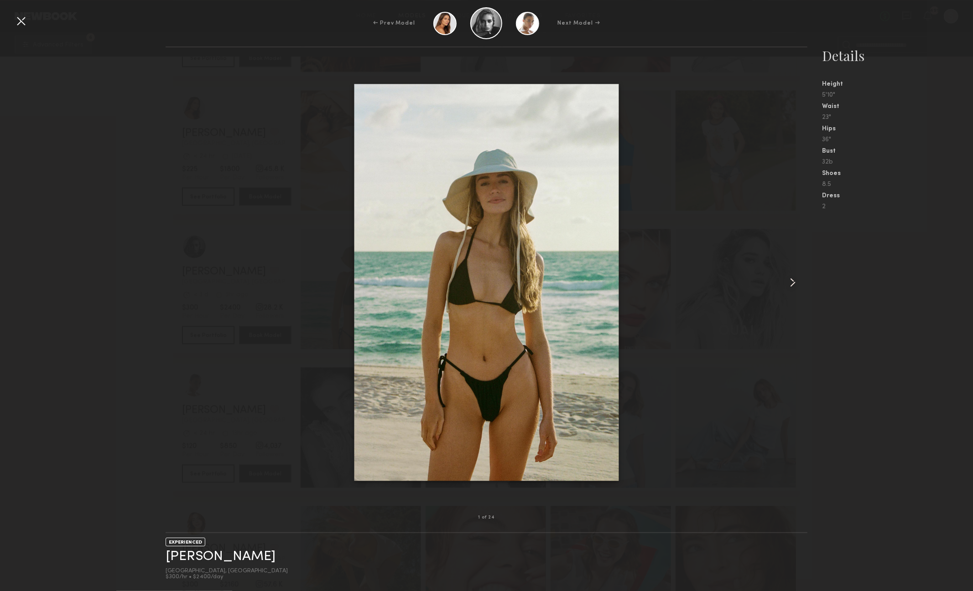
click at [799, 280] on common-icon at bounding box center [792, 282] width 15 height 15
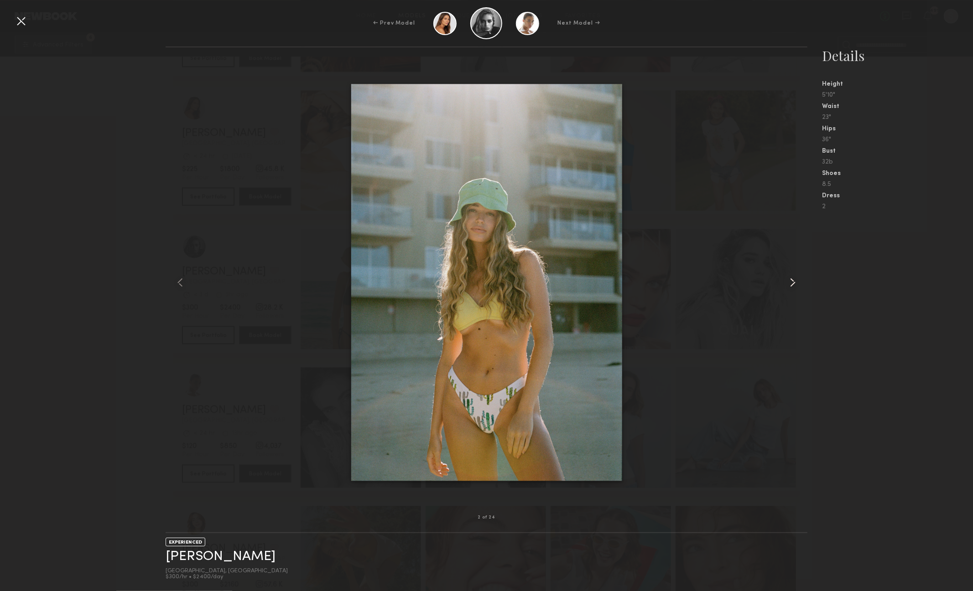
click at [799, 280] on common-icon at bounding box center [792, 282] width 15 height 15
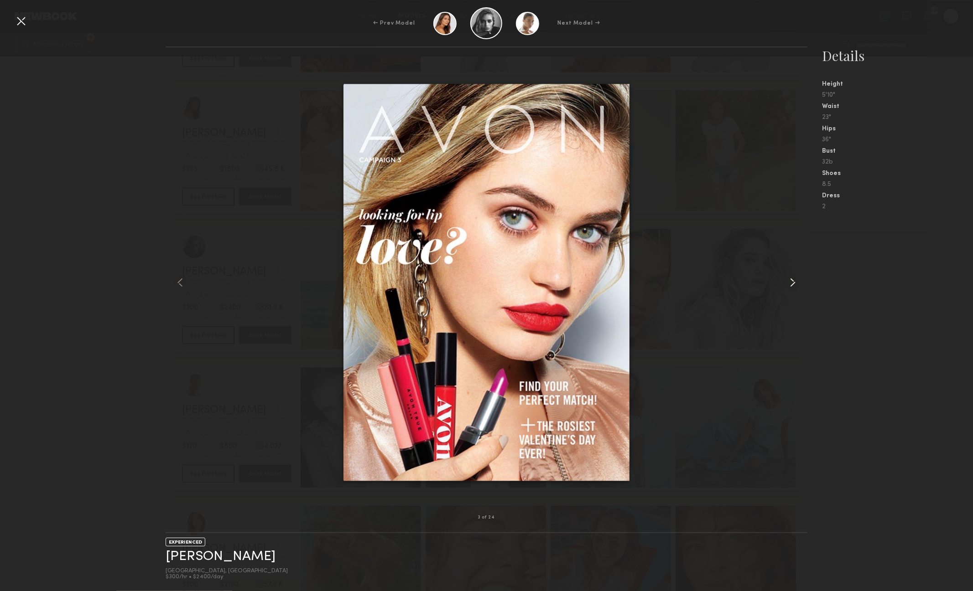
click at [799, 280] on common-icon at bounding box center [792, 282] width 15 height 15
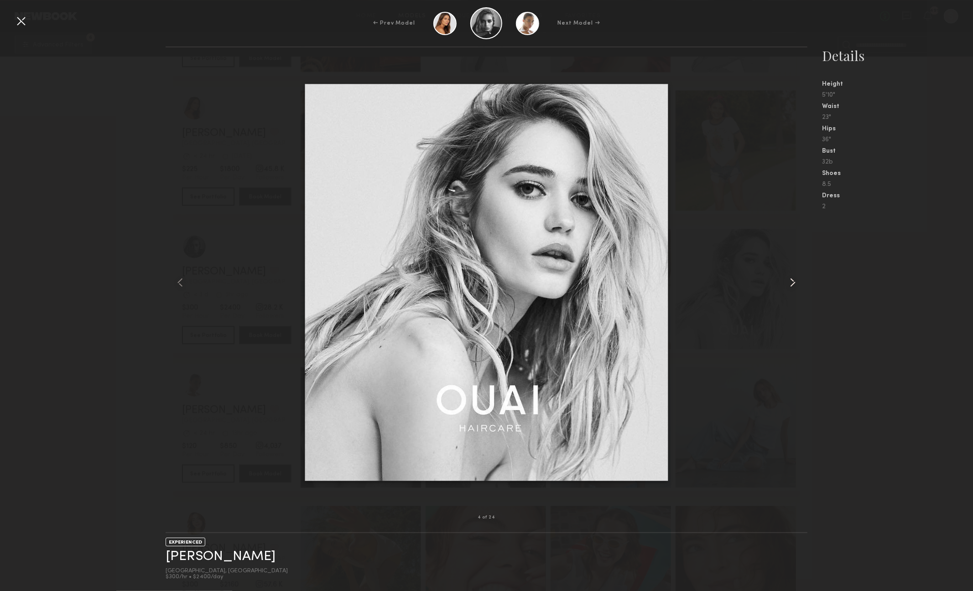
click at [799, 280] on common-icon at bounding box center [792, 282] width 15 height 15
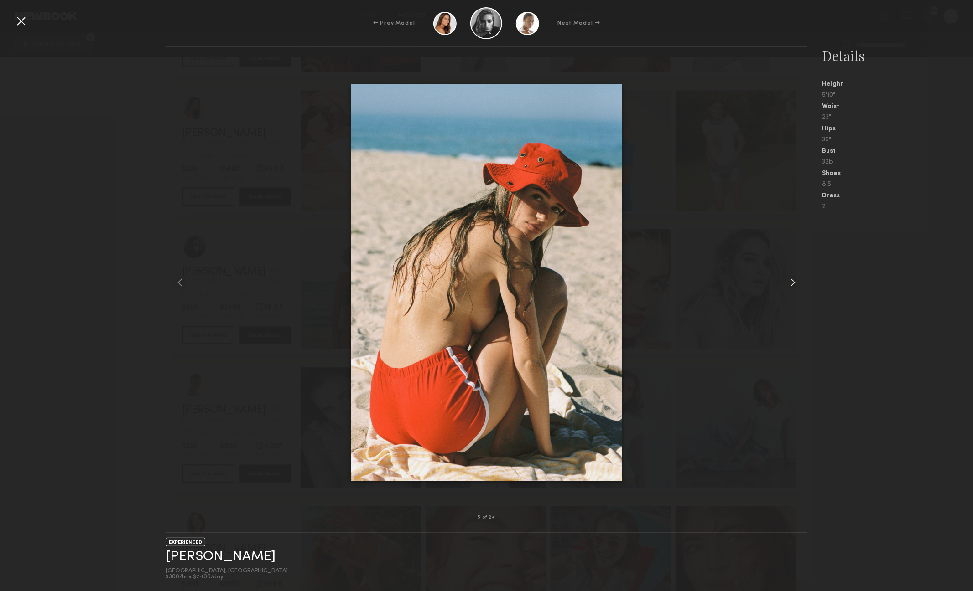
click at [799, 280] on common-icon at bounding box center [792, 282] width 15 height 15
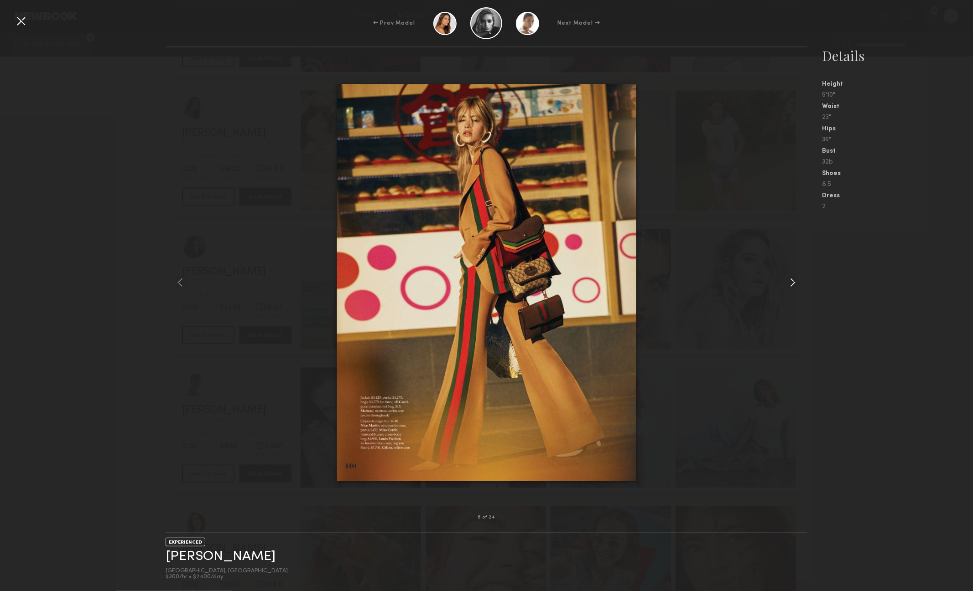
click at [799, 280] on common-icon at bounding box center [792, 282] width 15 height 15
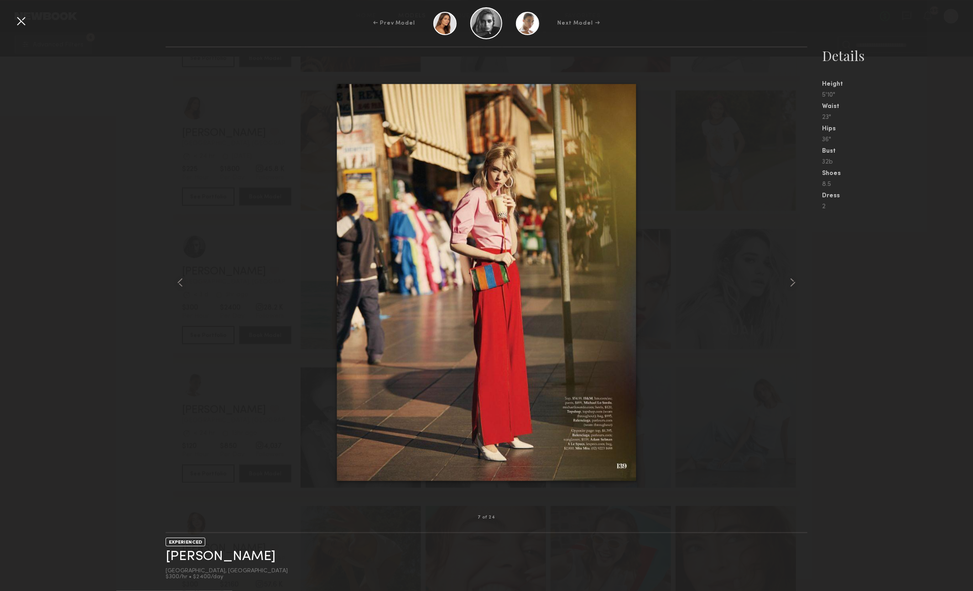
click at [21, 30] on div "← Prev Model Next Model →" at bounding box center [486, 23] width 973 height 32
click at [21, 23] on div at bounding box center [21, 21] width 15 height 15
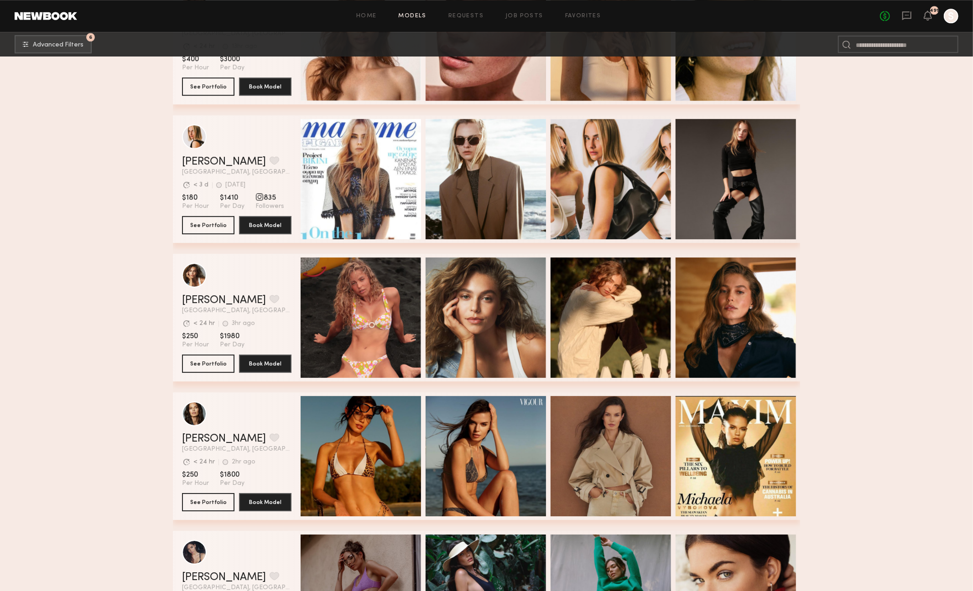
scroll to position [2319, 0]
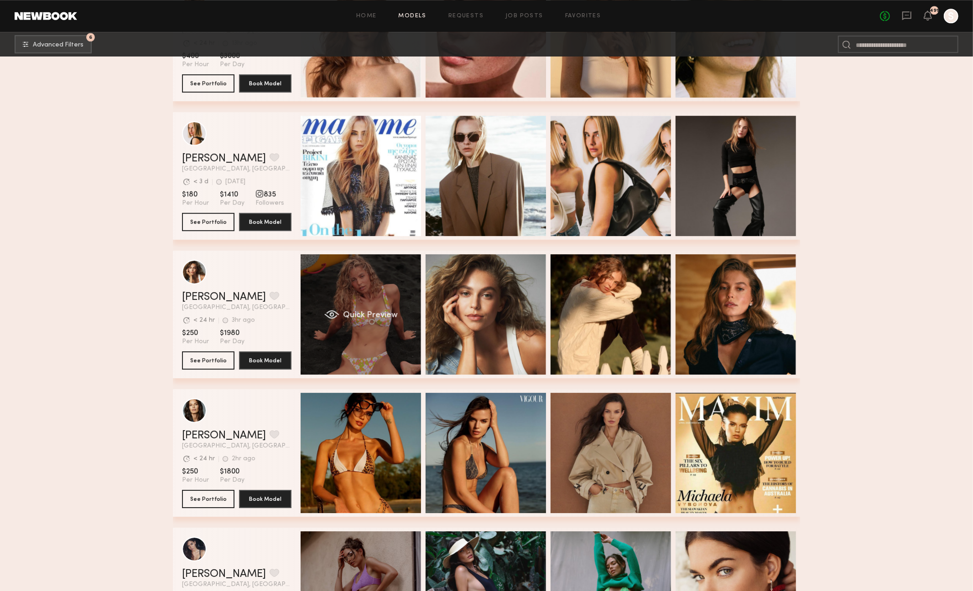
click at [341, 334] on div "Quick Preview" at bounding box center [361, 314] width 120 height 120
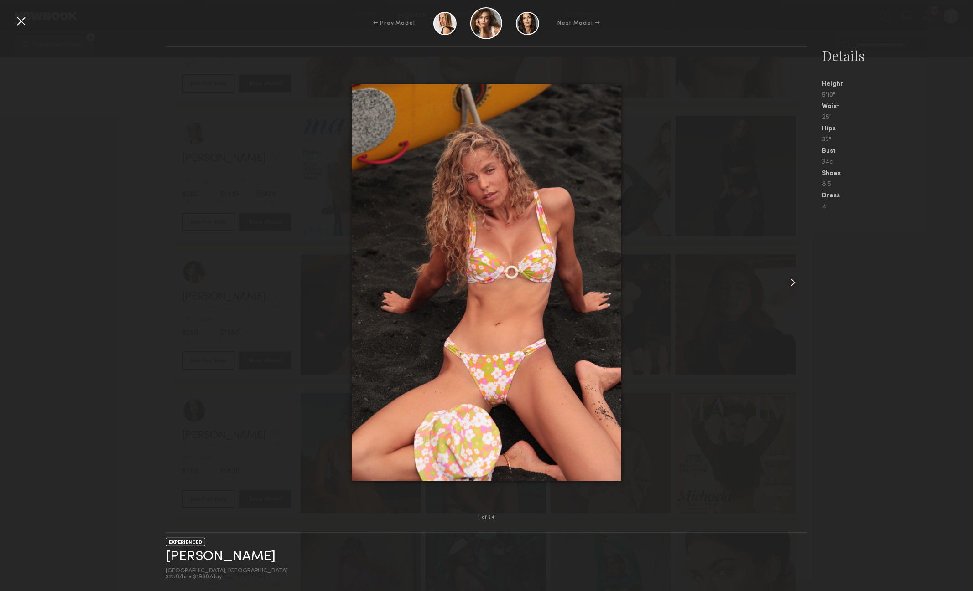
click at [793, 275] on div at bounding box center [795, 282] width 26 height 441
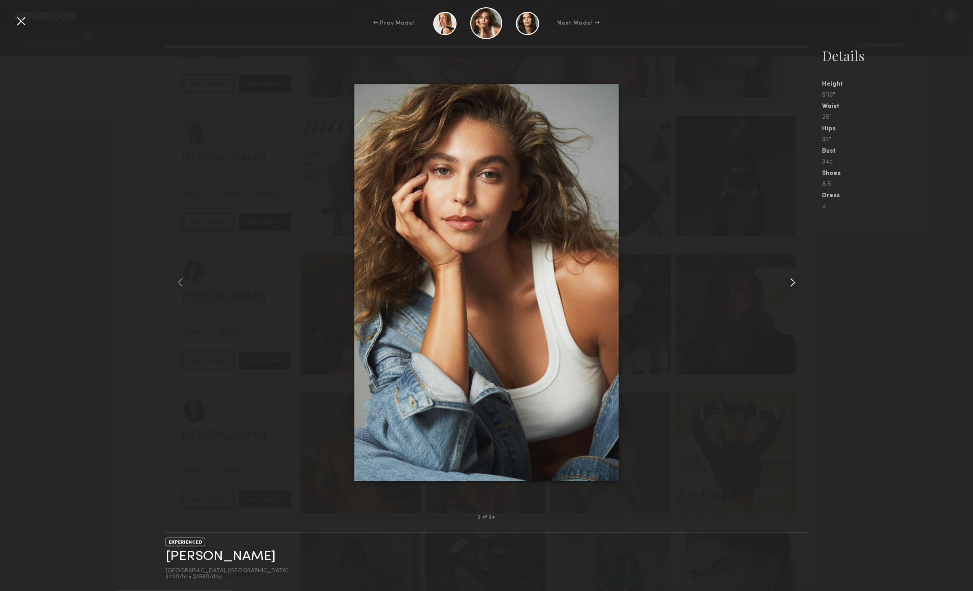
click at [793, 278] on common-icon at bounding box center [792, 282] width 15 height 15
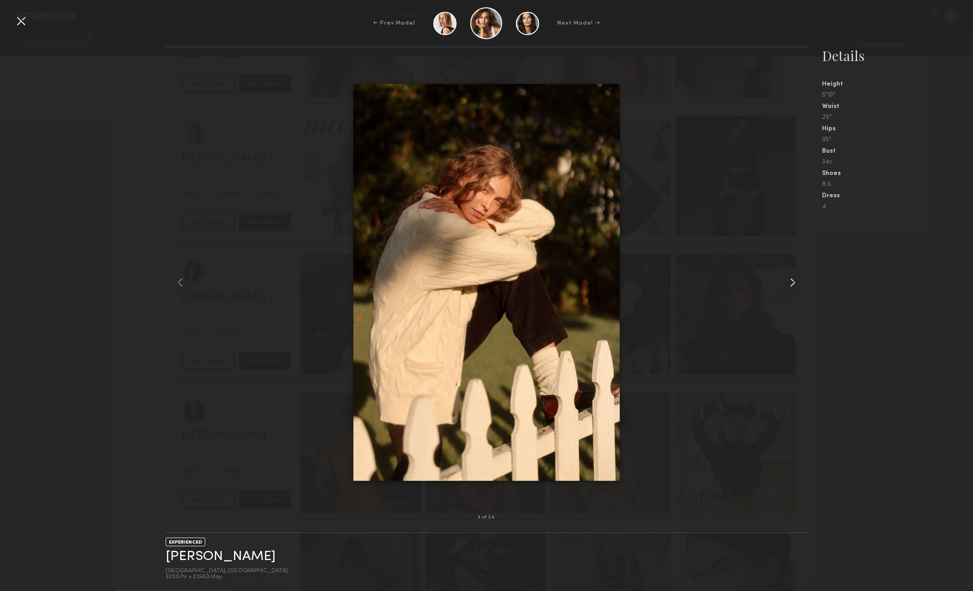
click at [793, 278] on common-icon at bounding box center [792, 282] width 15 height 15
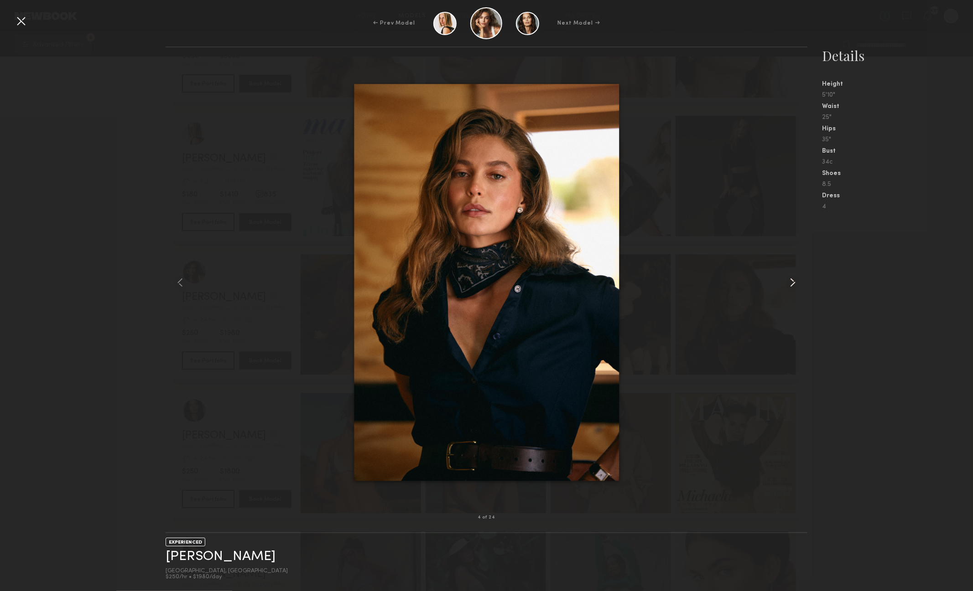
click at [793, 278] on common-icon at bounding box center [792, 282] width 15 height 15
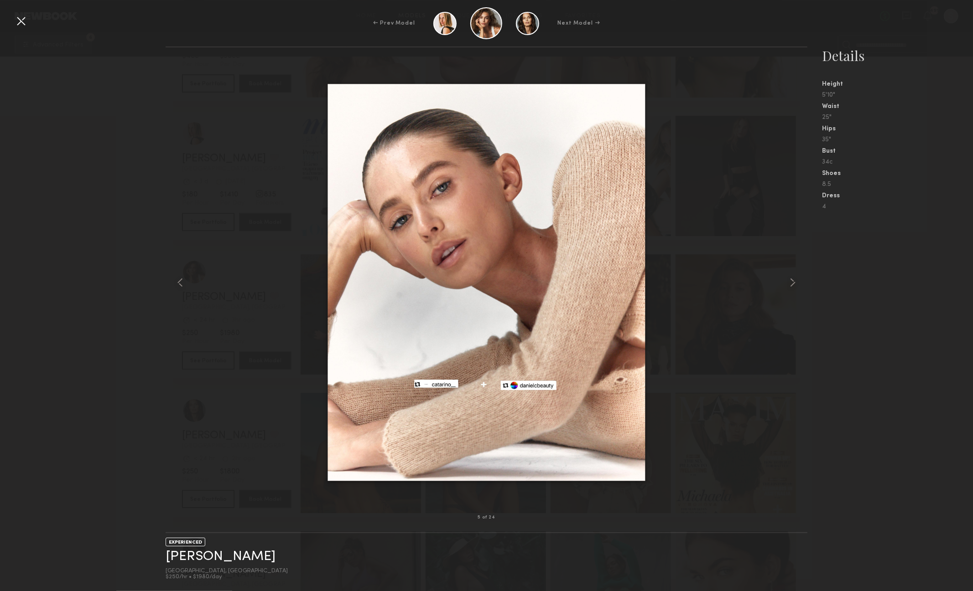
click at [23, 21] on div at bounding box center [21, 21] width 15 height 15
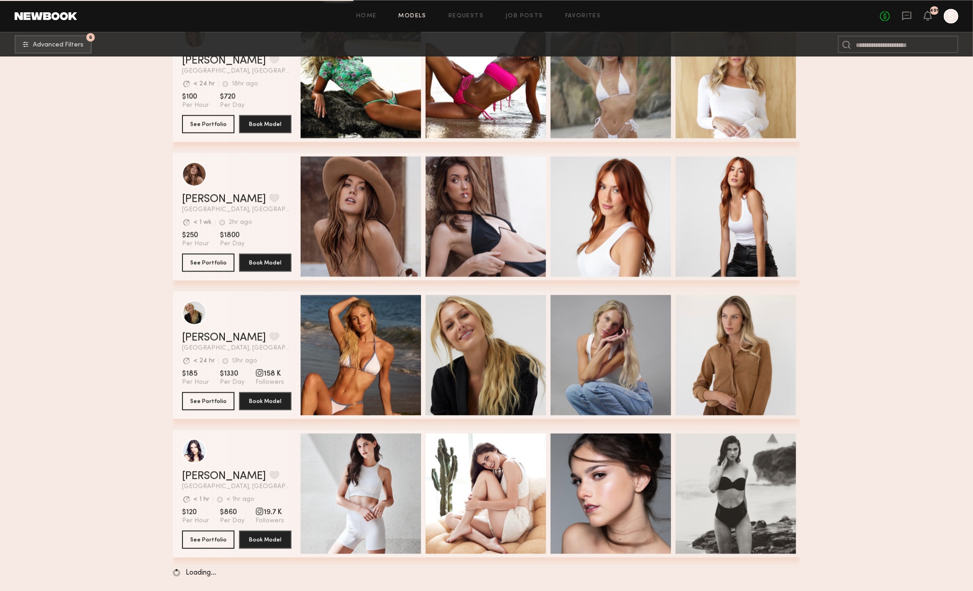
scroll to position [4645, 0]
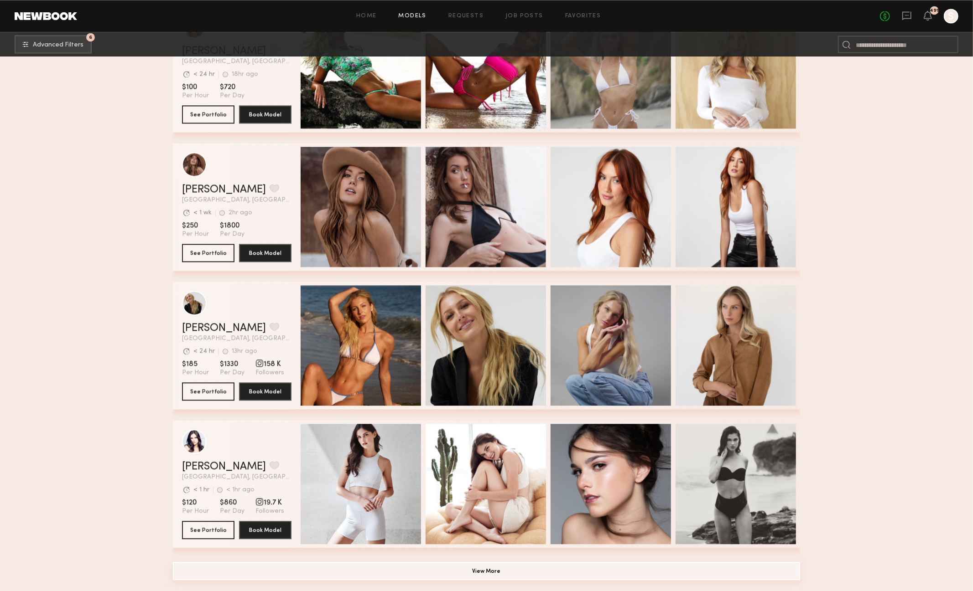
click at [267, 564] on button "View More" at bounding box center [486, 571] width 627 height 18
